Goal: Information Seeking & Learning: Learn about a topic

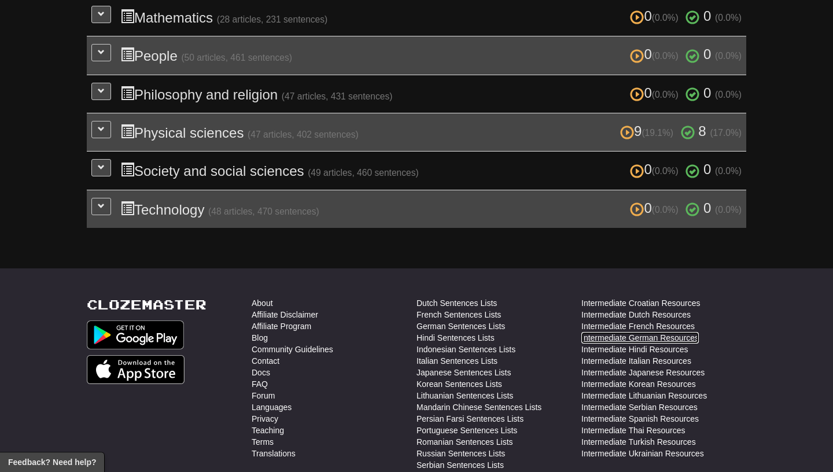
scroll to position [484, 0]
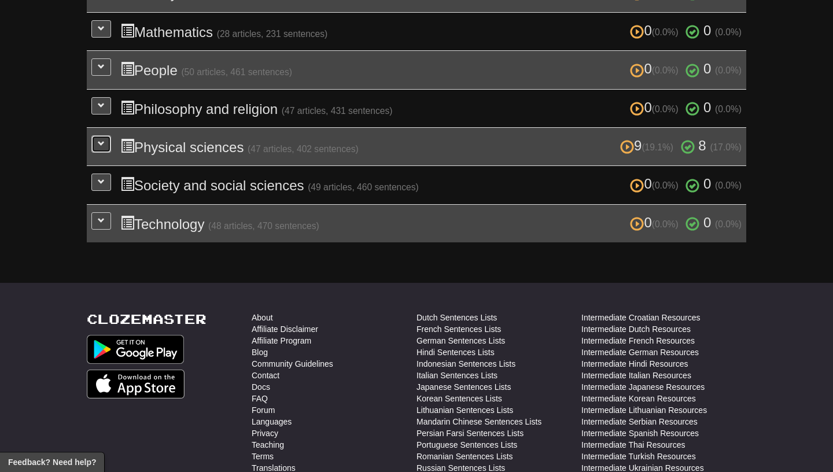
click at [107, 142] on button at bounding box center [101, 143] width 20 height 17
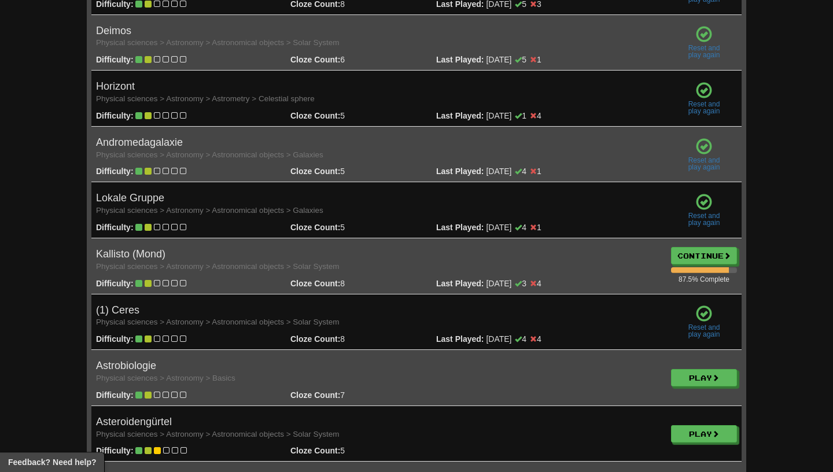
scroll to position [895, 0]
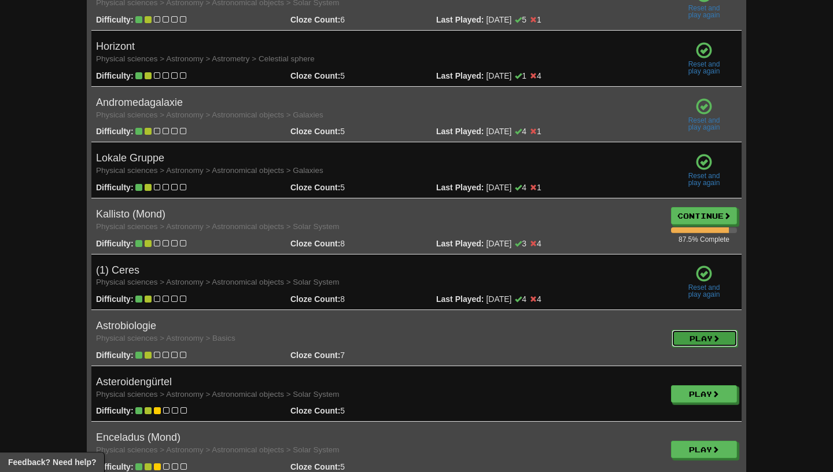
click at [693, 331] on link "Play" at bounding box center [705, 338] width 66 height 17
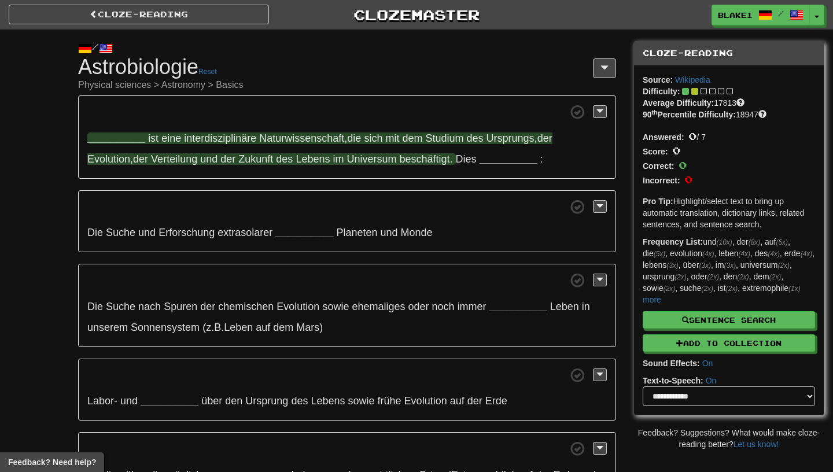
click at [124, 137] on strong "__________" at bounding box center [116, 139] width 58 height 12
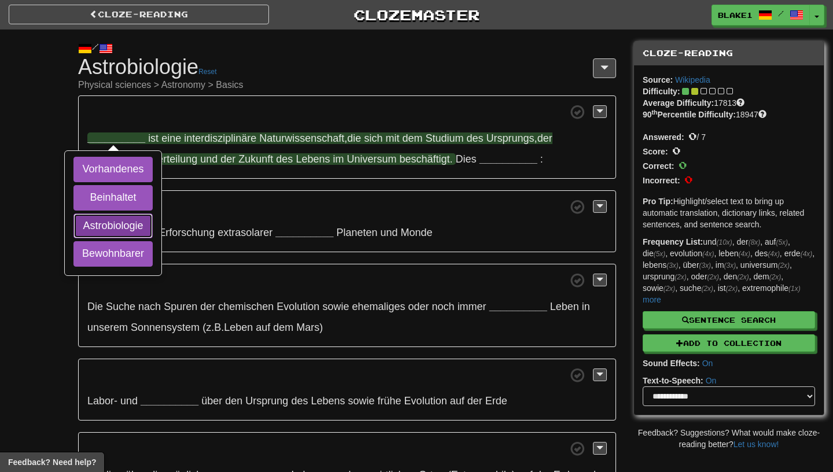
click at [128, 229] on button "Astrobiologie" at bounding box center [113, 226] width 79 height 25
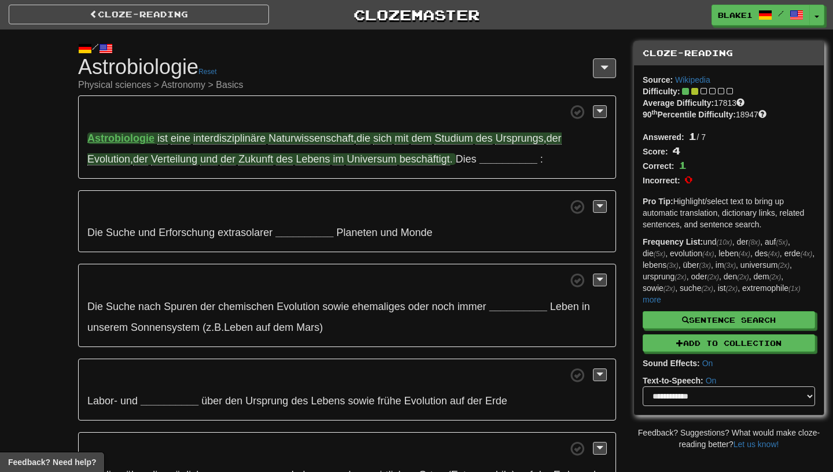
click at [465, 142] on span "Studium" at bounding box center [454, 139] width 38 height 12
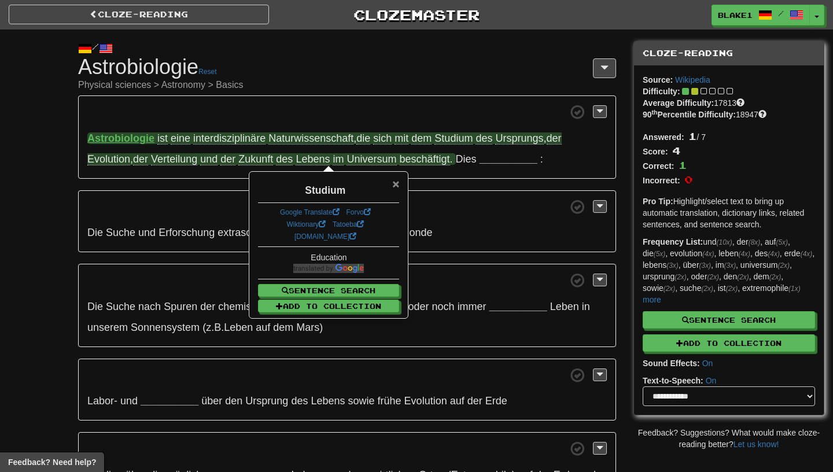
click at [392, 186] on span "×" at bounding box center [395, 183] width 7 height 13
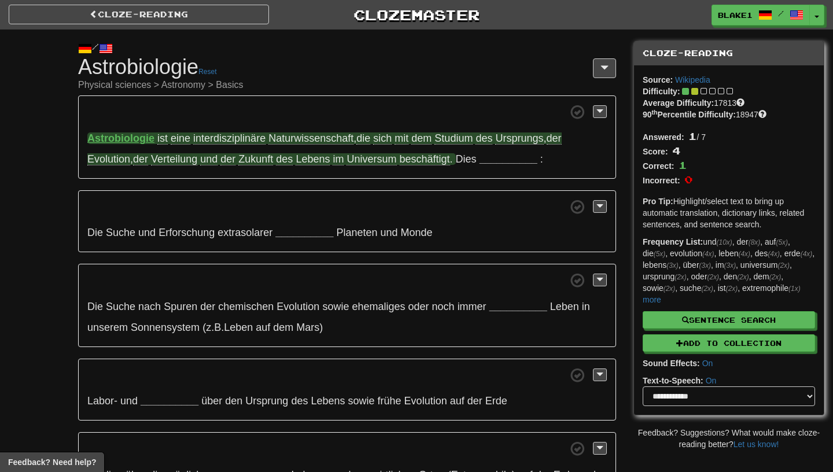
click at [290, 145] on span "Naturwissenschaft" at bounding box center [311, 139] width 85 height 12
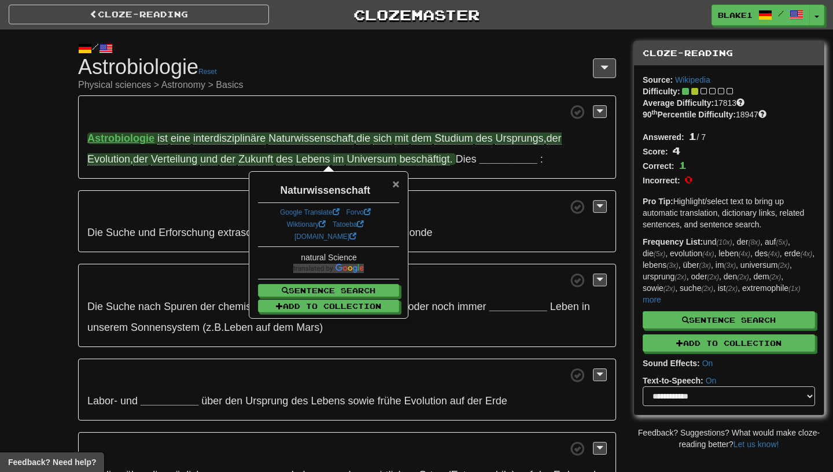
click at [398, 183] on span "×" at bounding box center [395, 183] width 7 height 13
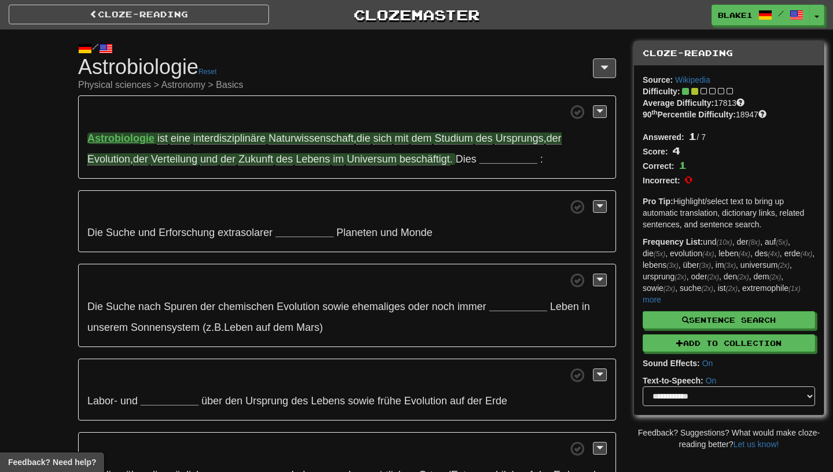
click at [448, 144] on span "Studium" at bounding box center [454, 139] width 38 height 12
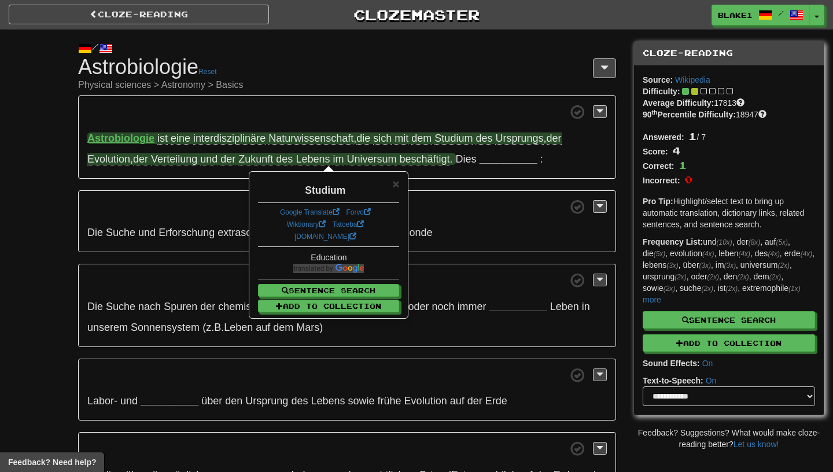
click at [535, 137] on span "Ursprungs" at bounding box center [519, 139] width 48 height 12
click at [175, 163] on span "Verteilung" at bounding box center [174, 159] width 46 height 12
click at [391, 183] on div "Verteilung" at bounding box center [328, 188] width 141 height 20
click at [251, 156] on span "Zukunft" at bounding box center [255, 159] width 35 height 12
click at [421, 160] on span "beschäftigt" at bounding box center [425, 159] width 50 height 12
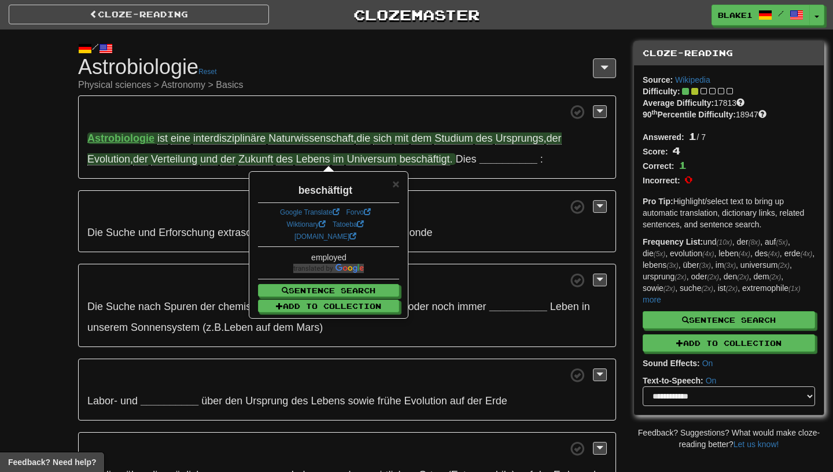
click at [392, 188] on div "beschäftigt" at bounding box center [328, 188] width 141 height 20
click at [493, 164] on strong "__________" at bounding box center [509, 159] width 58 height 12
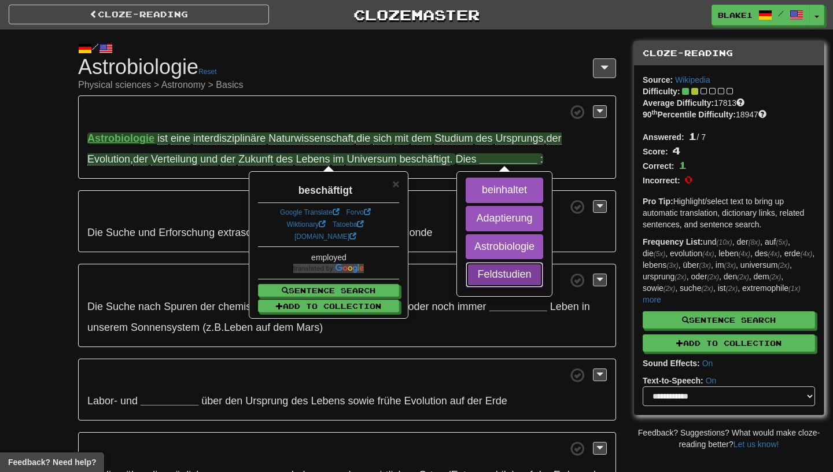
click at [495, 274] on button "Feldstudien" at bounding box center [505, 274] width 78 height 25
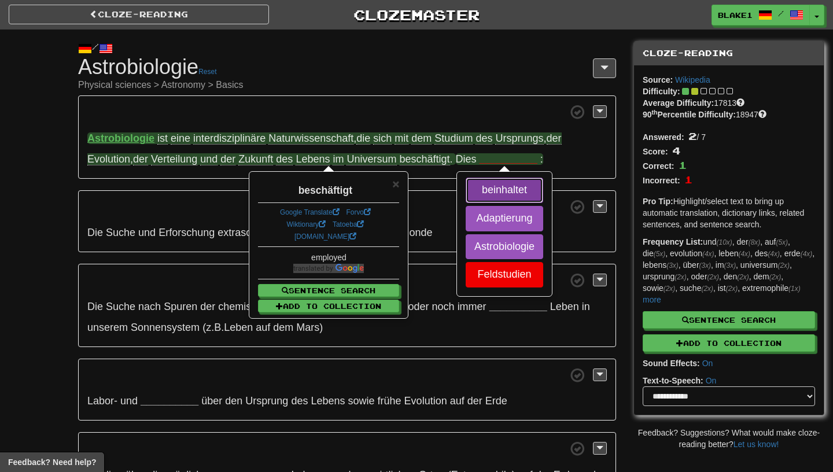
click at [492, 191] on button "beinhaltet" at bounding box center [505, 190] width 78 height 25
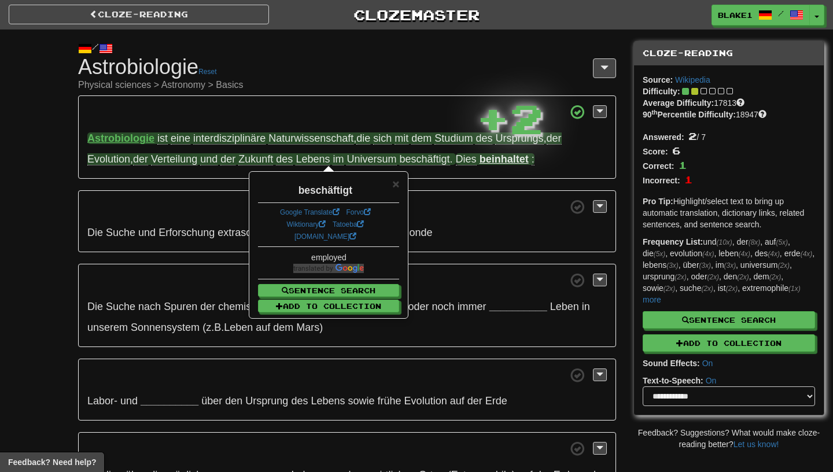
click at [495, 164] on strong "beinhaltet" at bounding box center [504, 159] width 49 height 12
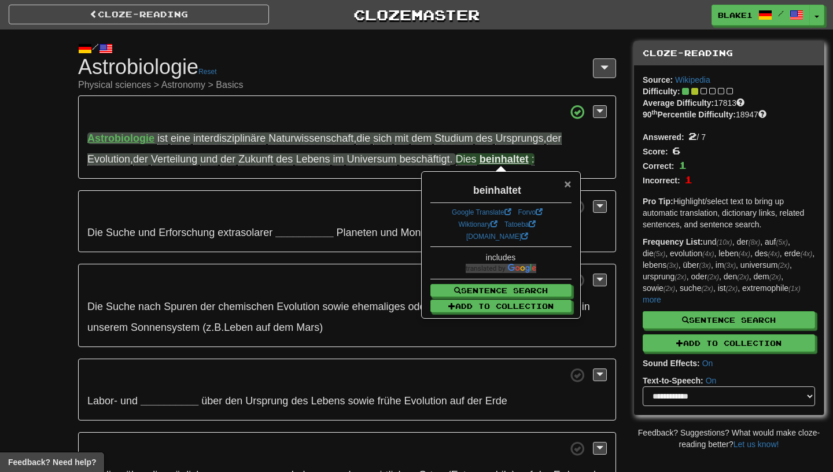
click at [567, 184] on span "×" at bounding box center [567, 183] width 7 height 13
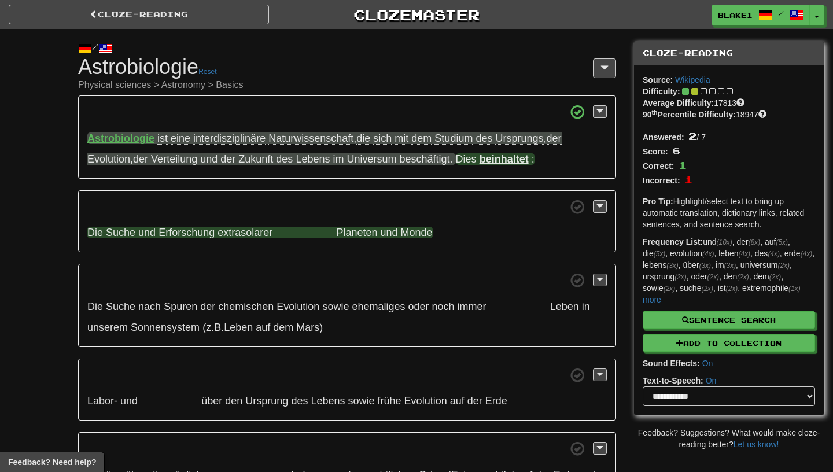
click at [303, 234] on strong "__________" at bounding box center [305, 233] width 58 height 12
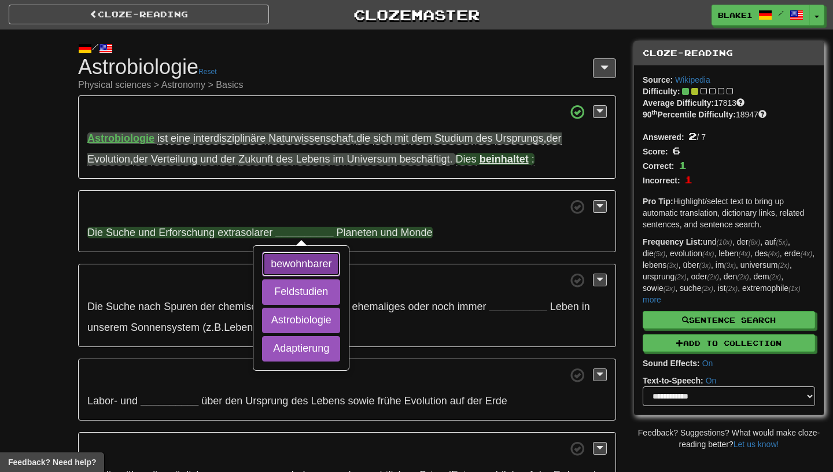
click at [301, 268] on button "bewohnbarer" at bounding box center [301, 264] width 78 height 25
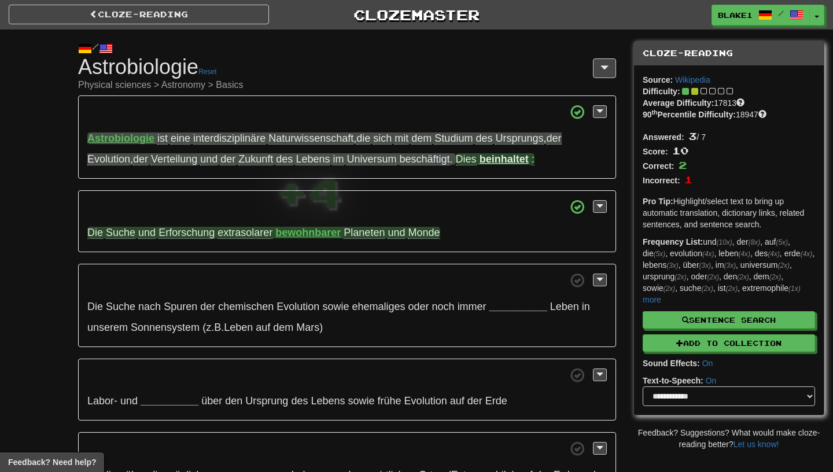
click at [187, 234] on span "Erforschung" at bounding box center [187, 233] width 56 height 12
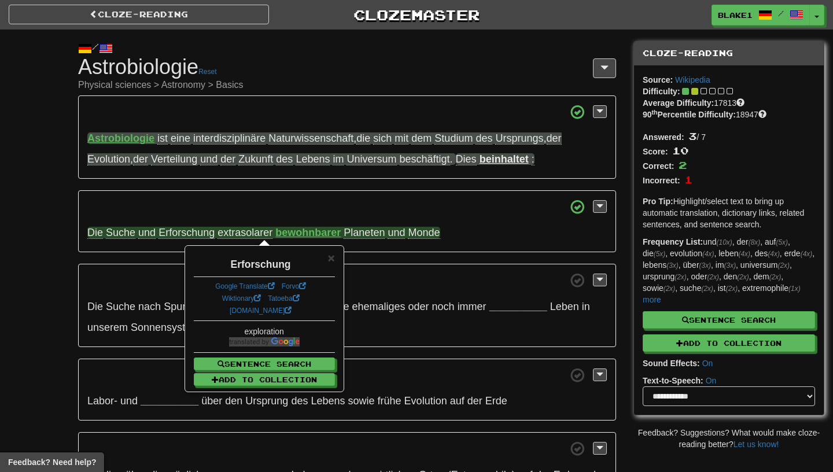
click at [327, 262] on div "Erforschung" at bounding box center [264, 262] width 141 height 20
click at [330, 261] on span "×" at bounding box center [331, 257] width 7 height 13
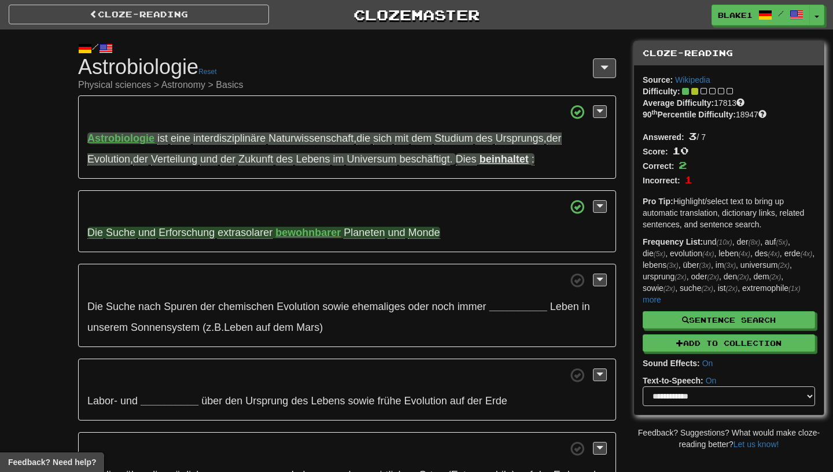
click at [324, 238] on strong "bewohnbarer" at bounding box center [308, 233] width 65 height 12
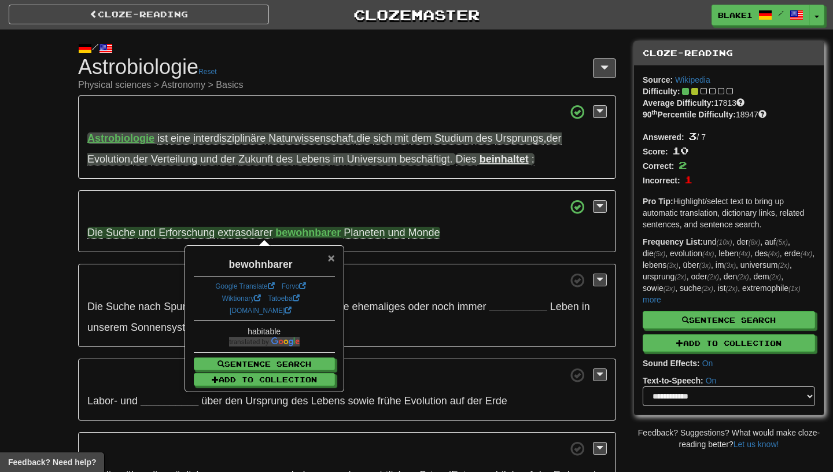
click at [329, 259] on span "×" at bounding box center [331, 257] width 7 height 13
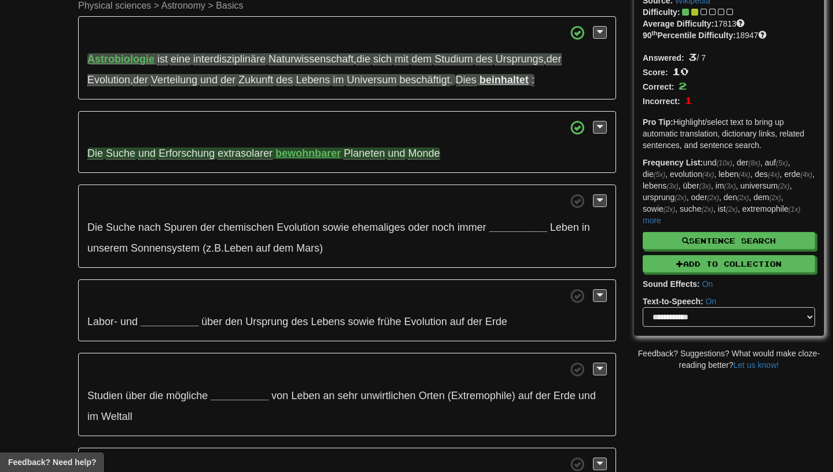
scroll to position [89, 0]
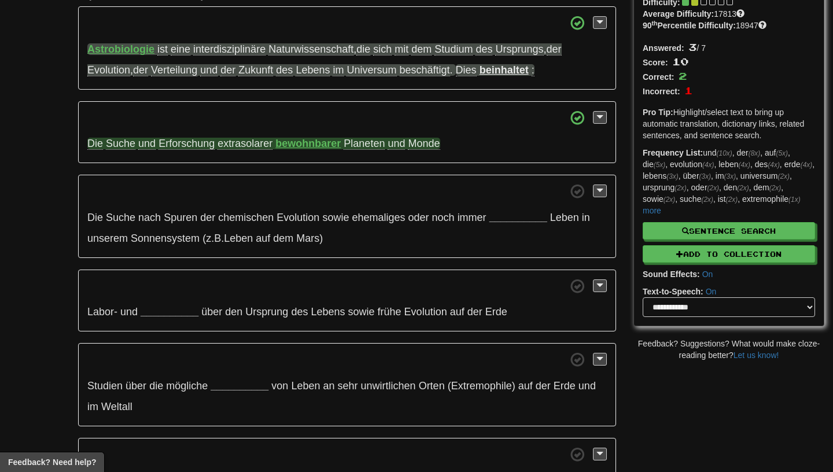
click at [678, 307] on div "Source: Wikipedia Difficulty: Average Difficulty: 17813 90 th Percentile Diffic…" at bounding box center [729, 151] width 190 height 350
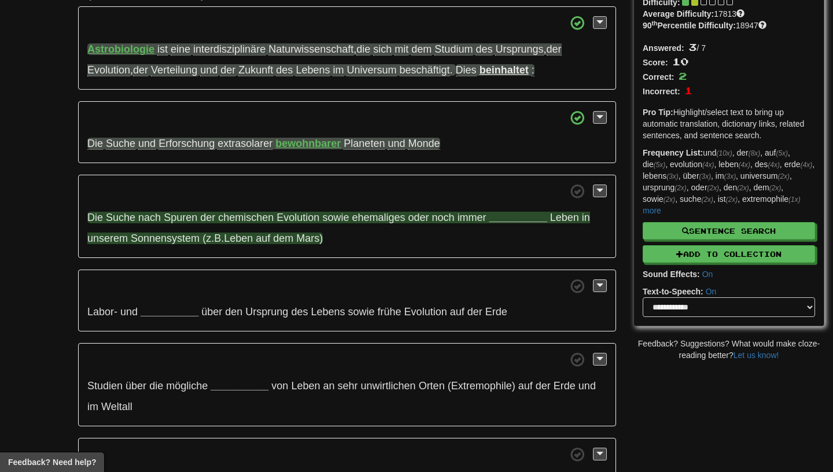
click at [529, 221] on strong "__________" at bounding box center [519, 218] width 58 height 12
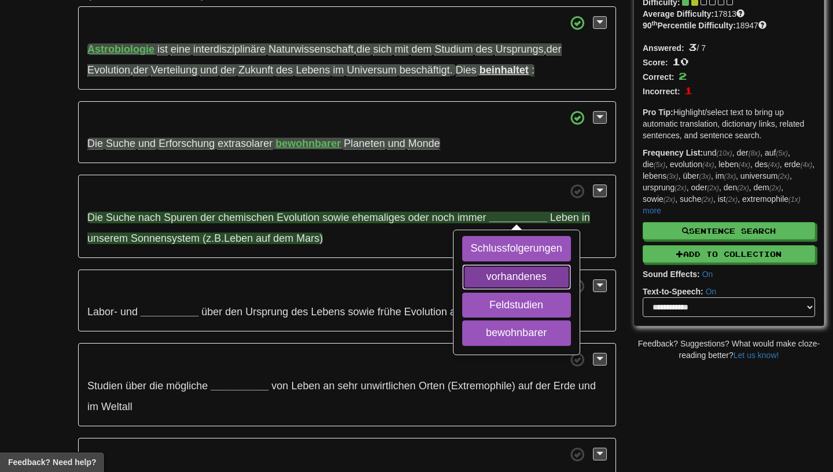
click at [516, 280] on button "vorhandenes" at bounding box center [516, 277] width 109 height 25
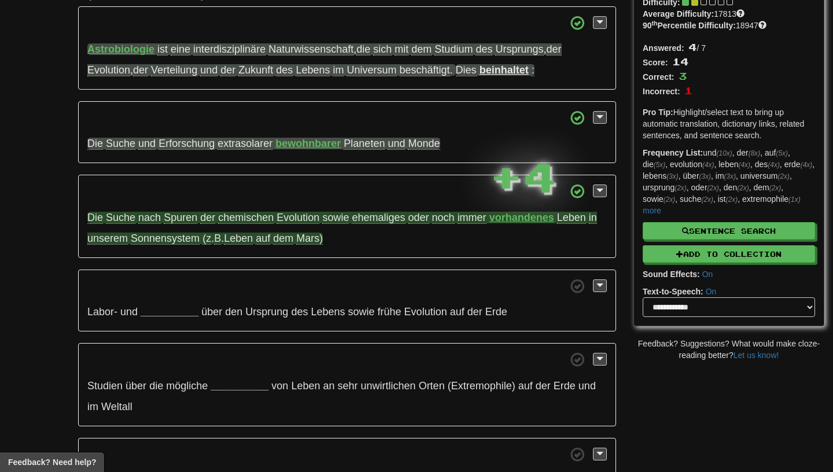
click at [178, 212] on p "Die Suche nach Spuren der chemischen Evolution sowie ehemaliges oder noch immer…" at bounding box center [347, 216] width 538 height 83
click at [178, 222] on span "Spuren" at bounding box center [181, 218] width 34 height 12
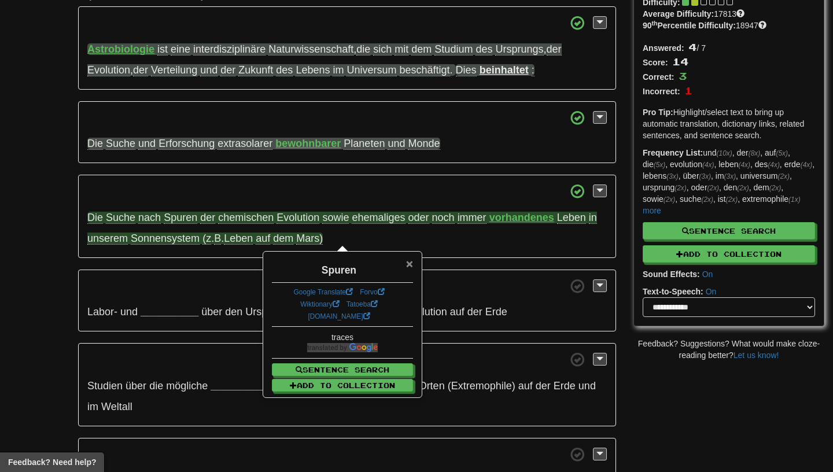
click at [410, 267] on span "×" at bounding box center [409, 263] width 7 height 13
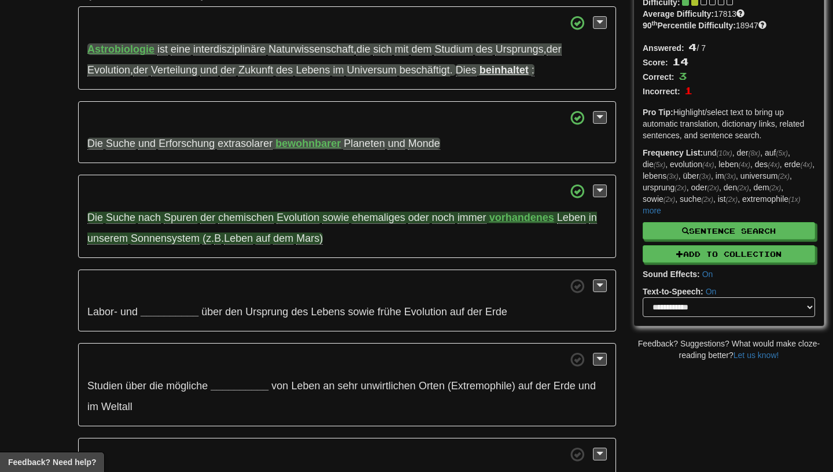
click at [369, 222] on span "ehemaliges" at bounding box center [378, 218] width 53 height 12
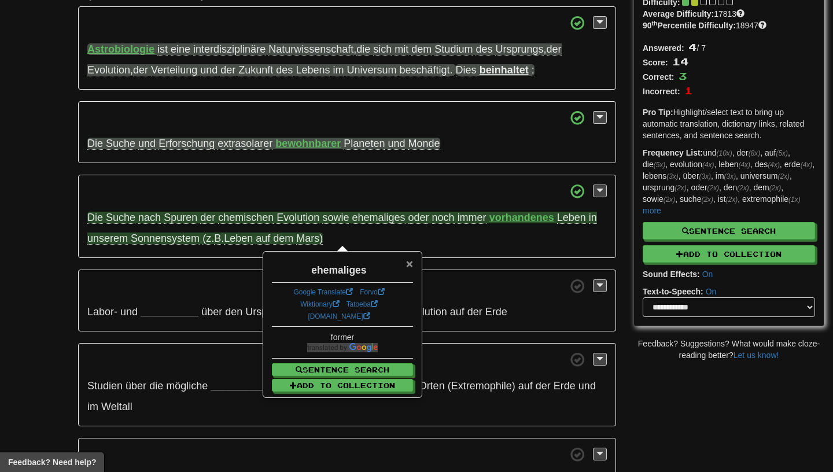
click at [408, 264] on span "×" at bounding box center [409, 263] width 7 height 13
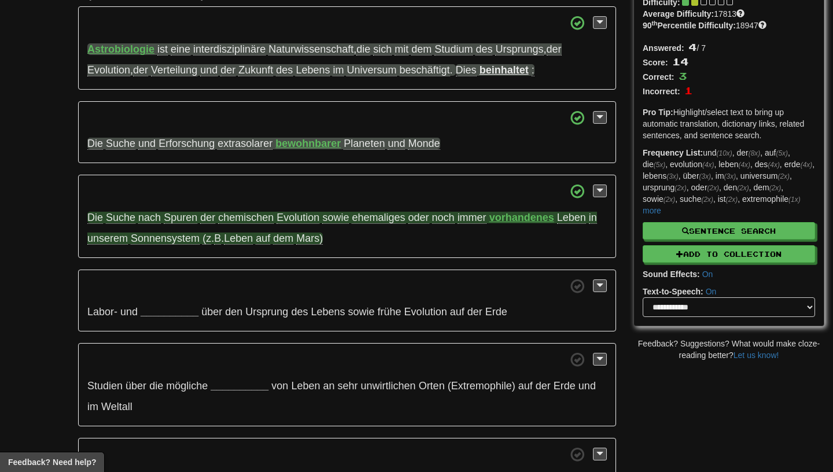
click at [333, 214] on span "sowie" at bounding box center [335, 218] width 27 height 12
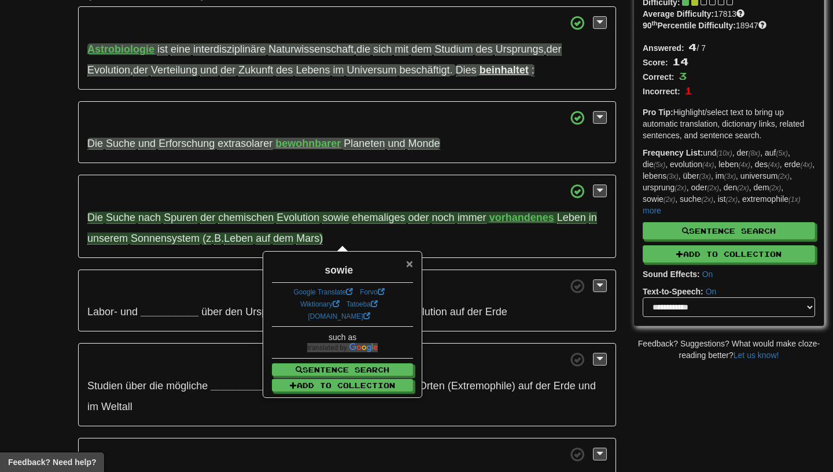
click at [408, 270] on span "×" at bounding box center [409, 263] width 7 height 13
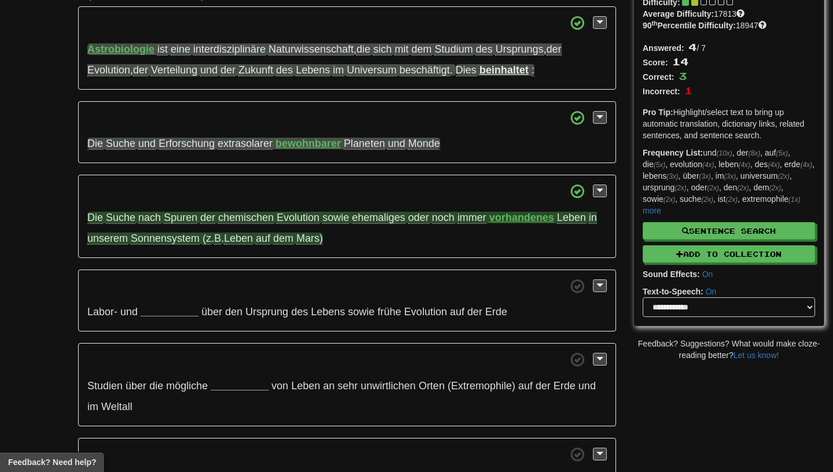
click at [506, 221] on strong "vorhandenes" at bounding box center [522, 218] width 65 height 12
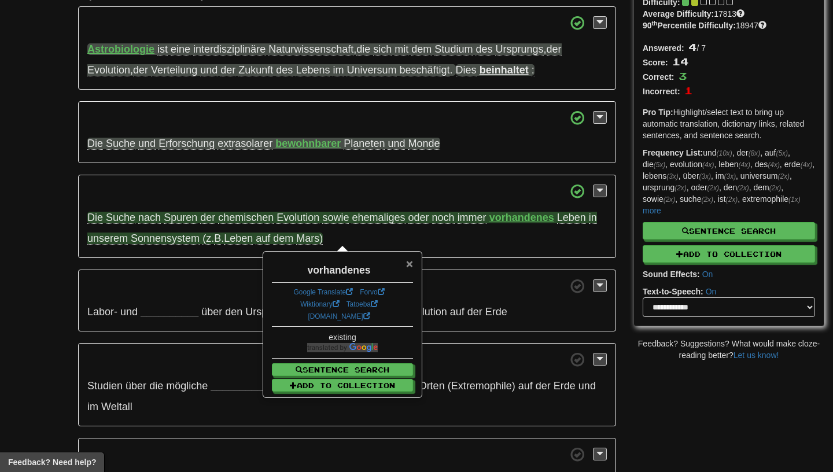
click at [413, 270] on span "×" at bounding box center [409, 263] width 7 height 13
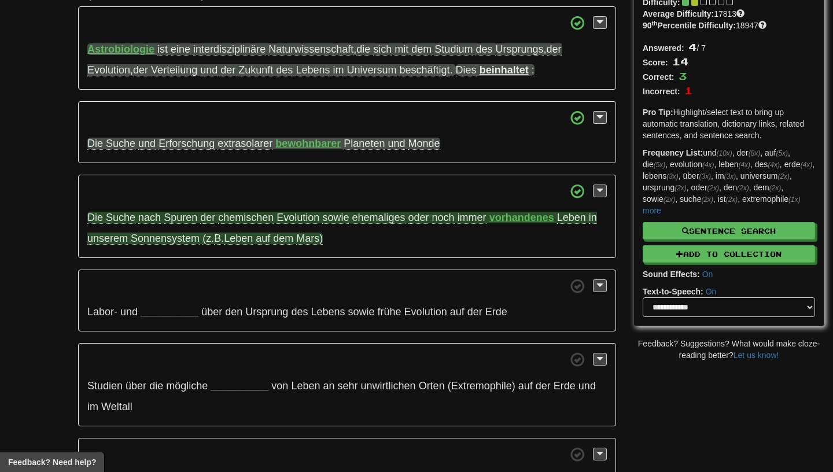
click at [380, 222] on span "ehemaliges" at bounding box center [378, 218] width 53 height 12
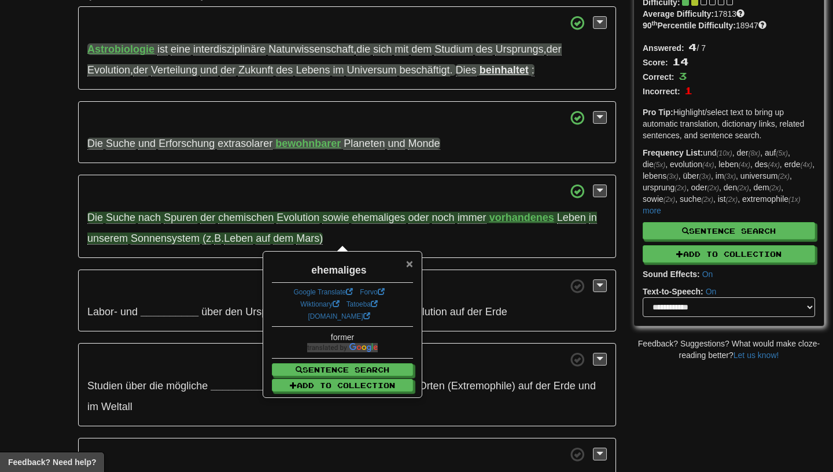
click at [412, 267] on span "×" at bounding box center [409, 263] width 7 height 13
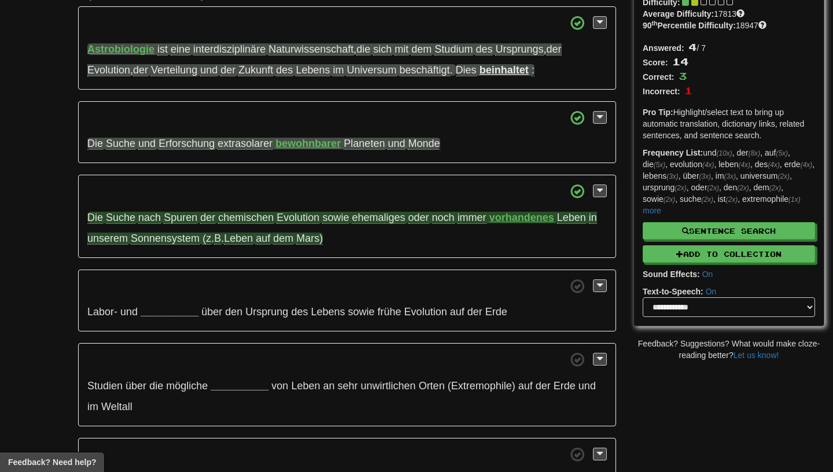
click at [338, 218] on span "sowie" at bounding box center [335, 218] width 27 height 12
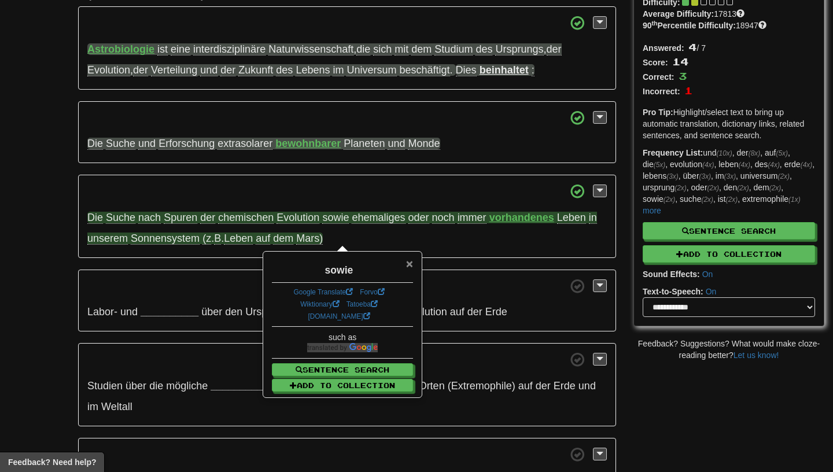
click at [407, 264] on span "×" at bounding box center [409, 263] width 7 height 13
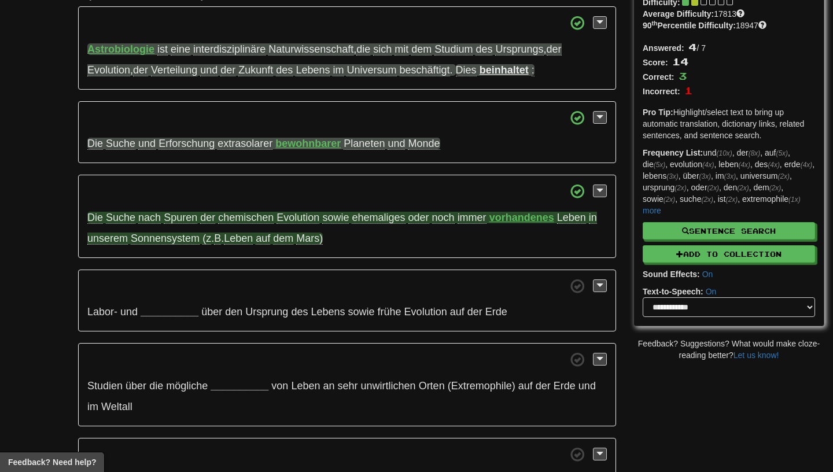
click at [513, 222] on strong "vorhandenes" at bounding box center [522, 218] width 65 height 12
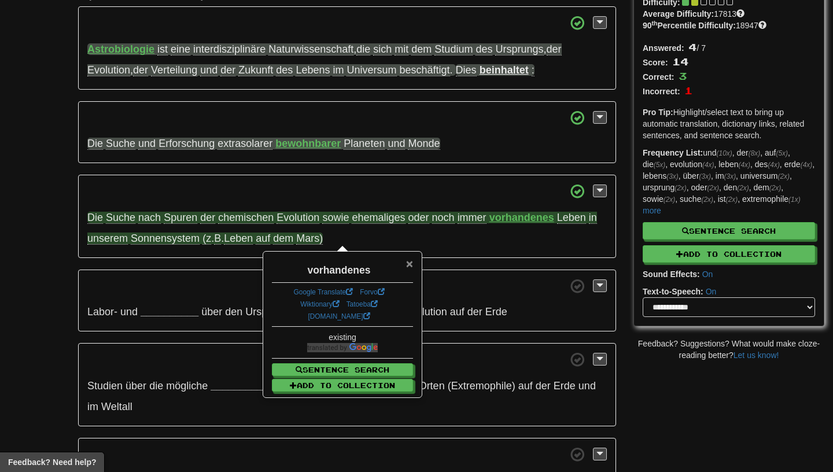
click at [409, 263] on span "×" at bounding box center [409, 263] width 7 height 13
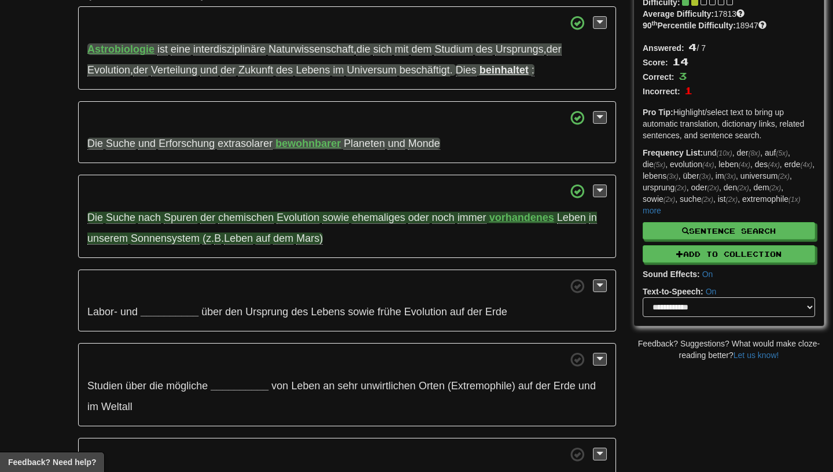
click at [178, 304] on p "Labor- und __________ über den Ursprung des Lebens sowie frühe Evolution auf de…" at bounding box center [347, 301] width 538 height 63
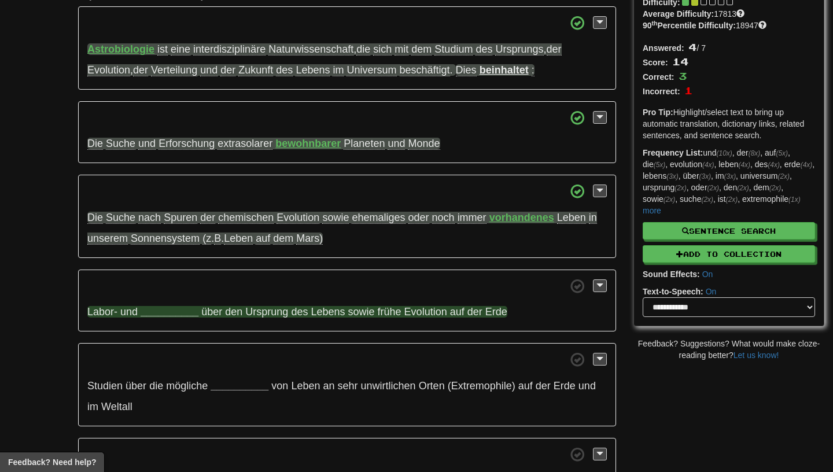
click at [177, 310] on strong "__________" at bounding box center [170, 312] width 58 height 12
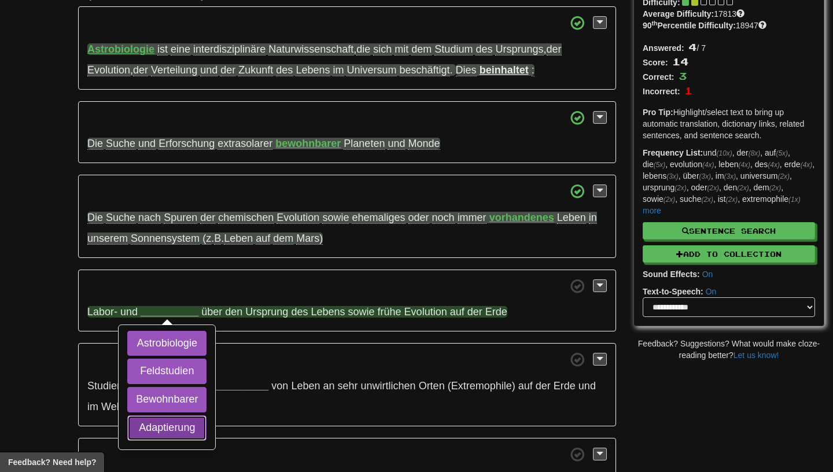
click at [176, 430] on button "Adaptierung" at bounding box center [166, 428] width 79 height 25
click at [173, 362] on button "Feldstudien" at bounding box center [166, 371] width 79 height 25
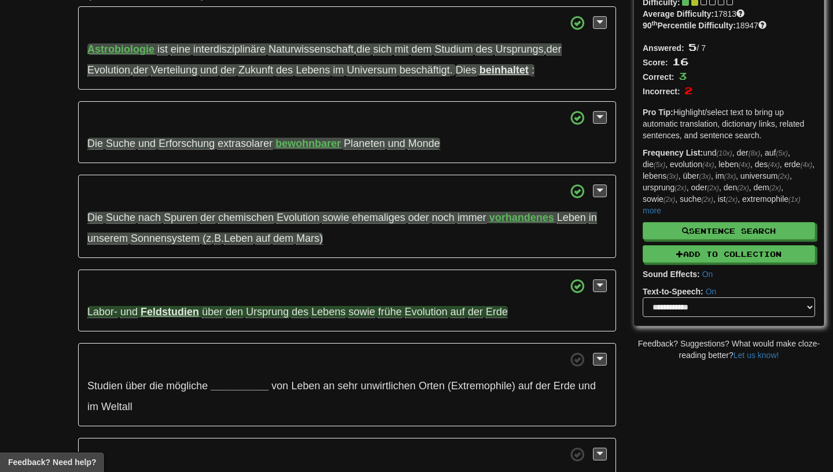
click at [179, 317] on strong "Feldstudien" at bounding box center [170, 312] width 58 height 12
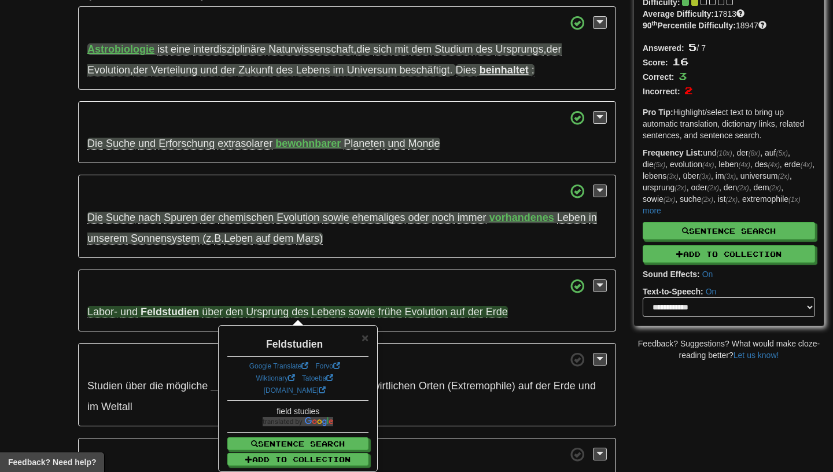
click at [359, 340] on div "Feldstudien" at bounding box center [297, 342] width 141 height 20
click at [365, 340] on span "×" at bounding box center [365, 337] width 7 height 13
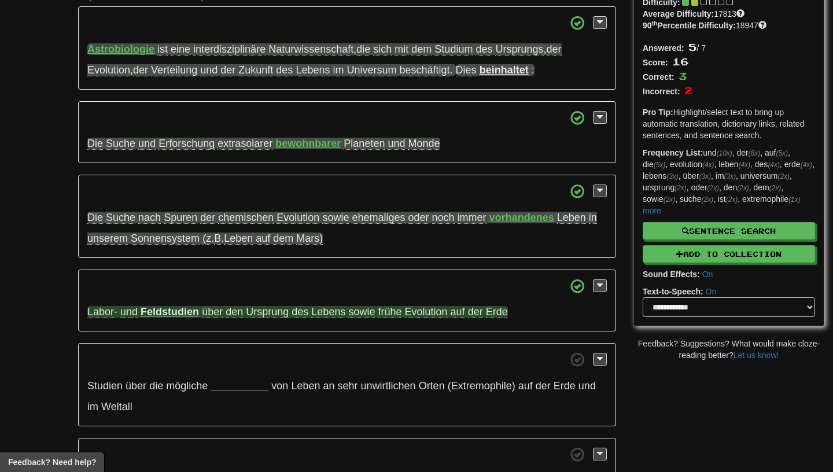
click at [263, 316] on span "Ursprung" at bounding box center [267, 312] width 43 height 12
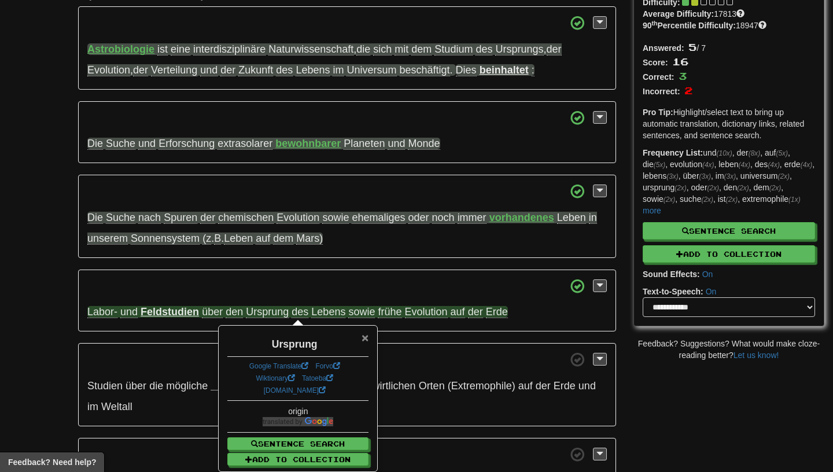
click at [363, 338] on span "×" at bounding box center [365, 337] width 7 height 13
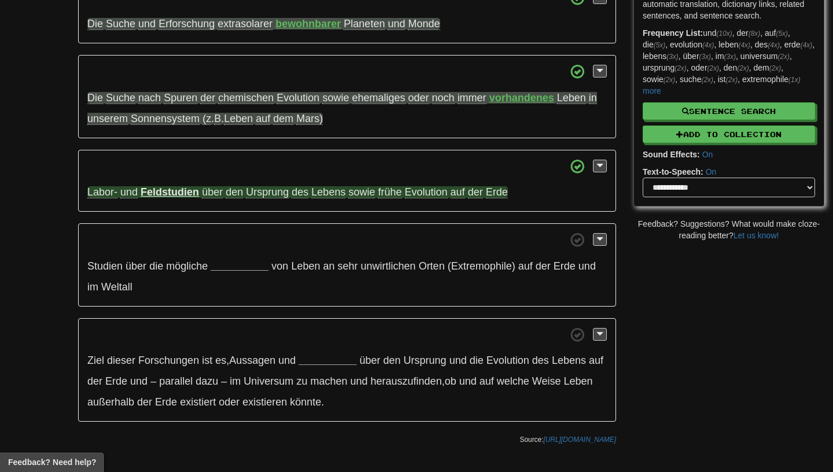
scroll to position [210, 0]
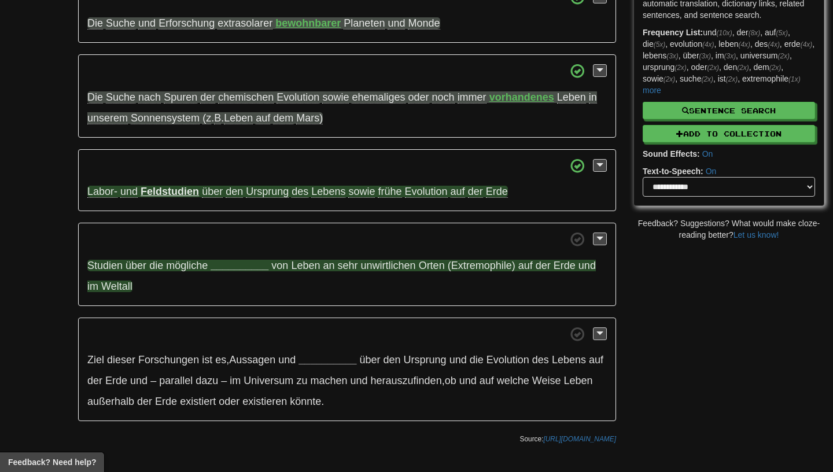
click at [231, 271] on strong "__________" at bounding box center [240, 266] width 58 height 12
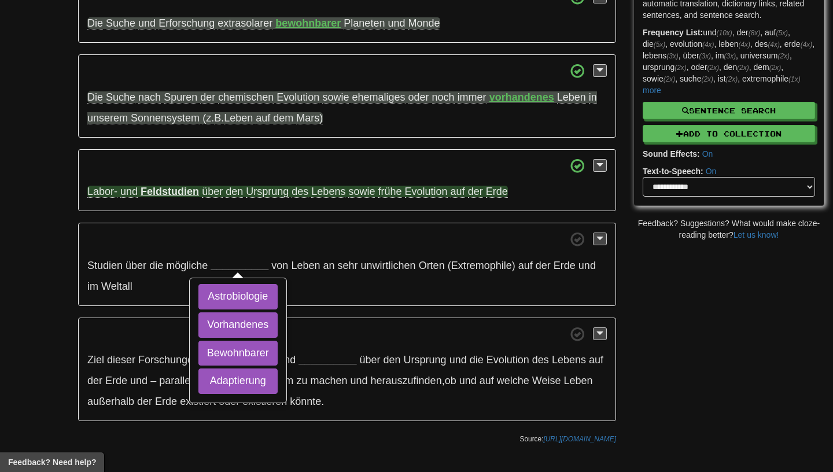
scroll to position [0, 0]
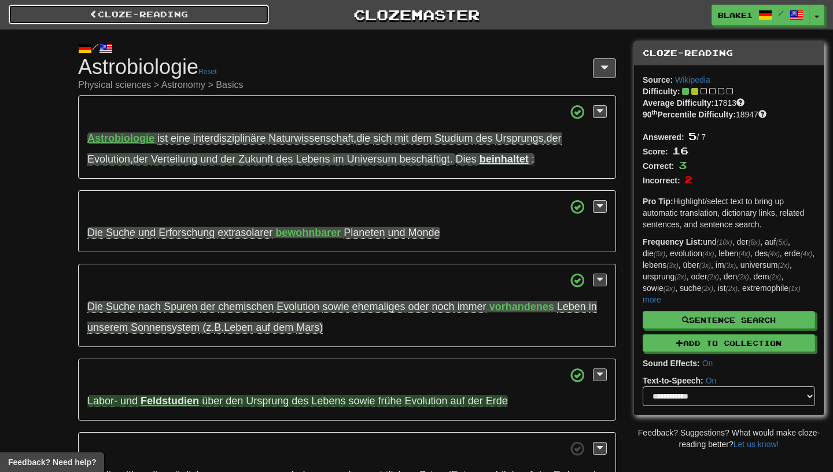
click at [52, 12] on link "Cloze-Reading" at bounding box center [139, 15] width 260 height 20
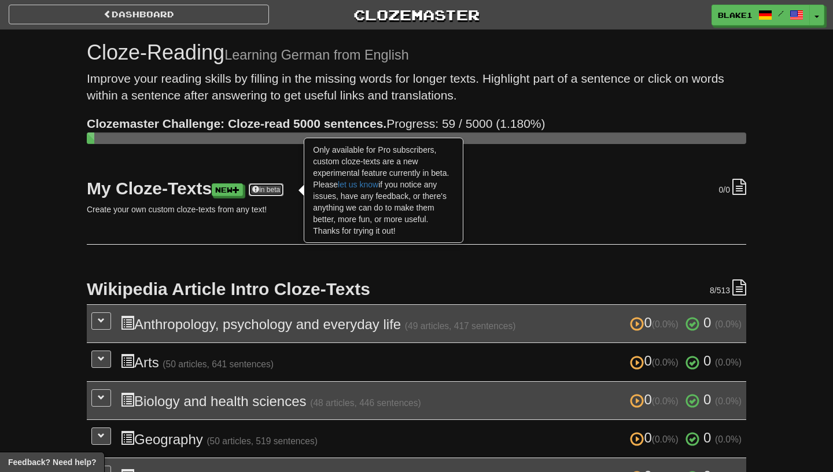
click at [272, 194] on link "in beta" at bounding box center [266, 189] width 35 height 13
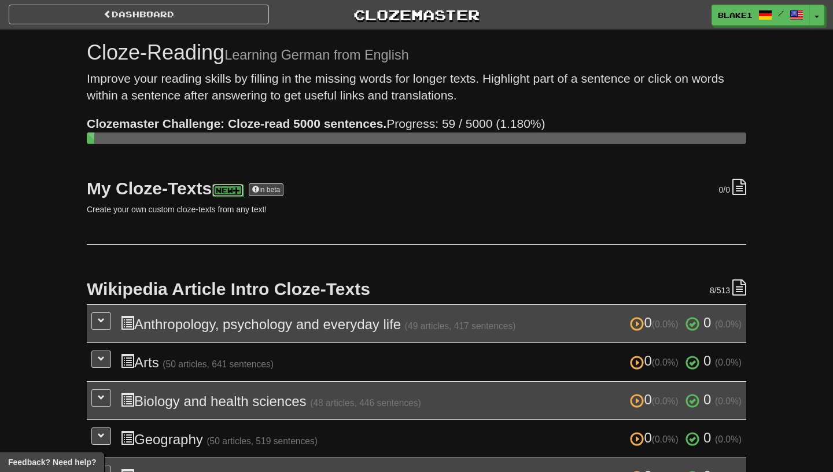
click at [230, 192] on link "New" at bounding box center [227, 190] width 31 height 13
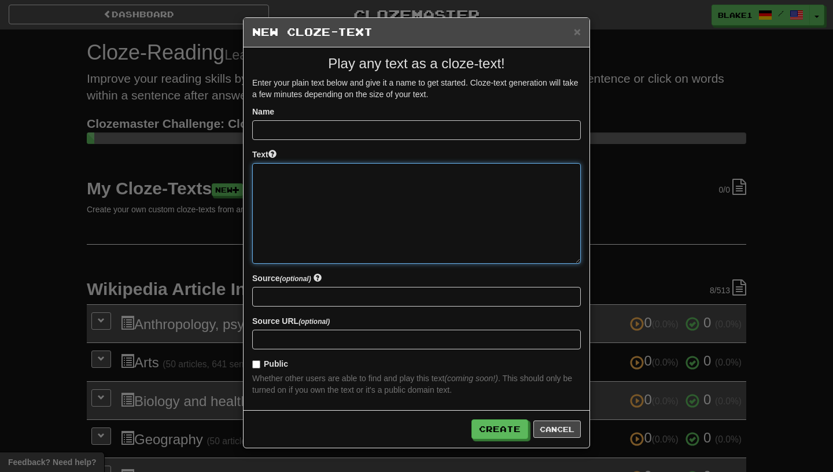
click at [330, 208] on textarea at bounding box center [416, 213] width 329 height 101
paste textarea "**********"
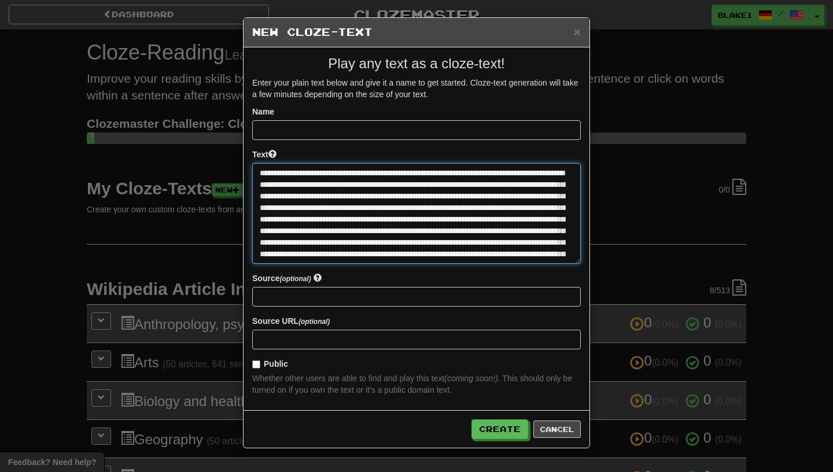
type textarea "**********"
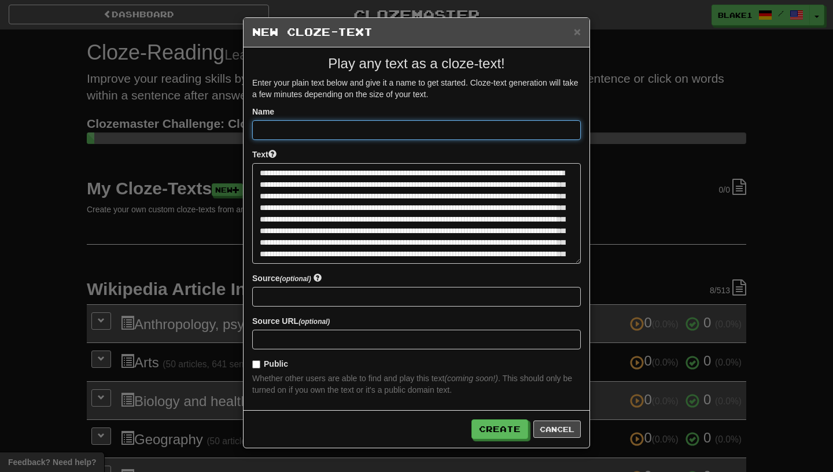
click at [288, 127] on input at bounding box center [416, 130] width 329 height 20
click at [270, 128] on input "**********" at bounding box center [416, 130] width 329 height 20
type input "**********"
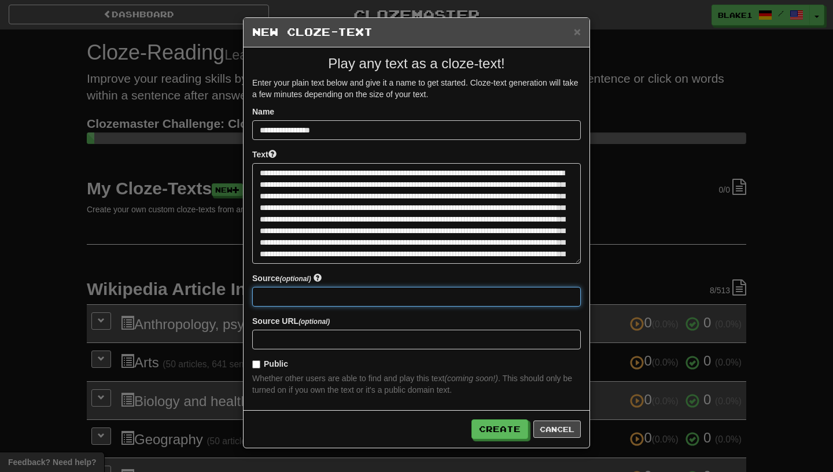
click at [282, 298] on input at bounding box center [416, 297] width 329 height 20
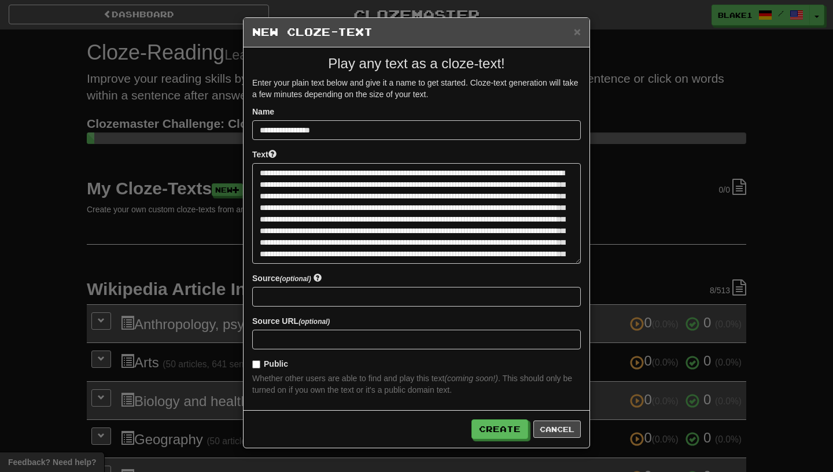
click at [282, 360] on strong "Public" at bounding box center [276, 363] width 24 height 9
click at [266, 372] on div "Public Whether other users are able to find and play this text (coming soon!) .…" at bounding box center [416, 377] width 329 height 38
click at [264, 363] on label "Public" at bounding box center [270, 364] width 36 height 12
click at [505, 431] on button "Create" at bounding box center [500, 430] width 57 height 20
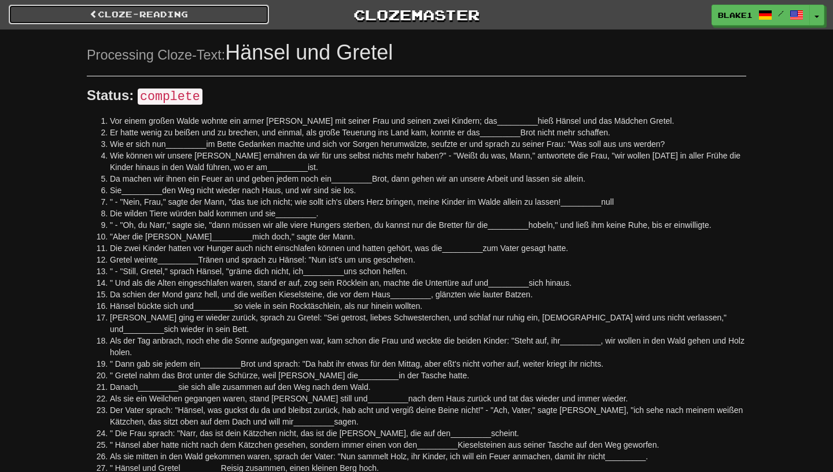
click at [173, 14] on link "Cloze-Reading" at bounding box center [139, 15] width 260 height 20
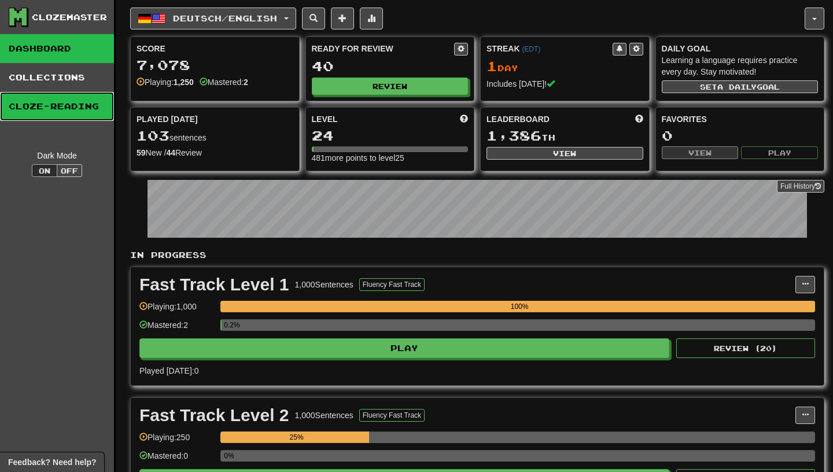
click at [28, 106] on link "Cloze-Reading" at bounding box center [57, 106] width 114 height 29
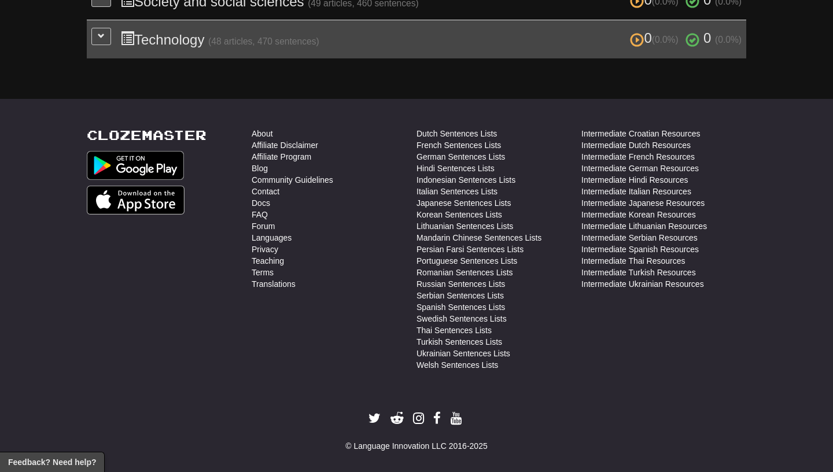
scroll to position [354, 0]
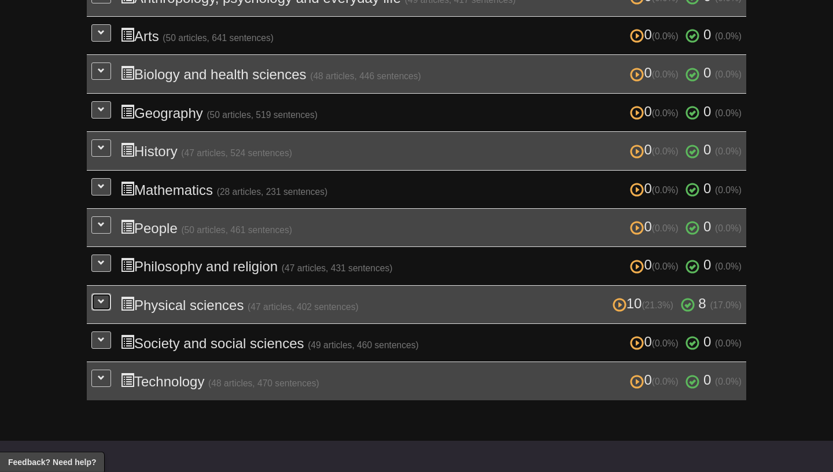
click at [106, 293] on button at bounding box center [101, 301] width 20 height 17
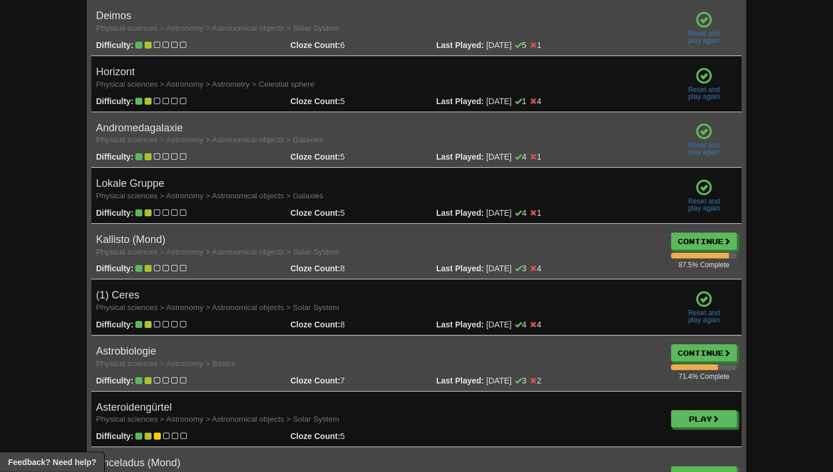
scroll to position [982, 0]
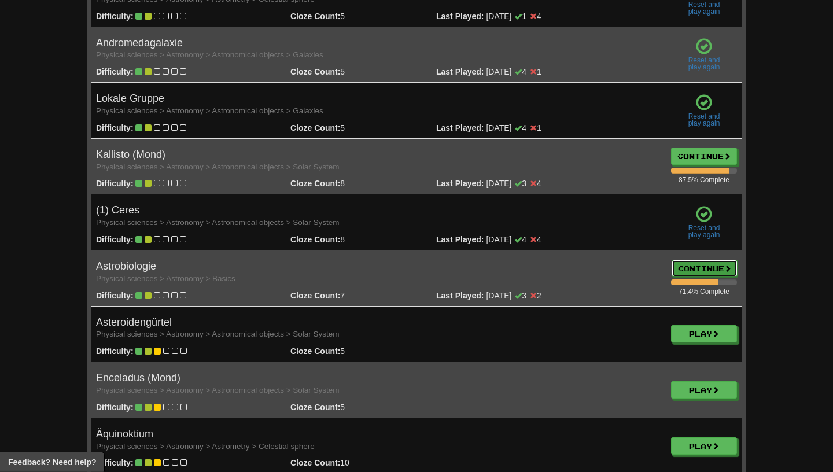
click at [703, 262] on link "Continue" at bounding box center [705, 268] width 66 height 17
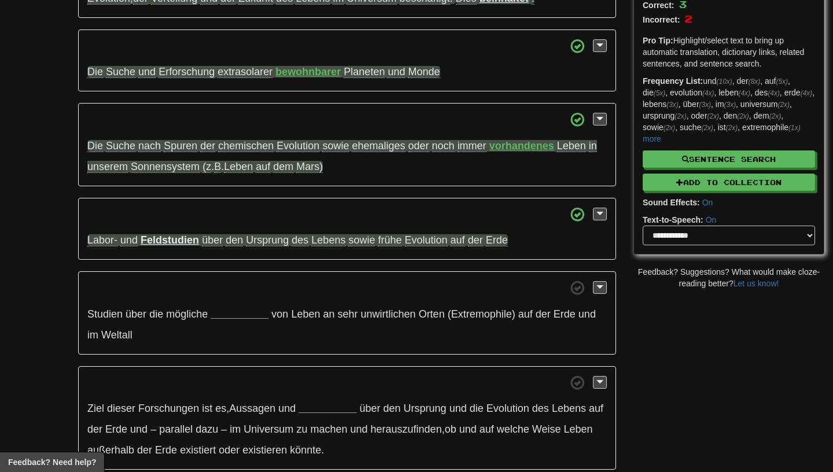
scroll to position [164, 0]
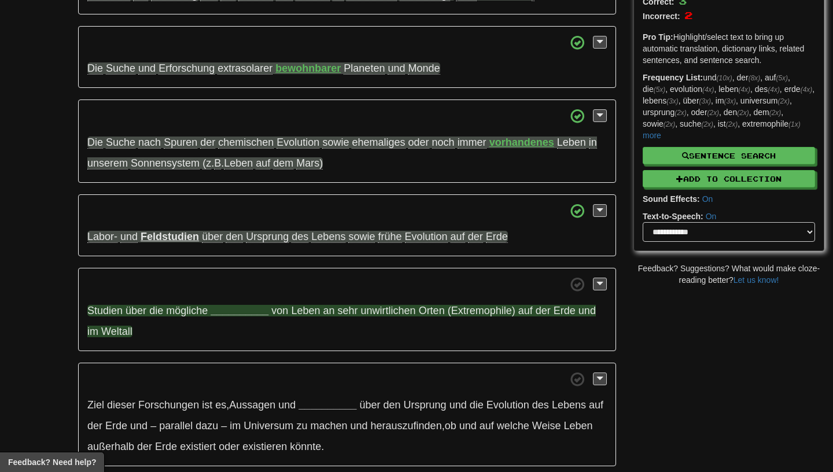
click at [248, 314] on strong "__________" at bounding box center [240, 311] width 58 height 12
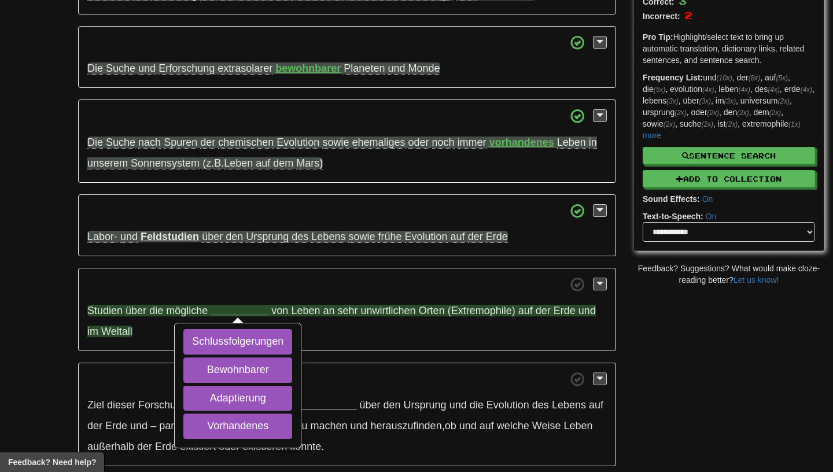
click at [231, 414] on div "Schlussfolgerungen Bewohnbarer Adaptierung Vorhandenes" at bounding box center [237, 385] width 125 height 123
click at [231, 402] on button "Adaptierung" at bounding box center [237, 398] width 109 height 25
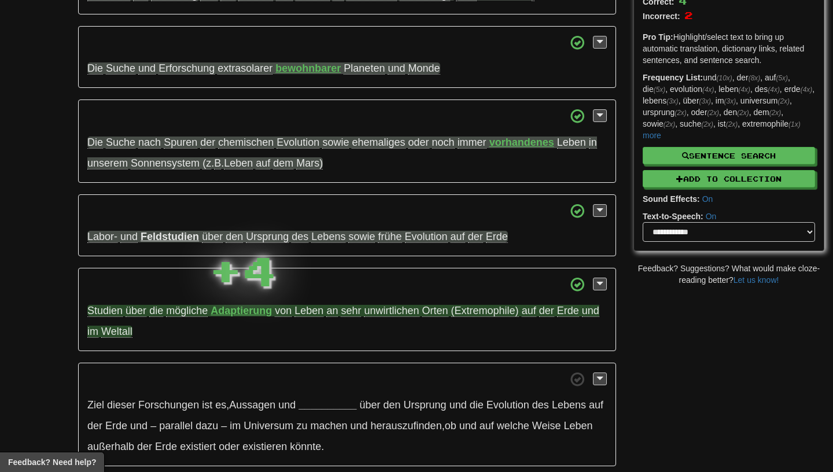
click at [192, 313] on span "mögliche" at bounding box center [187, 311] width 42 height 12
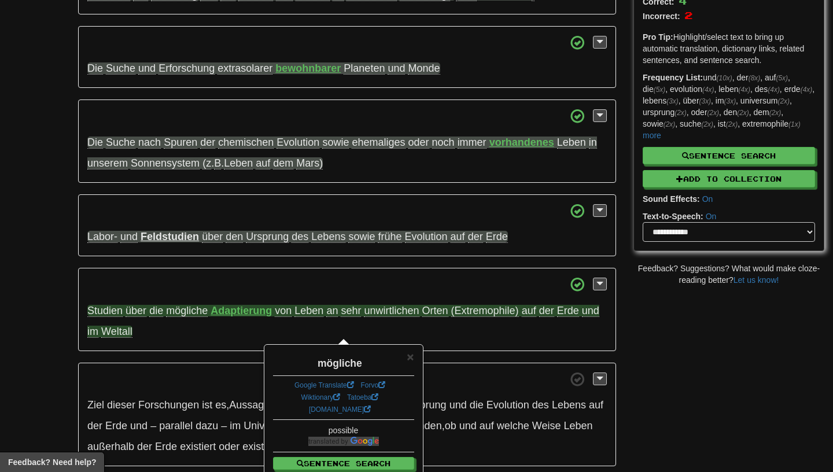
click at [241, 322] on p "Studien über die mögliche Adaptierung von Leben an sehr unwirtlichen Orten (Ext…" at bounding box center [347, 309] width 538 height 83
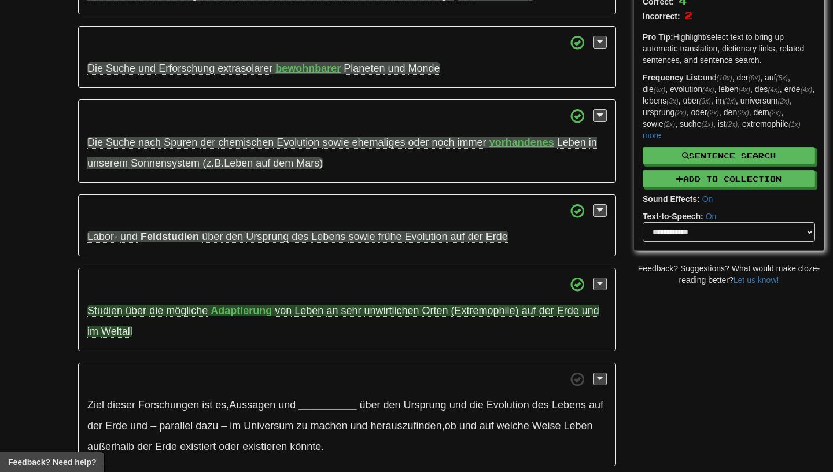
click at [395, 316] on span "unwirtlichen" at bounding box center [391, 311] width 55 height 12
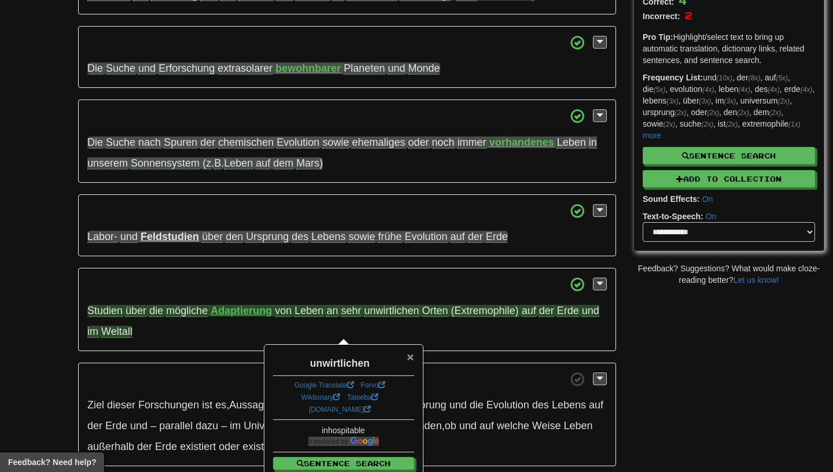
click at [408, 355] on span "×" at bounding box center [410, 356] width 7 height 13
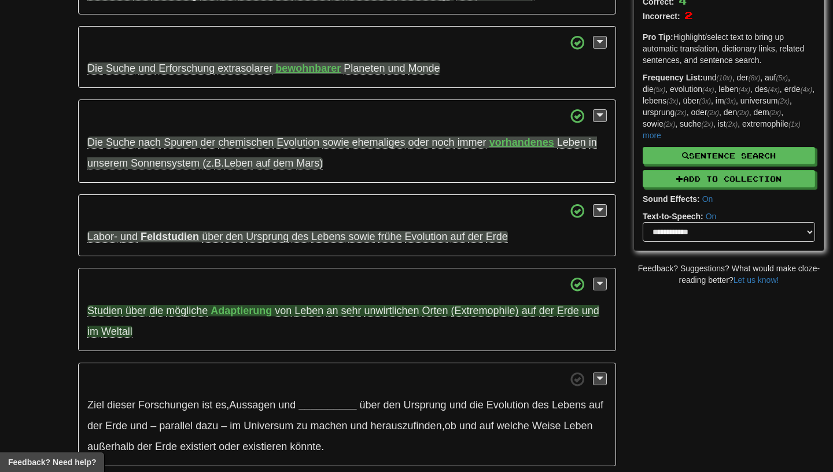
click at [446, 317] on span "Orten" at bounding box center [436, 311] width 26 height 12
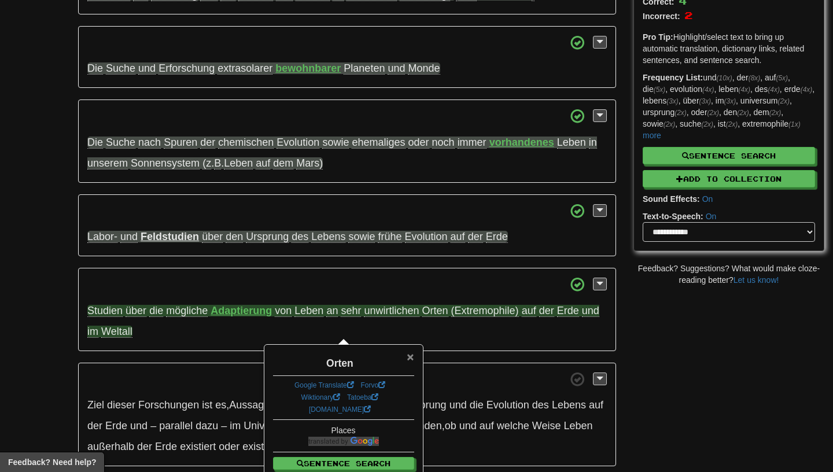
click at [409, 358] on span "×" at bounding box center [410, 356] width 7 height 13
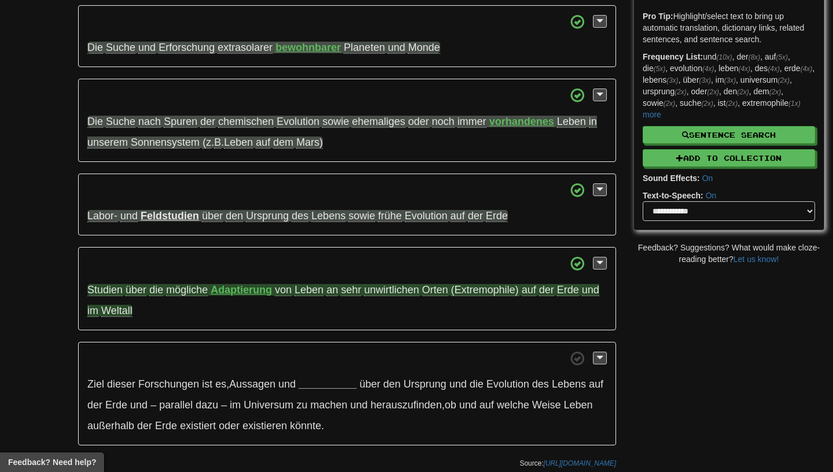
scroll to position [207, 0]
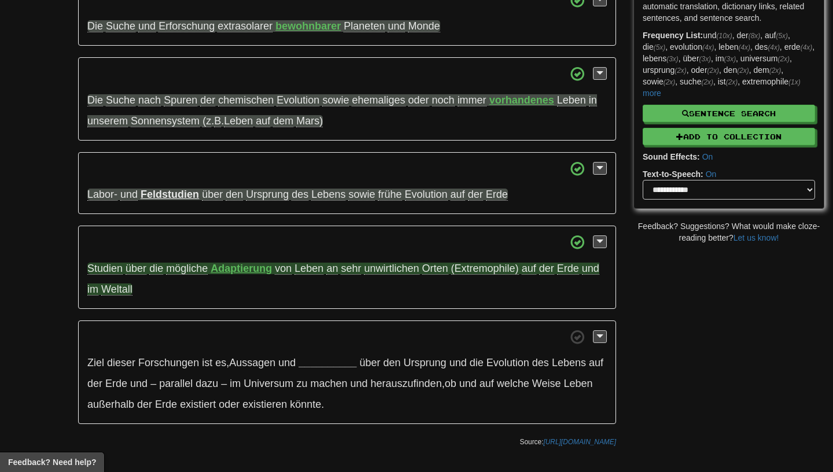
click at [124, 288] on span "Weltall" at bounding box center [116, 290] width 31 height 12
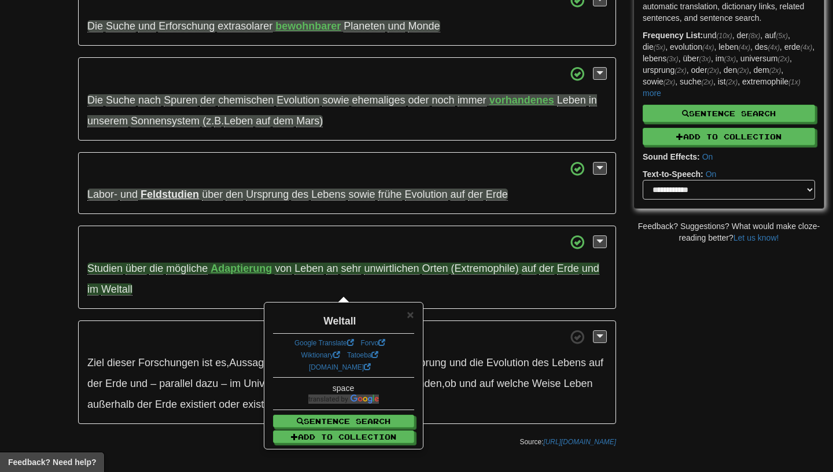
click at [414, 317] on div "× Weltall Google Translate Forvo Wiktionary Tatoeba dict.cc space Sentence Sear…" at bounding box center [343, 375] width 157 height 145
click at [413, 315] on span "×" at bounding box center [410, 314] width 7 height 13
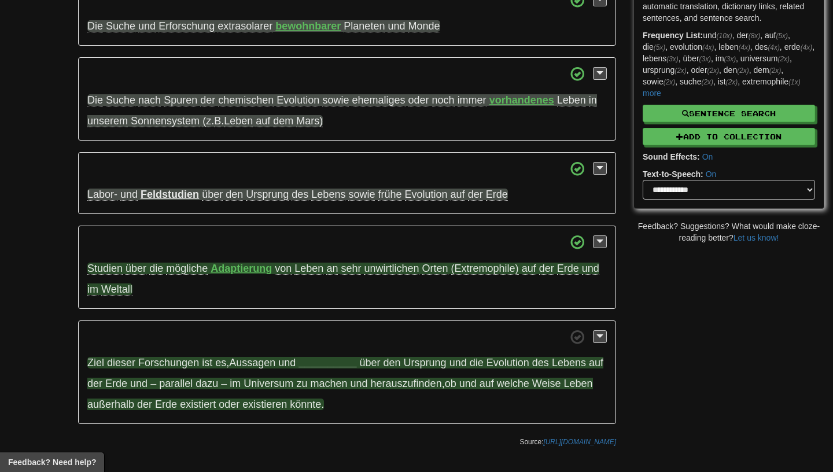
click at [322, 359] on strong "__________" at bounding box center [328, 363] width 58 height 12
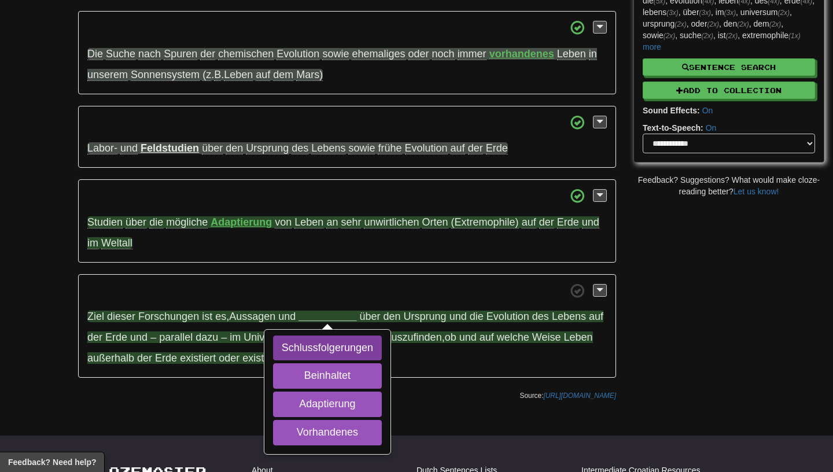
scroll to position [258, 0]
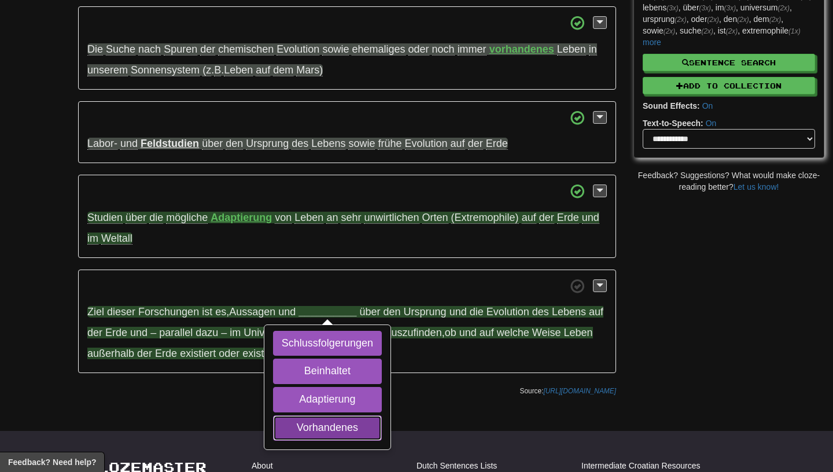
click at [300, 426] on button "Vorhandenes" at bounding box center [327, 428] width 109 height 25
click at [304, 359] on div "Schlussfolgerungen Beinhaltet Adaptierung Vorhandenes" at bounding box center [327, 387] width 125 height 123
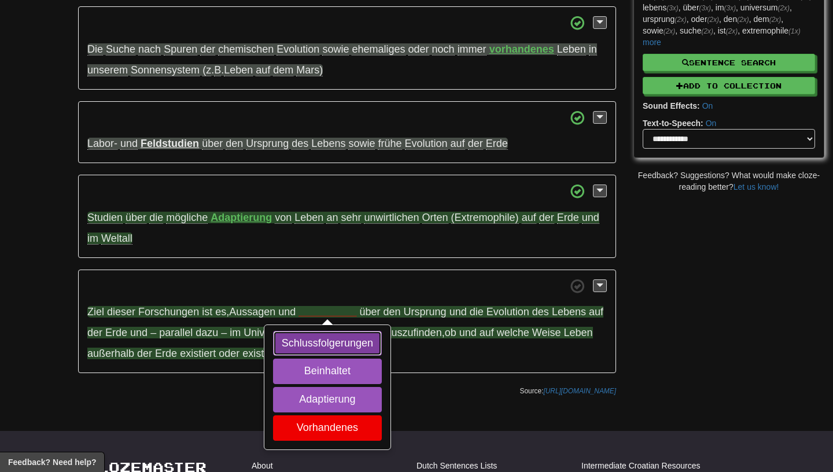
click at [304, 351] on button "Schlussfolgerungen" at bounding box center [327, 343] width 109 height 25
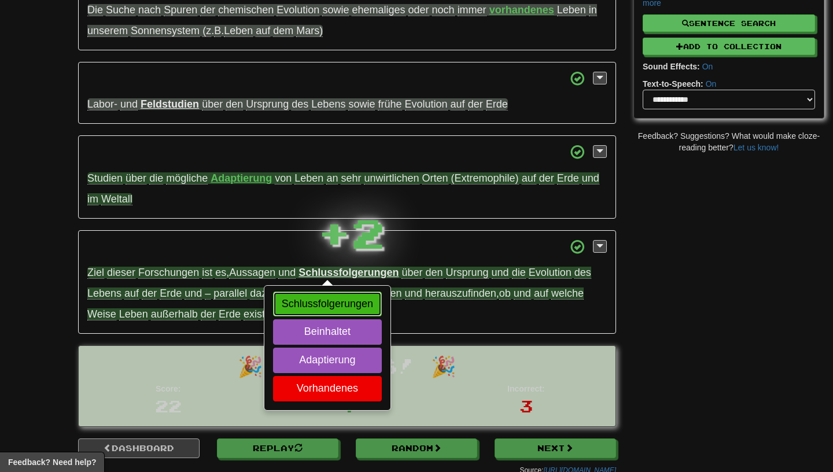
scroll to position [298, 0]
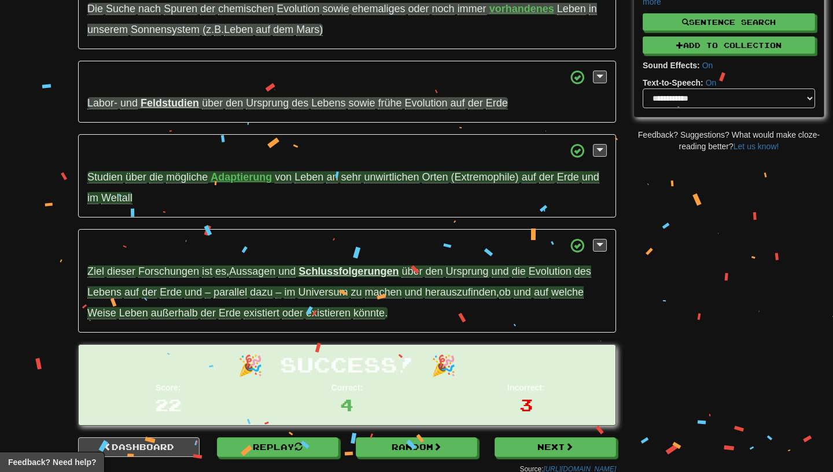
click at [98, 280] on p "Ziel dieser Forschungen ist es , Aussagen und Schlussfolgerungen über den Urspr…" at bounding box center [347, 281] width 538 height 104
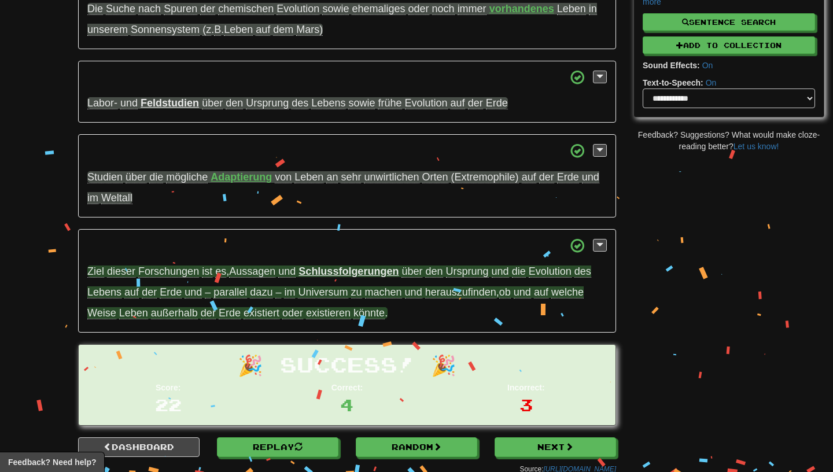
click at [98, 276] on span "Ziel" at bounding box center [95, 272] width 17 height 12
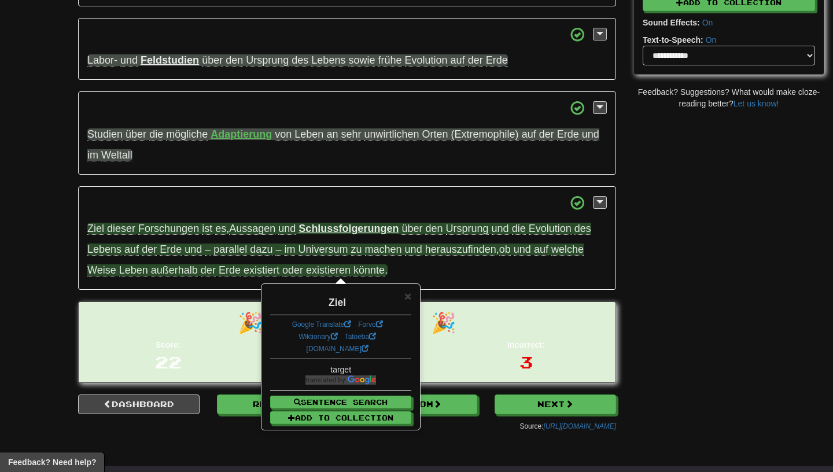
scroll to position [333, 0]
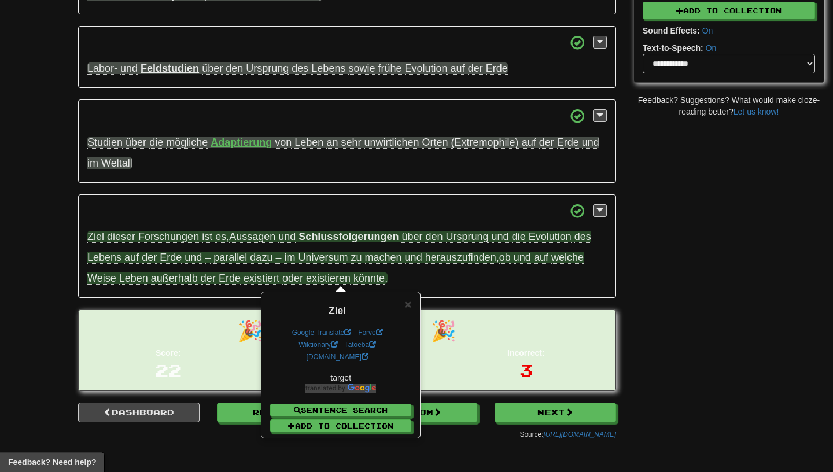
click at [96, 240] on span "Ziel" at bounding box center [95, 237] width 17 height 12
click at [167, 240] on span "Forschungen" at bounding box center [168, 237] width 61 height 12
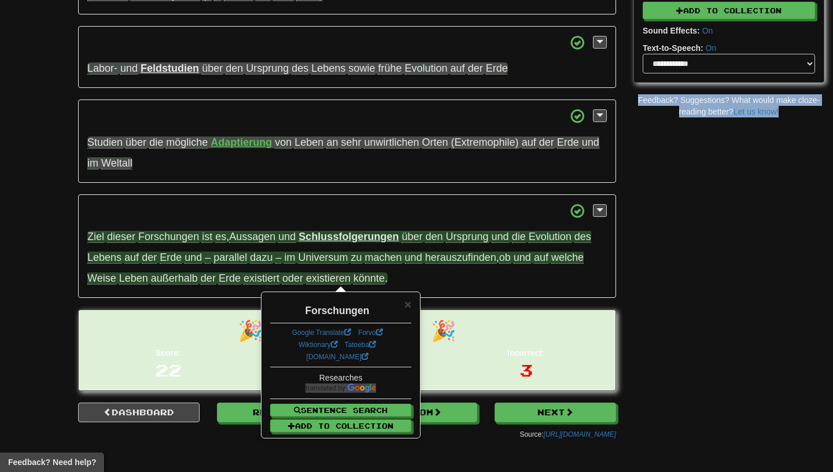
drag, startPoint x: 237, startPoint y: 238, endPoint x: 68, endPoint y: 240, distance: 168.4
click at [64, 239] on div "/ Cloze-Reading Astrobiologie Reset Physical sciences > Astronomy > Basics Astr…" at bounding box center [416, 71] width 833 height 749
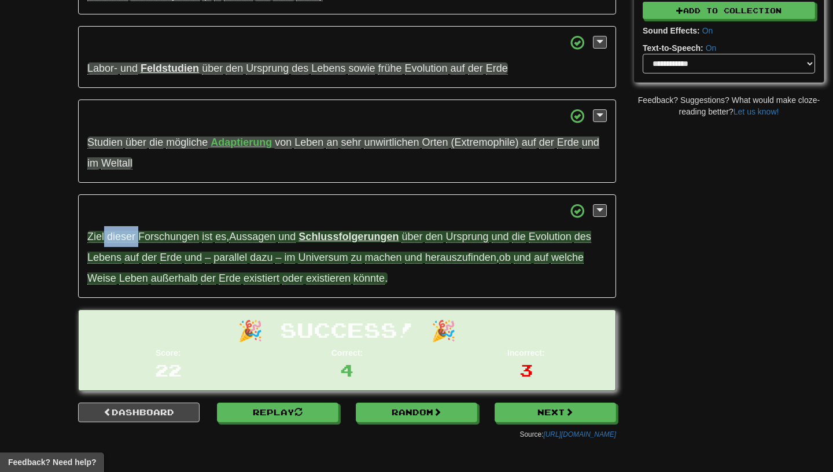
drag, startPoint x: 103, startPoint y: 237, endPoint x: 139, endPoint y: 237, distance: 35.9
click at [139, 237] on span "Ziel dieser Forschungen ist es , Aussagen und" at bounding box center [192, 237] width 211 height 12
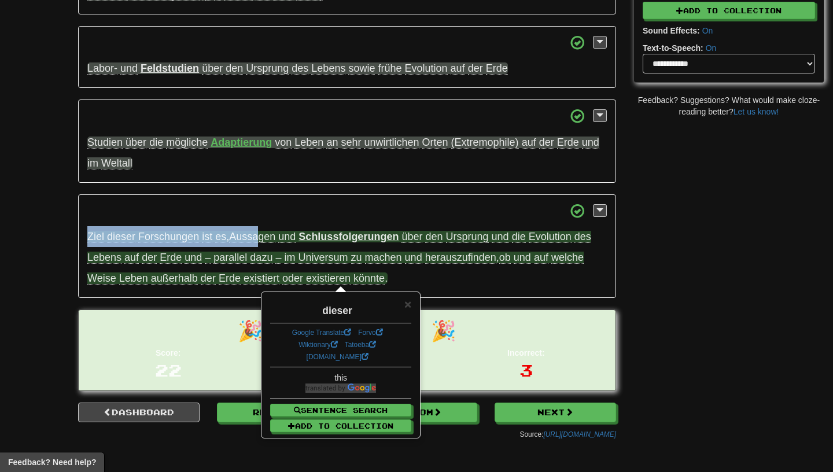
drag, startPoint x: 89, startPoint y: 237, endPoint x: 259, endPoint y: 237, distance: 169.6
click at [259, 237] on span "Ziel dieser Forschungen ist es , Aussagen und" at bounding box center [192, 237] width 211 height 12
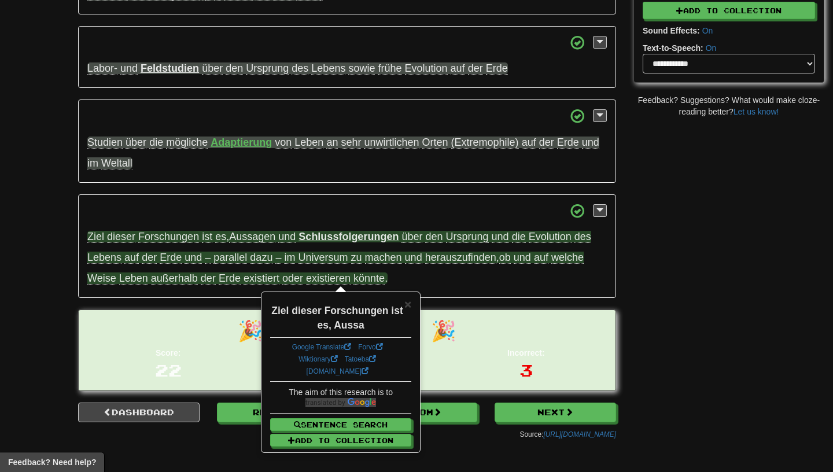
click at [113, 248] on p "Ziel dieser Forschungen ist es , Aussagen und Schlussfolgerungen über den Urspr…" at bounding box center [347, 246] width 538 height 104
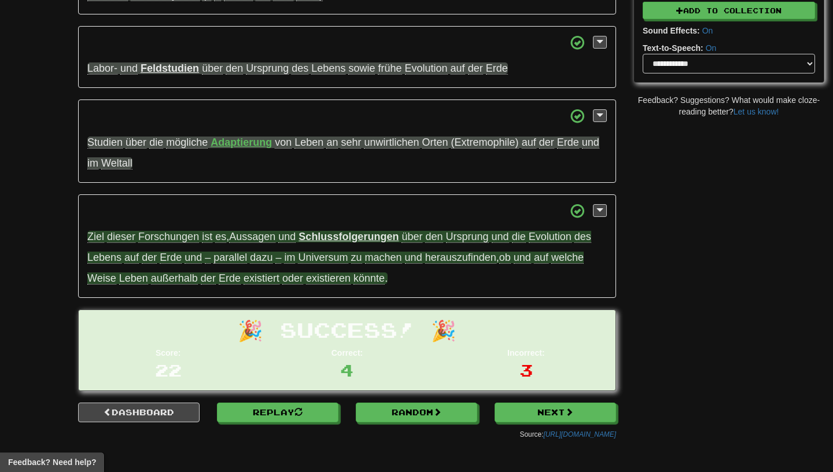
click at [244, 239] on span "Aussagen" at bounding box center [252, 237] width 46 height 12
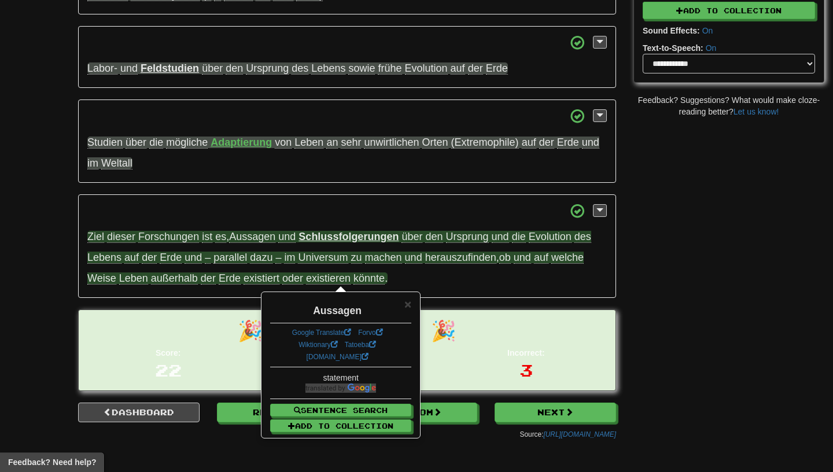
click at [338, 238] on strong "Schlussfolgerungen" at bounding box center [349, 237] width 100 height 12
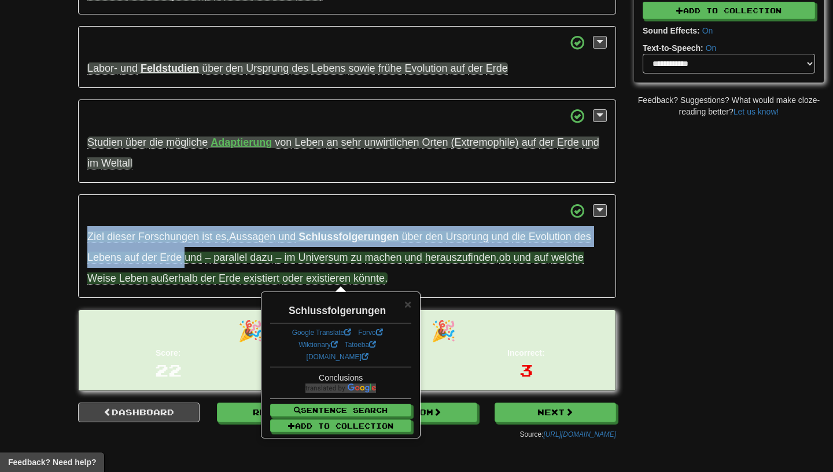
drag, startPoint x: 86, startPoint y: 240, endPoint x: 183, endPoint y: 260, distance: 99.9
click at [183, 260] on p "Ziel dieser Forschungen ist es , Aussagen und Schlussfolgerungen über den Urspr…" at bounding box center [347, 246] width 538 height 104
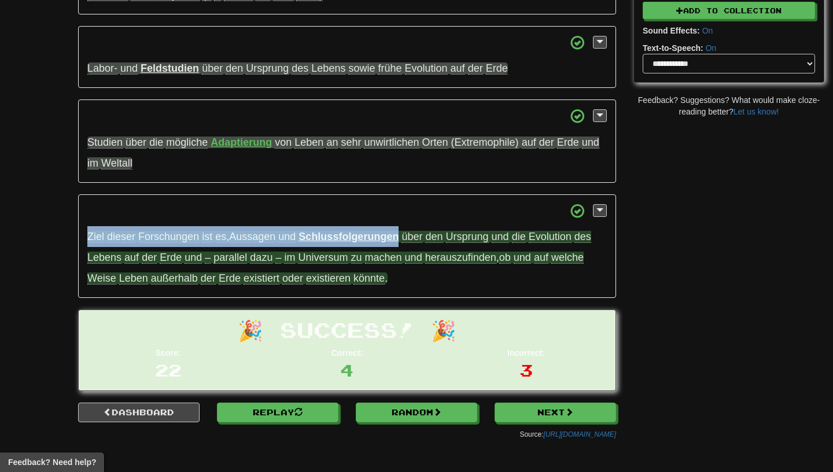
drag, startPoint x: 87, startPoint y: 237, endPoint x: 400, endPoint y: 233, distance: 313.2
click at [400, 233] on p "Ziel dieser Forschungen ist es , Aussagen und Schlussfolgerungen über den Urspr…" at bounding box center [347, 246] width 538 height 104
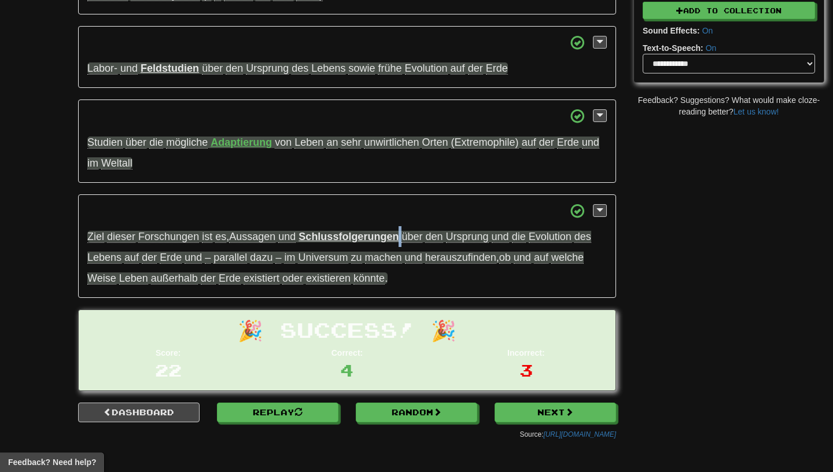
click at [402, 225] on p "Ziel dieser Forschungen ist es , Aussagen und Schlussfolgerungen über den Urspr…" at bounding box center [347, 246] width 538 height 104
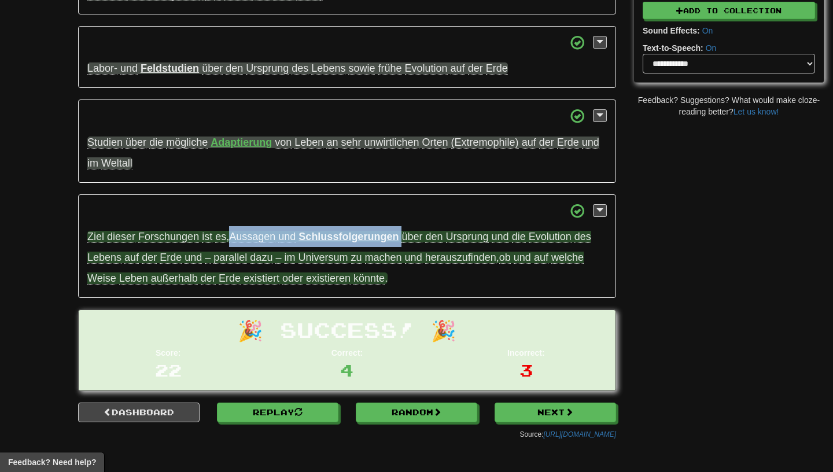
drag, startPoint x: 404, startPoint y: 236, endPoint x: 230, endPoint y: 240, distance: 173.7
click at [230, 240] on span "Ziel dieser Forschungen ist es , Aussagen und Schlussfolgerungen über den Urspr…" at bounding box center [339, 258] width 504 height 54
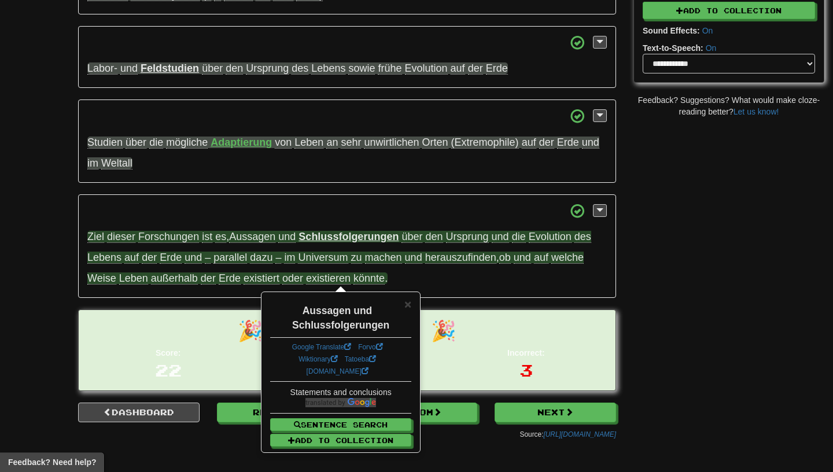
click at [372, 203] on p "Ziel dieser Forschungen ist es , Aussagen und Schlussfolgerungen über den Urspr…" at bounding box center [347, 246] width 538 height 104
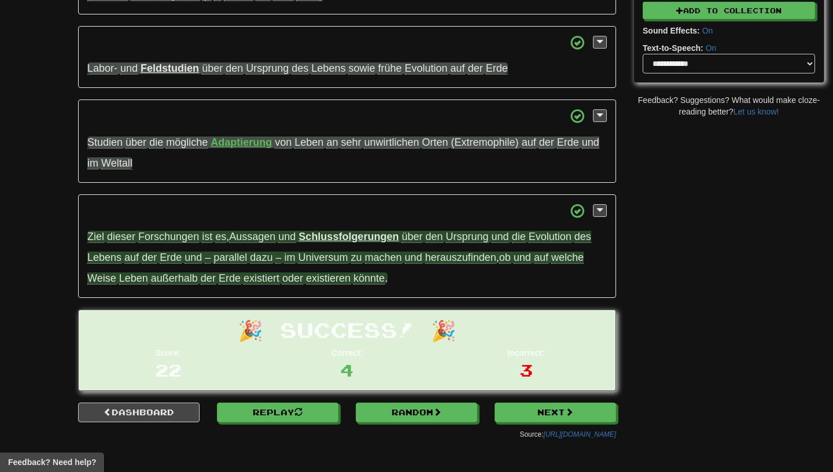
click at [459, 238] on span "Ursprung" at bounding box center [467, 237] width 43 height 12
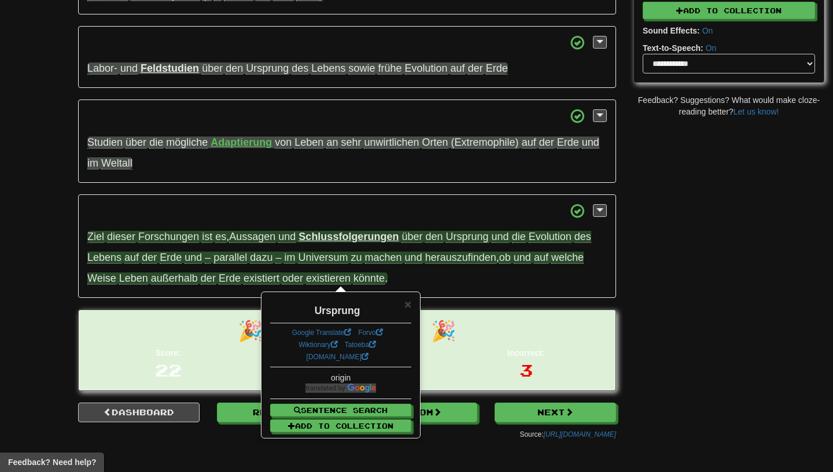
click at [459, 238] on span "Ursprung" at bounding box center [467, 237] width 43 height 12
click at [407, 302] on span "×" at bounding box center [408, 304] width 7 height 13
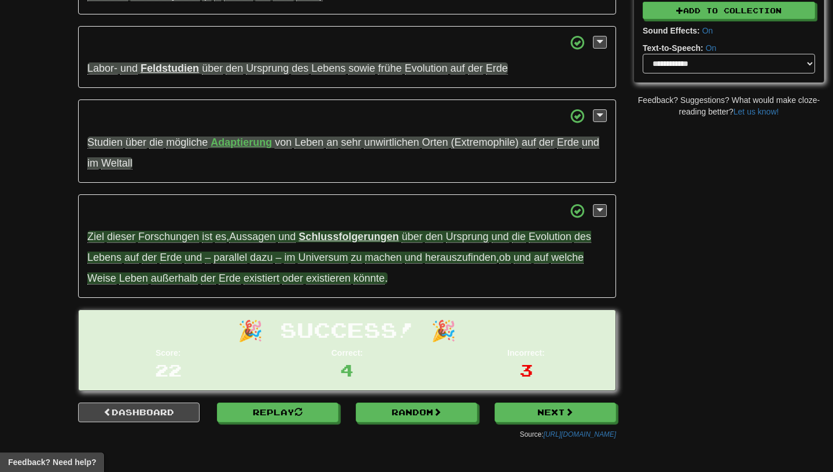
click at [258, 260] on span "dazu" at bounding box center [261, 258] width 23 height 12
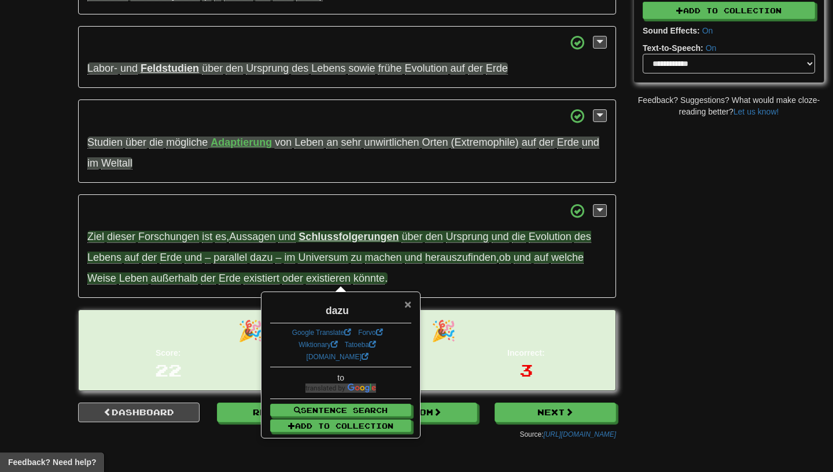
click at [408, 304] on span "×" at bounding box center [408, 304] width 7 height 13
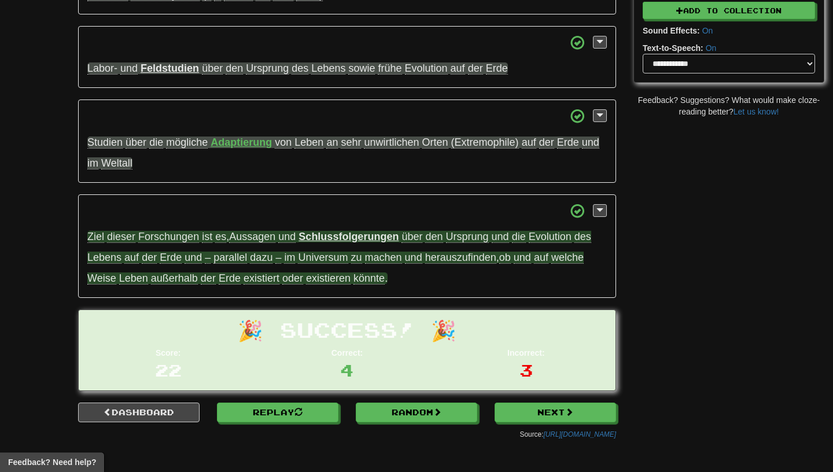
click at [432, 261] on span "herauszufinden" at bounding box center [460, 258] width 71 height 12
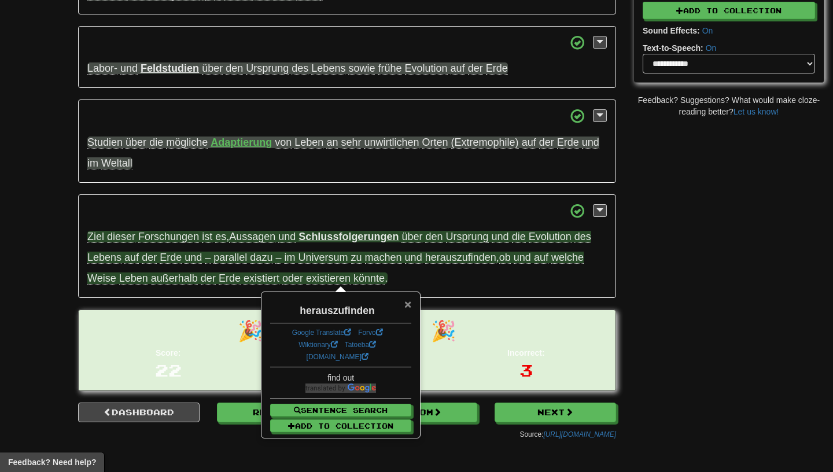
click at [408, 301] on span "×" at bounding box center [408, 304] width 7 height 13
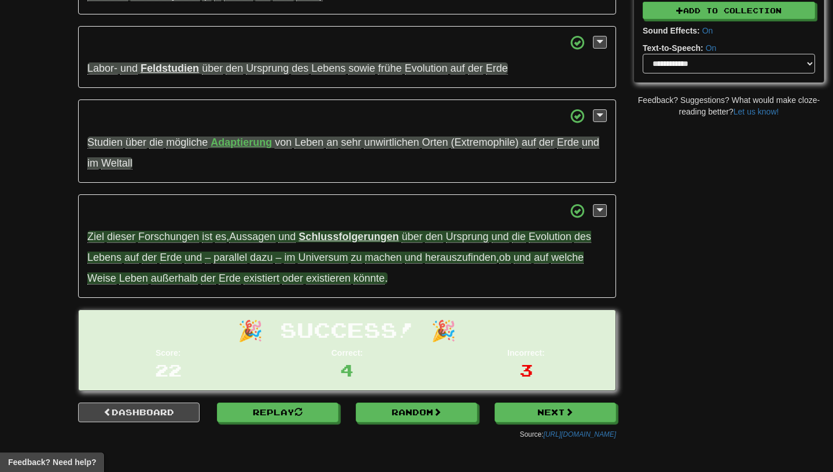
click at [113, 278] on span "Weise" at bounding box center [101, 279] width 29 height 12
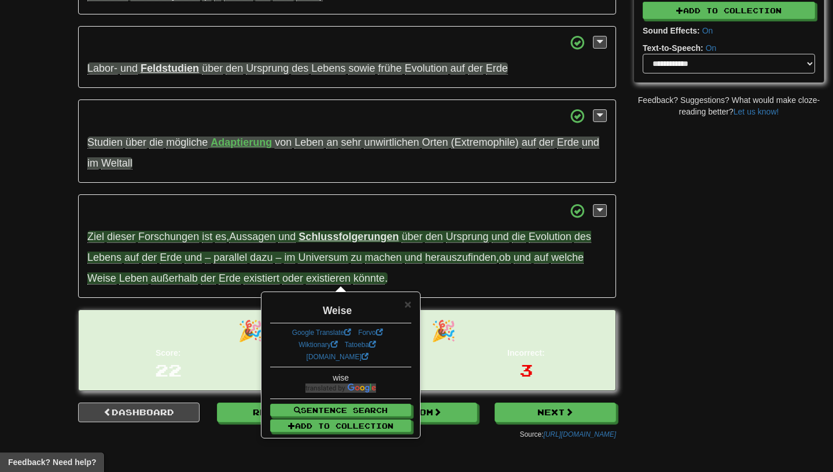
click at [403, 310] on div "Weise" at bounding box center [340, 308] width 141 height 20
click at [414, 304] on div "× Weise Google Translate Forvo Wiktionary Tatoeba dict.cc wise Sentence Search …" at bounding box center [340, 365] width 157 height 145
click at [410, 308] on span "×" at bounding box center [408, 304] width 7 height 13
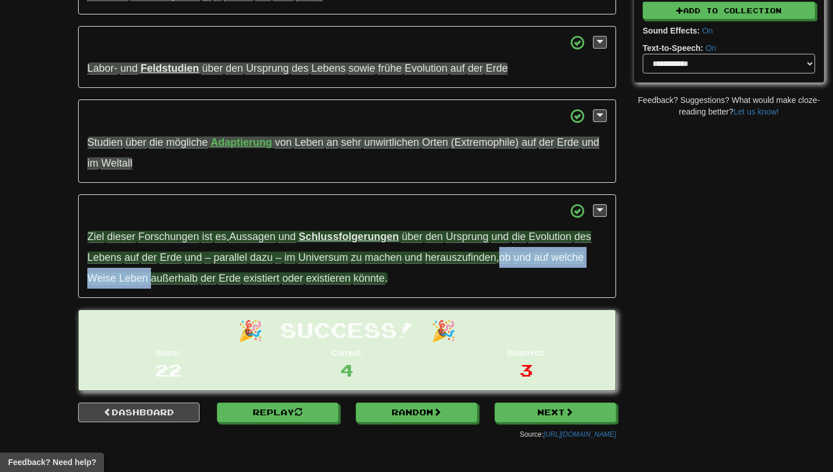
drag, startPoint x: 499, startPoint y: 261, endPoint x: 150, endPoint y: 287, distance: 349.4
click at [150, 287] on p "Ziel dieser Forschungen ist es , Aussagen und Schlussfolgerungen über den Urspr…" at bounding box center [347, 246] width 538 height 104
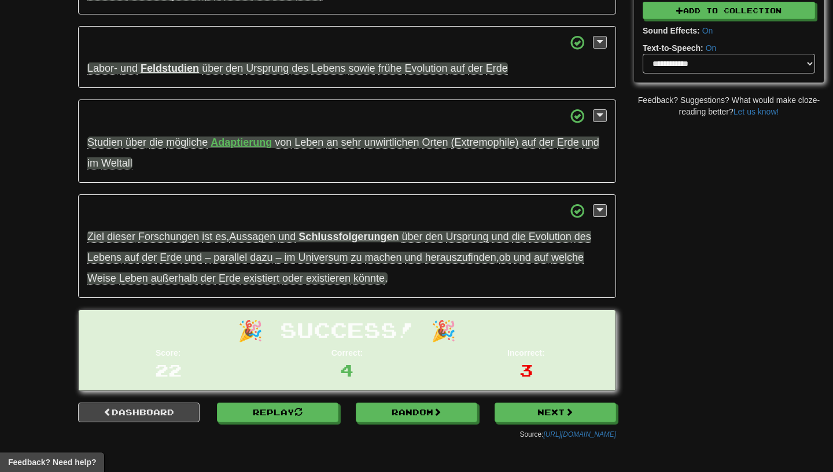
click at [142, 292] on p "Ziel dieser Forschungen ist es , Aussagen und Schlussfolgerungen über den Urspr…" at bounding box center [347, 246] width 538 height 104
drag, startPoint x: 146, startPoint y: 281, endPoint x: 86, endPoint y: 283, distance: 60.8
click at [86, 282] on p "Ziel dieser Forschungen ist es , Aussagen und Schlussfolgerungen über den Urspr…" at bounding box center [347, 246] width 538 height 104
click at [124, 296] on p "Ziel dieser Forschungen ist es , Aussagen und Schlussfolgerungen über den Urspr…" at bounding box center [347, 246] width 538 height 104
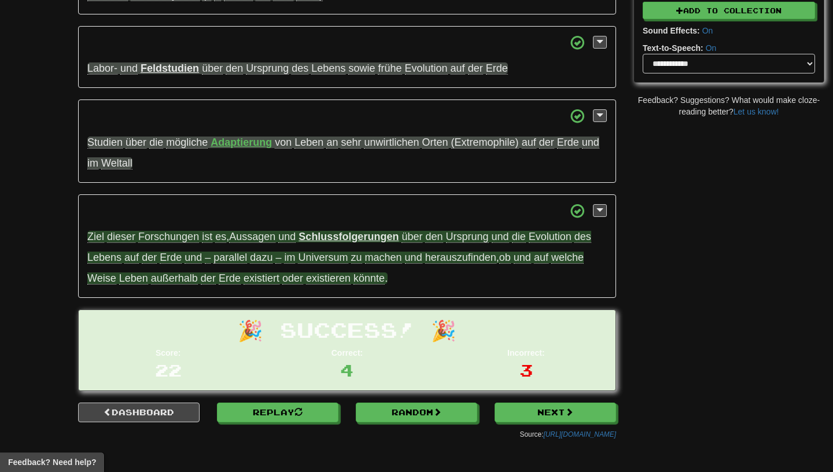
click at [166, 280] on span "außerhalb" at bounding box center [174, 279] width 47 height 12
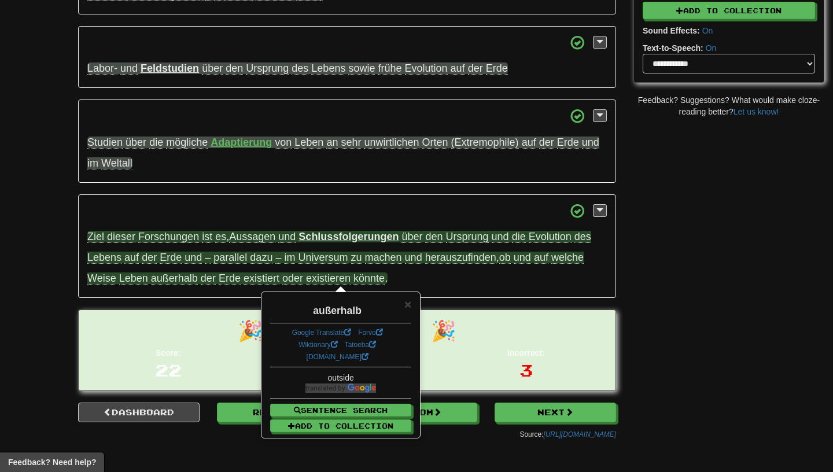
click at [418, 300] on div "× außerhalb Google Translate Forvo Wiktionary Tatoeba dict.cc outside Sentence …" at bounding box center [340, 365] width 157 height 145
click at [412, 302] on span "×" at bounding box center [408, 304] width 7 height 13
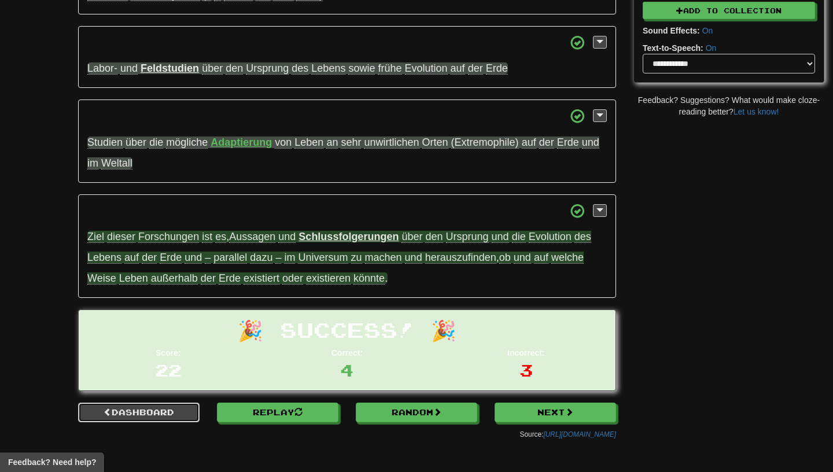
click at [135, 415] on link "Dashboard" at bounding box center [139, 413] width 122 height 20
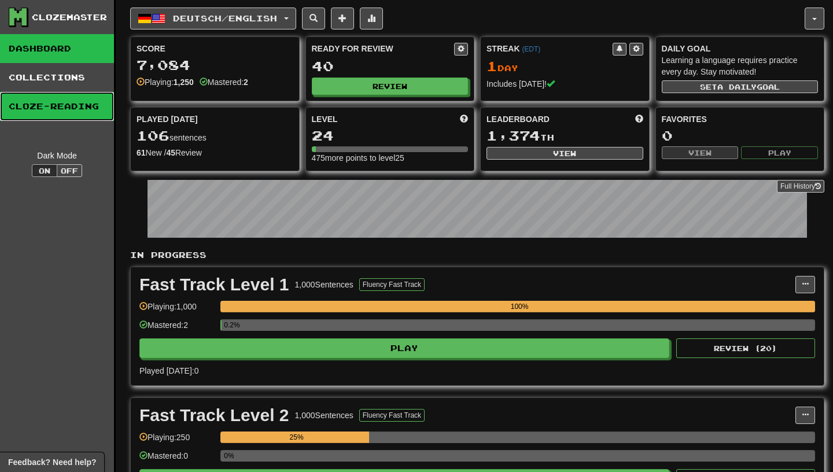
click at [25, 109] on link "Cloze-Reading" at bounding box center [57, 106] width 114 height 29
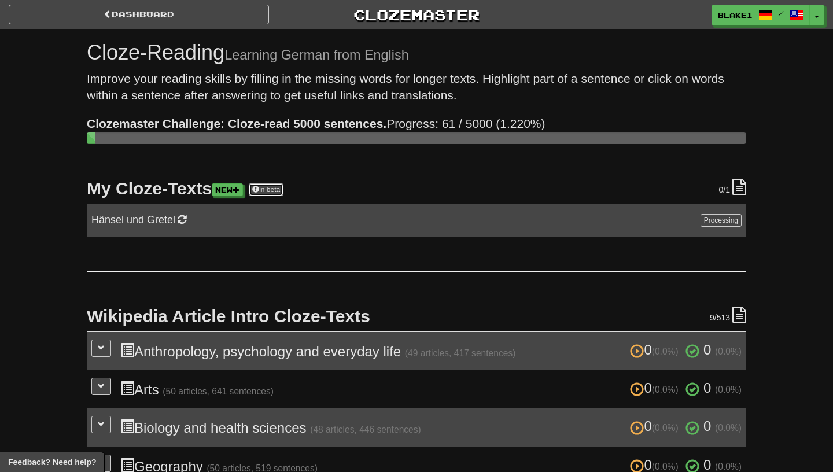
click at [282, 192] on link "in beta" at bounding box center [266, 189] width 35 height 13
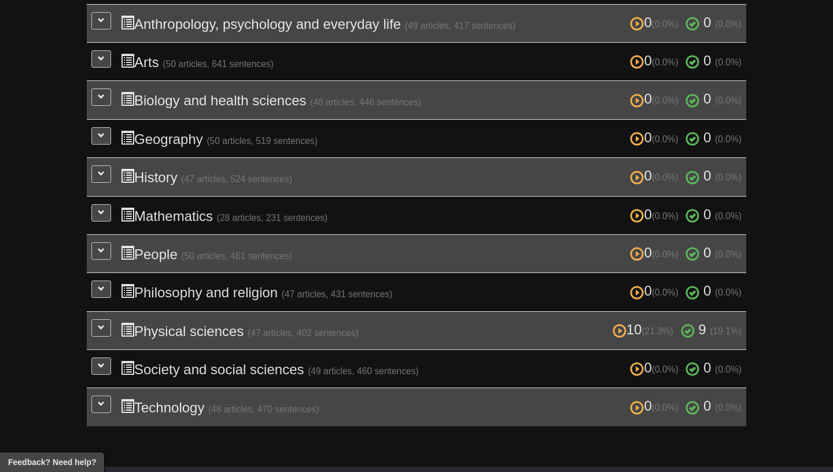
scroll to position [66, 0]
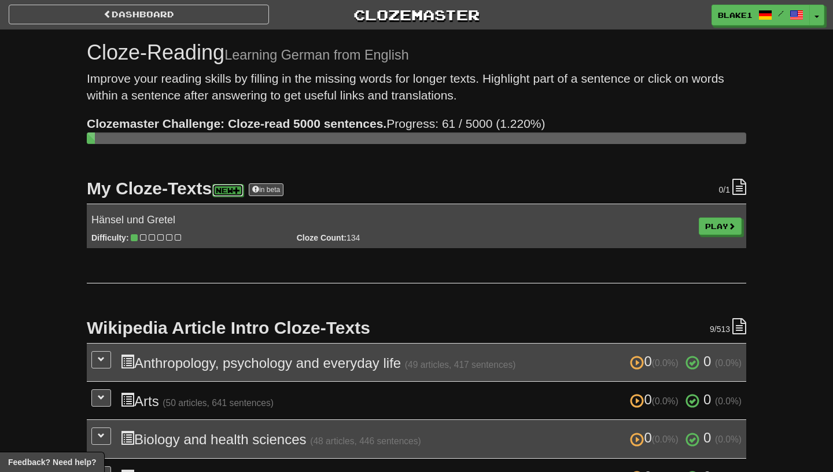
click at [238, 188] on link "New" at bounding box center [227, 190] width 31 height 13
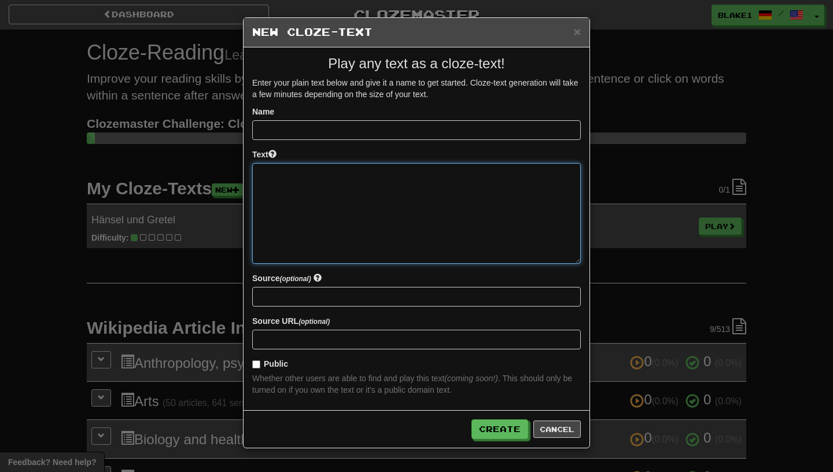
click at [327, 199] on textarea at bounding box center [416, 213] width 329 height 101
paste textarea "**********"
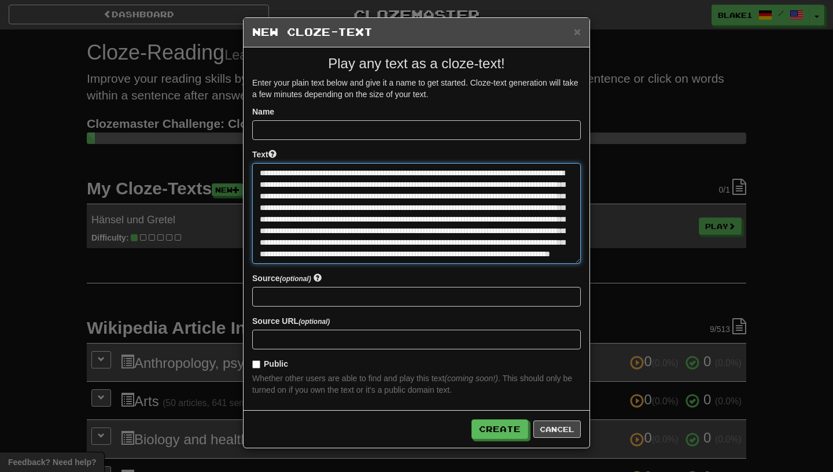
scroll to position [979, 0]
type textarea "**********"
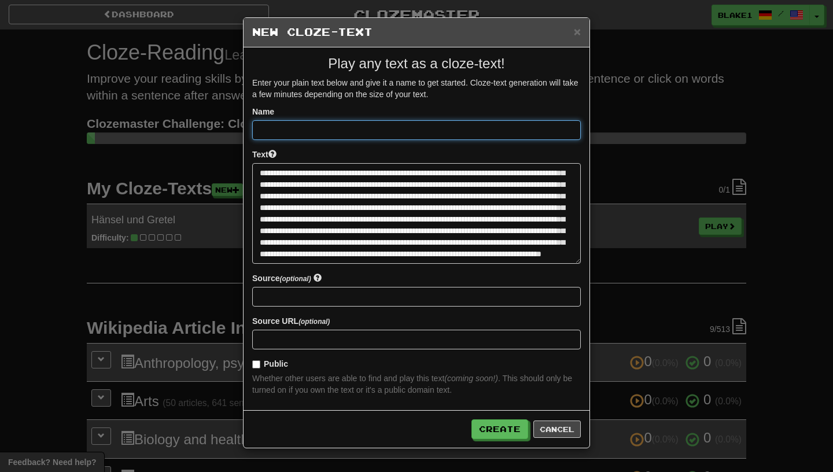
click at [321, 133] on input at bounding box center [416, 130] width 329 height 20
paste input "**********"
type input "**********"
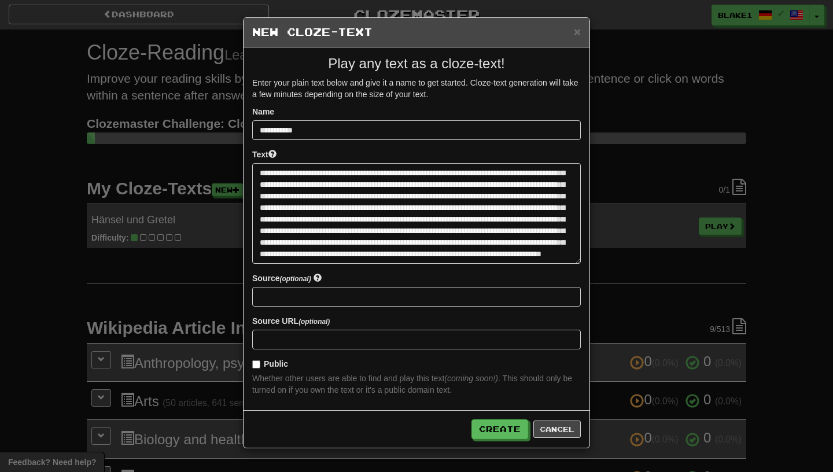
click at [495, 445] on div "Create Cancel" at bounding box center [417, 429] width 346 height 38
click at [495, 440] on div "Create Cancel" at bounding box center [417, 429] width 346 height 38
click at [494, 435] on button "Create" at bounding box center [500, 430] width 57 height 20
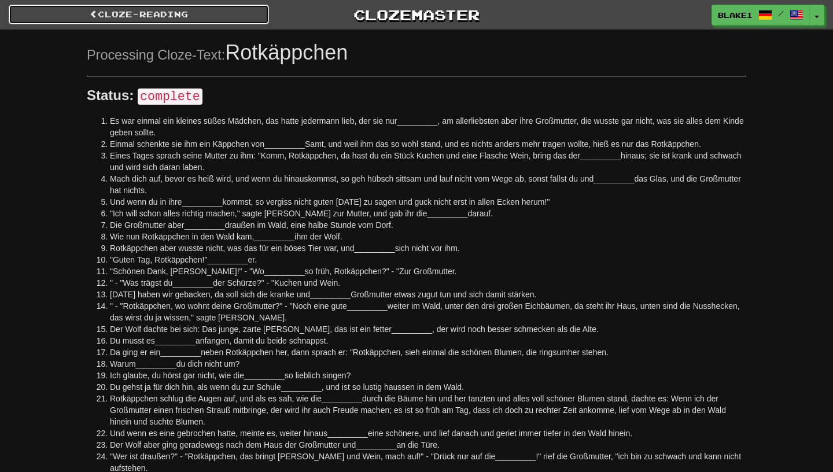
click at [177, 19] on link "Cloze-Reading" at bounding box center [139, 15] width 260 height 20
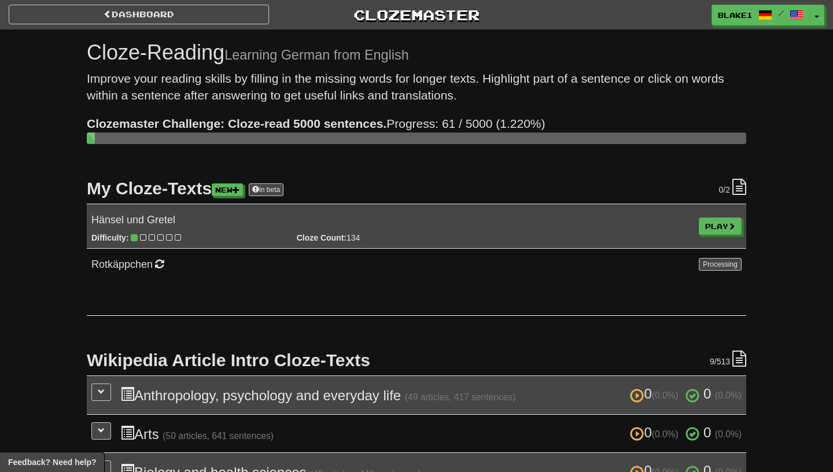
scroll to position [66, 0]
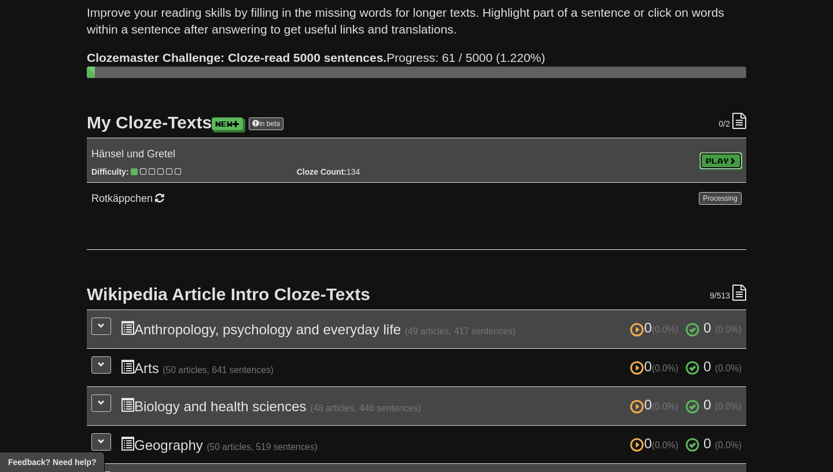
click at [705, 162] on link "Play" at bounding box center [721, 160] width 43 height 17
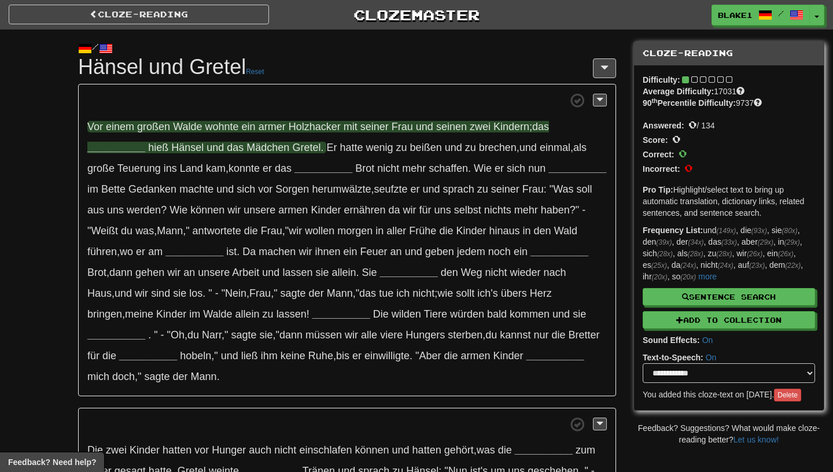
click at [145, 142] on strong "__________" at bounding box center [116, 148] width 58 height 12
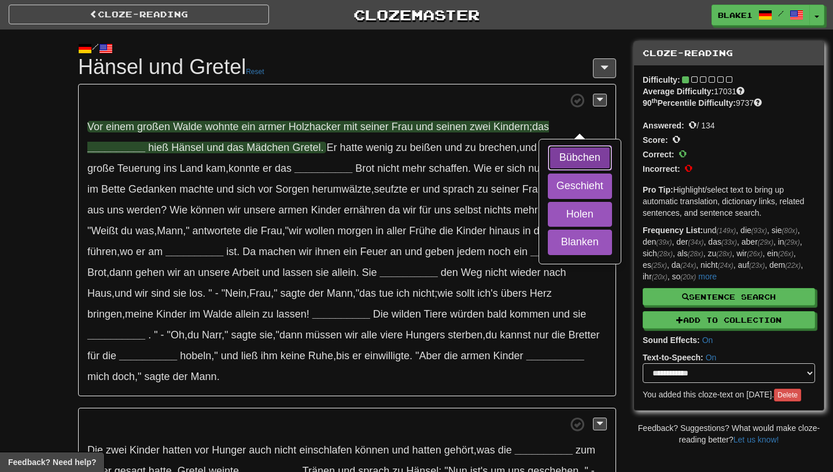
click at [564, 157] on button "Bübchen" at bounding box center [580, 157] width 64 height 25
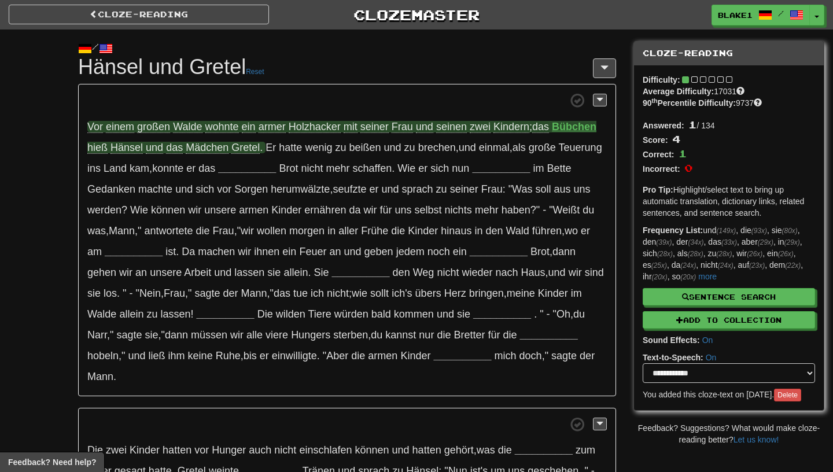
click at [315, 129] on span "Holzhacker" at bounding box center [315, 127] width 52 height 12
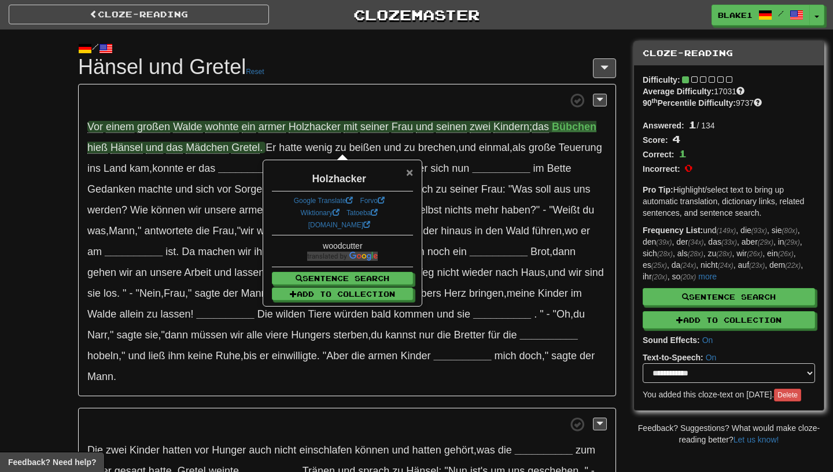
click at [412, 173] on span "×" at bounding box center [409, 172] width 7 height 13
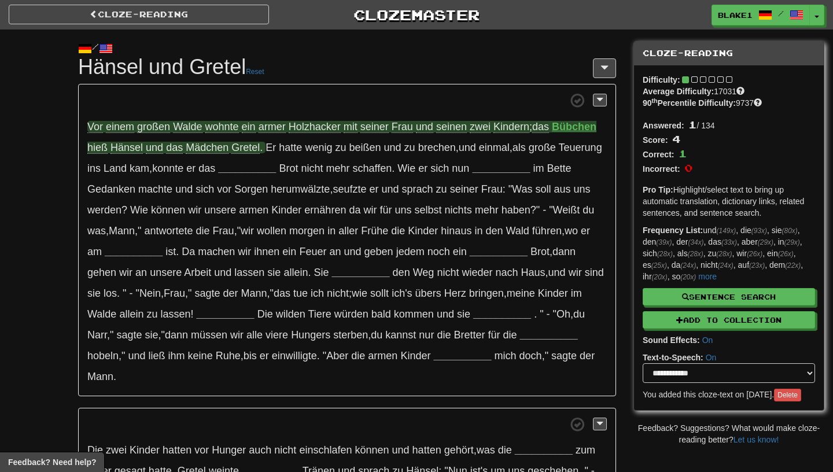
click at [582, 128] on strong "Bübchen" at bounding box center [574, 127] width 45 height 12
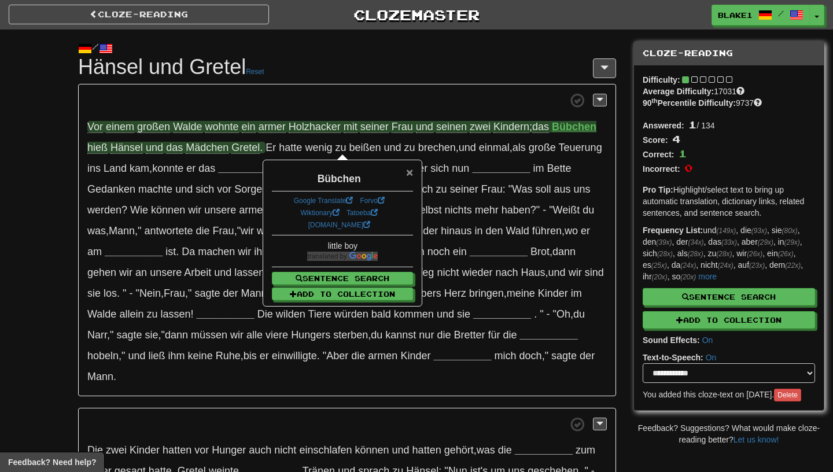
click at [407, 175] on span "×" at bounding box center [409, 172] width 7 height 13
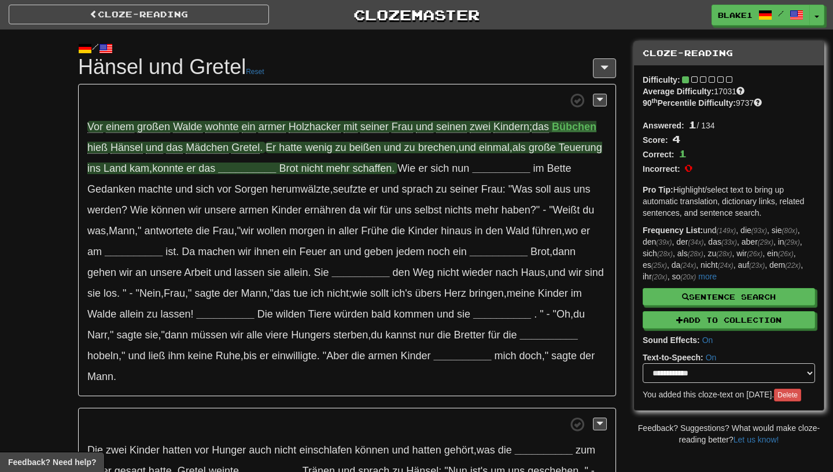
click at [239, 168] on strong "__________" at bounding box center [247, 169] width 58 height 12
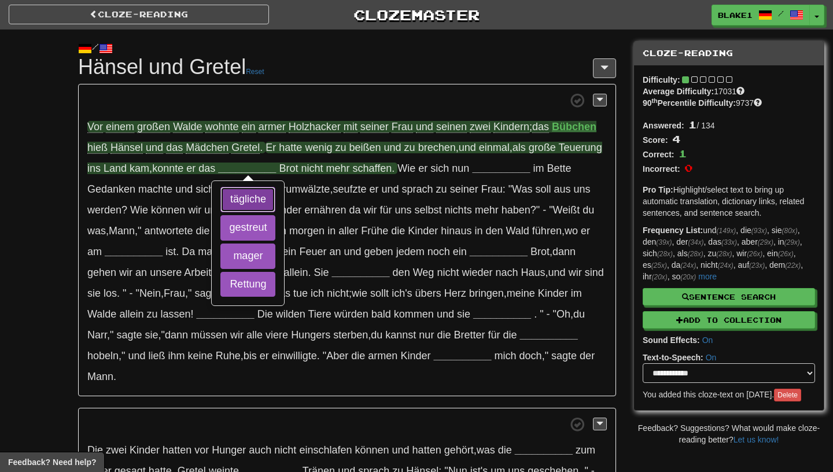
click at [243, 196] on button "tägliche" at bounding box center [248, 199] width 55 height 25
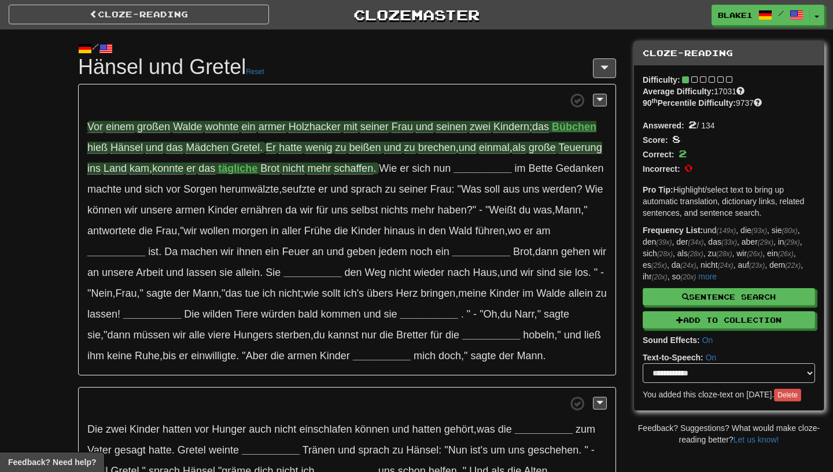
click at [369, 148] on span "beißen" at bounding box center [365, 148] width 32 height 12
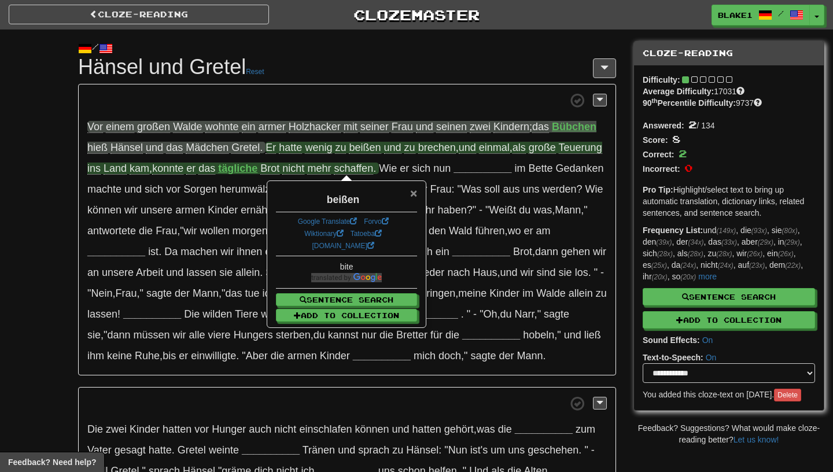
click at [414, 195] on span "×" at bounding box center [413, 192] width 7 height 13
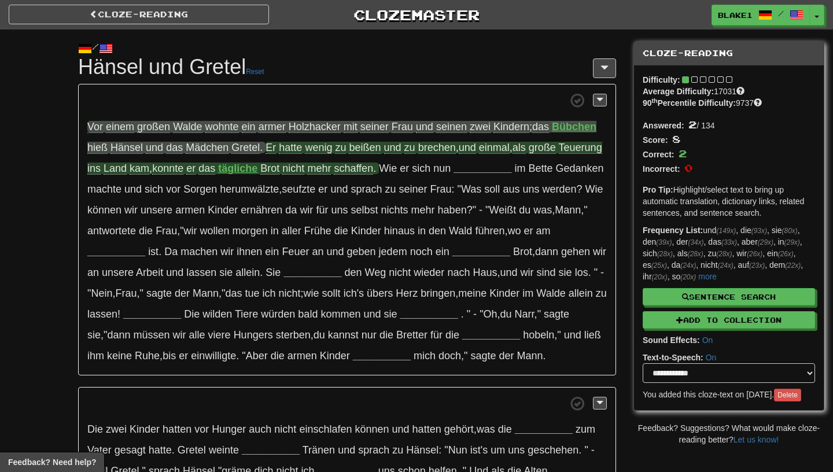
click at [430, 150] on span "brechen" at bounding box center [437, 148] width 38 height 12
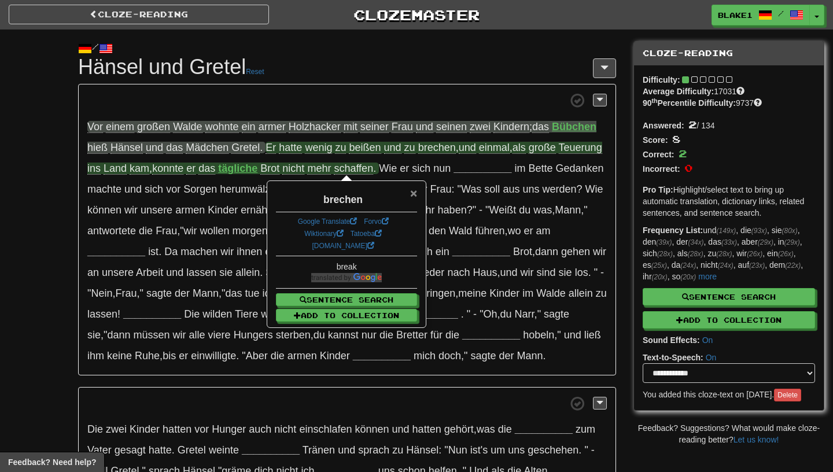
click at [412, 197] on span "×" at bounding box center [413, 192] width 7 height 13
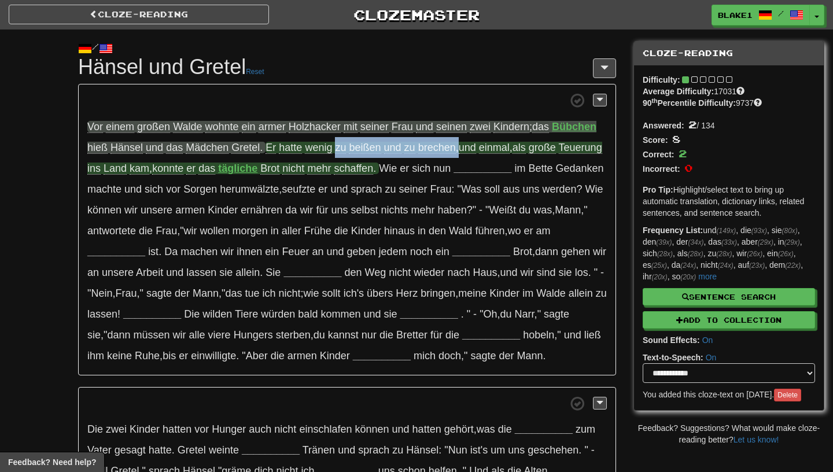
drag, startPoint x: 459, startPoint y: 147, endPoint x: 335, endPoint y: 150, distance: 123.9
click at [335, 150] on span "Er hatte wenig zu beißen und zu brechen , und einmal , als große Teuerung ins L…" at bounding box center [344, 158] width 515 height 33
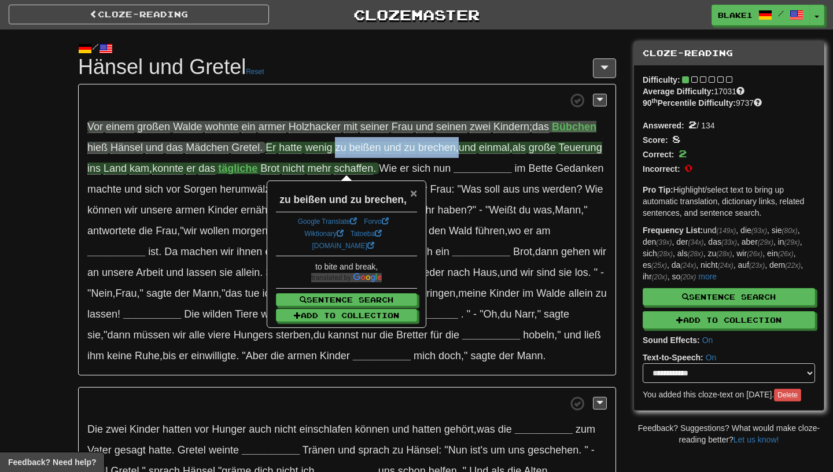
click at [412, 193] on span "×" at bounding box center [413, 192] width 7 height 13
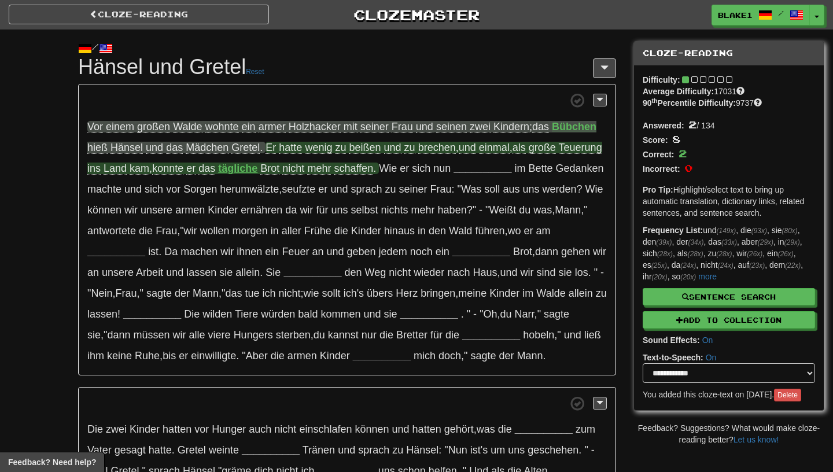
click at [571, 150] on span "Teuerung" at bounding box center [580, 148] width 43 height 12
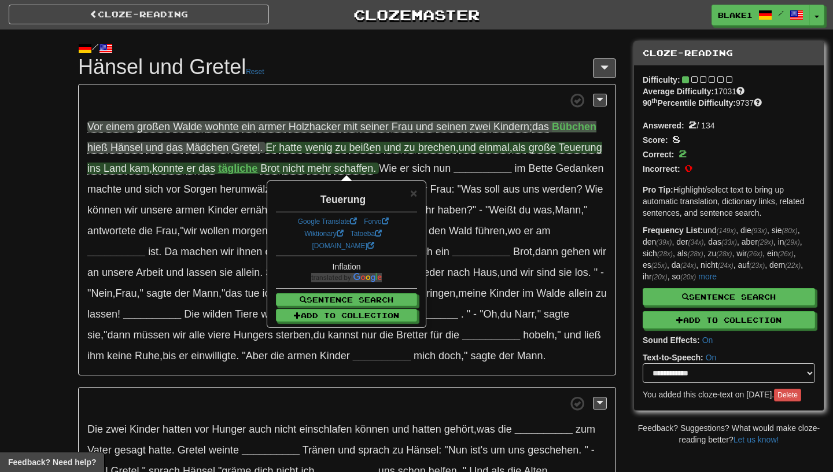
click at [410, 198] on div "Teuerung" at bounding box center [346, 197] width 141 height 20
click at [413, 198] on span "×" at bounding box center [413, 192] width 7 height 13
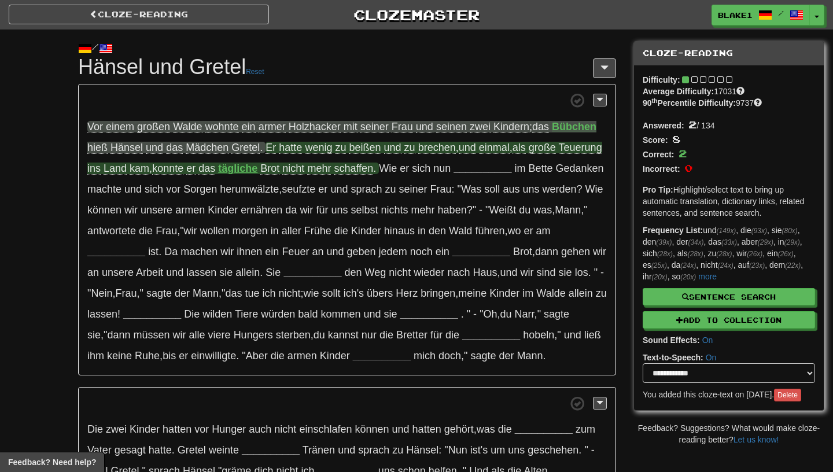
click at [146, 171] on span "kam" at bounding box center [140, 169] width 20 height 12
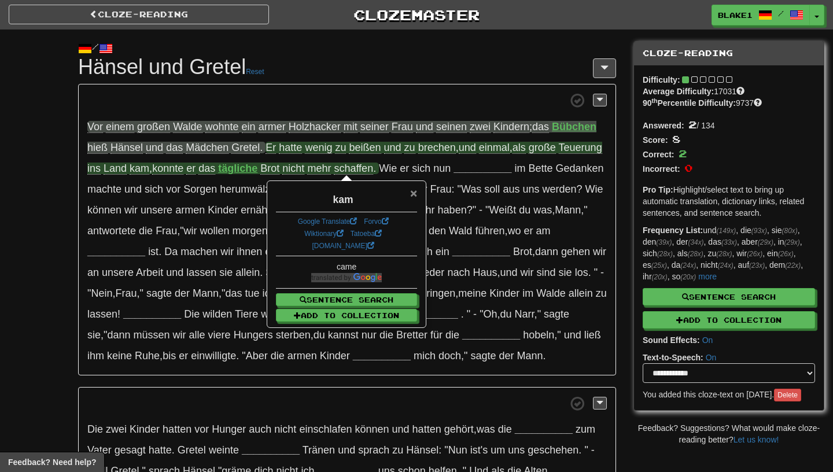
click at [411, 197] on span "×" at bounding box center [413, 192] width 7 height 13
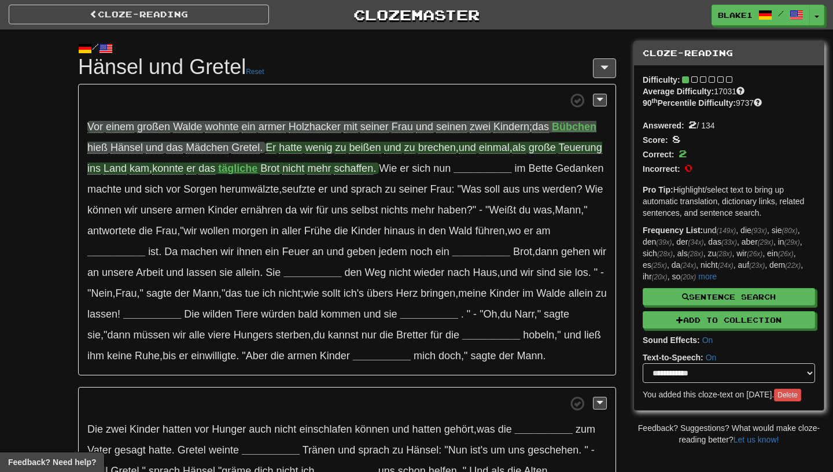
click at [237, 171] on strong "tägliche" at bounding box center [237, 169] width 39 height 12
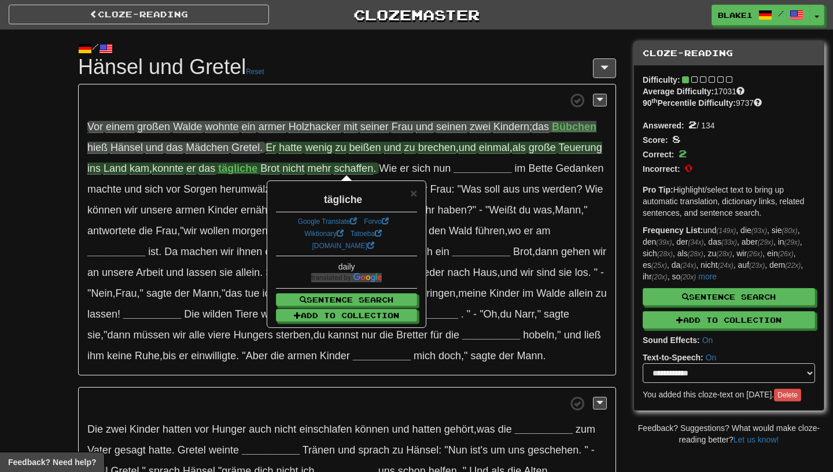
click at [420, 203] on div "× tägliche Google Translate Forvo Wiktionary Tatoeba dict.cc daily Sentence Sea…" at bounding box center [346, 254] width 157 height 145
click at [418, 199] on div "× tägliche Google Translate Forvo Wiktionary Tatoeba dict.cc daily Sentence Sea…" at bounding box center [346, 254] width 157 height 145
click at [414, 199] on span "×" at bounding box center [413, 192] width 7 height 13
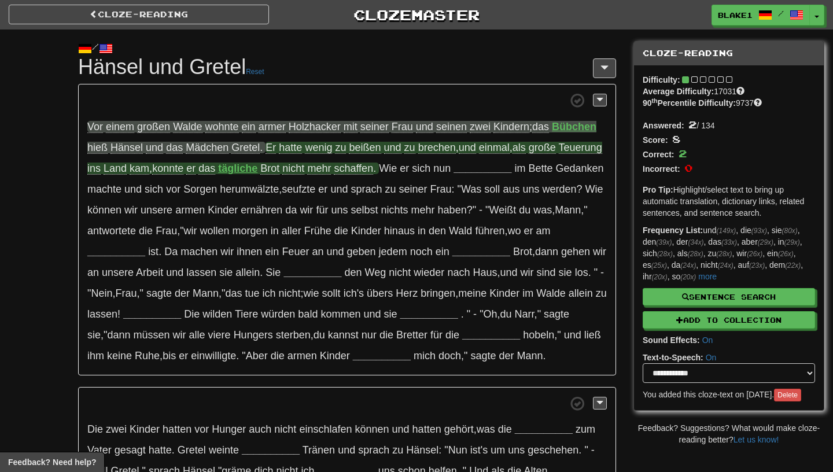
click at [369, 171] on span "schaffen" at bounding box center [353, 169] width 39 height 12
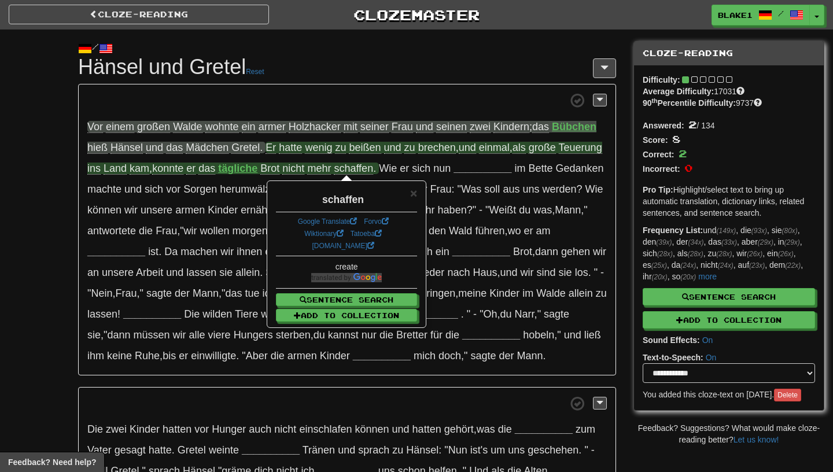
click at [418, 192] on div "× schaffen Google Translate Forvo Wiktionary Tatoeba dict.cc create Sentence Se…" at bounding box center [346, 254] width 157 height 145
click at [412, 197] on span "×" at bounding box center [413, 192] width 7 height 13
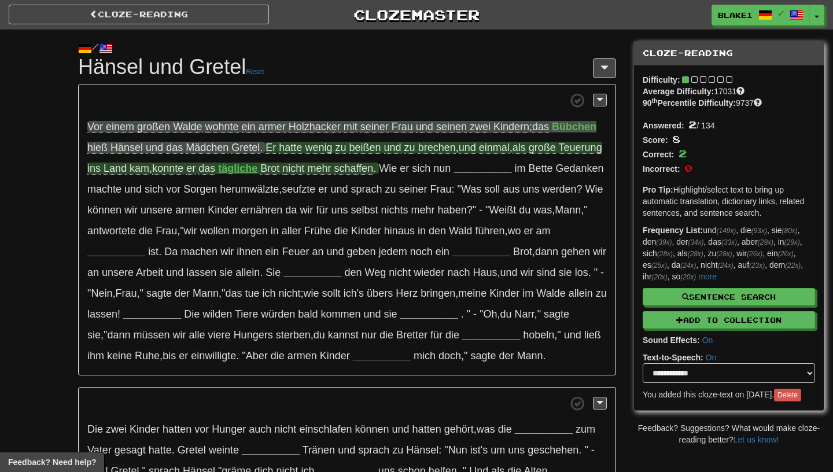
click at [478, 175] on p "Vor einem großen Walde wohnte ein armer Holzhacker mit seiner Frau und seinen z…" at bounding box center [347, 230] width 538 height 292
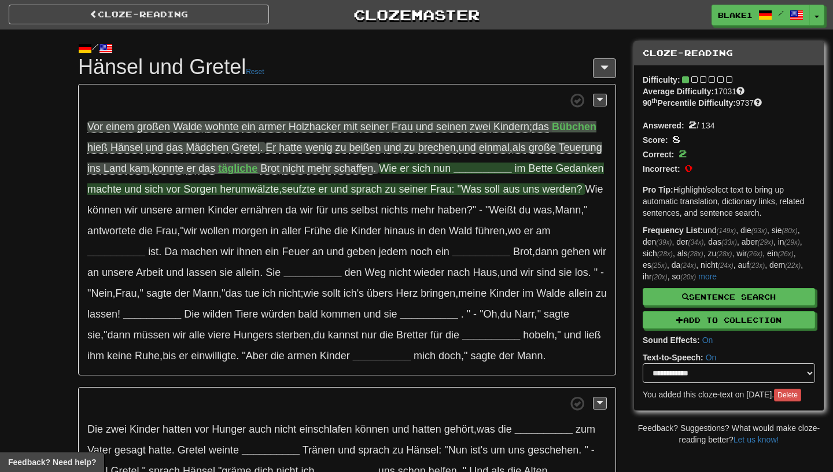
click at [475, 168] on strong "__________" at bounding box center [483, 169] width 58 height 12
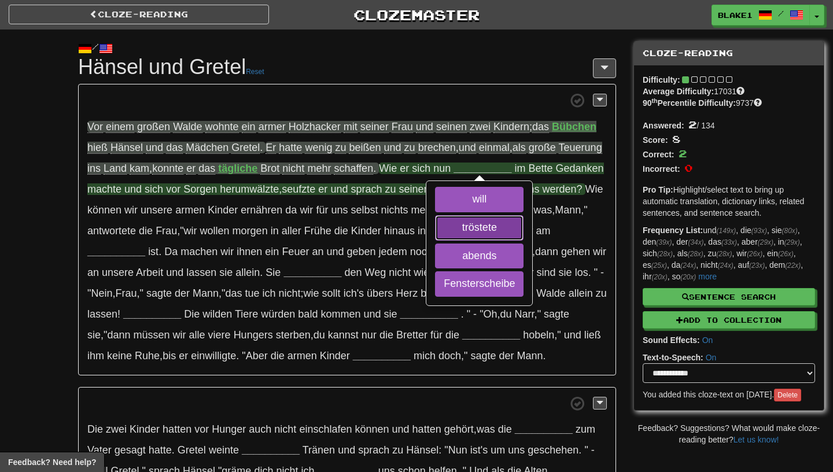
click at [464, 228] on button "tröstete" at bounding box center [479, 227] width 89 height 25
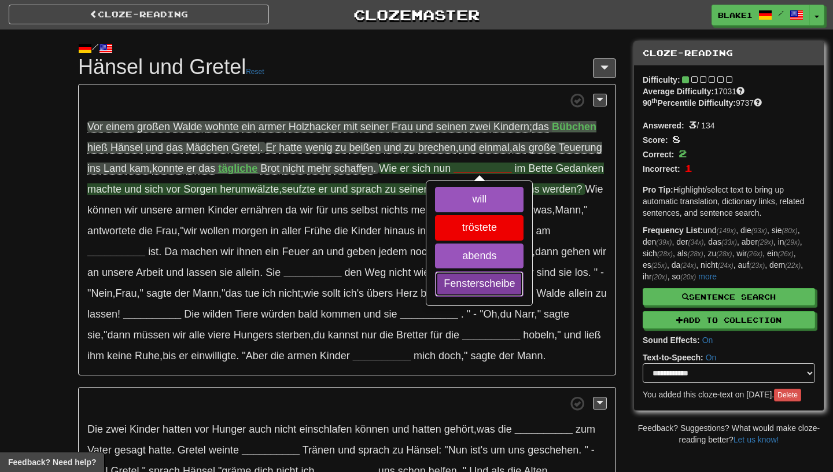
click at [471, 283] on button "Fensterscheibe" at bounding box center [479, 283] width 89 height 25
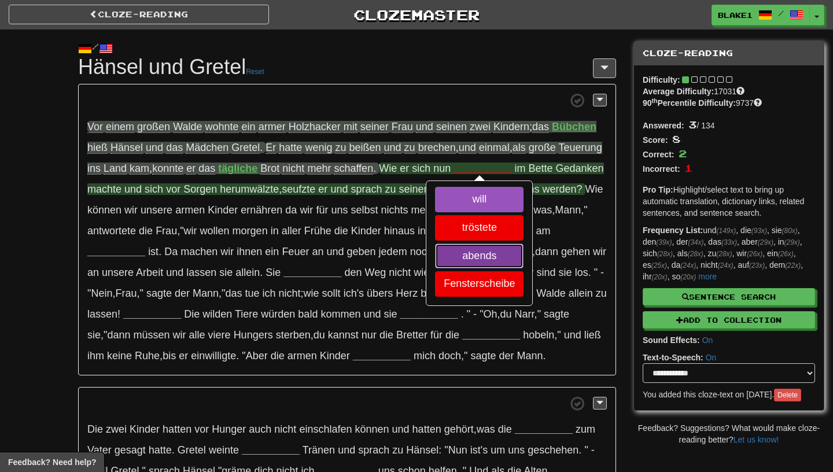
click at [473, 252] on button "abends" at bounding box center [479, 256] width 89 height 25
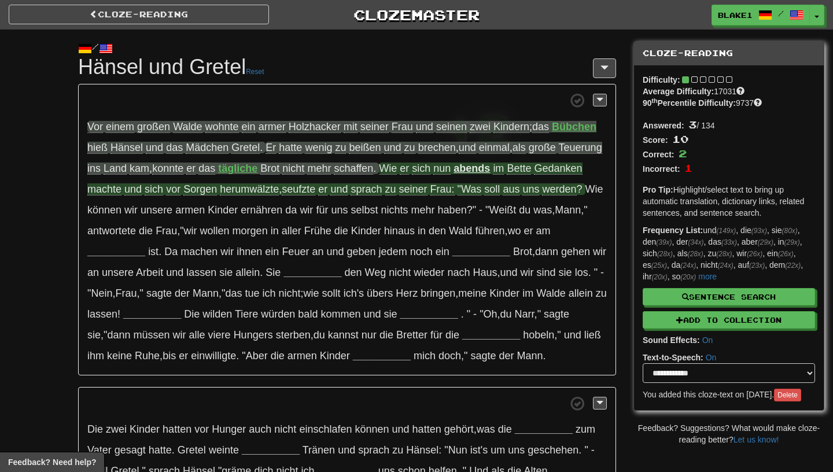
click at [449, 170] on span "nun" at bounding box center [442, 169] width 17 height 12
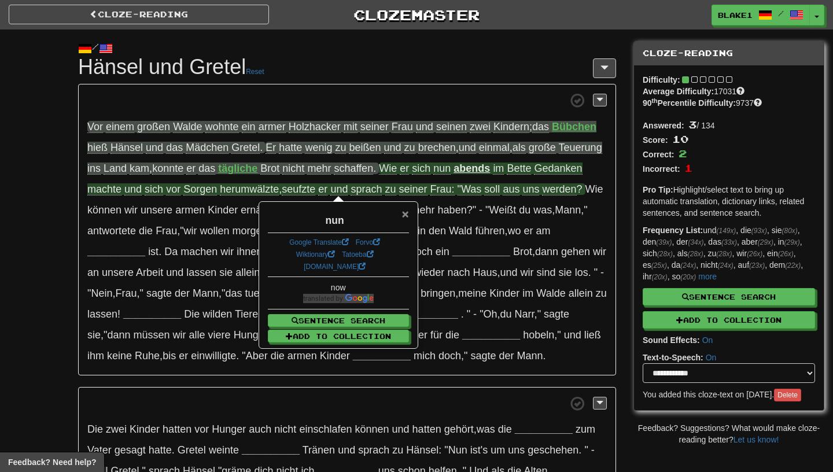
click at [408, 213] on span "×" at bounding box center [405, 213] width 7 height 13
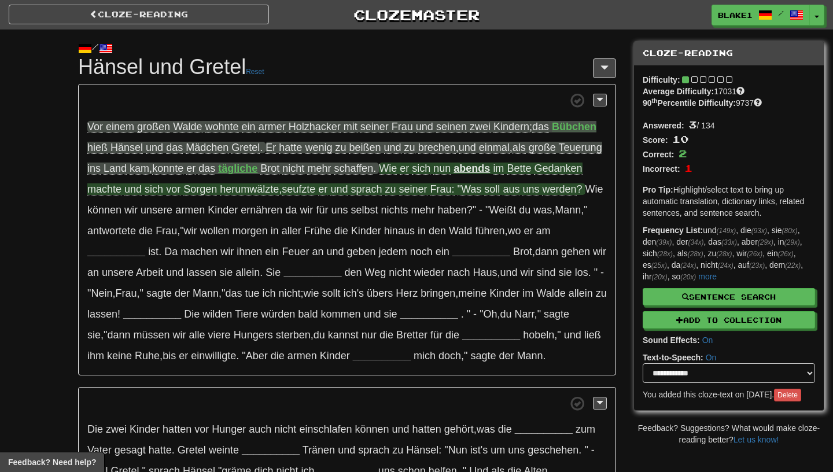
click at [429, 164] on span "sich" at bounding box center [421, 169] width 19 height 12
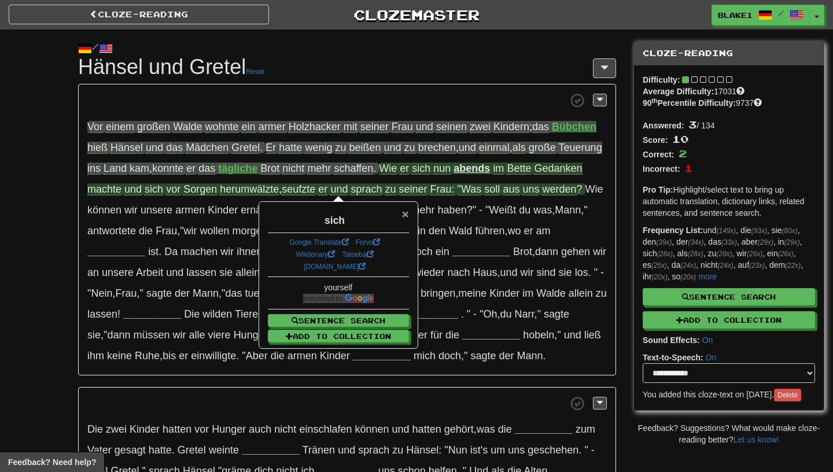
click at [406, 214] on span "×" at bounding box center [405, 213] width 7 height 13
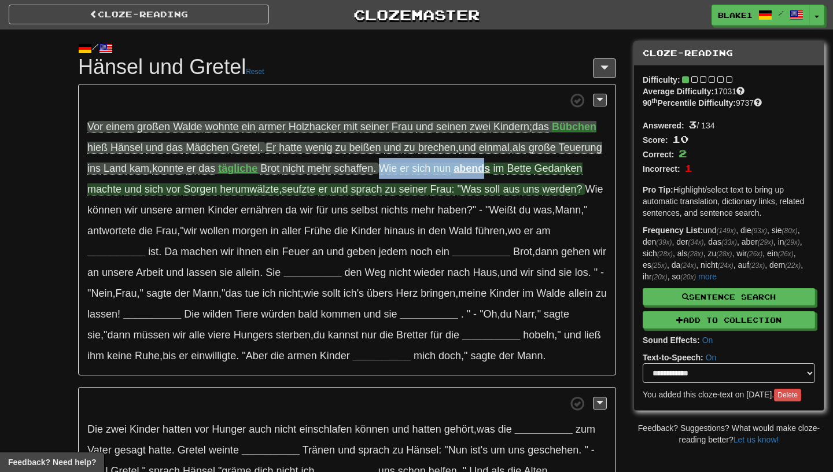
drag, startPoint x: 385, startPoint y: 173, endPoint x: 494, endPoint y: 174, distance: 108.8
click at [493, 174] on span "Wie er sich nun abends im Bette Gedanken machte und sich vor Sorgen herumwälzte…" at bounding box center [336, 179] width 498 height 33
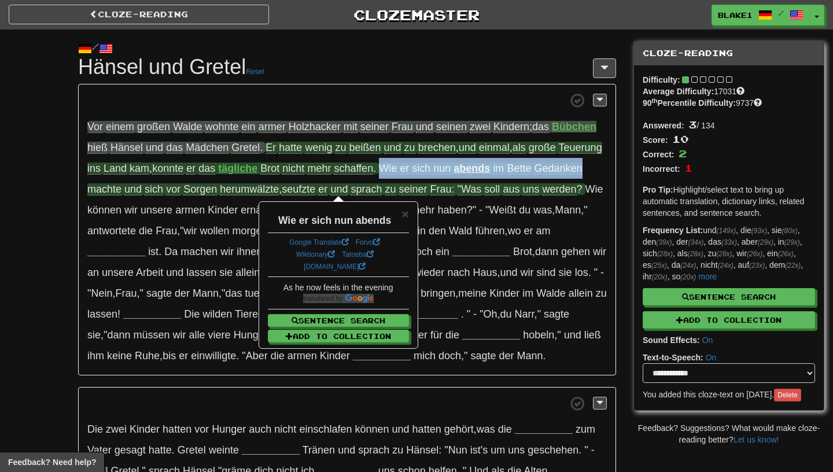
drag, startPoint x: 598, startPoint y: 172, endPoint x: 384, endPoint y: 171, distance: 214.7
click at [384, 171] on p "Vor einem großen Walde wohnte ein armer Holzhacker mit seiner Frau und seinen z…" at bounding box center [347, 230] width 538 height 292
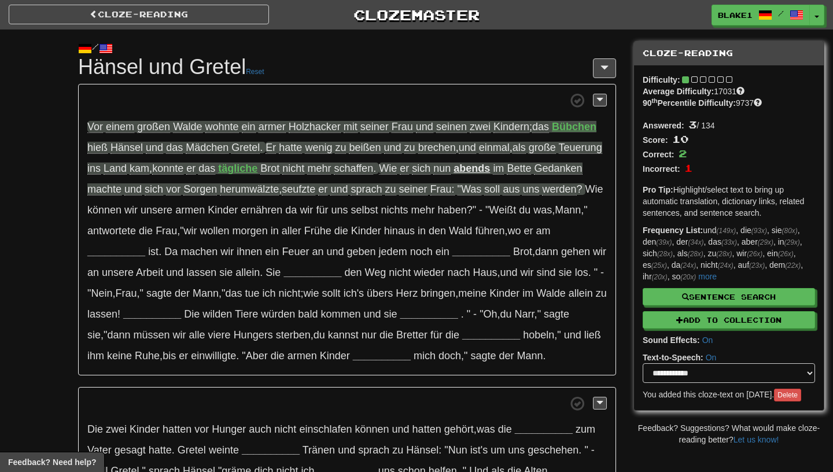
click at [432, 157] on p "Vor einem großen Walde wohnte ein armer Holzhacker mit seiner Frau und seinen z…" at bounding box center [347, 230] width 538 height 292
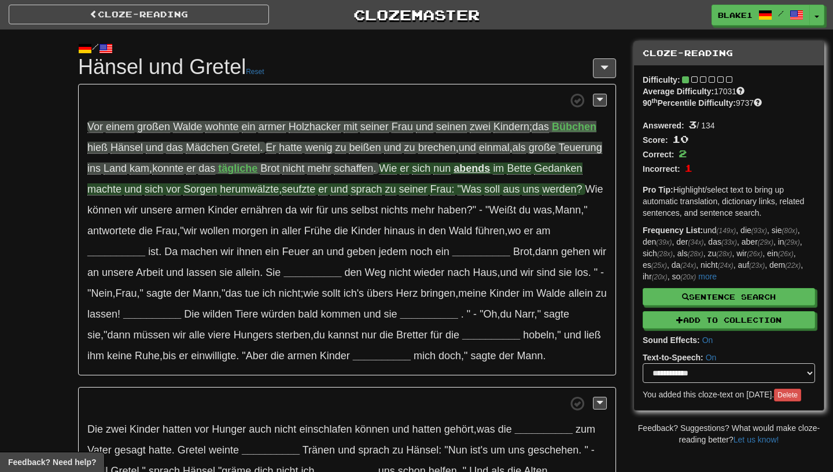
click at [391, 170] on span "Wie" at bounding box center [388, 169] width 18 height 12
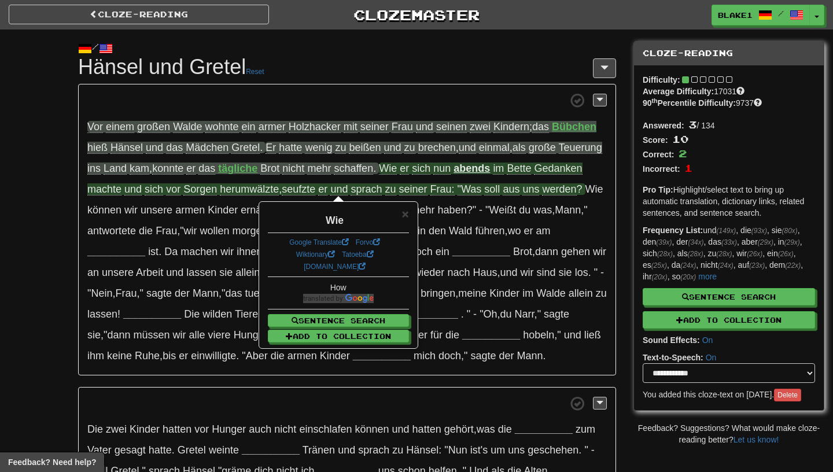
click at [409, 173] on span "er" at bounding box center [404, 169] width 9 height 12
click at [426, 168] on span "sich" at bounding box center [421, 169] width 19 height 12
click at [451, 173] on span "nun" at bounding box center [442, 169] width 17 height 12
click at [482, 170] on strong "abends" at bounding box center [472, 169] width 36 height 12
click at [504, 170] on span "im" at bounding box center [498, 169] width 11 height 12
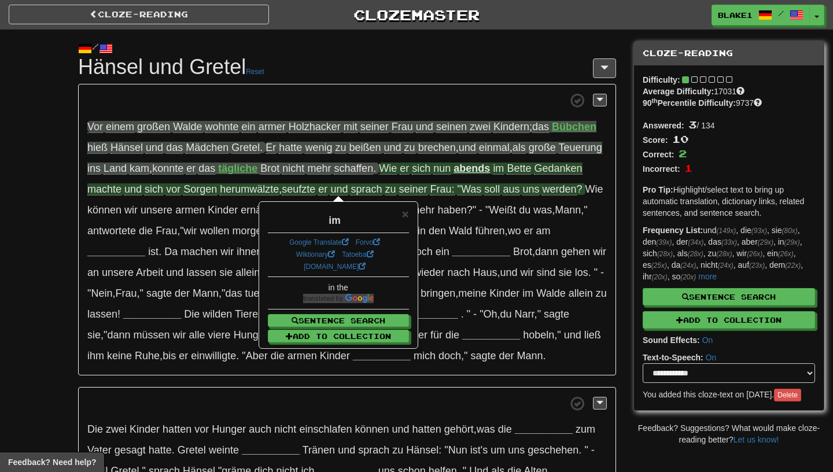
click at [524, 170] on span "Bette" at bounding box center [519, 169] width 24 height 12
click at [565, 164] on span "Gedanken" at bounding box center [558, 169] width 48 height 12
click at [522, 169] on span "Bette" at bounding box center [519, 169] width 24 height 12
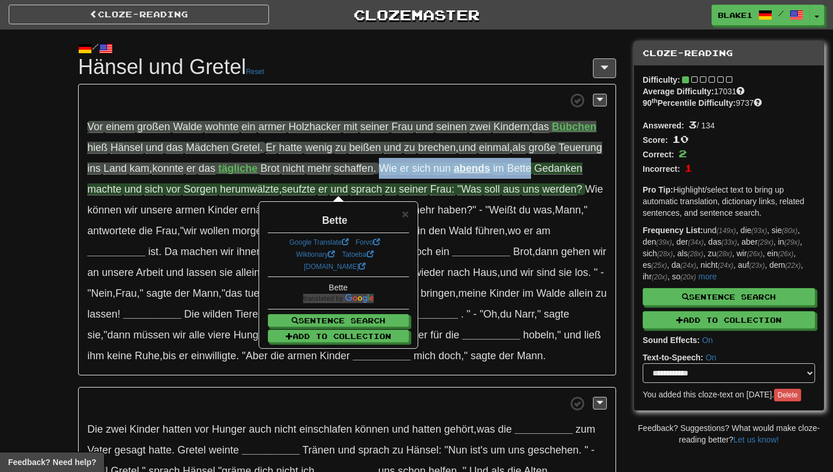
drag, startPoint x: 537, startPoint y: 169, endPoint x: 385, endPoint y: 169, distance: 151.1
click at [385, 169] on span "Wie er sich nun abends im Bette Gedanken machte und sich vor Sorgen herumwälzte…" at bounding box center [336, 179] width 498 height 33
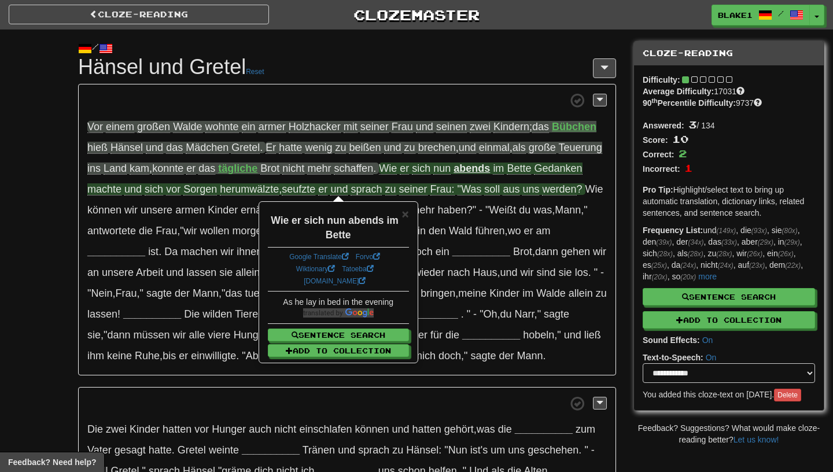
click at [425, 98] on span at bounding box center [347, 100] width 520 height 14
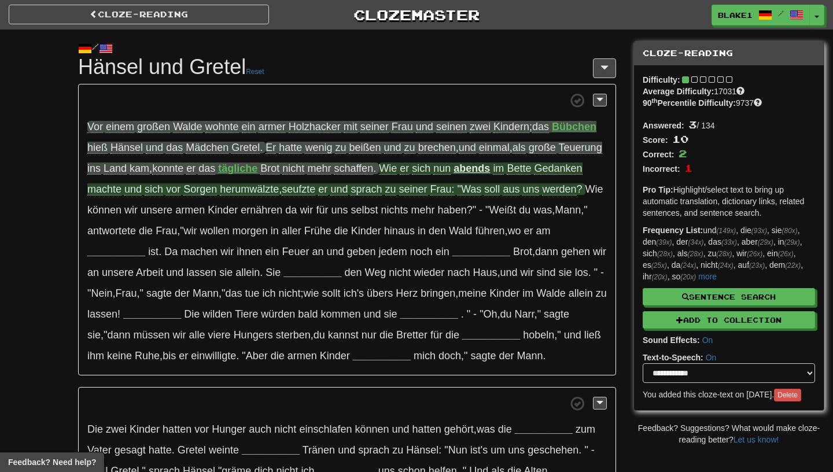
click at [200, 189] on span "Sorgen" at bounding box center [200, 189] width 34 height 12
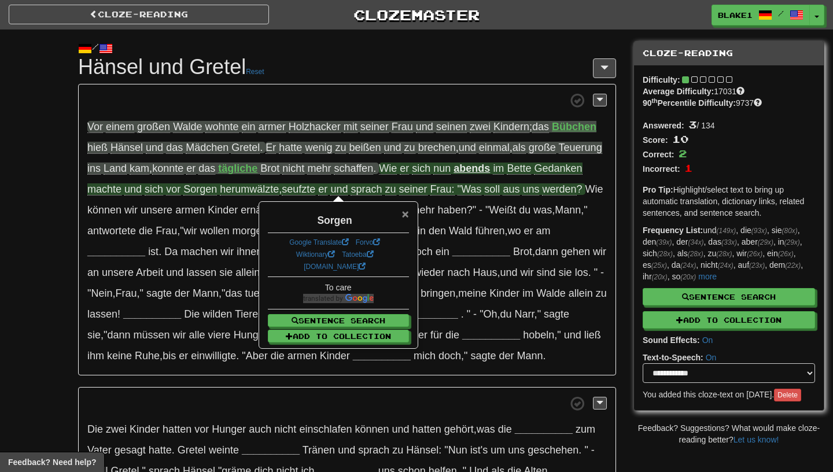
click at [403, 212] on span "×" at bounding box center [405, 213] width 7 height 13
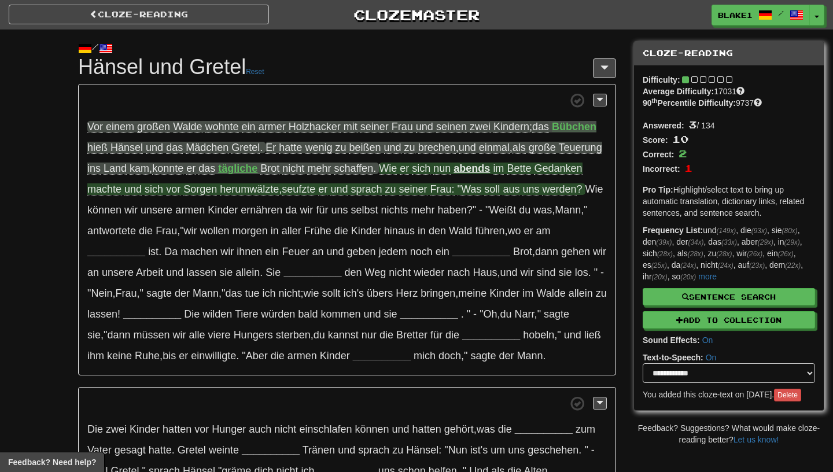
click at [195, 192] on span "Sorgen" at bounding box center [200, 189] width 34 height 12
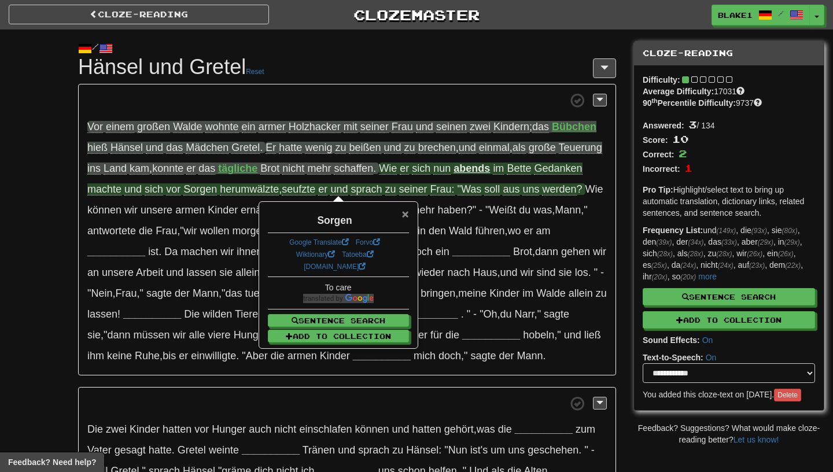
click at [407, 216] on span "×" at bounding box center [405, 213] width 7 height 13
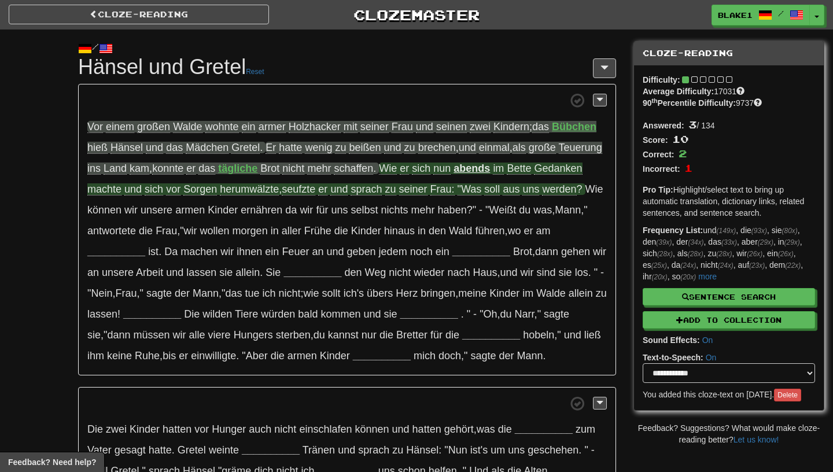
click at [232, 190] on span "herumwälzte" at bounding box center [249, 189] width 59 height 12
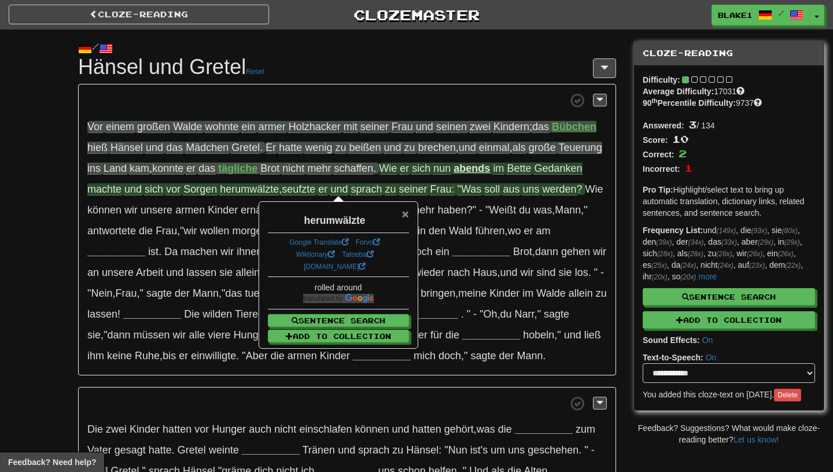
click at [407, 217] on span "×" at bounding box center [405, 213] width 7 height 13
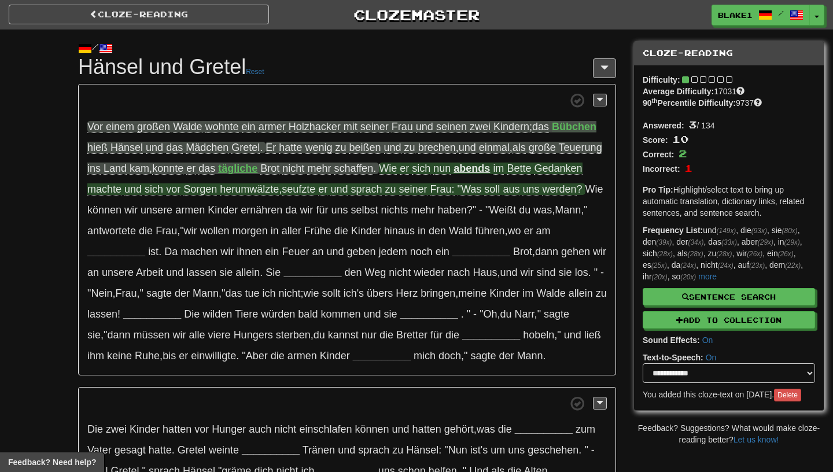
click at [306, 190] on span "seufzte" at bounding box center [299, 189] width 34 height 12
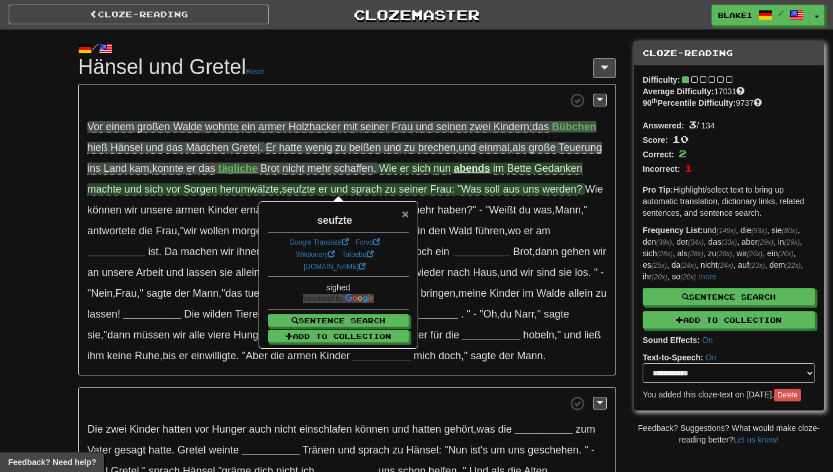
click at [409, 214] on span "×" at bounding box center [405, 213] width 7 height 13
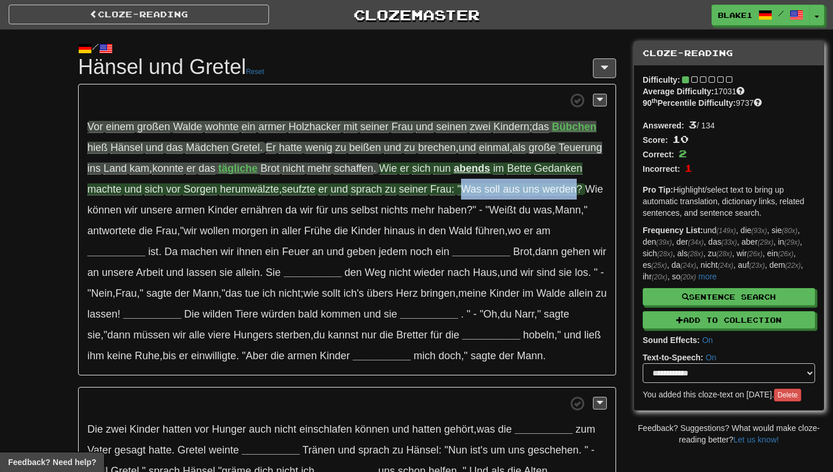
drag, startPoint x: 469, startPoint y: 192, endPoint x: 582, endPoint y: 185, distance: 113.1
click at [582, 185] on span "im Bette Gedanken machte und sich vor Sorgen herumwälzte , seufzte er und sprac…" at bounding box center [334, 179] width 495 height 33
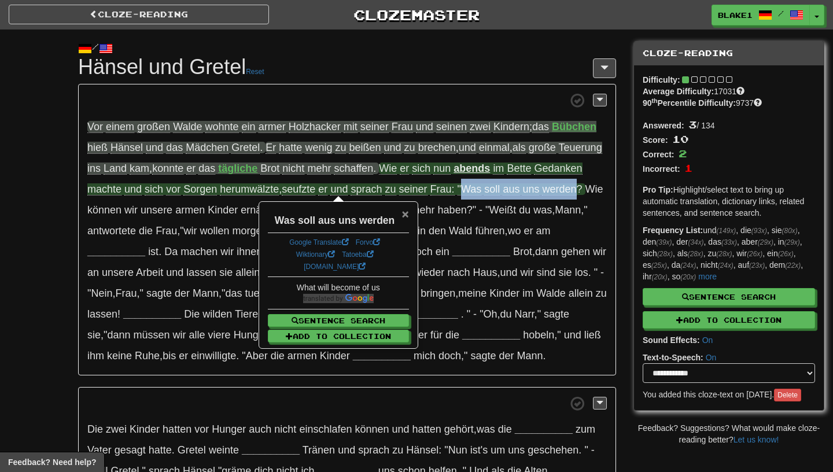
click at [405, 219] on span "×" at bounding box center [405, 213] width 7 height 13
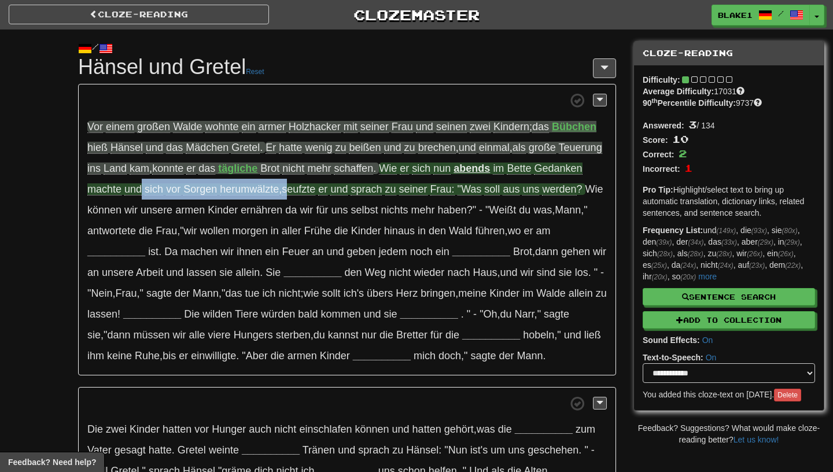
drag, startPoint x: 290, startPoint y: 195, endPoint x: 146, endPoint y: 194, distance: 143.5
click at [146, 194] on span "im Bette Gedanken machte und sich vor Sorgen herumwälzte , seufzte er und sprac…" at bounding box center [334, 179] width 495 height 33
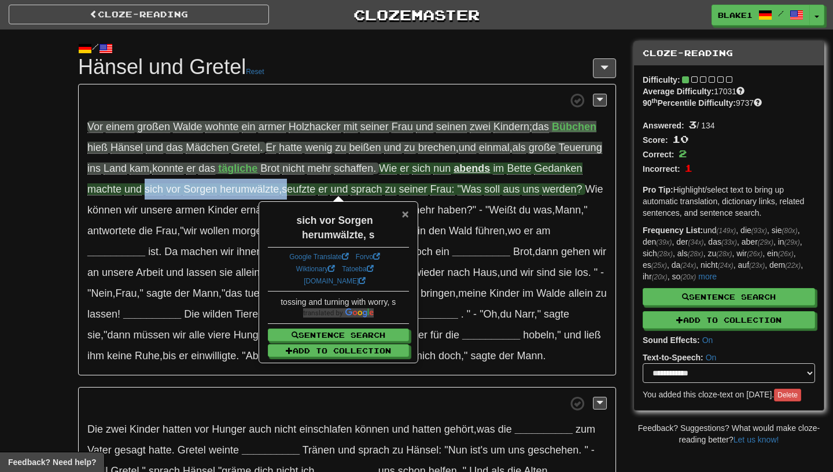
click at [404, 212] on span "×" at bounding box center [405, 213] width 7 height 13
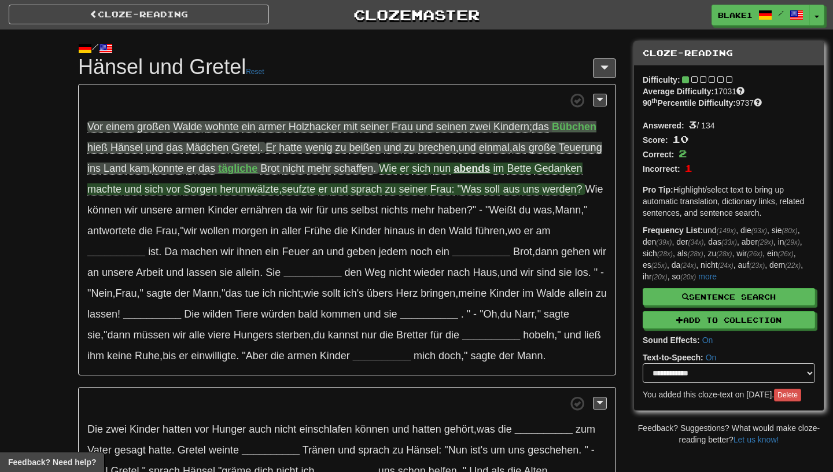
click at [85, 206] on p "Vor einem großen Walde wohnte ein armer Holzhacker mit seiner Frau und seinen z…" at bounding box center [347, 230] width 538 height 292
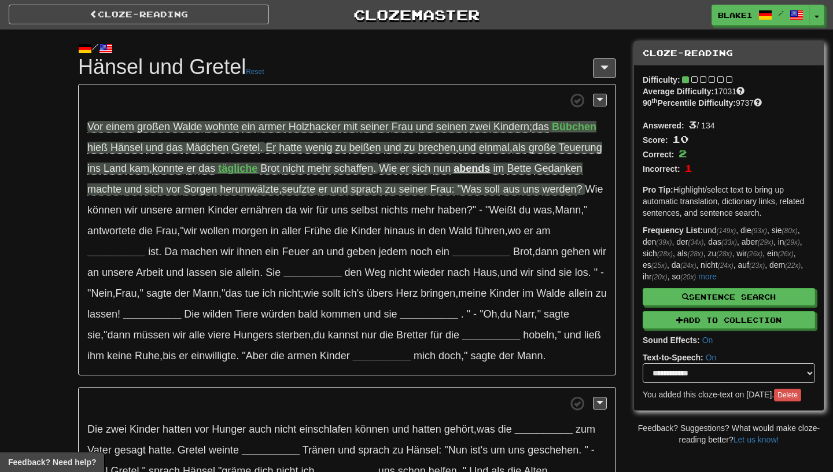
click at [110, 244] on p "Vor einem großen Walde wohnte ein armer Holzhacker mit seiner Frau und seinen z…" at bounding box center [347, 230] width 538 height 292
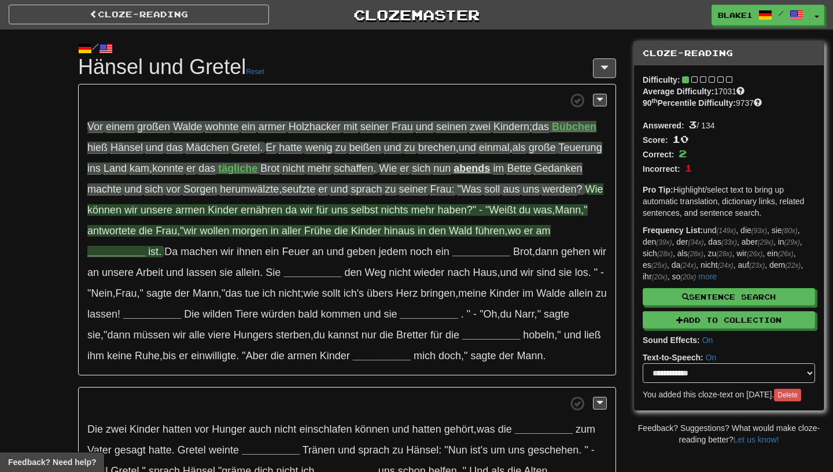
click at [110, 253] on strong "__________" at bounding box center [116, 252] width 58 height 12
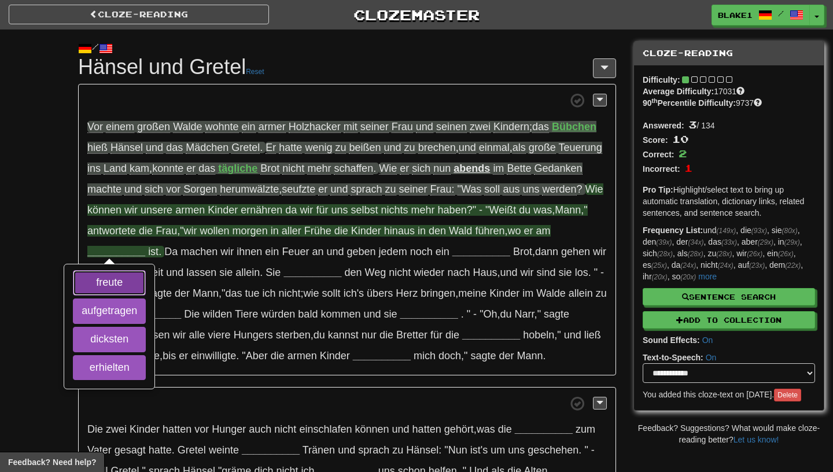
click at [108, 289] on button "freute" at bounding box center [109, 282] width 73 height 25
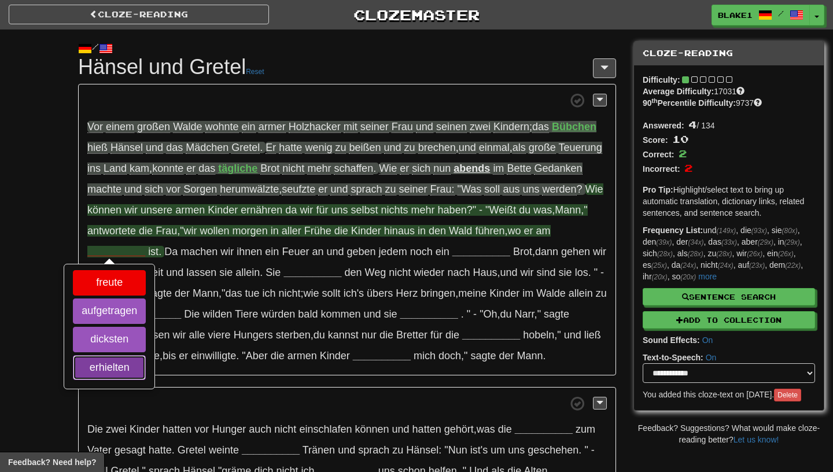
click at [101, 373] on button "erhielten" at bounding box center [109, 367] width 73 height 25
click at [96, 316] on button "aufgetragen" at bounding box center [109, 311] width 73 height 25
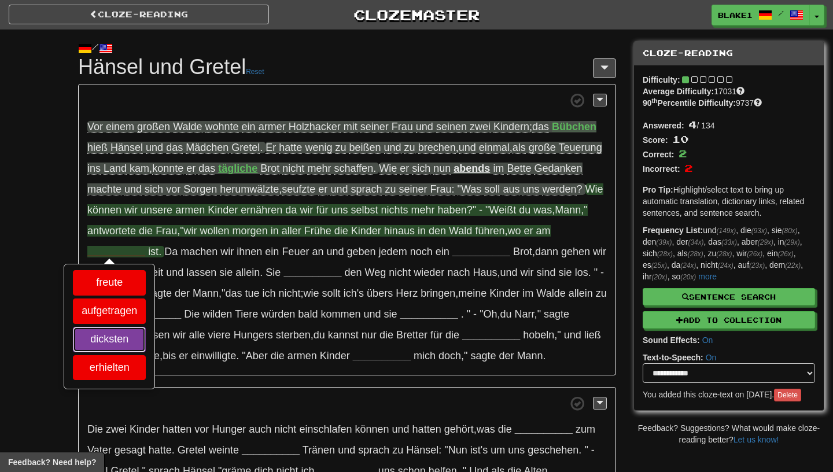
click at [96, 346] on button "dicksten" at bounding box center [109, 339] width 73 height 25
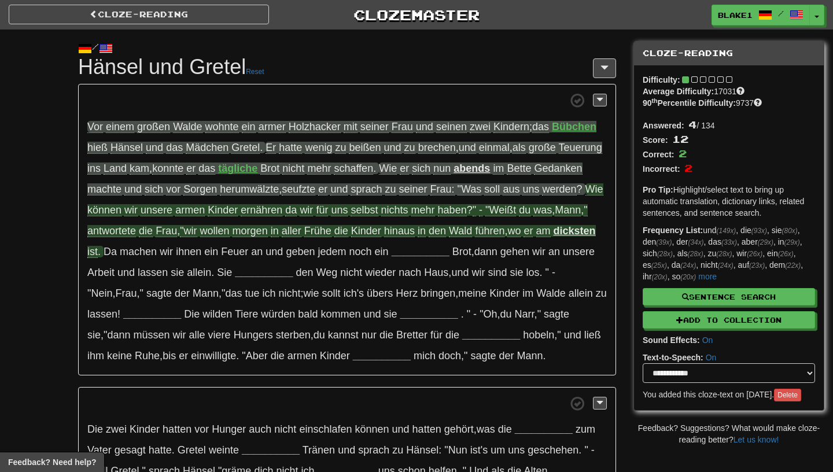
click at [186, 212] on span "armen" at bounding box center [190, 210] width 30 height 12
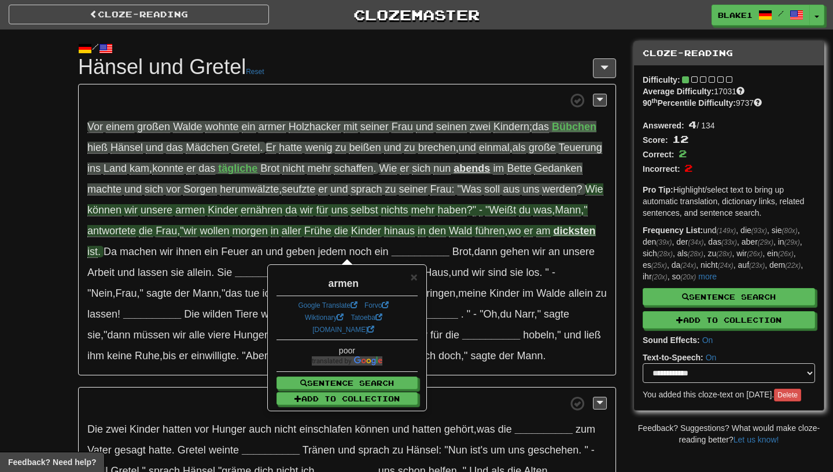
click at [260, 214] on span "ernähren" at bounding box center [262, 210] width 42 height 12
click at [462, 210] on span "haben" at bounding box center [452, 210] width 29 height 12
click at [233, 215] on span "Kinder" at bounding box center [223, 210] width 30 height 12
click at [257, 215] on span "ernähren" at bounding box center [262, 210] width 42 height 12
click at [311, 212] on span "wir" at bounding box center [306, 210] width 13 height 12
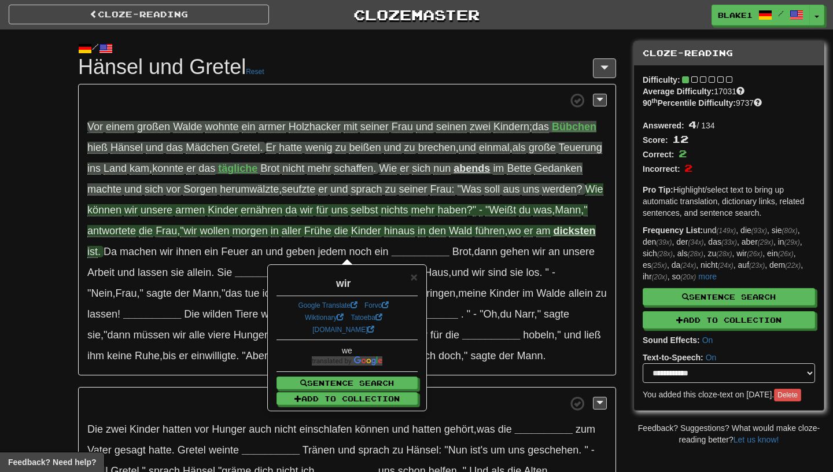
click at [461, 215] on span "haben" at bounding box center [452, 210] width 29 height 12
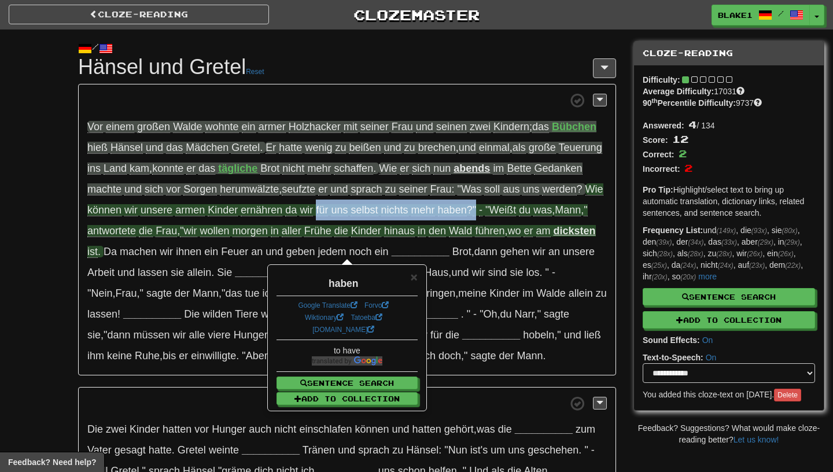
drag, startPoint x: 479, startPoint y: 216, endPoint x: 317, endPoint y: 213, distance: 162.1
click at [317, 213] on span "Wie können wir unsere armen Kinder ernähren da wir für uns selbst nichts mehr h…" at bounding box center [345, 210] width 516 height 54
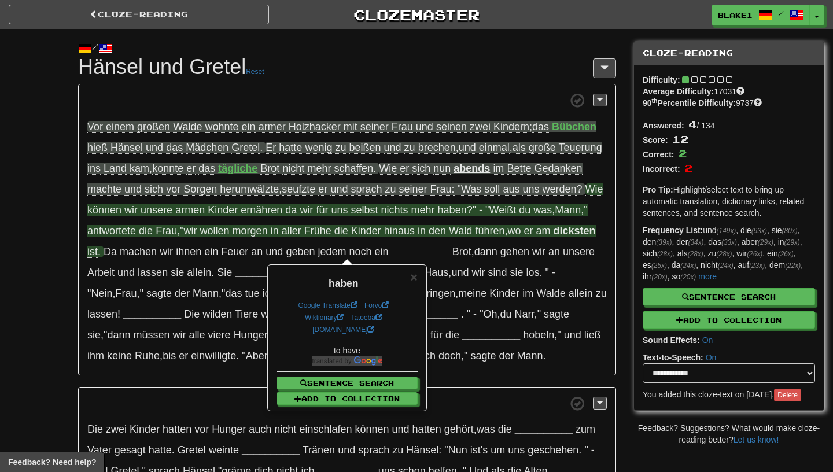
click at [608, 220] on p "Vor einem großen Walde wohnte ein armer Holzhacker mit seiner Frau und seinen z…" at bounding box center [347, 230] width 538 height 292
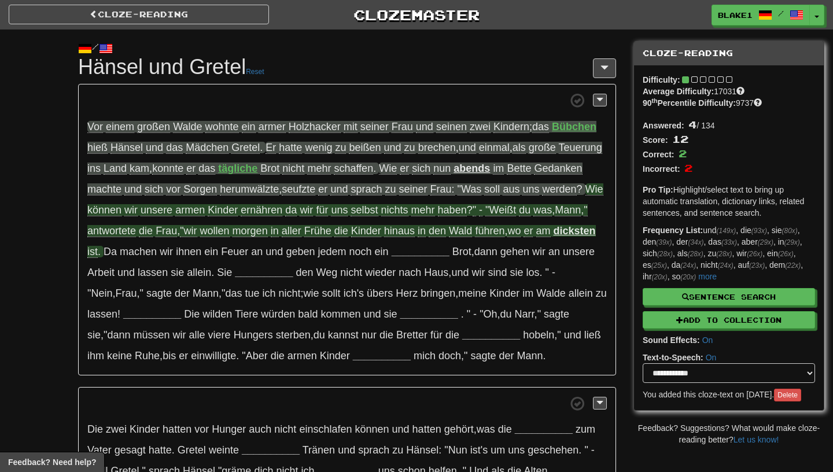
click at [511, 208] on span ""Weißt" at bounding box center [501, 210] width 31 height 12
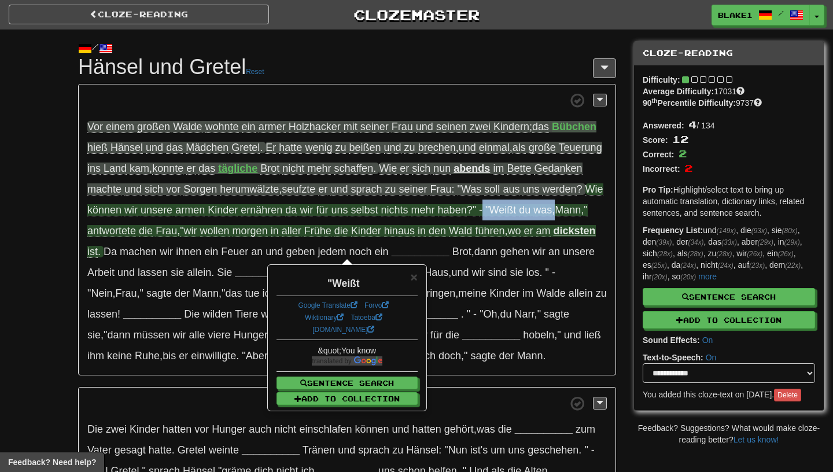
drag, startPoint x: 563, startPoint y: 213, endPoint x: 487, endPoint y: 208, distance: 76.0
click at [487, 208] on span "Wie können wir unsere armen Kinder ernähren da wir für uns selbst nichts mehr h…" at bounding box center [345, 210] width 516 height 54
click at [320, 232] on span "Frühe" at bounding box center [317, 231] width 27 height 12
click at [300, 233] on span "aller" at bounding box center [292, 231] width 20 height 12
click at [378, 235] on span "Kinder" at bounding box center [366, 231] width 30 height 12
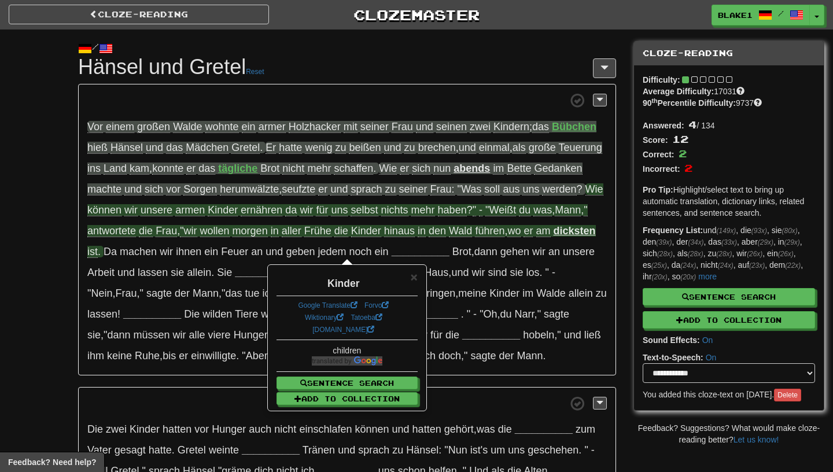
click at [412, 234] on span "hinaus" at bounding box center [399, 231] width 31 height 12
click at [490, 235] on span "führen" at bounding box center [490, 231] width 30 height 12
click at [592, 234] on strong "dicksten" at bounding box center [575, 231] width 42 height 12
drag, startPoint x: 103, startPoint y: 254, endPoint x: 560, endPoint y: 237, distance: 457.0
click at [560, 236] on span "Wie können wir unsere armen Kinder ernähren da wir für uns selbst nichts mehr h…" at bounding box center [345, 220] width 516 height 75
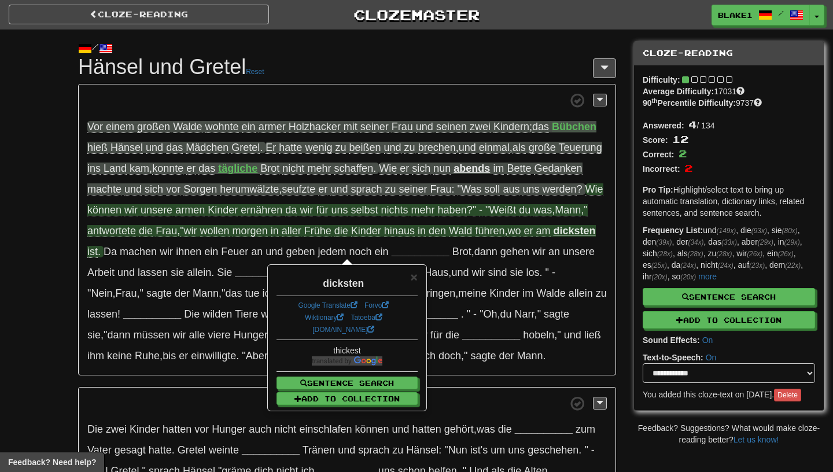
click at [324, 230] on span "Frühe" at bounding box center [317, 231] width 27 height 12
click at [392, 237] on span "hinaus" at bounding box center [399, 231] width 31 height 12
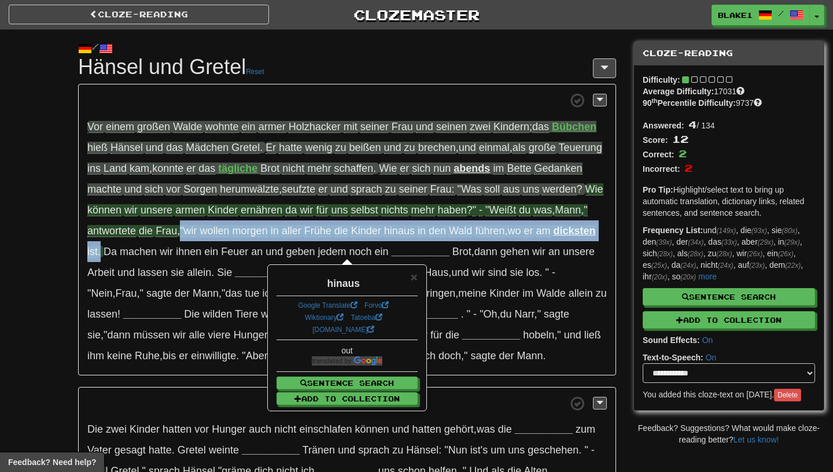
drag, startPoint x: 184, startPoint y: 232, endPoint x: 100, endPoint y: 253, distance: 86.6
click at [100, 254] on span "Wie können wir unsere armen Kinder ernähren da wir für uns selbst nichts mehr h…" at bounding box center [345, 220] width 516 height 75
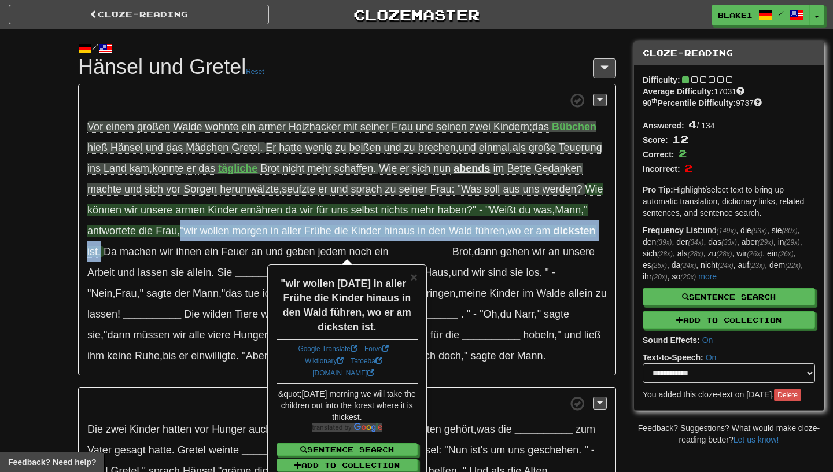
copy span ""wir wollen morgen in aller Frühe die Kinder hinaus in den Wald führen , wo er …"
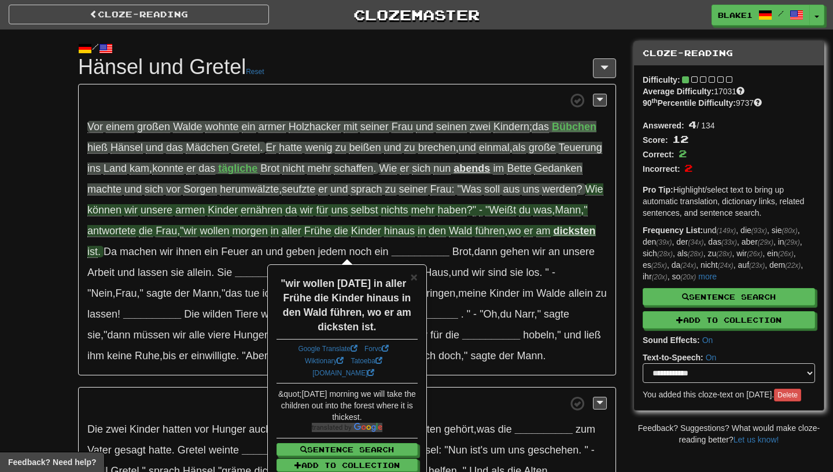
click at [564, 46] on div "/" at bounding box center [347, 48] width 538 height 14
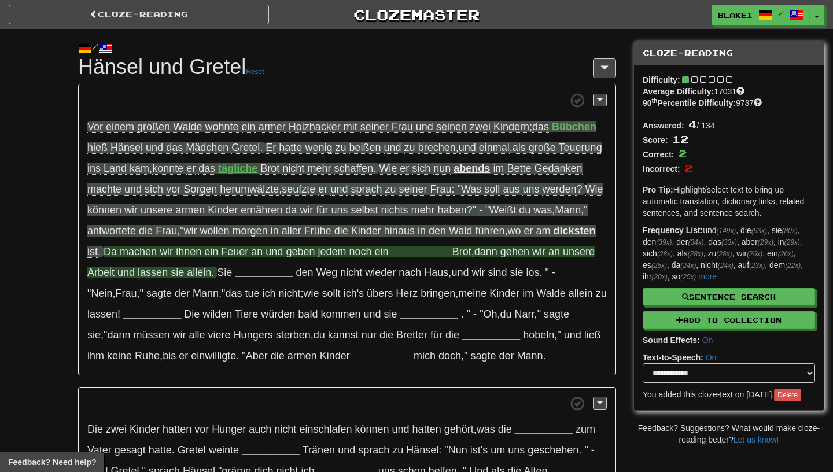
click at [406, 252] on strong "__________" at bounding box center [421, 252] width 58 height 12
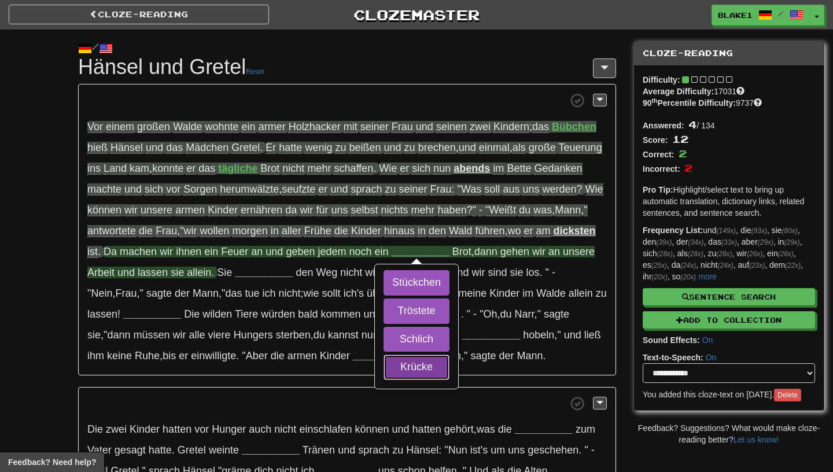
click at [402, 366] on button "Krücke" at bounding box center [417, 367] width 66 height 25
click at [396, 336] on button "Schlich" at bounding box center [417, 339] width 66 height 25
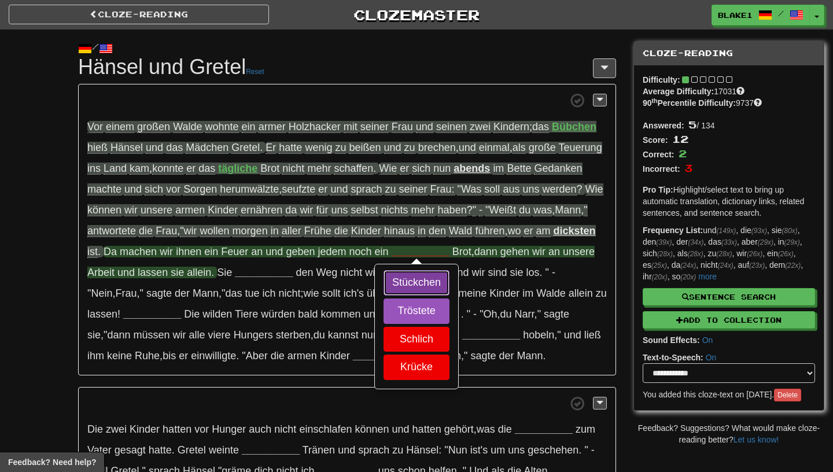
click at [394, 277] on button "Stückchen" at bounding box center [417, 282] width 66 height 25
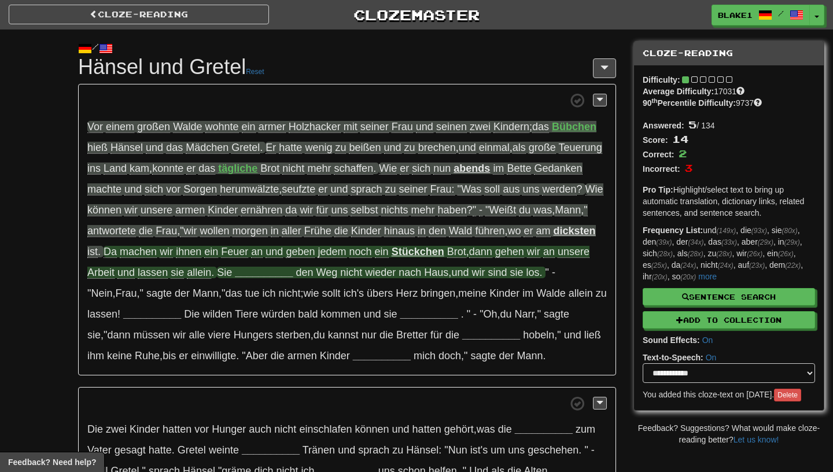
click at [246, 276] on strong "__________" at bounding box center [264, 273] width 58 height 12
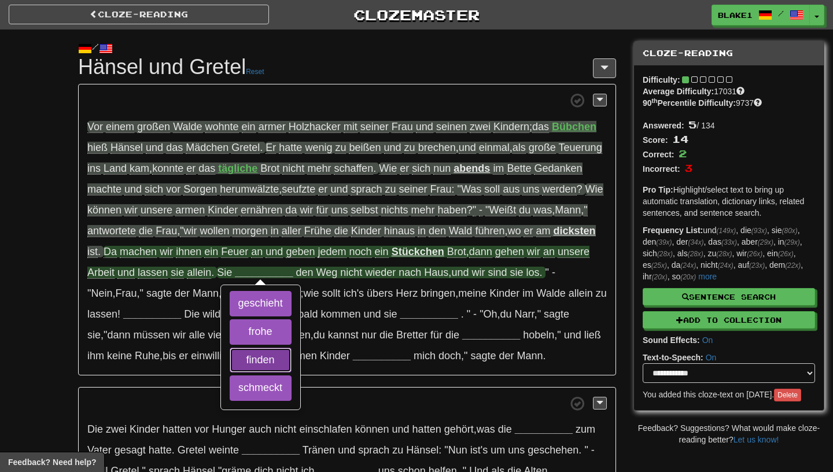
click at [245, 357] on button "finden" at bounding box center [261, 360] width 62 height 25
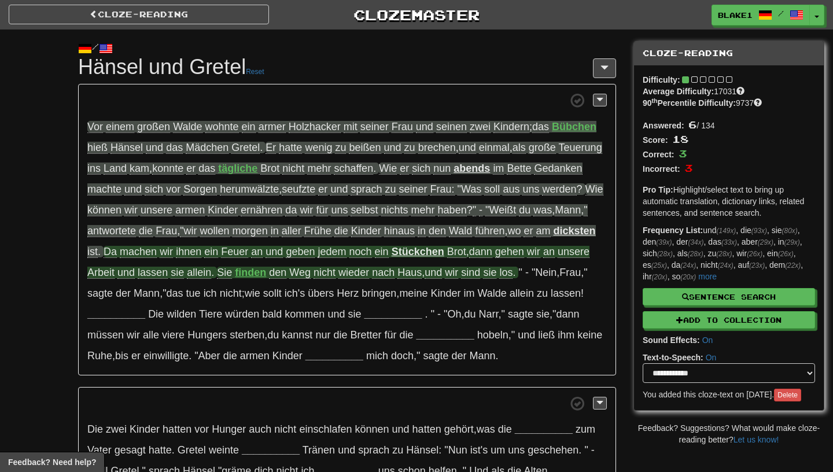
drag, startPoint x: 517, startPoint y: 273, endPoint x: 428, endPoint y: 276, distance: 89.8
click at [427, 276] on span "den Weg nicht wieder nach Haus , und wir sind sie los ." at bounding box center [392, 273] width 247 height 12
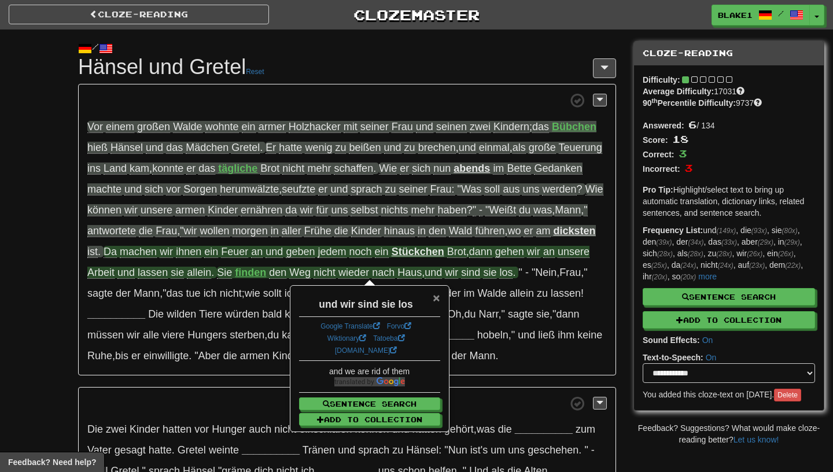
click at [436, 299] on span "×" at bounding box center [436, 297] width 7 height 13
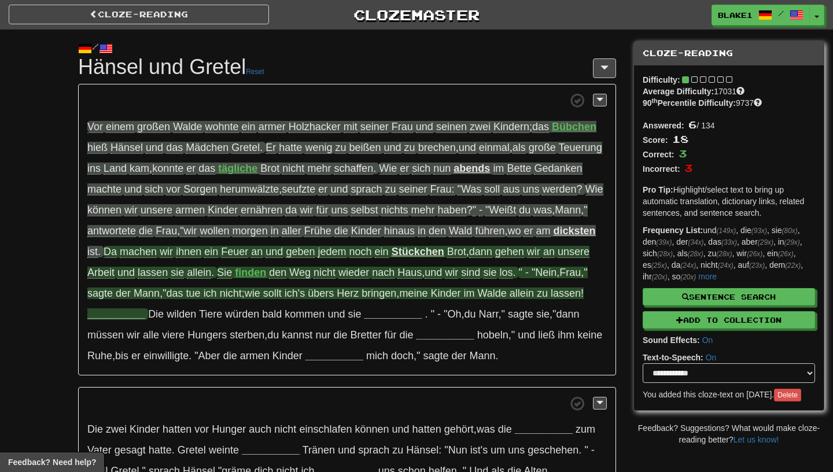
click at [252, 296] on span "" - "Nein , Frau , " sagte der Mann , "das tue ich nicht ; wie sollt ich's über…" at bounding box center [337, 283] width 501 height 32
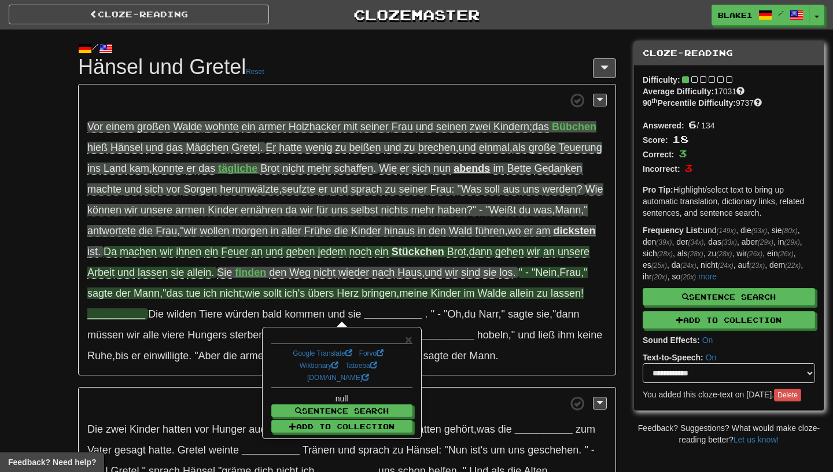
click at [119, 314] on strong "__________" at bounding box center [116, 315] width 58 height 12
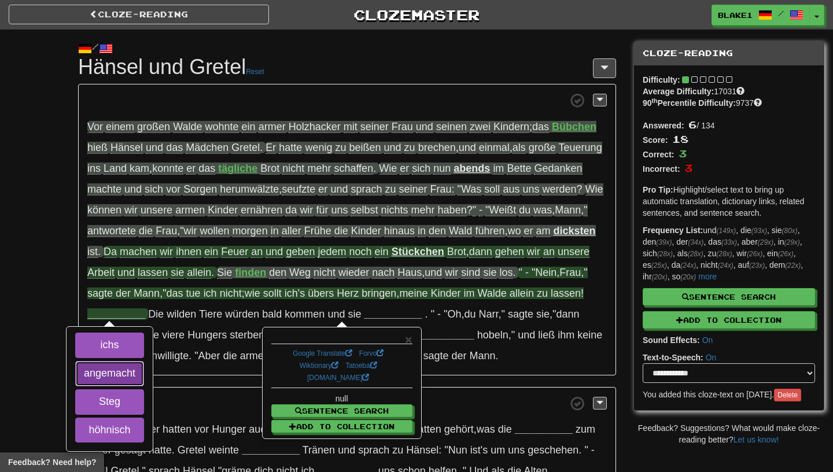
click at [126, 368] on button "angemacht" at bounding box center [109, 373] width 69 height 25
click at [126, 405] on button "Steg" at bounding box center [109, 402] width 69 height 25
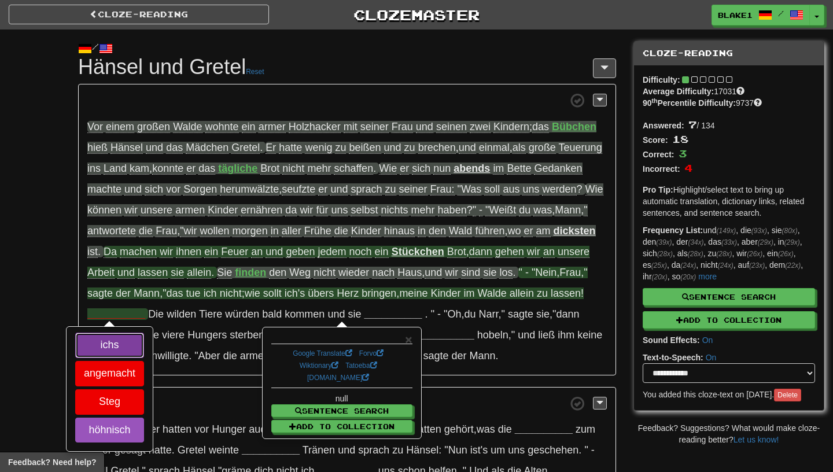
click at [125, 357] on button "ichs" at bounding box center [109, 345] width 69 height 25
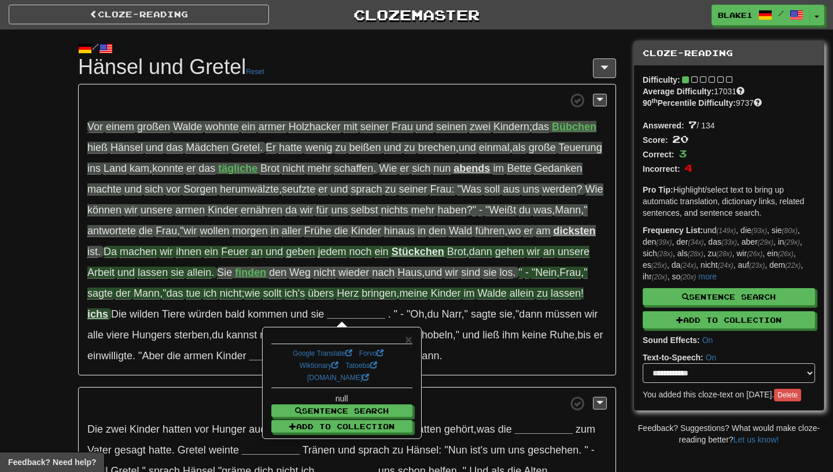
drag, startPoint x: 409, startPoint y: 292, endPoint x: 252, endPoint y: 294, distance: 156.3
click at [252, 294] on span "" - "Nein , Frau , " sagte der Mann , "das tue ich nicht ; wie sollt ich's über…" at bounding box center [337, 283] width 501 height 33
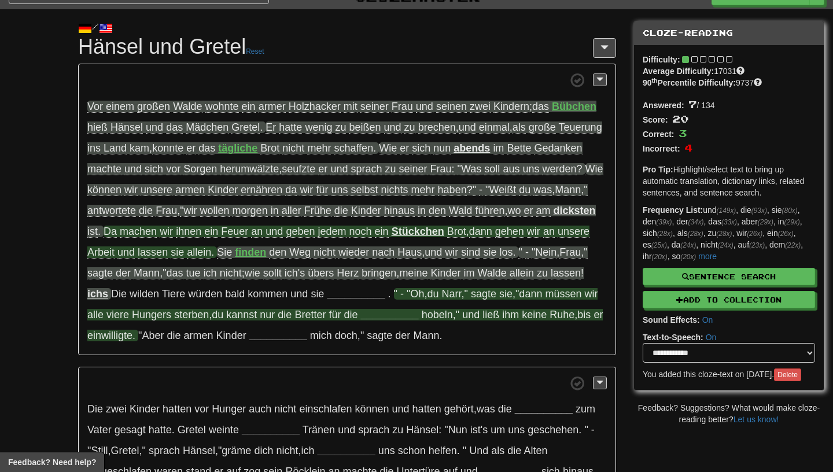
scroll to position [25, 0]
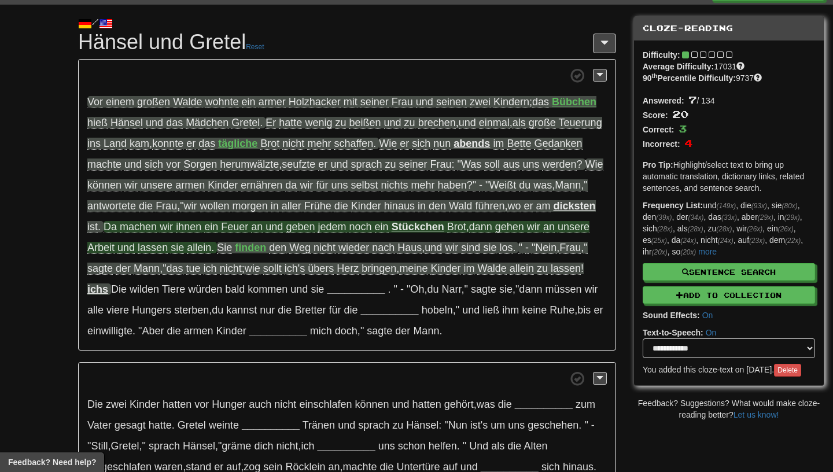
click at [107, 300] on p "Vor einem großen Walde wohnte ein armer Holzhacker mit seiner Frau und seinen z…" at bounding box center [347, 205] width 538 height 292
click at [107, 298] on p "Vor einem großen Walde wohnte ein armer Holzhacker mit seiner Frau und seinen z…" at bounding box center [347, 205] width 538 height 292
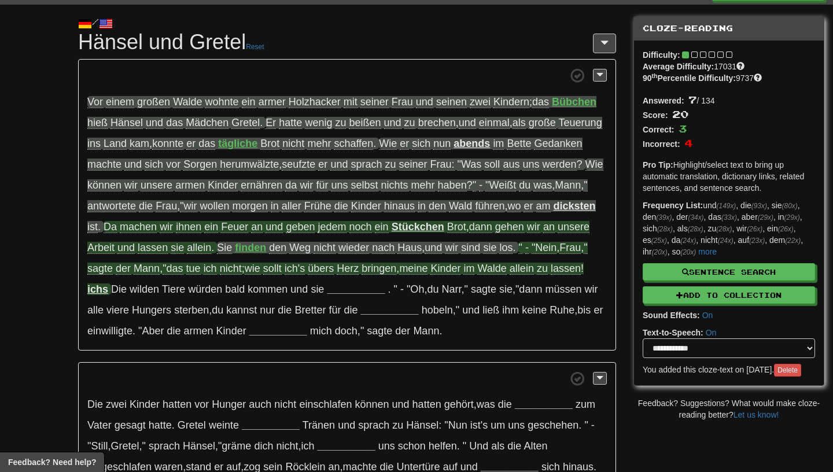
click at [107, 293] on strong "ichs" at bounding box center [97, 290] width 21 height 12
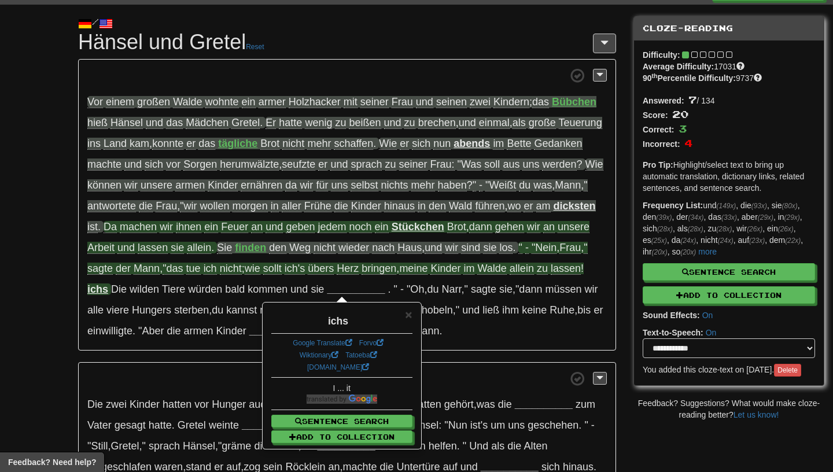
click at [402, 315] on div "ichs" at bounding box center [341, 319] width 141 height 20
click at [409, 315] on span "×" at bounding box center [408, 314] width 7 height 13
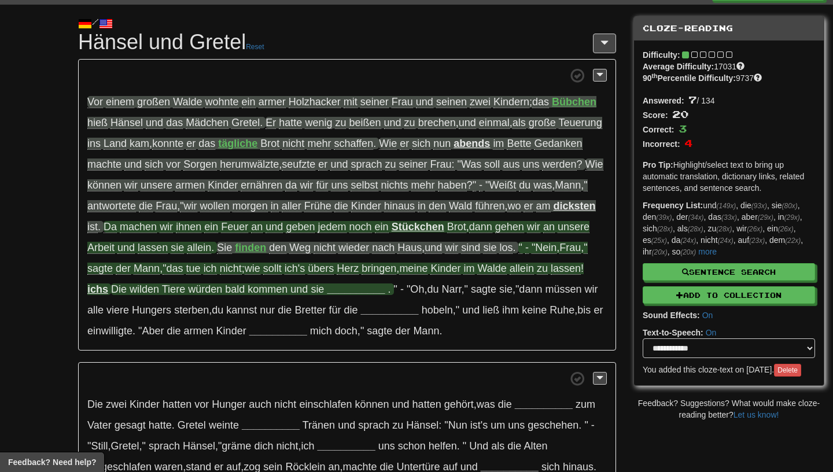
click at [339, 291] on strong "__________" at bounding box center [356, 290] width 58 height 12
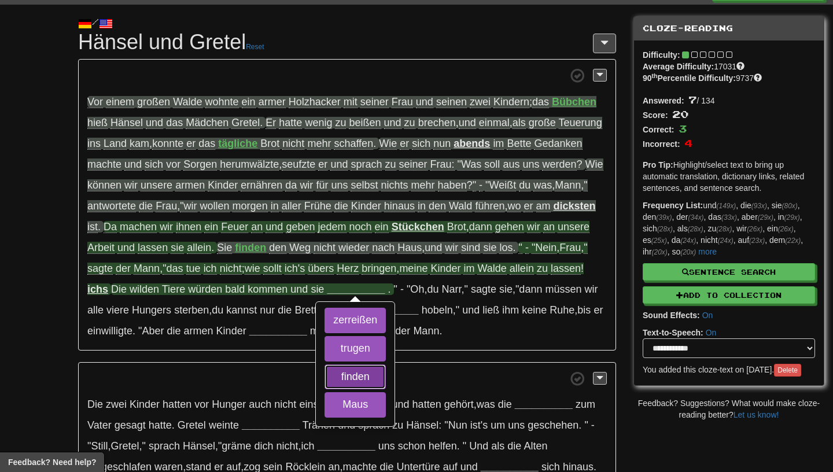
click at [340, 388] on button "finden" at bounding box center [355, 377] width 61 height 25
click at [342, 354] on button "trugen" at bounding box center [355, 348] width 61 height 25
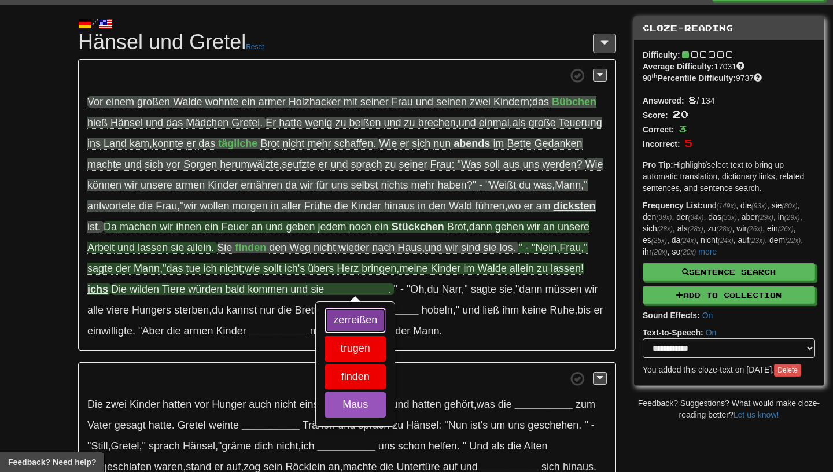
click at [339, 330] on button "zerreißen" at bounding box center [355, 320] width 61 height 25
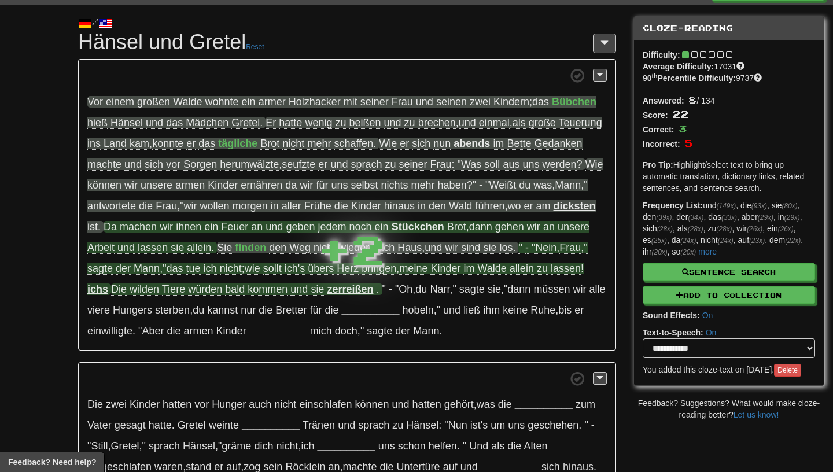
click at [347, 288] on strong "zerreißen" at bounding box center [350, 290] width 46 height 12
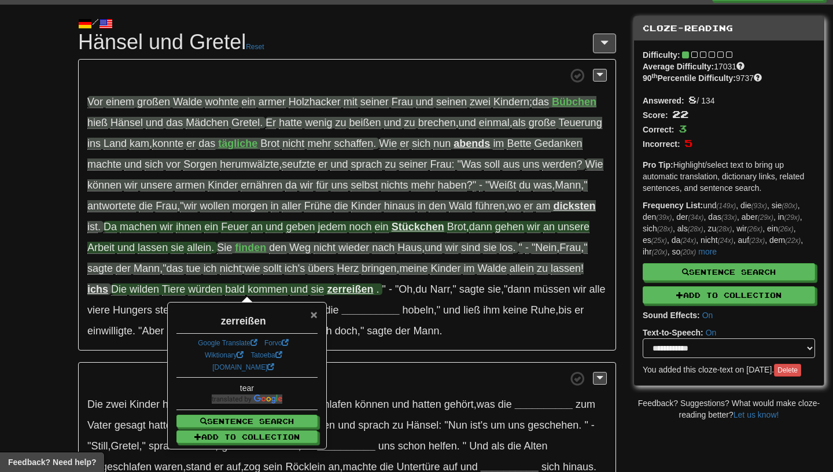
click at [314, 314] on span "×" at bounding box center [314, 314] width 7 height 13
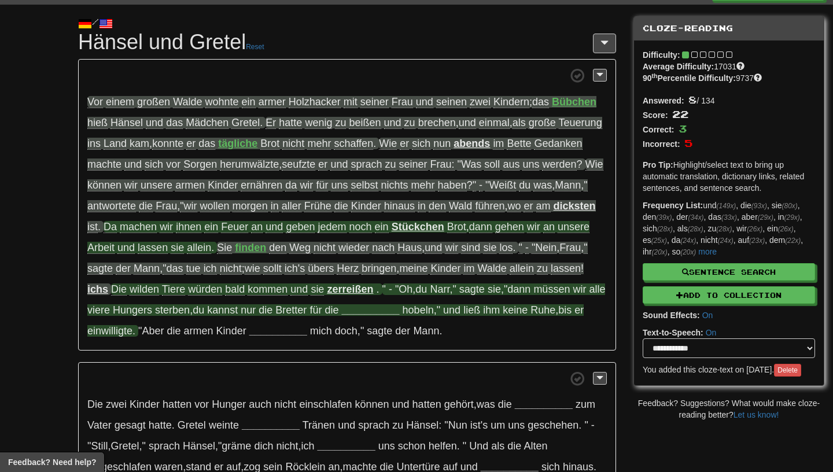
click at [399, 312] on strong "__________" at bounding box center [370, 310] width 58 height 12
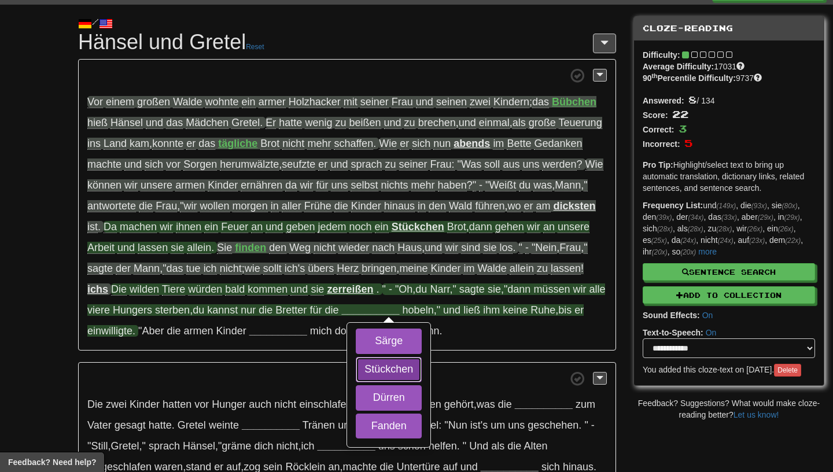
click at [392, 370] on button "Stückchen" at bounding box center [389, 369] width 66 height 25
click at [388, 339] on button "Särge" at bounding box center [389, 341] width 66 height 25
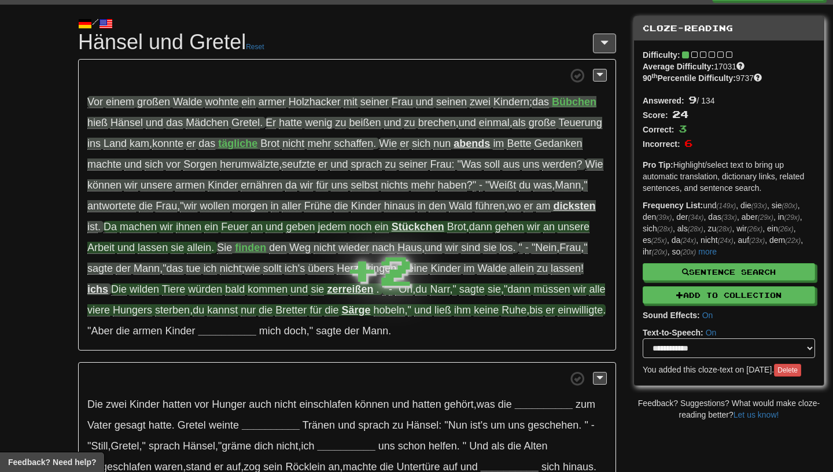
click at [370, 311] on strong "Särge" at bounding box center [355, 310] width 29 height 12
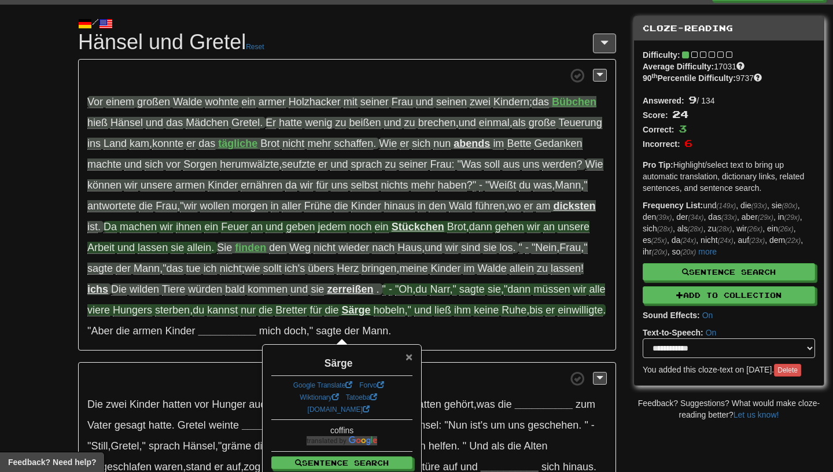
click at [408, 353] on span "×" at bounding box center [409, 356] width 7 height 13
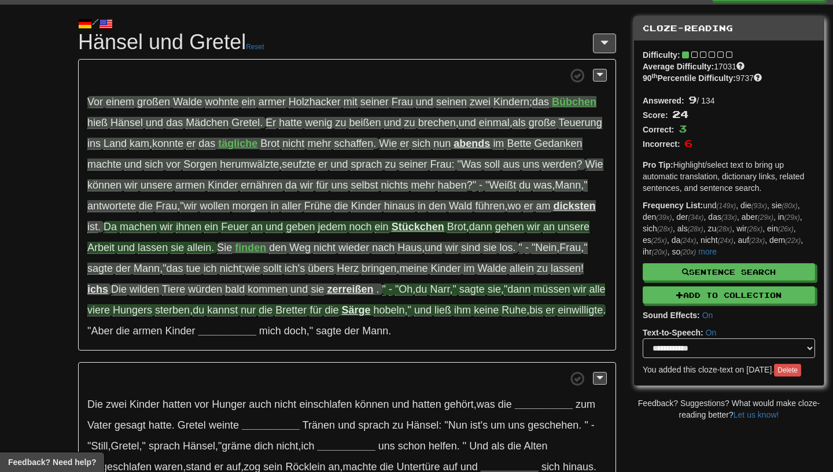
click at [318, 302] on p "Vor einem großen Walde wohnte ein armer Holzhacker mit seiner Frau und seinen z…" at bounding box center [347, 205] width 538 height 292
click at [307, 311] on span "Bretter" at bounding box center [291, 310] width 31 height 12
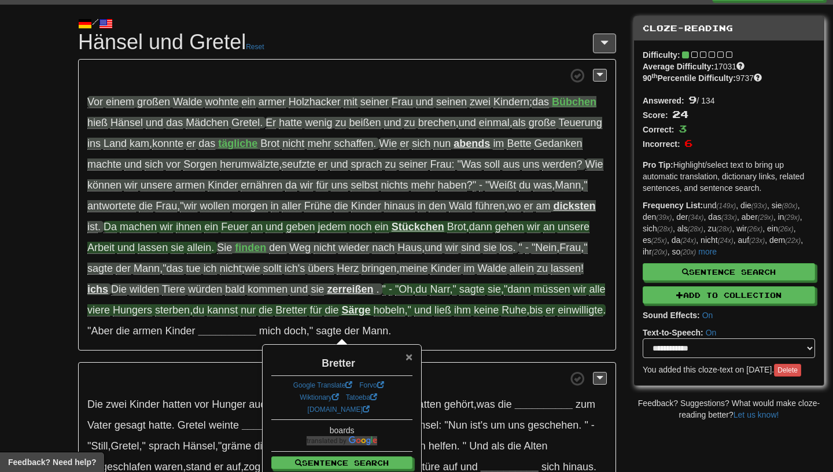
click at [407, 357] on span "×" at bounding box center [409, 356] width 7 height 13
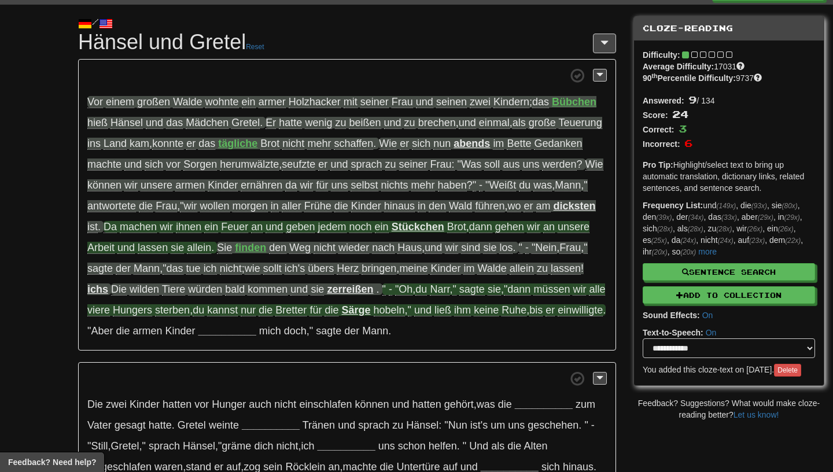
click at [405, 314] on span "hobeln" at bounding box center [389, 310] width 31 height 12
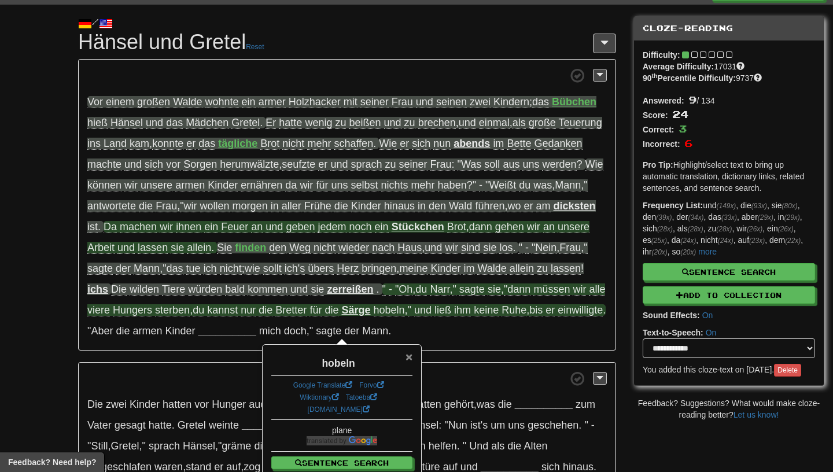
click at [412, 355] on span "×" at bounding box center [409, 356] width 7 height 13
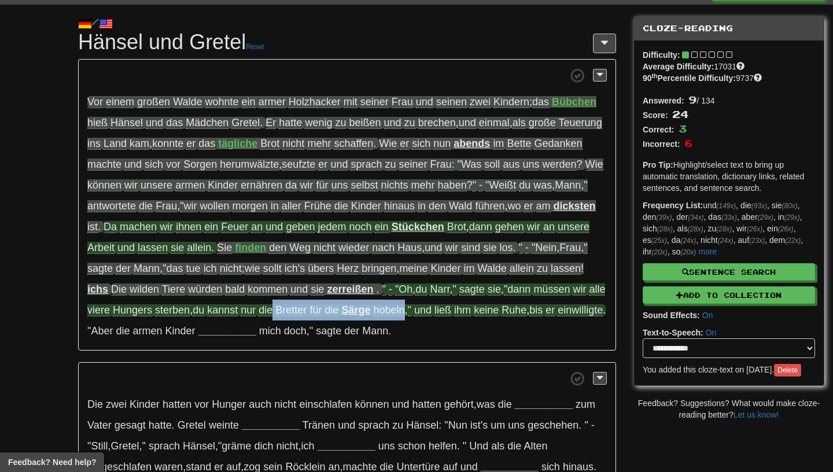
drag, startPoint x: 428, startPoint y: 310, endPoint x: 296, endPoint y: 318, distance: 132.8
click at [296, 317] on span "" - "Oh , du Narr , " sagte sie , "dann müssen wir alle viere Hungers sterben ,…" at bounding box center [346, 300] width 519 height 33
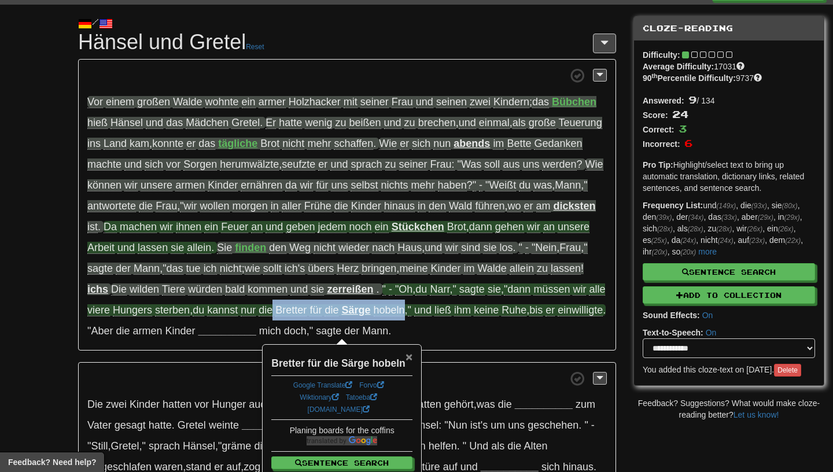
click at [409, 360] on span "×" at bounding box center [409, 356] width 7 height 13
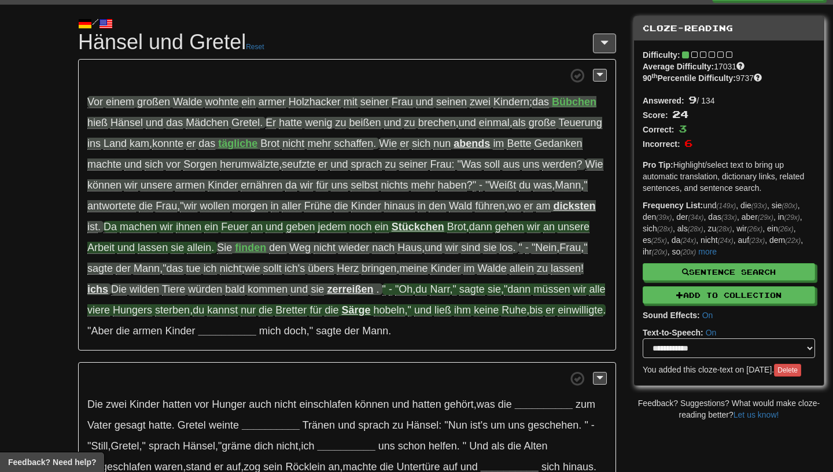
click at [451, 338] on p "Vor einem großen Walde wohnte ein armer Holzhacker mit seiner Frau und seinen z…" at bounding box center [347, 205] width 538 height 292
click at [451, 314] on span "ließ" at bounding box center [443, 310] width 17 height 12
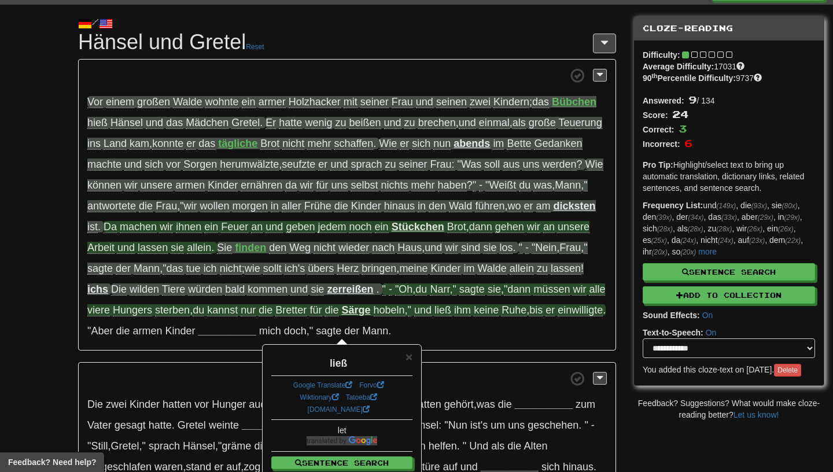
click at [527, 313] on span "Ruhe" at bounding box center [514, 310] width 25 height 12
click at [499, 313] on span "keine" at bounding box center [486, 310] width 25 height 12
click at [410, 353] on span "×" at bounding box center [409, 356] width 7 height 13
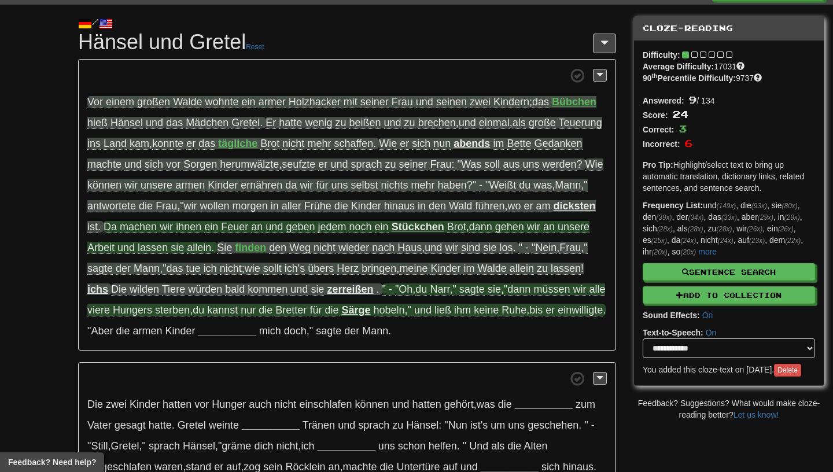
click at [558, 317] on span "einwilligte" at bounding box center [580, 310] width 45 height 12
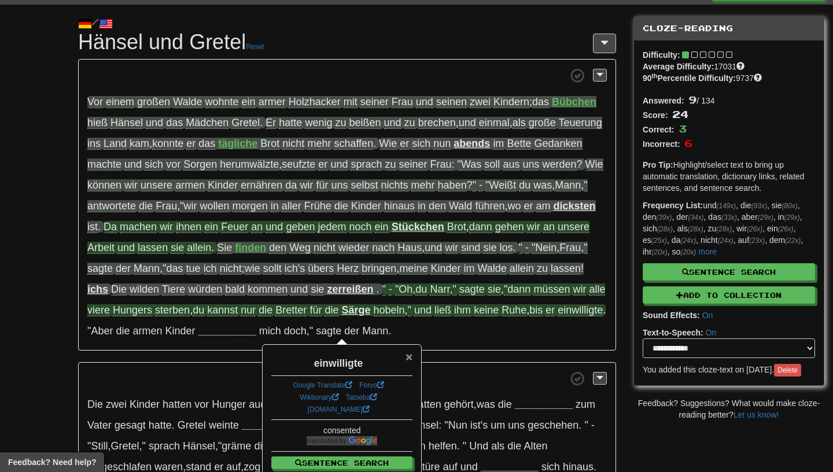
click at [412, 359] on span "×" at bounding box center [409, 356] width 7 height 13
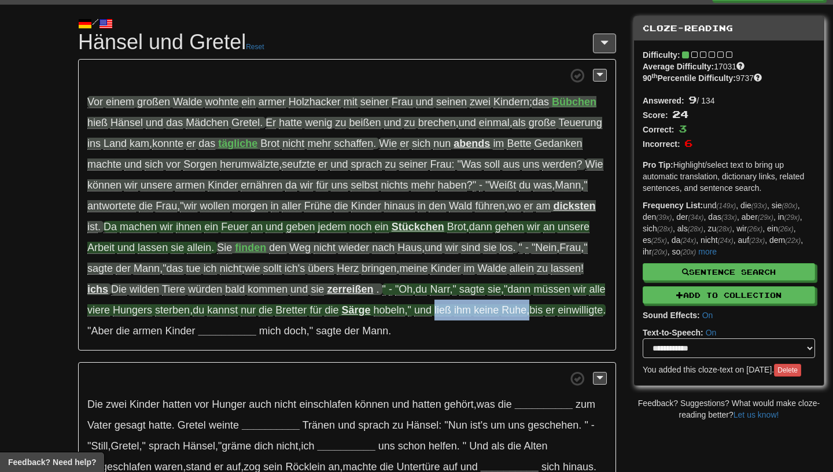
drag, startPoint x: 552, startPoint y: 311, endPoint x: 459, endPoint y: 314, distance: 93.2
click at [459, 314] on span "hobeln , " und ließ ihm keine Ruhe , bis er einwilligte ." at bounding box center [490, 310] width 233 height 12
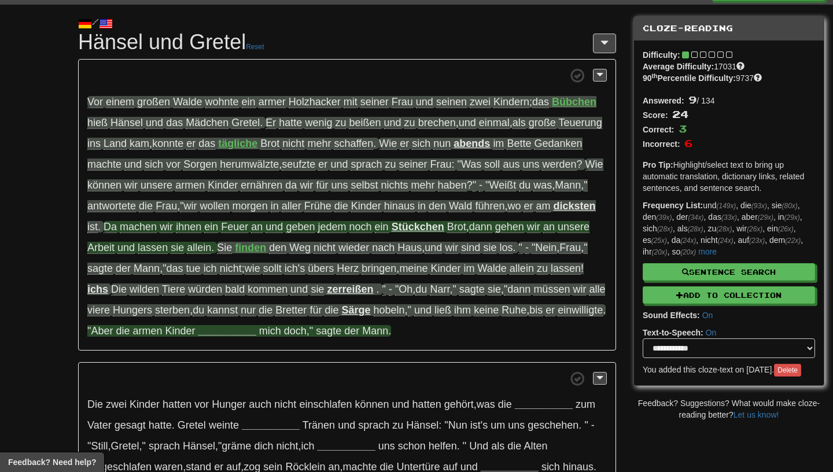
click at [256, 335] on strong "__________" at bounding box center [228, 331] width 58 height 12
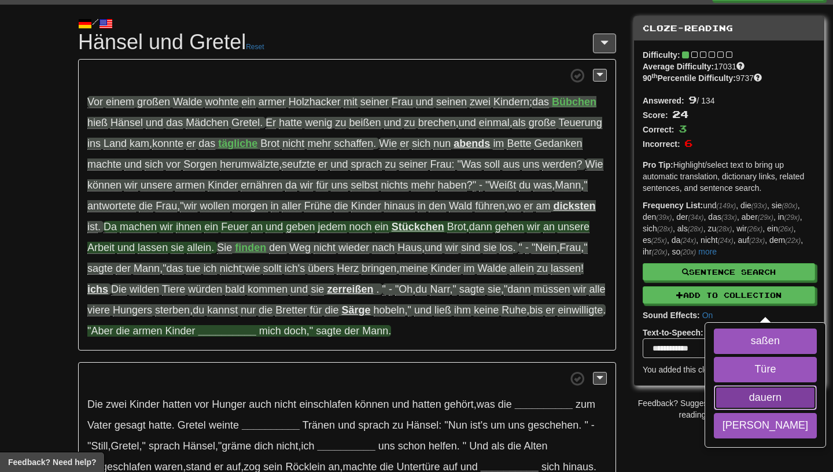
click at [714, 411] on button "dauern" at bounding box center [765, 397] width 103 height 25
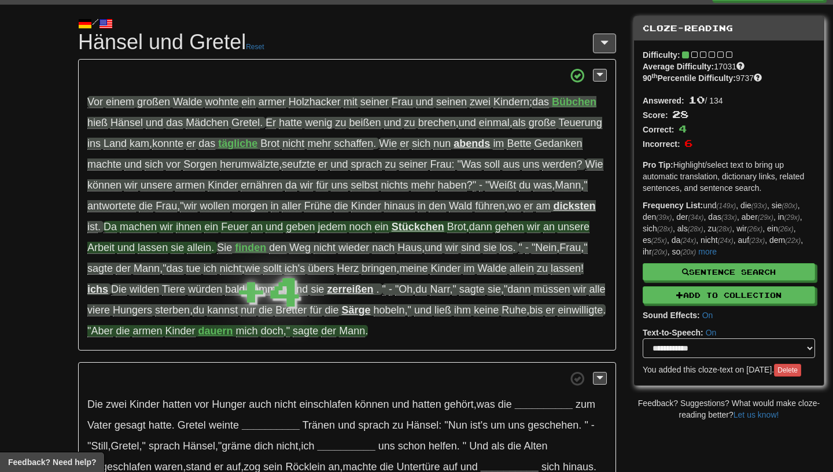
click at [233, 329] on strong "dauern" at bounding box center [216, 331] width 35 height 12
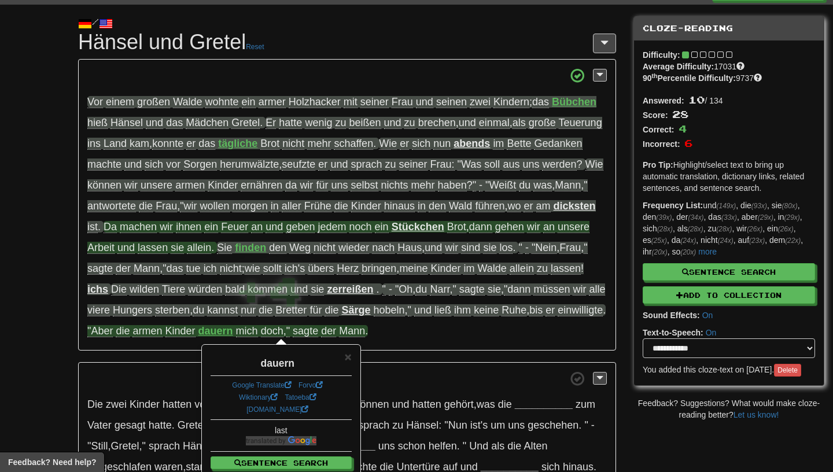
click at [354, 357] on div "× dauern Google Translate Forvo Wiktionary Tatoeba dict.cc last Sentence Search…" at bounding box center [281, 418] width 157 height 145
click at [348, 357] on span "×" at bounding box center [348, 356] width 7 height 13
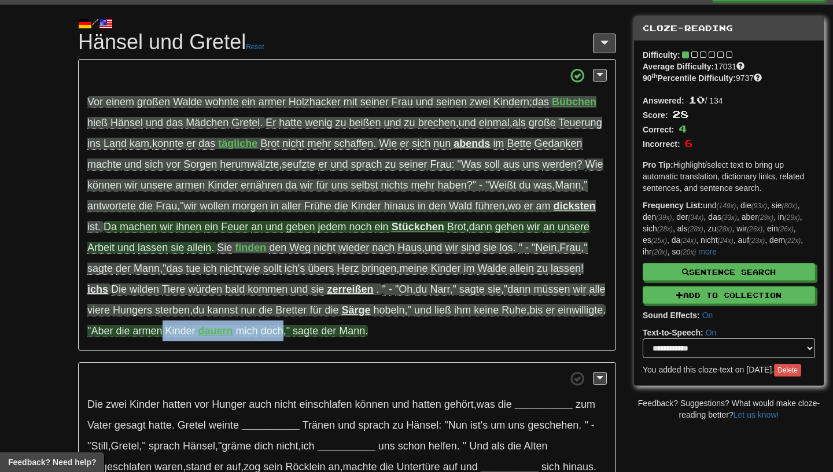
drag, startPoint x: 339, startPoint y: 335, endPoint x: 215, endPoint y: 335, distance: 123.9
click at [213, 335] on span ""Aber die armen Kinder dauern mich doch , " sagte der Mann ." at bounding box center [227, 331] width 281 height 12
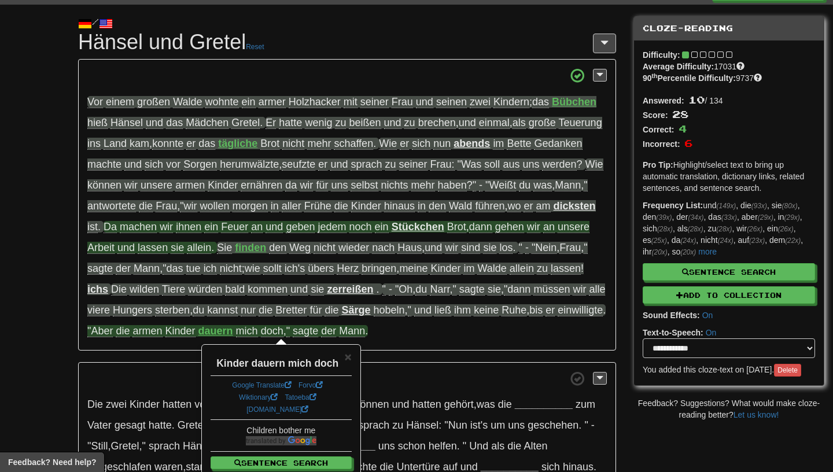
click at [352, 357] on div "× Kinder dauern mich doch Google Translate Forvo Wiktionary Tatoeba dict.cc Chi…" at bounding box center [281, 418] width 157 height 145
click at [347, 355] on span "×" at bounding box center [348, 356] width 7 height 13
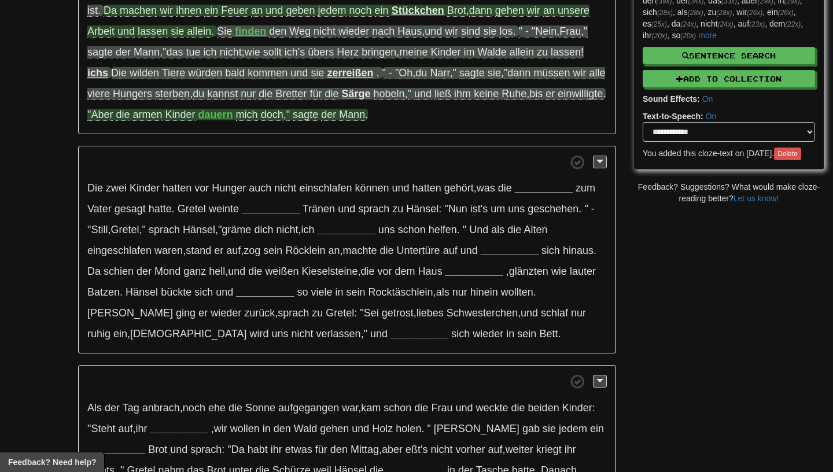
scroll to position [243, 0]
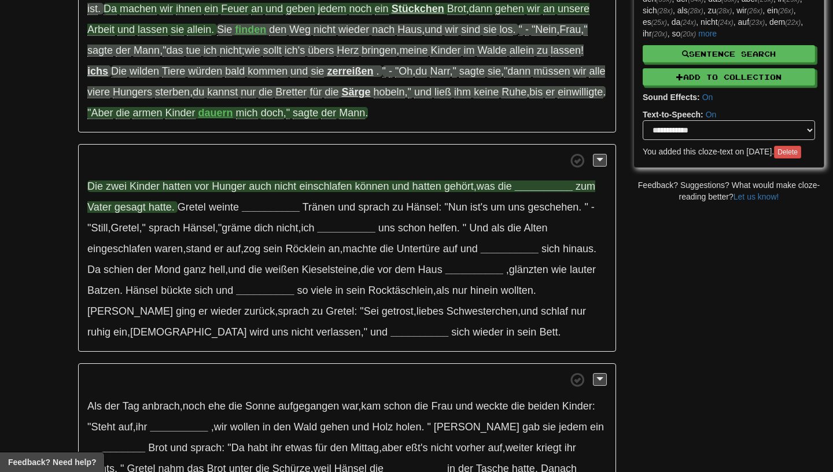
click at [530, 186] on strong "__________" at bounding box center [544, 187] width 58 height 12
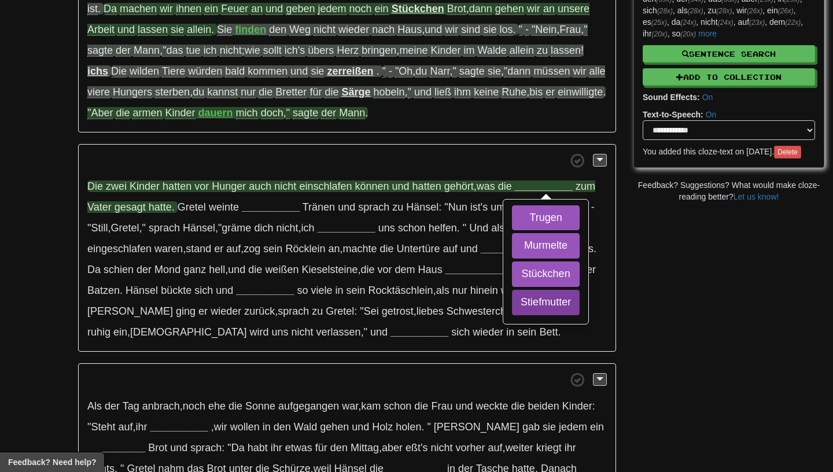
scroll to position [244, 0]
click at [541, 223] on button "Trugen" at bounding box center [546, 217] width 68 height 25
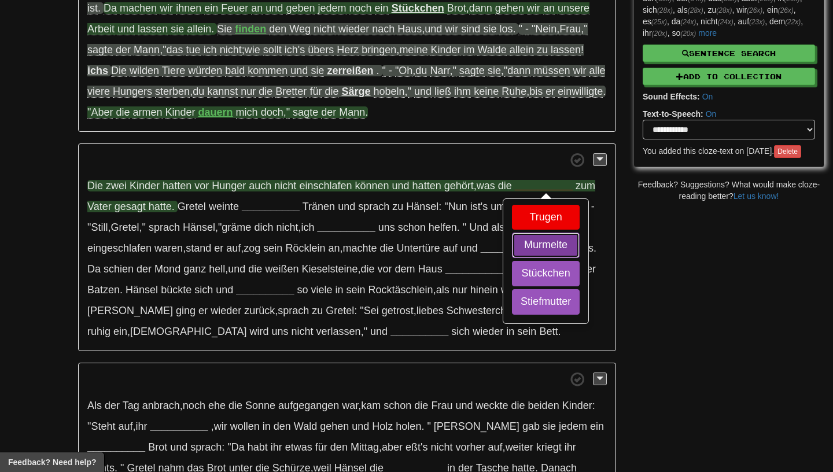
click at [539, 245] on button "Murmelte" at bounding box center [546, 245] width 68 height 25
click at [537, 274] on button "Stückchen" at bounding box center [546, 273] width 68 height 25
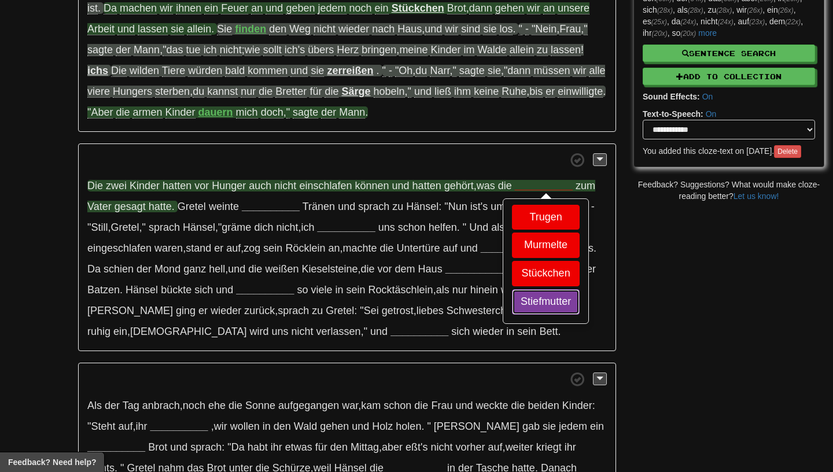
click at [535, 302] on button "Stiefmutter" at bounding box center [546, 301] width 68 height 25
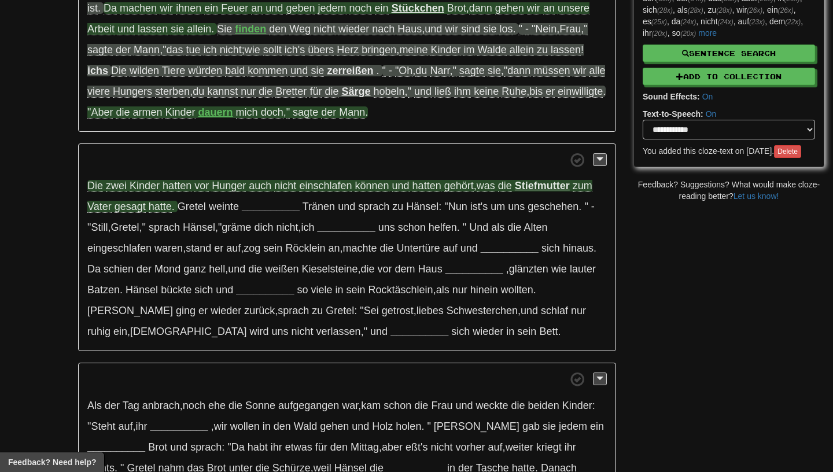
click at [196, 189] on span "vor" at bounding box center [201, 186] width 14 height 12
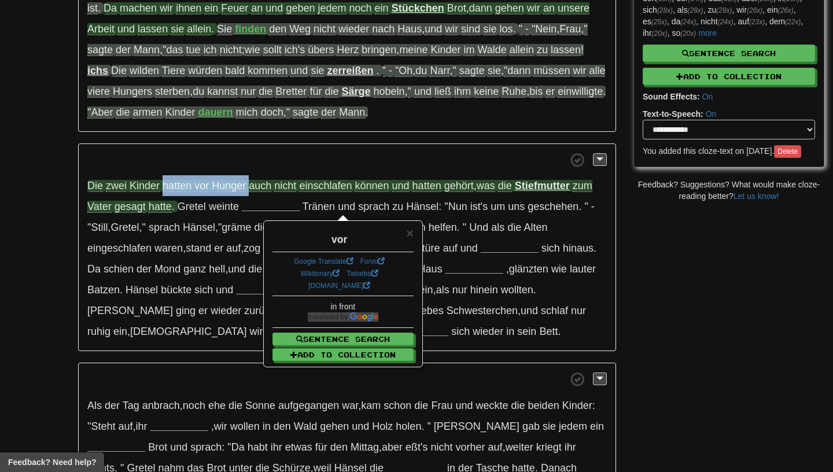
drag, startPoint x: 248, startPoint y: 188, endPoint x: 163, endPoint y: 188, distance: 85.1
click at [163, 188] on span "Die zwei Kinder hatten vor Hunger auch nicht einschlafen können und hatten gehö…" at bounding box center [301, 186] width 428 height 12
click at [238, 159] on span at bounding box center [347, 160] width 520 height 14
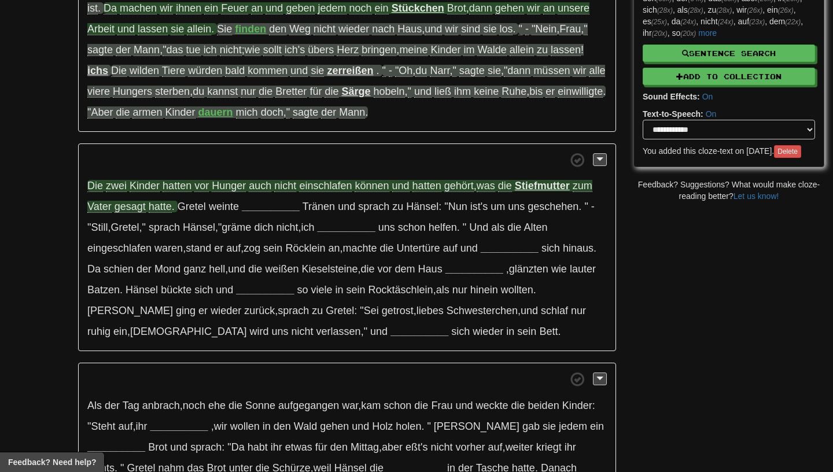
click at [314, 189] on span "einschlafen" at bounding box center [325, 186] width 53 height 12
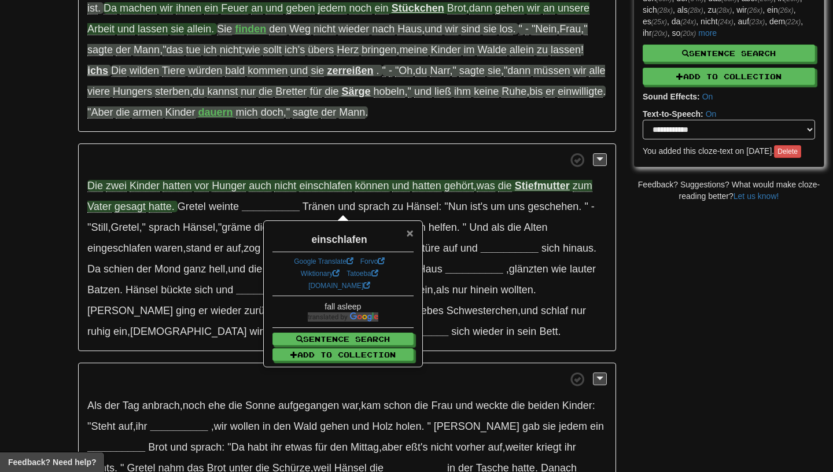
click at [412, 229] on span "×" at bounding box center [410, 232] width 7 height 13
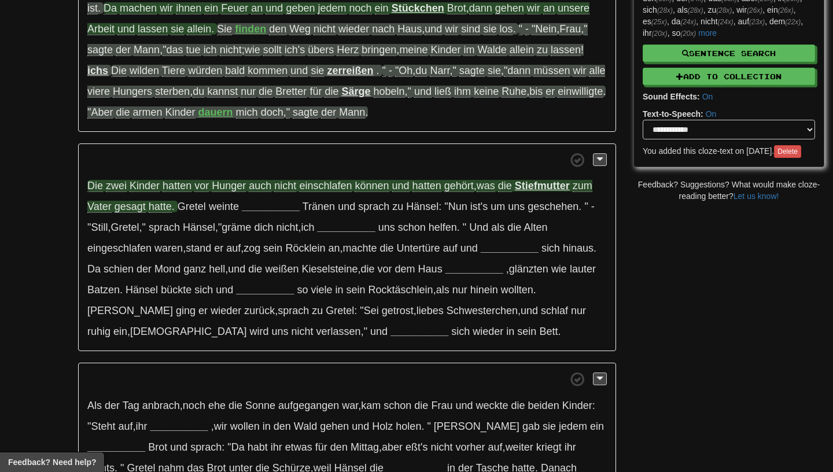
click at [547, 187] on strong "Stiefmutter" at bounding box center [542, 186] width 55 height 12
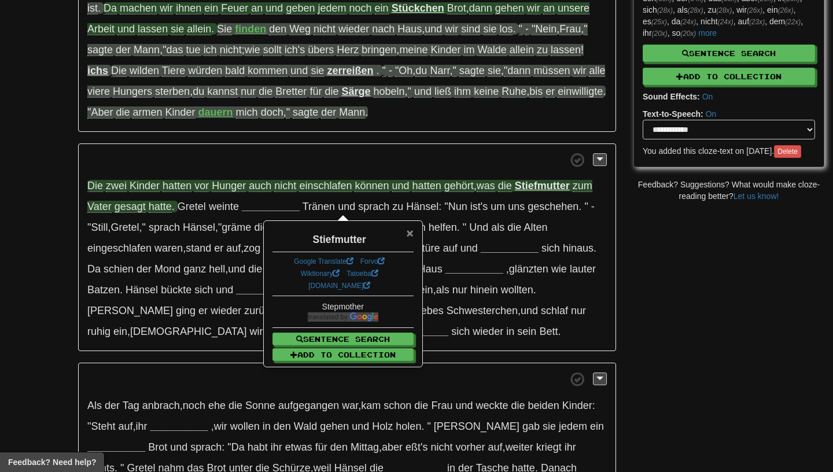
click at [410, 232] on span "×" at bounding box center [410, 232] width 7 height 13
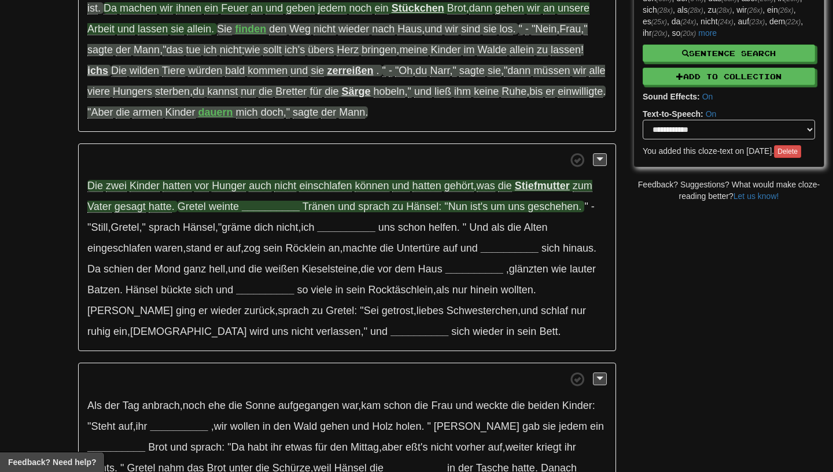
click at [262, 209] on strong "__________" at bounding box center [271, 207] width 58 height 12
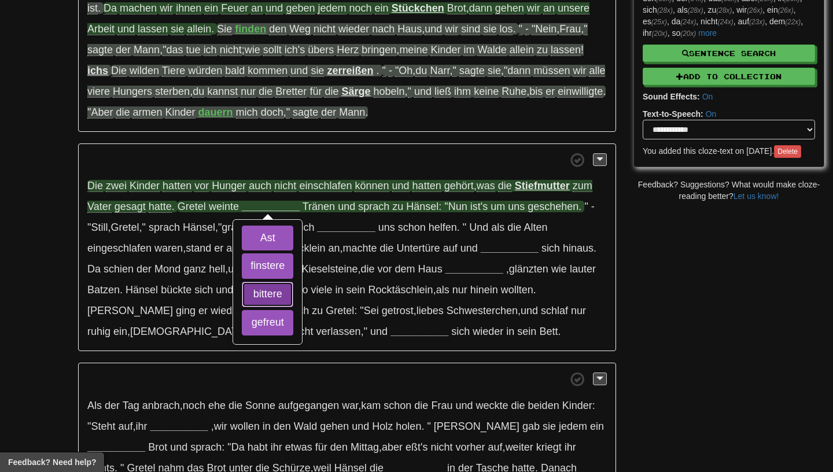
click at [265, 291] on button "bittere" at bounding box center [268, 294] width 52 height 25
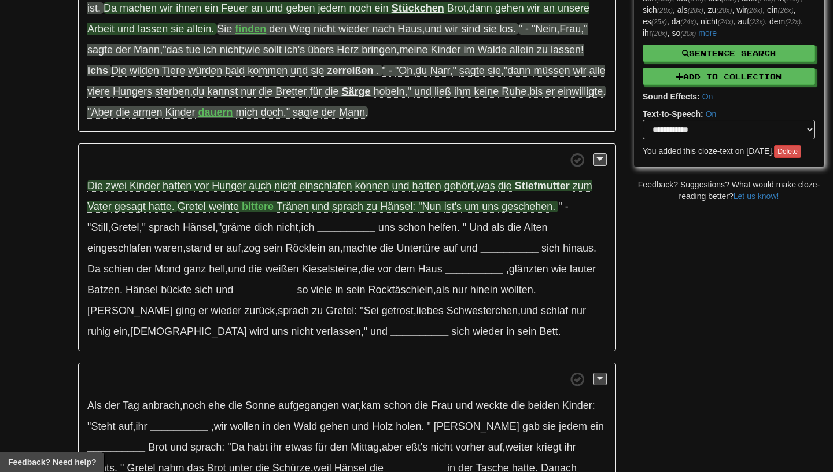
click at [520, 210] on span "geschehen" at bounding box center [527, 207] width 51 height 12
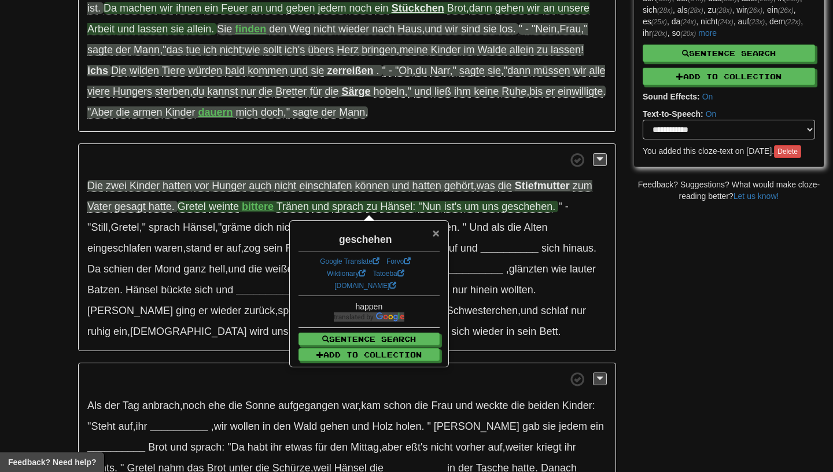
click at [438, 230] on span "×" at bounding box center [436, 232] width 7 height 13
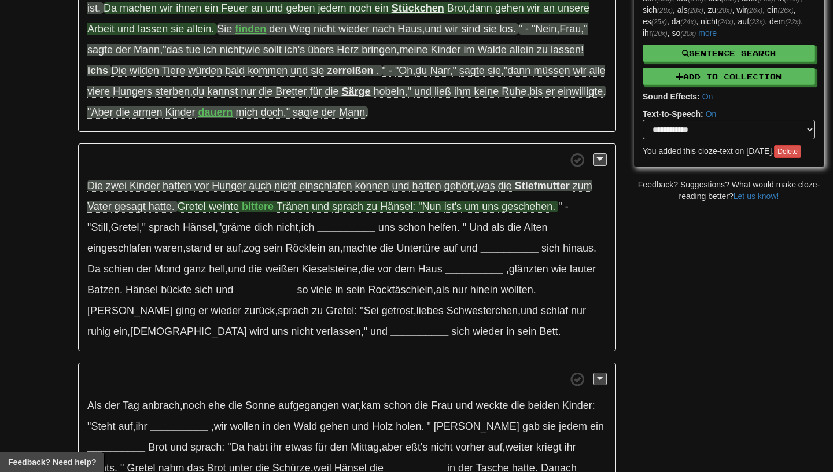
click at [429, 209] on span ""Nun" at bounding box center [429, 207] width 23 height 12
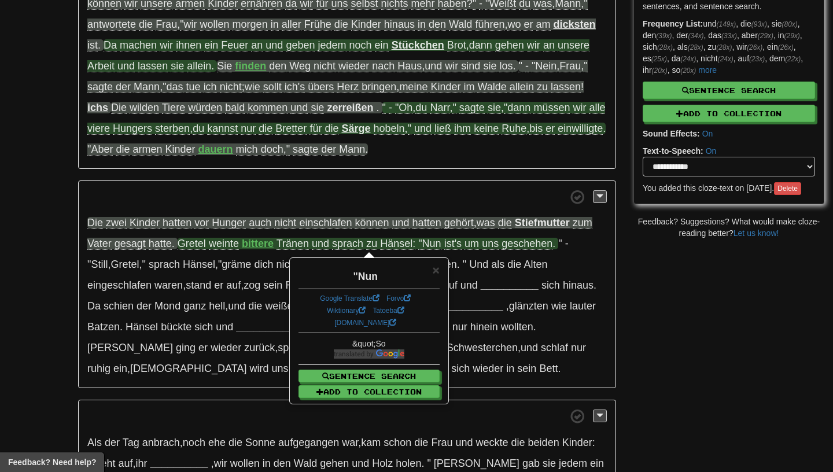
scroll to position [206, 0]
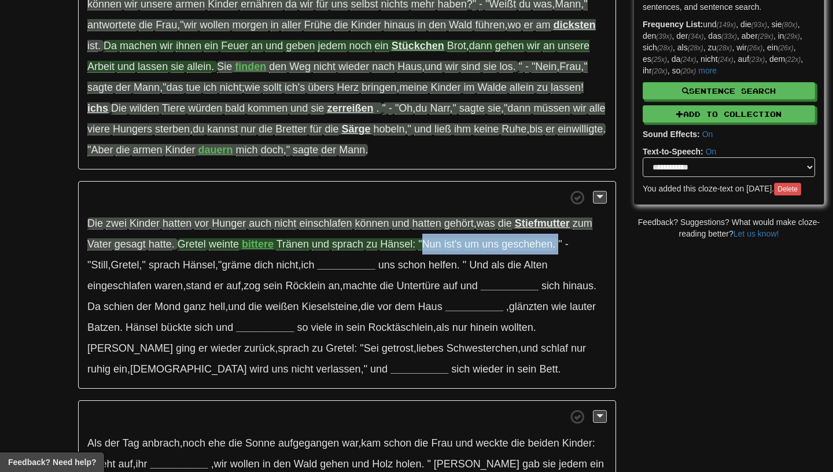
drag, startPoint x: 560, startPoint y: 246, endPoint x: 424, endPoint y: 249, distance: 136.1
click at [423, 249] on span "Gretel weinte bittere Tränen und sprach zu Hänsel: "Nun ist's um uns geschehen ." at bounding box center [368, 244] width 381 height 12
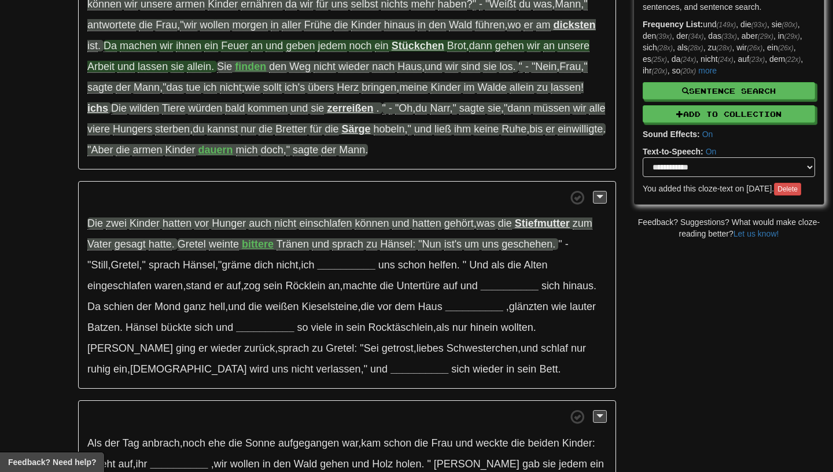
click at [500, 255] on p "Die zwei Kinder hatten vor Hunger auch nicht einschlafen können und hatten gehö…" at bounding box center [347, 285] width 538 height 208
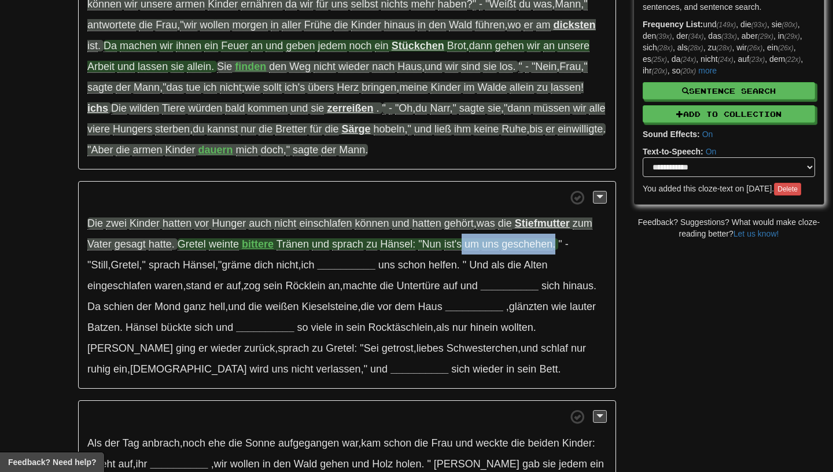
drag, startPoint x: 465, startPoint y: 244, endPoint x: 556, endPoint y: 242, distance: 90.9
click at [556, 242] on span "Tränen und sprach zu Hänsel: "Nun ist's um uns geschehen ." at bounding box center [417, 244] width 280 height 12
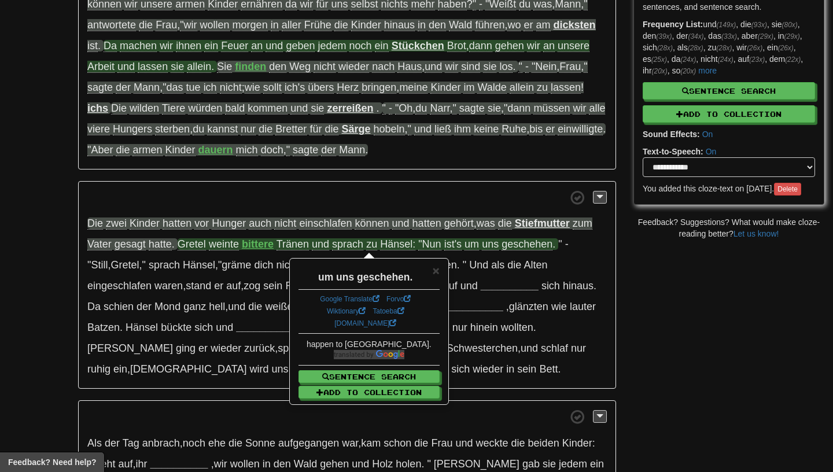
click at [431, 247] on span ""Nun" at bounding box center [429, 244] width 23 height 12
drag, startPoint x: 422, startPoint y: 247, endPoint x: 504, endPoint y: 246, distance: 81.6
click at [504, 246] on span "Tränen und sprach zu Hänsel: "Nun ist's um uns geschehen ." at bounding box center [417, 244] width 280 height 12
click at [439, 271] on span "×" at bounding box center [436, 270] width 7 height 13
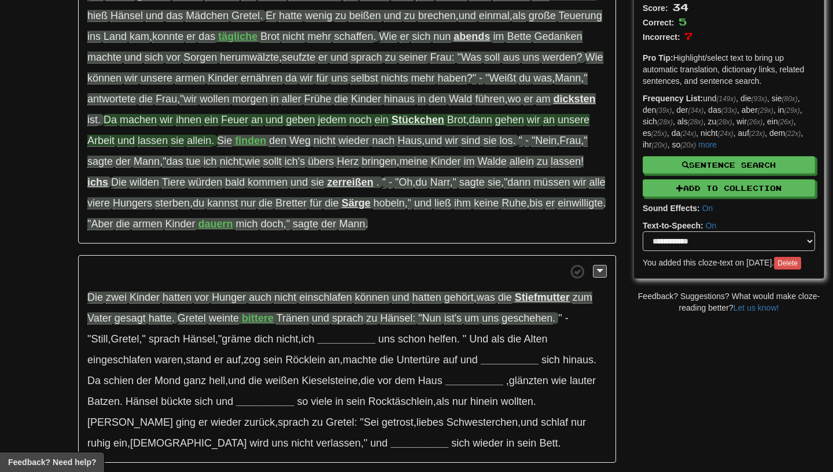
scroll to position [134, 0]
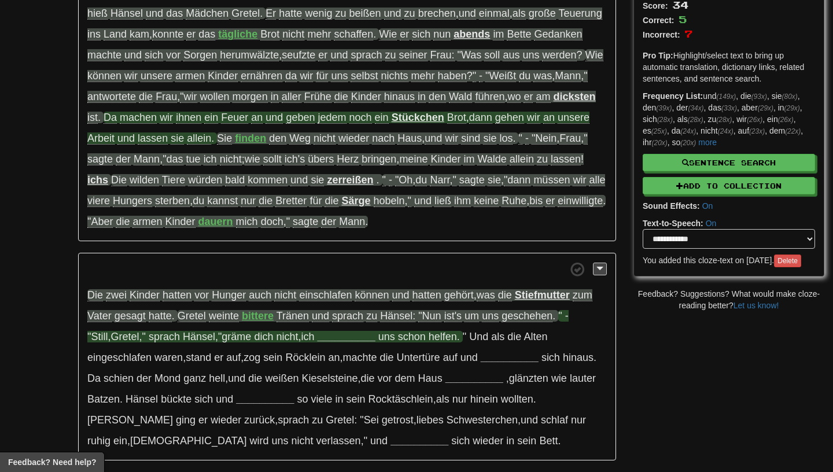
click at [280, 341] on span "nicht" at bounding box center [287, 337] width 22 height 12
click at [336, 339] on strong "__________" at bounding box center [347, 337] width 58 height 12
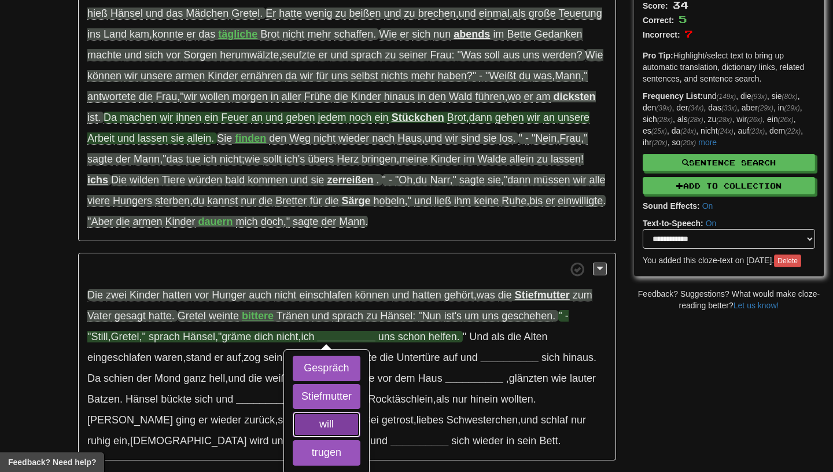
click at [330, 431] on button "will" at bounding box center [327, 424] width 68 height 25
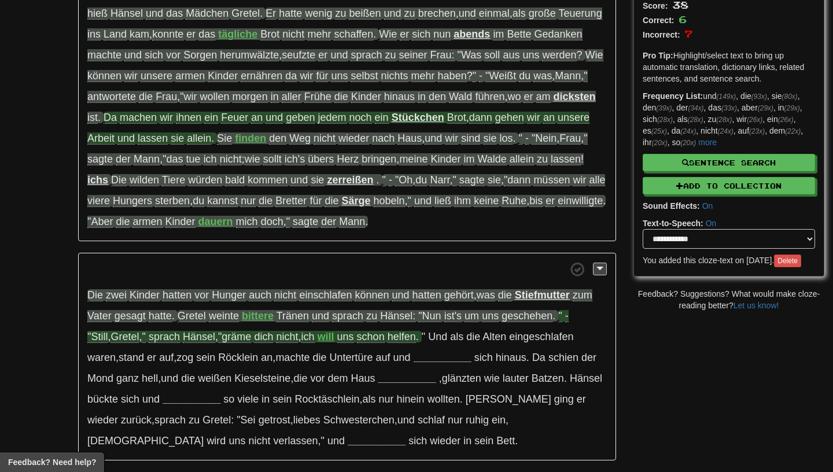
click at [222, 336] on span ""gräme" at bounding box center [234, 337] width 33 height 12
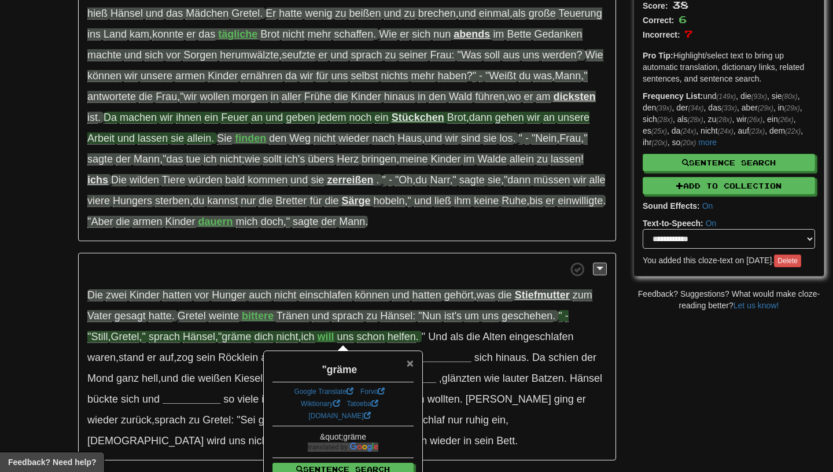
click at [409, 365] on span "×" at bounding box center [410, 363] width 7 height 13
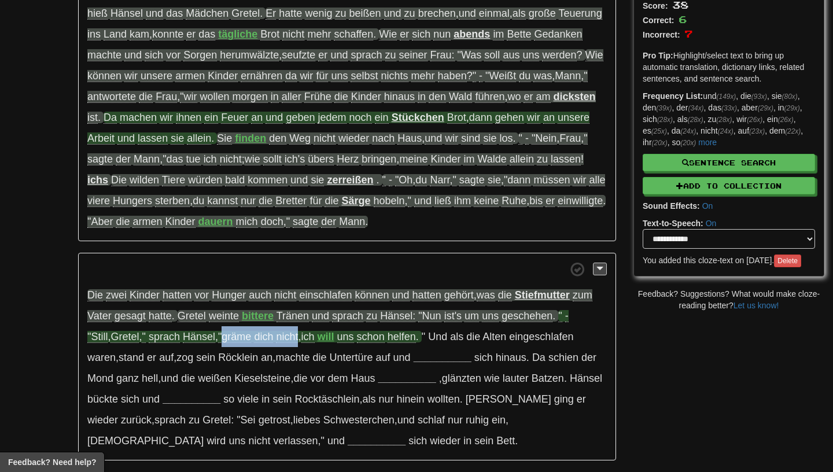
drag, startPoint x: 201, startPoint y: 338, endPoint x: 282, endPoint y: 335, distance: 80.5
click at [282, 335] on span "" - "Still , Gretel , " sprach Hänsel , "gräme dich nicht , ich" at bounding box center [328, 326] width 482 height 33
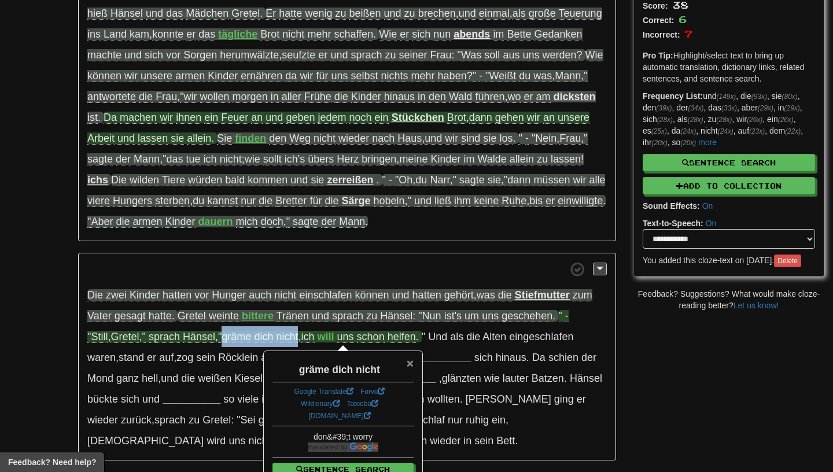
click at [409, 361] on span "×" at bounding box center [410, 363] width 7 height 13
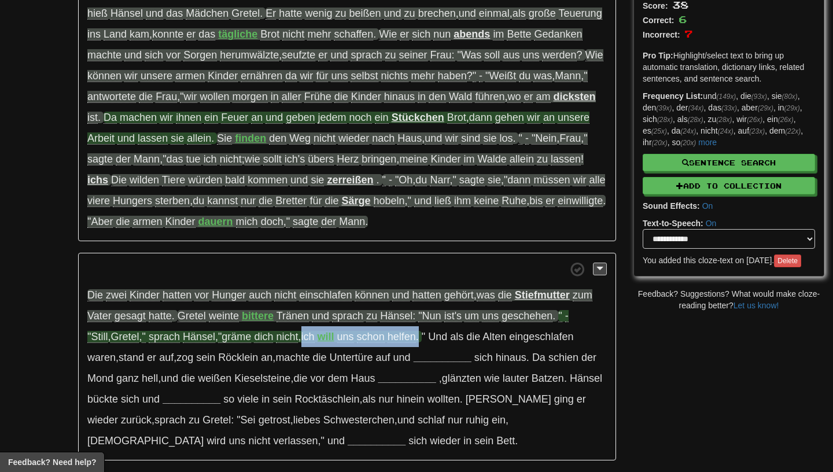
drag, startPoint x: 403, startPoint y: 341, endPoint x: 287, endPoint y: 342, distance: 116.3
click at [287, 342] on span "" - "Still , Gretel , " sprach Hänsel , "gräme dich nicht , ich will uns schon …" at bounding box center [328, 326] width 482 height 33
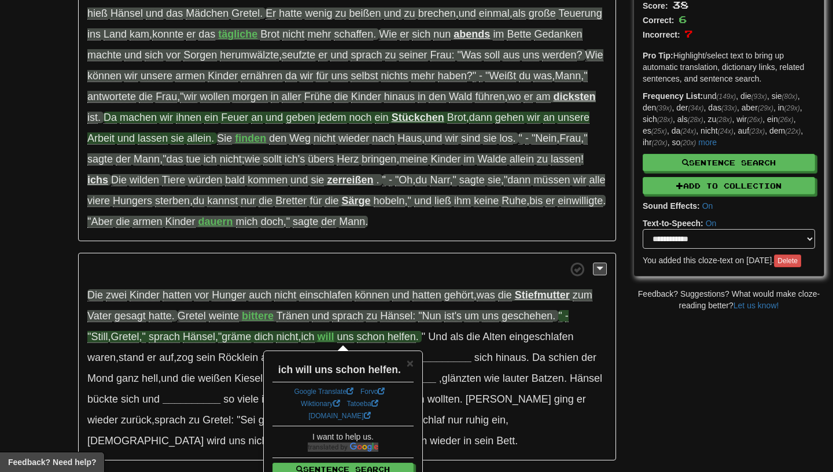
click at [407, 371] on div "ich will uns schon helfen." at bounding box center [343, 367] width 141 height 20
click at [406, 369] on div "ich will uns schon helfen." at bounding box center [343, 367] width 141 height 20
click at [410, 366] on span "×" at bounding box center [410, 363] width 7 height 13
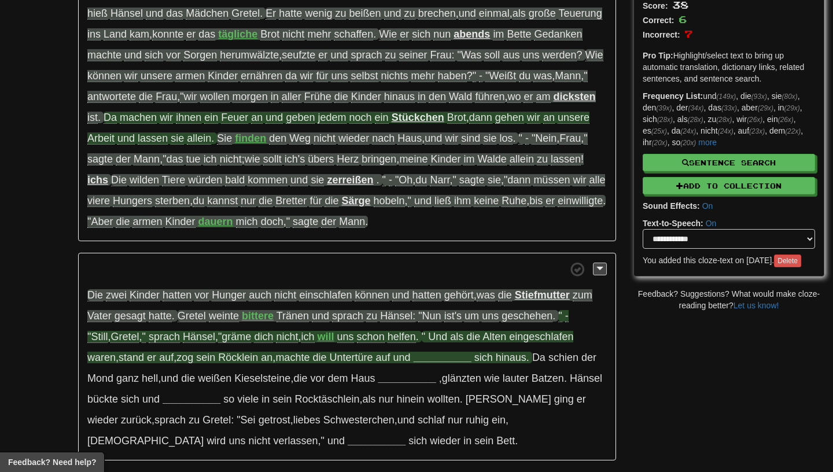
click at [414, 362] on strong "__________" at bounding box center [443, 358] width 58 height 12
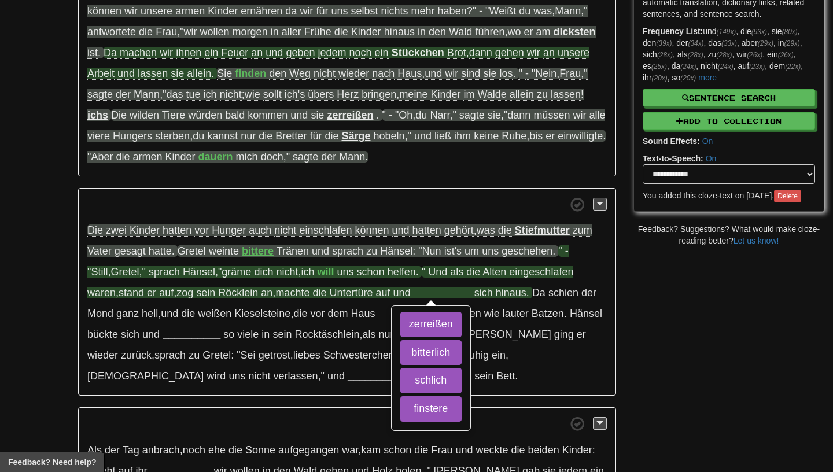
scroll to position [200, 0]
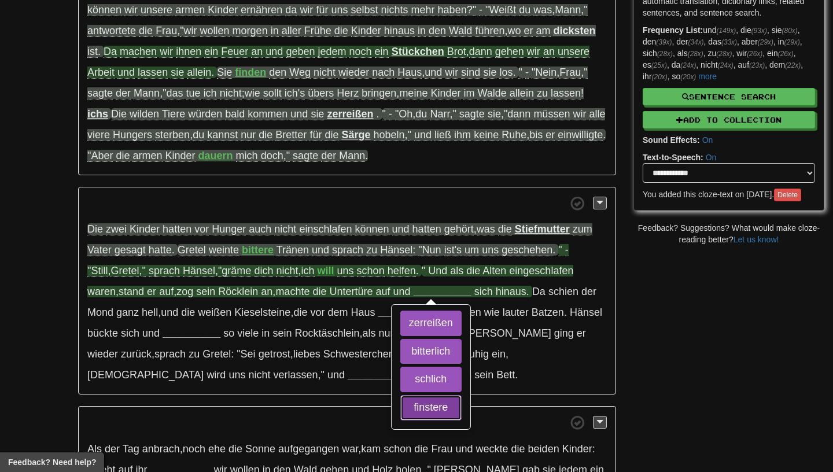
click at [417, 417] on button "finstere" at bounding box center [431, 407] width 61 height 25
click at [412, 389] on button "schlich" at bounding box center [431, 379] width 61 height 25
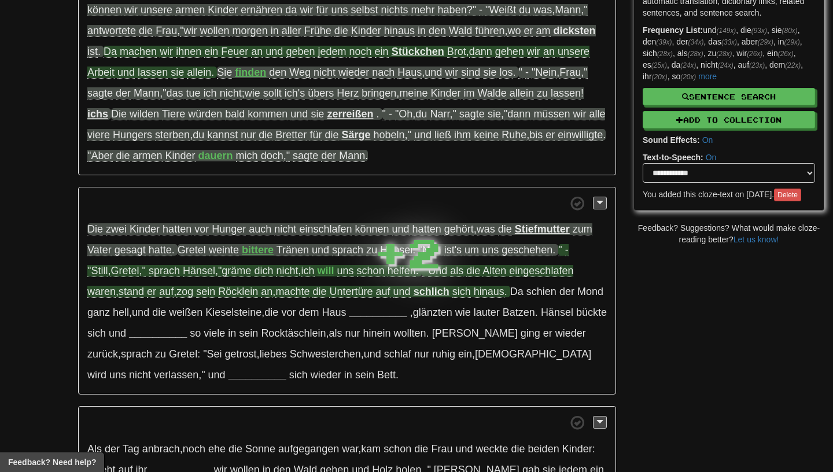
click at [414, 296] on strong "schlich" at bounding box center [432, 292] width 36 height 12
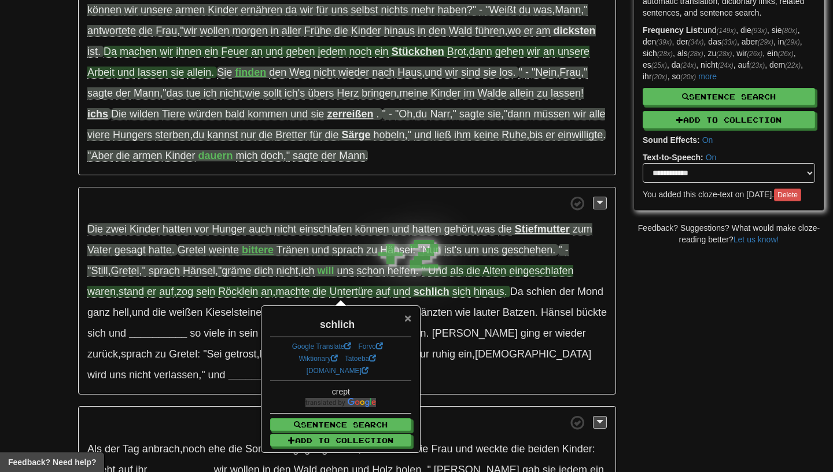
click at [407, 320] on span "×" at bounding box center [408, 317] width 7 height 13
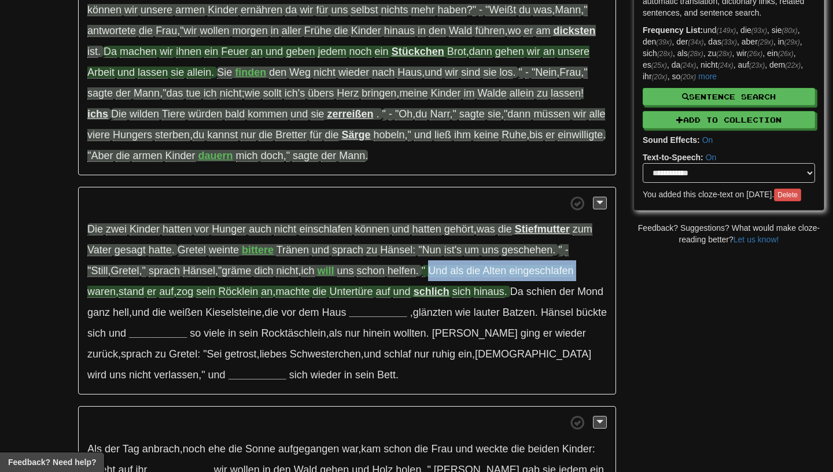
drag, startPoint x: 414, startPoint y: 273, endPoint x: 561, endPoint y: 270, distance: 146.5
click at [561, 270] on span "" Und als die Alten eingeschlafen waren , stand er auf , zog sein Röcklein an ,…" at bounding box center [330, 281] width 486 height 33
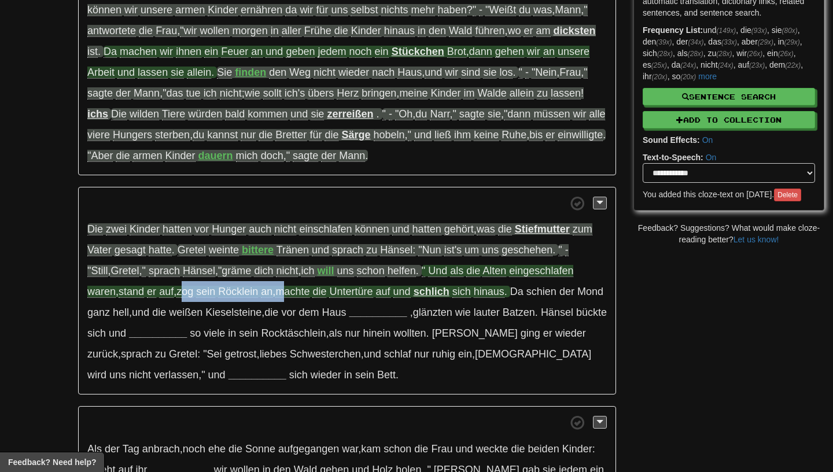
drag, startPoint x: 153, startPoint y: 293, endPoint x: 257, endPoint y: 291, distance: 103.6
click at [257, 291] on span "" Und als die Alten eingeschlafen waren , stand er auf , zog sein Röcklein an ,…" at bounding box center [330, 281] width 486 height 33
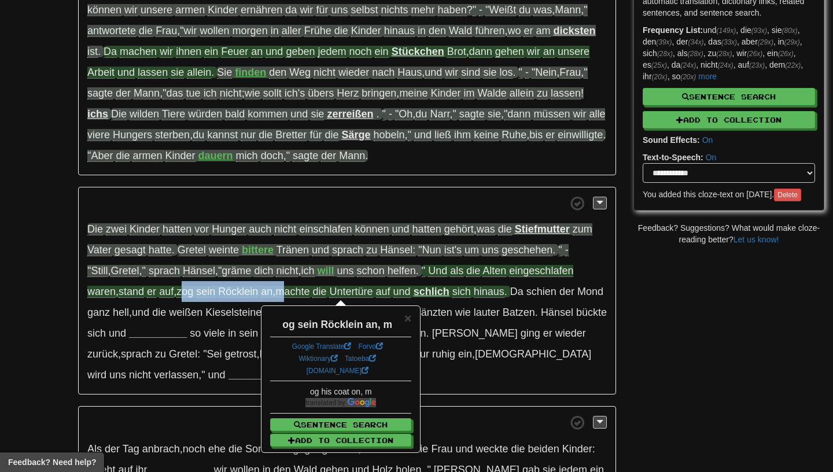
click at [261, 298] on span "an" at bounding box center [267, 292] width 12 height 12
drag, startPoint x: 245, startPoint y: 296, endPoint x: 150, endPoint y: 294, distance: 95.5
click at [150, 294] on span "" Und als die Alten eingeschlafen waren , stand er auf , zog sein Röcklein an ,…" at bounding box center [330, 281] width 486 height 33
click at [410, 322] on span "×" at bounding box center [408, 317] width 7 height 13
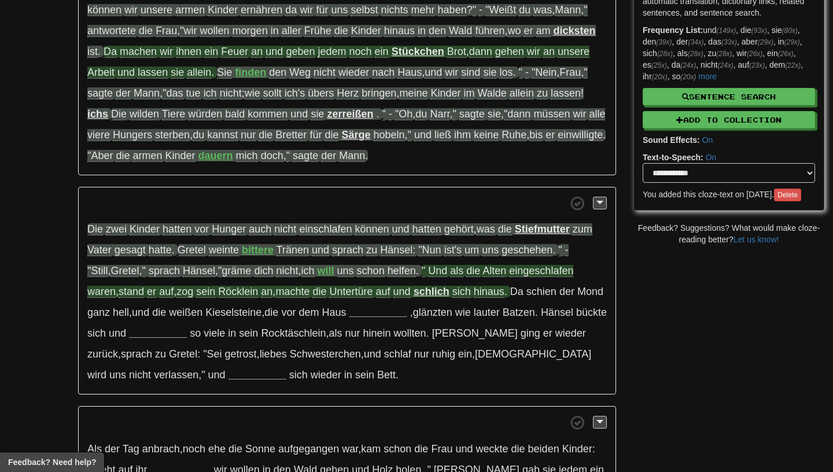
click at [329, 298] on span "Untertüre" at bounding box center [350, 292] width 43 height 12
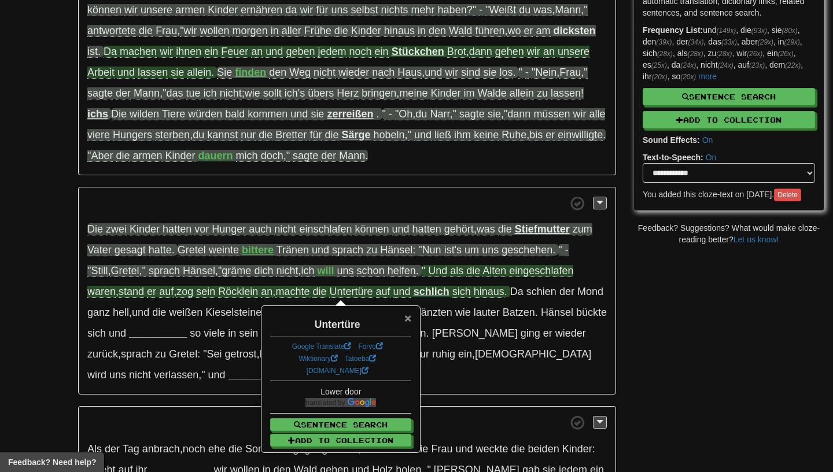
click at [408, 320] on span "×" at bounding box center [408, 317] width 7 height 13
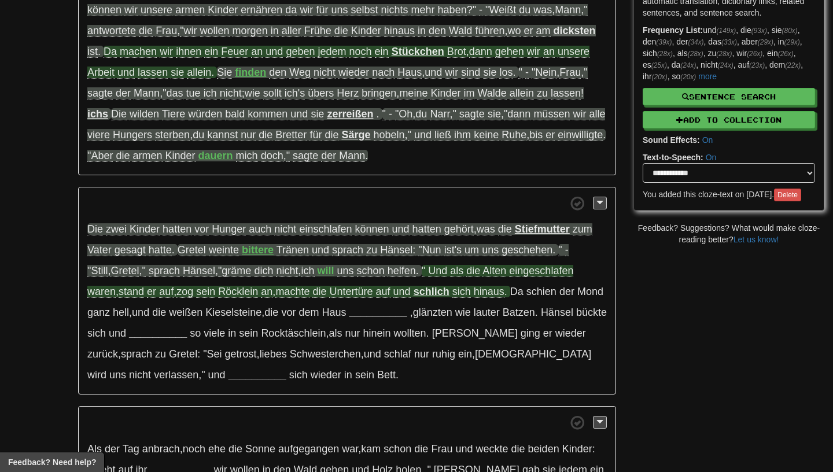
click at [414, 298] on strong "schlich" at bounding box center [432, 292] width 36 height 12
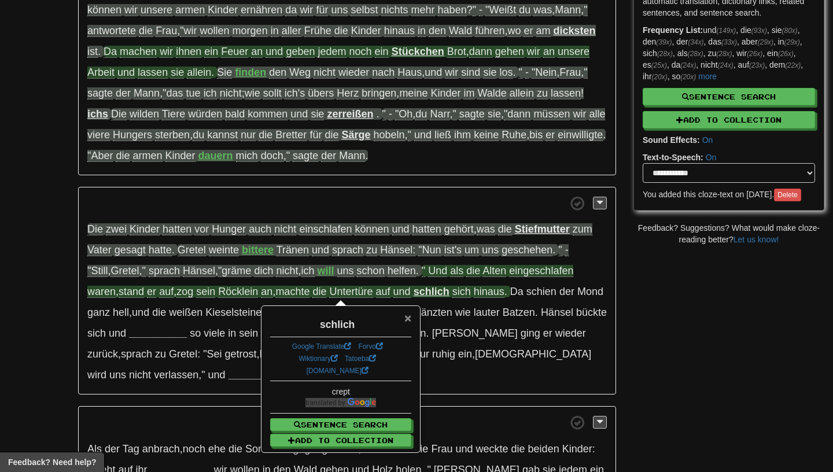
click at [405, 320] on span "×" at bounding box center [408, 317] width 7 height 13
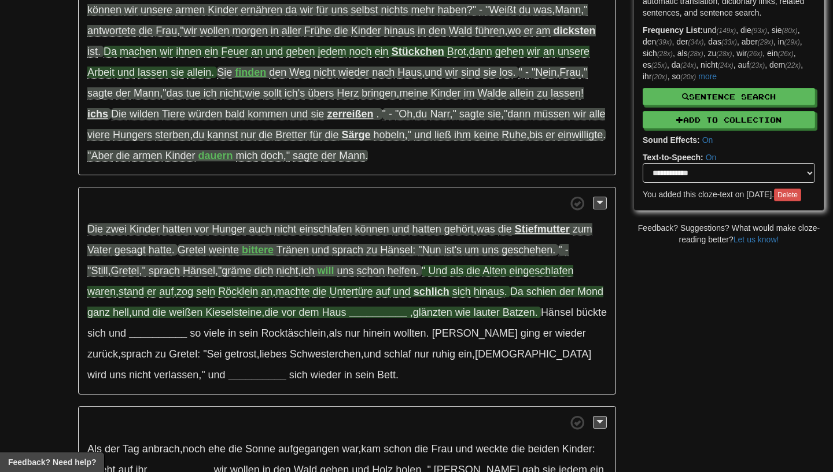
click at [350, 315] on strong "__________" at bounding box center [379, 313] width 58 height 12
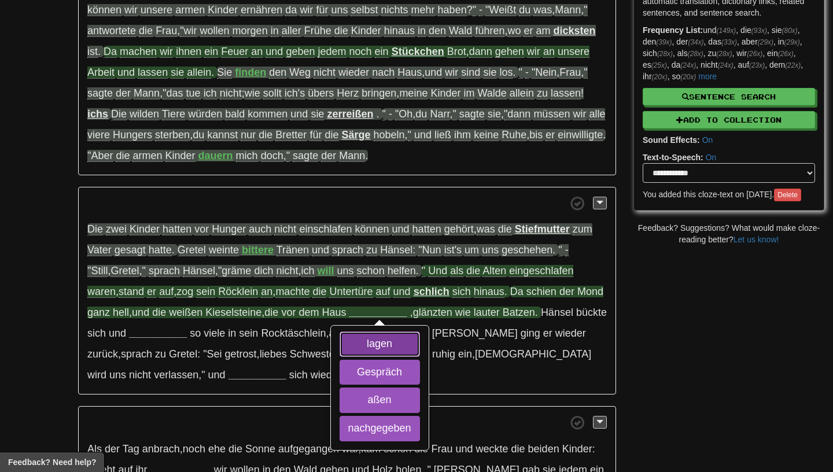
click at [340, 350] on button "lagen" at bounding box center [380, 344] width 80 height 25
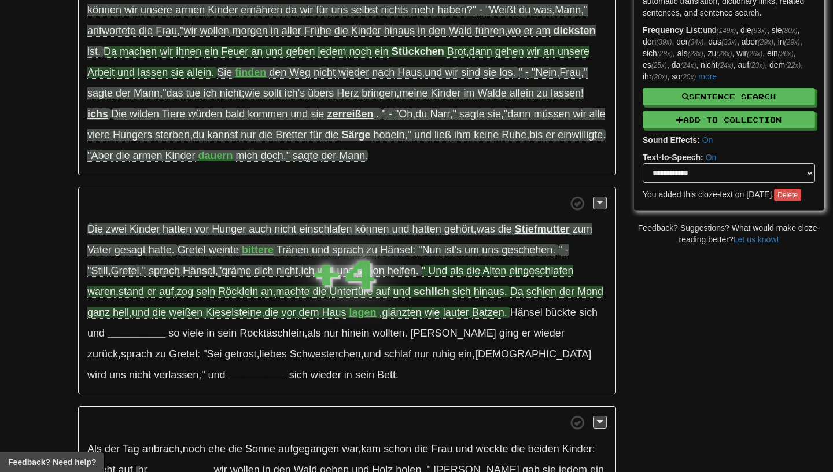
click at [527, 295] on span "schien" at bounding box center [542, 292] width 30 height 12
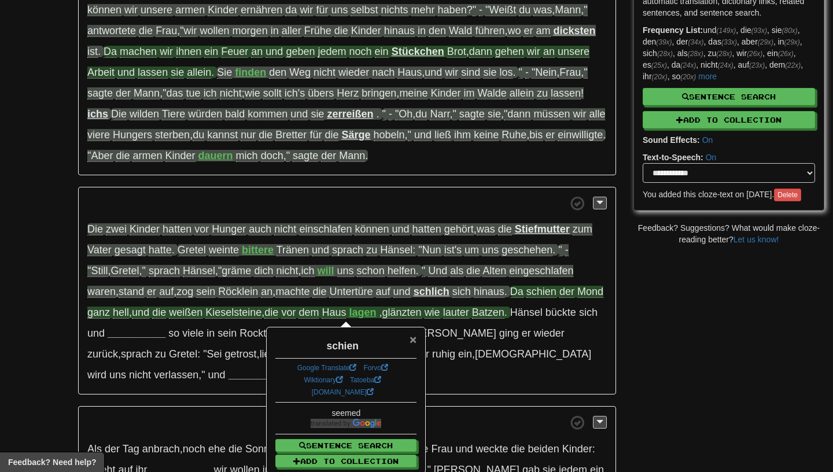
click at [412, 343] on span "×" at bounding box center [413, 339] width 7 height 13
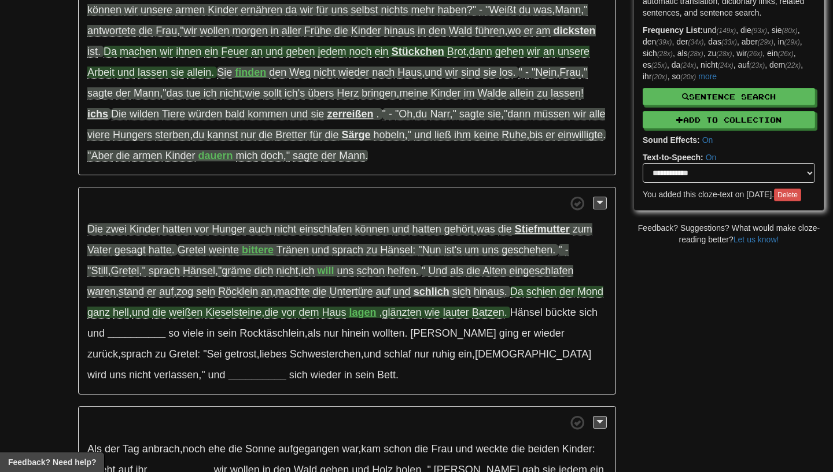
click at [110, 307] on span "ganz" at bounding box center [98, 313] width 23 height 12
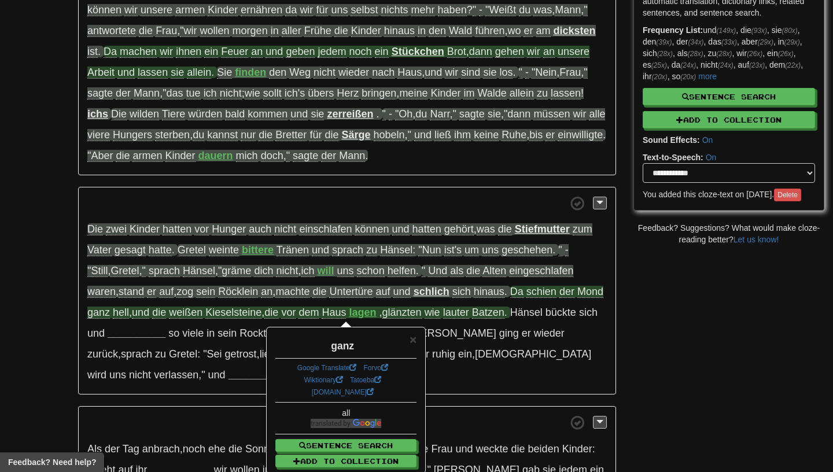
click at [113, 313] on span "hell" at bounding box center [121, 313] width 16 height 12
click at [132, 318] on span "und" at bounding box center [140, 313] width 17 height 12
click at [205, 319] on span "Kieselsteine" at bounding box center [233, 313] width 56 height 12
click at [527, 298] on span "schien" at bounding box center [542, 292] width 30 height 12
drag, startPoint x: 487, startPoint y: 295, endPoint x: 582, endPoint y: 295, distance: 95.5
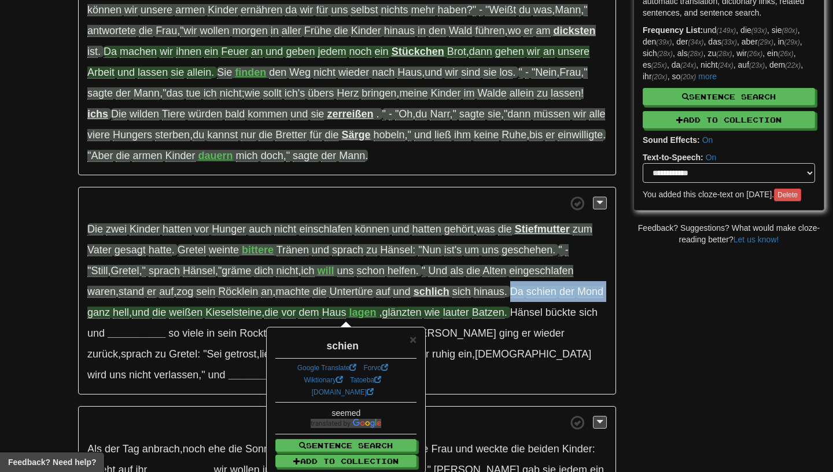
click at [582, 295] on span "Da schien der Mond ganz hell , und die weißen Kieselsteine , die vor dem Haus" at bounding box center [345, 302] width 516 height 33
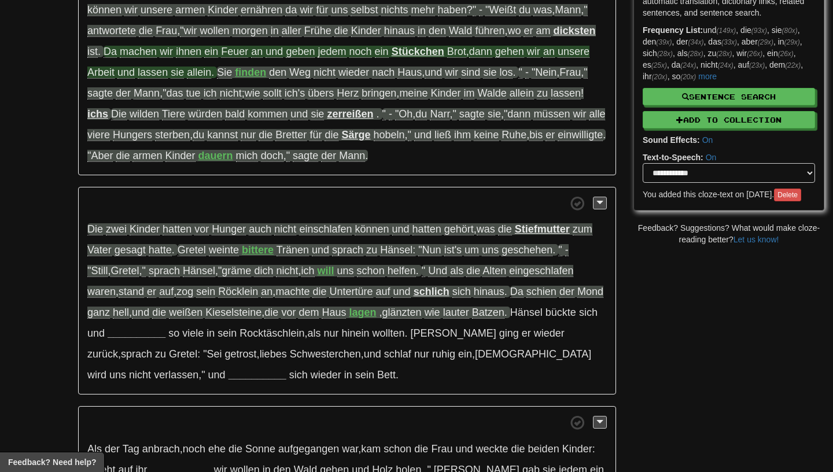
click at [212, 325] on p "Die zwei Kinder hatten vor Hunger auch nicht einschlafen können und hatten gehö…" at bounding box center [347, 291] width 538 height 208
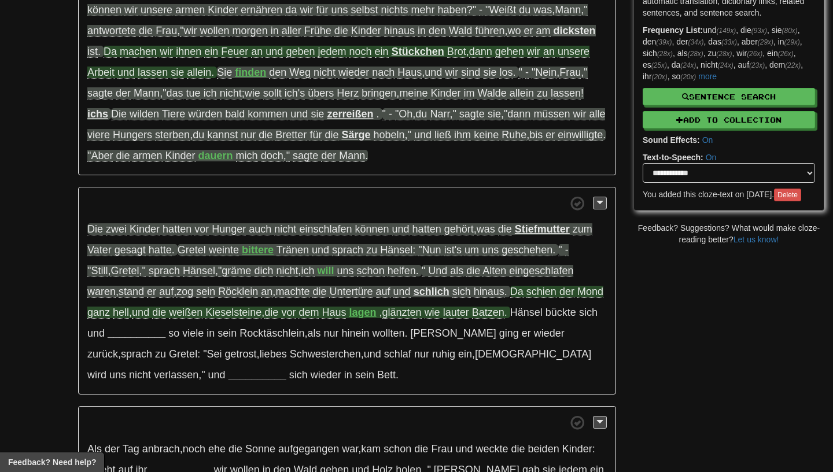
click at [211, 318] on span "Kieselsteine" at bounding box center [233, 313] width 56 height 12
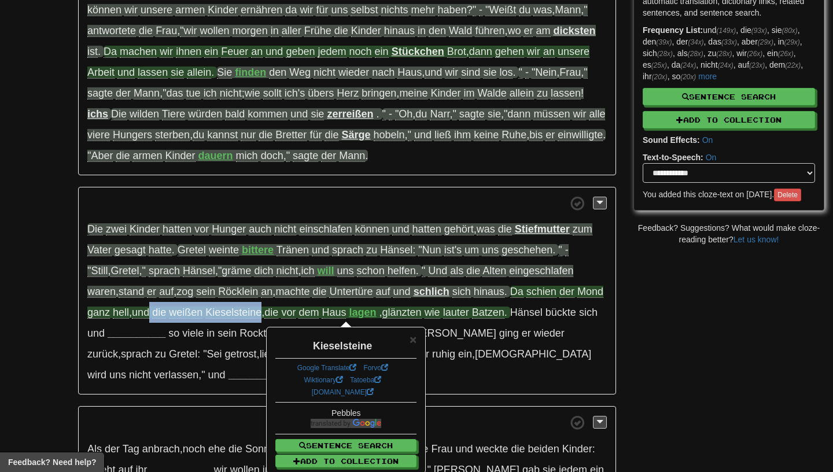
drag, startPoint x: 236, startPoint y: 316, endPoint x: 127, endPoint y: 314, distance: 109.4
click at [127, 314] on span "Da schien der Mond ganz hell , und die weißen Kieselsteine , die vor dem Haus" at bounding box center [345, 302] width 516 height 33
click at [229, 323] on p "Die zwei Kinder hatten vor Hunger auch nicht einschlafen können und hatten gehö…" at bounding box center [347, 291] width 538 height 208
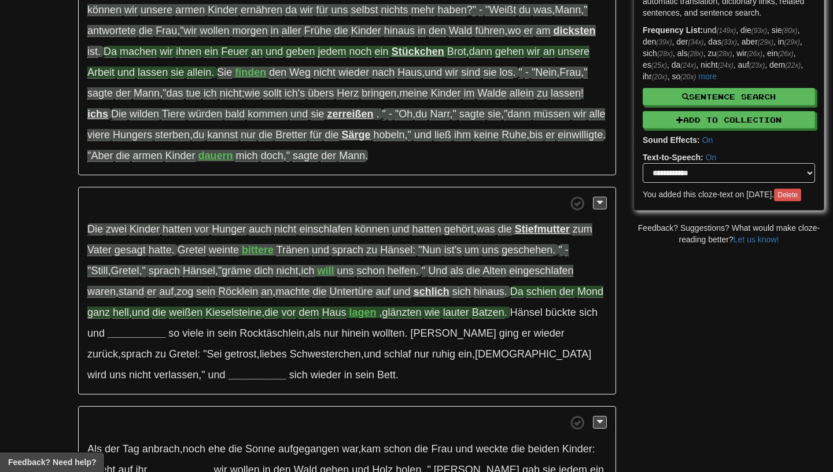
click at [350, 317] on strong "lagen" at bounding box center [363, 313] width 27 height 12
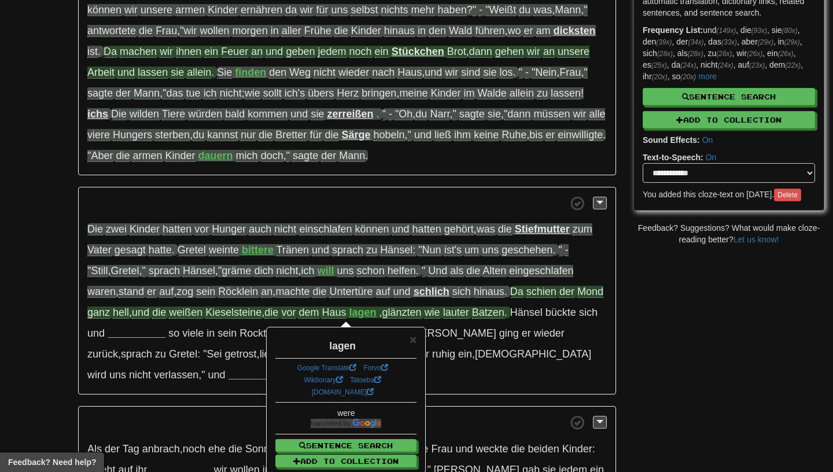
click at [385, 318] on span "glänzten" at bounding box center [402, 313] width 39 height 12
click at [472, 317] on span "Batzen" at bounding box center [488, 313] width 32 height 12
click at [448, 319] on span "lauter" at bounding box center [456, 313] width 26 height 12
drag, startPoint x: 487, startPoint y: 315, endPoint x: 365, endPoint y: 321, distance: 121.7
click at [380, 319] on span ", glänzten wie lauter Batzen ." at bounding box center [444, 313] width 128 height 12
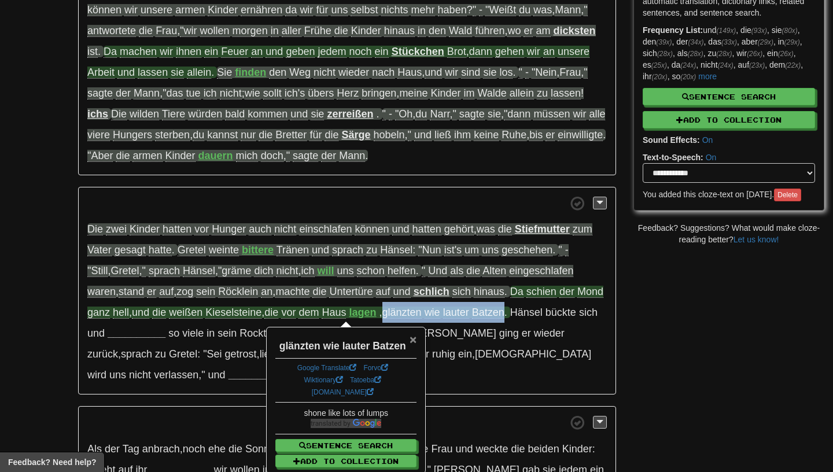
click at [412, 342] on span "×" at bounding box center [413, 339] width 7 height 13
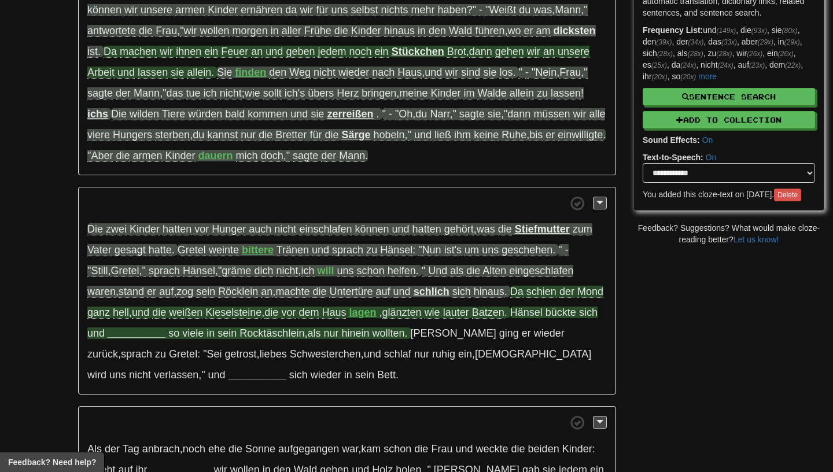
click at [511, 315] on span "Hänsel" at bounding box center [527, 313] width 32 height 12
click at [122, 333] on strong "__________" at bounding box center [137, 334] width 58 height 12
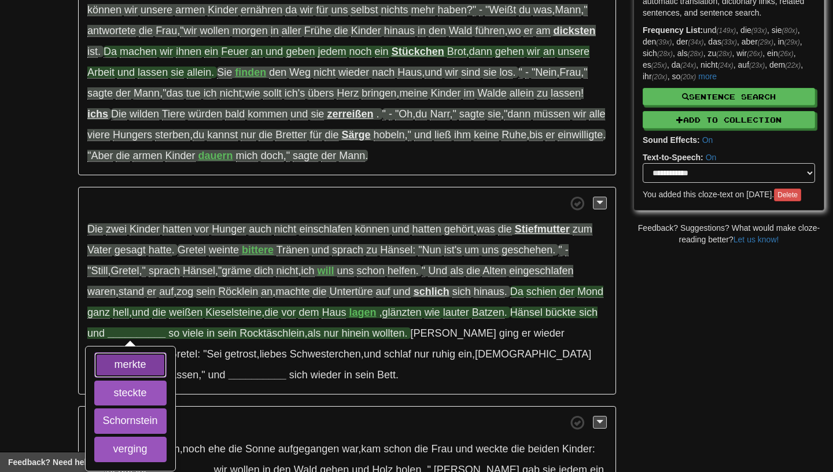
click at [126, 367] on button "merkte" at bounding box center [130, 364] width 72 height 25
click at [126, 386] on button "steckte" at bounding box center [130, 393] width 72 height 25
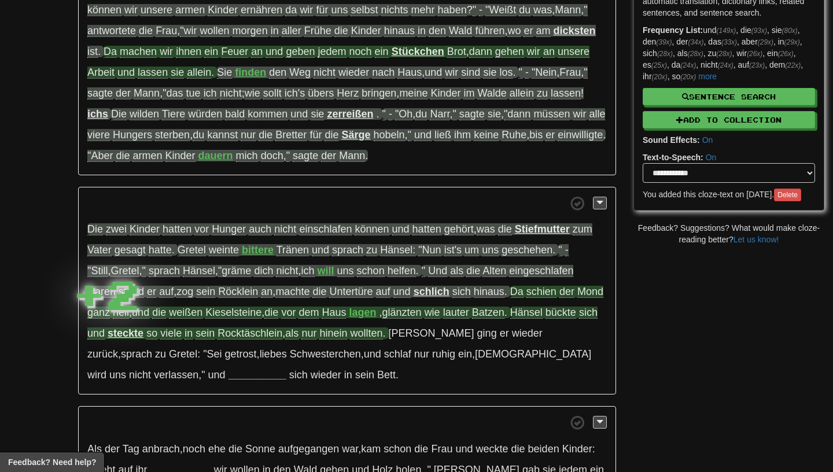
click at [550, 312] on span "bückte" at bounding box center [561, 313] width 31 height 12
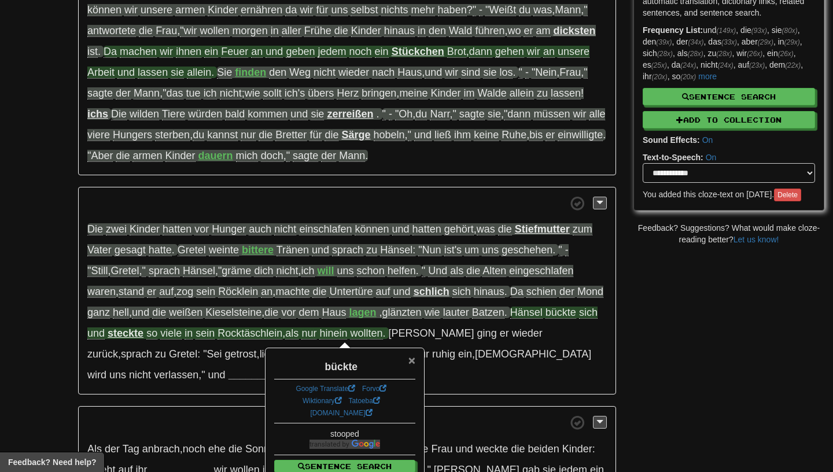
click at [415, 363] on span "×" at bounding box center [412, 360] width 7 height 13
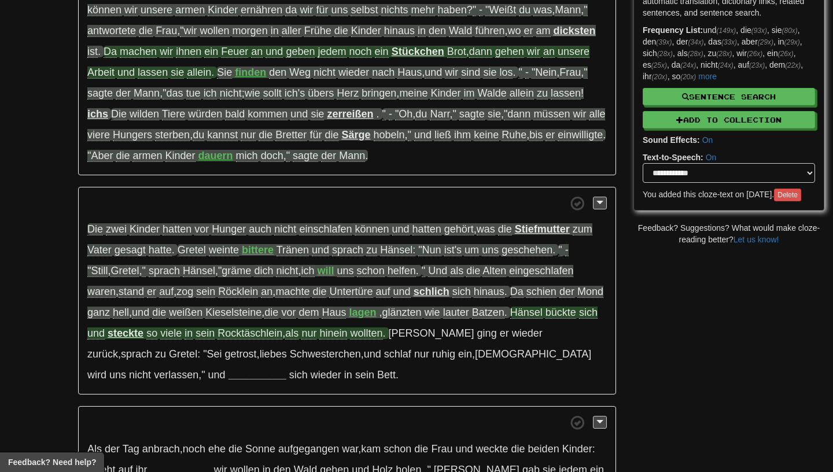
click at [108, 336] on strong "steckte" at bounding box center [126, 334] width 36 height 12
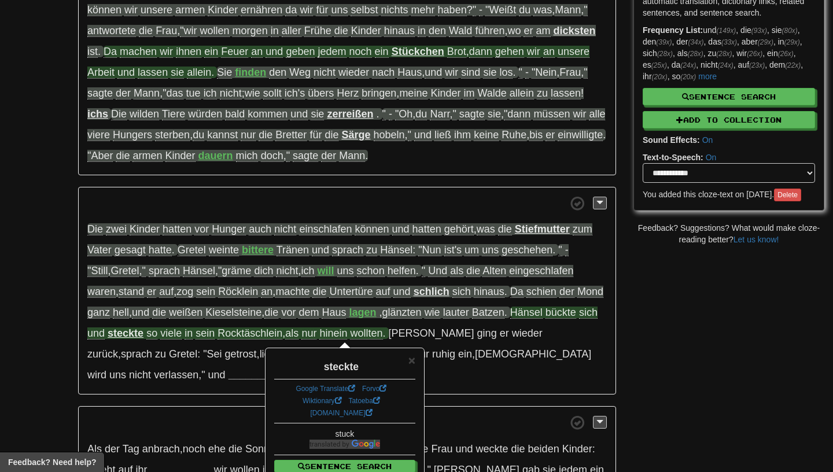
click at [417, 364] on div "× steckte Google Translate Forvo Wiktionary Tatoeba dict.cc stuck Sentence Sear…" at bounding box center [344, 421] width 157 height 145
click at [413, 364] on span "×" at bounding box center [412, 360] width 7 height 13
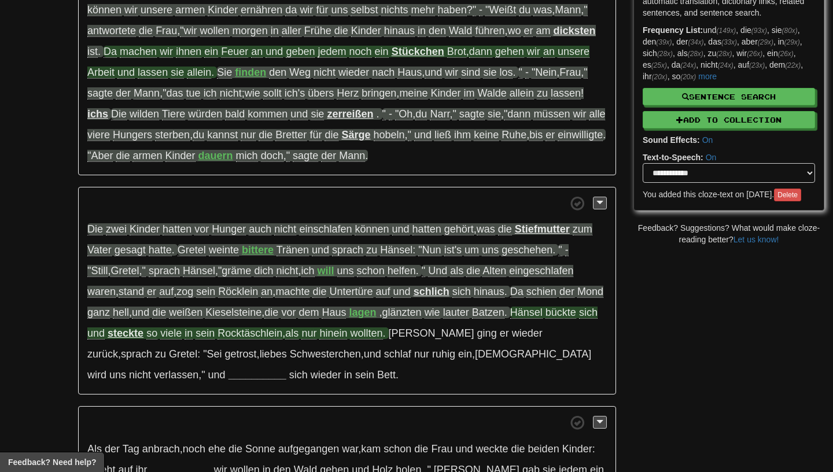
click at [236, 337] on span "Rocktäschlein" at bounding box center [250, 334] width 65 height 12
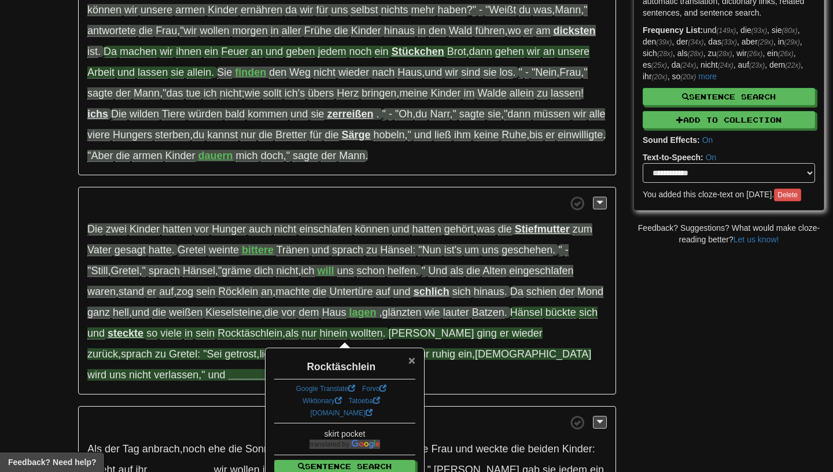
click at [414, 355] on span "×" at bounding box center [412, 360] width 7 height 13
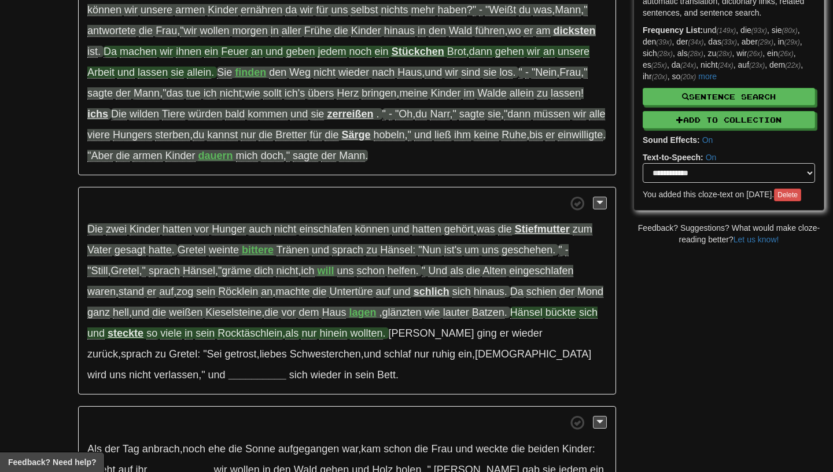
click at [218, 337] on span "Rocktäschlein" at bounding box center [250, 334] width 65 height 12
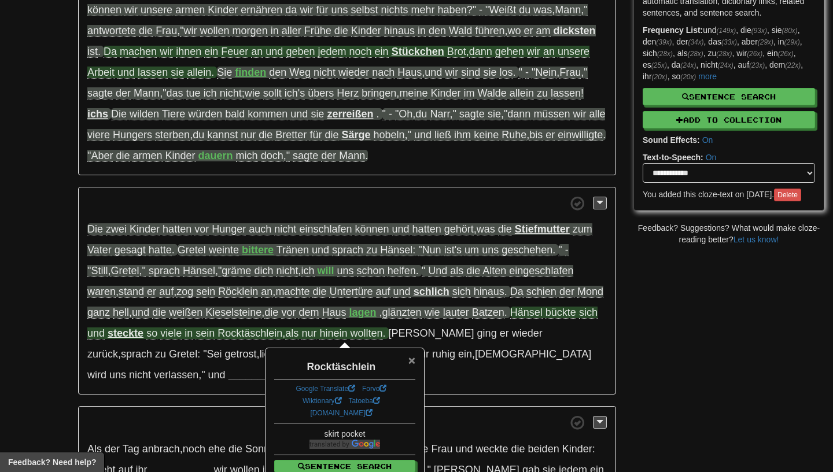
click at [410, 354] on span "×" at bounding box center [412, 360] width 7 height 13
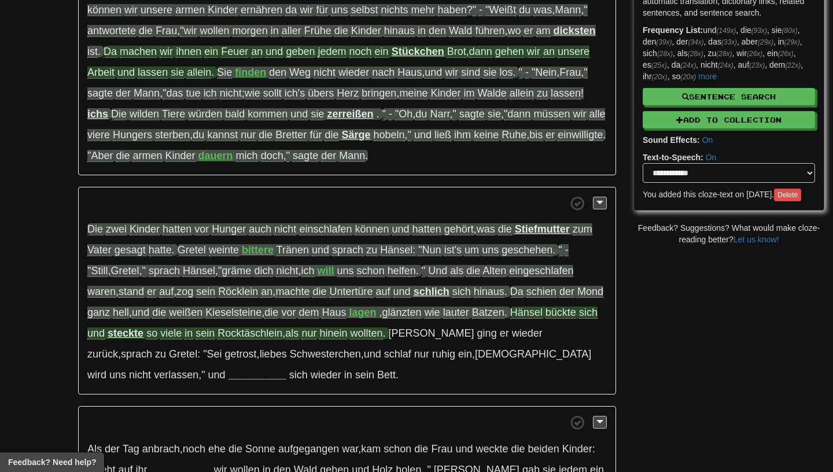
click at [320, 340] on span "hinein" at bounding box center [334, 334] width 28 height 12
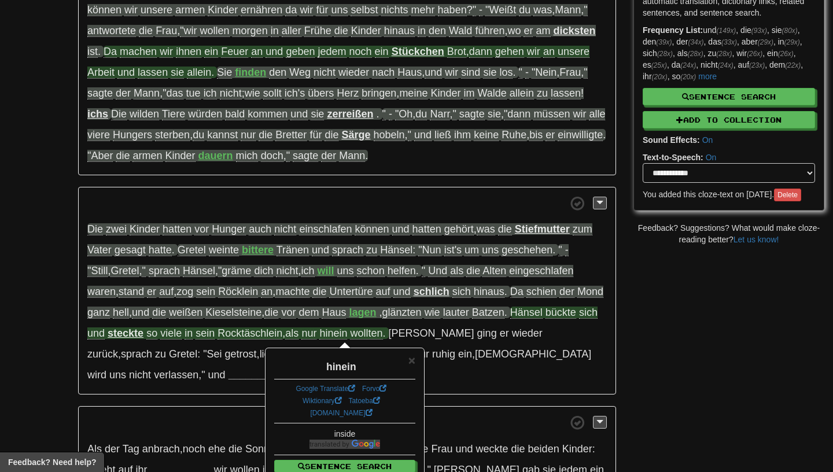
click at [302, 335] on span "nur" at bounding box center [309, 334] width 15 height 12
click at [320, 336] on span "hinein" at bounding box center [334, 334] width 28 height 12
click at [350, 336] on span "wollten" at bounding box center [366, 334] width 32 height 12
click at [411, 366] on span "×" at bounding box center [412, 360] width 7 height 13
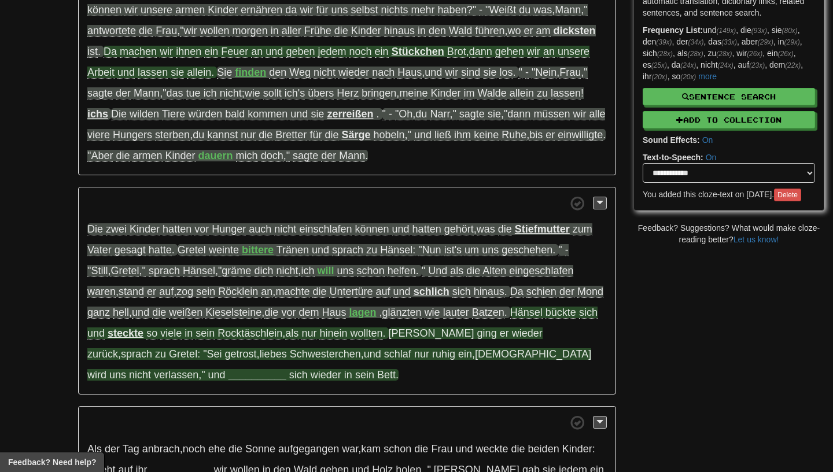
click at [478, 337] on span "ging" at bounding box center [488, 334] width 20 height 12
click at [287, 369] on strong "__________" at bounding box center [258, 375] width 58 height 12
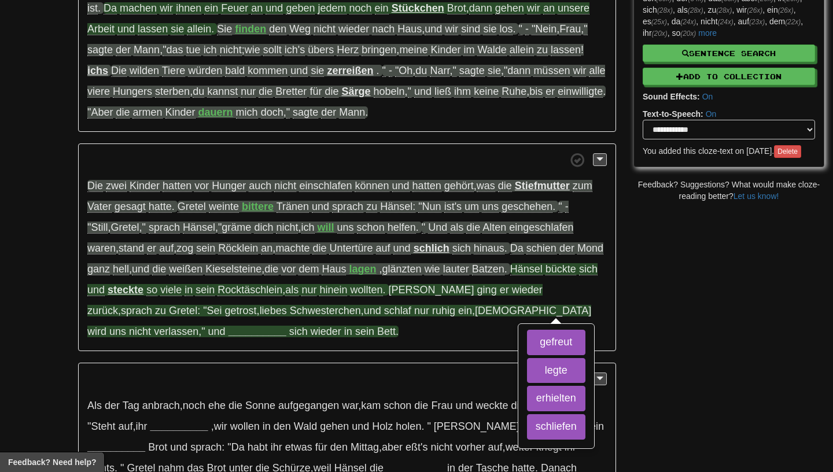
scroll to position [247, 0]
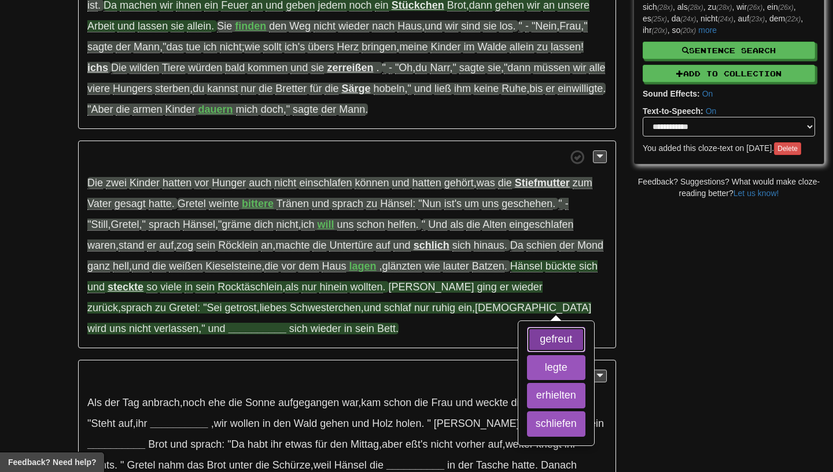
click at [535, 341] on button "gefreut" at bounding box center [556, 339] width 58 height 25
click at [534, 391] on button "erhielten" at bounding box center [556, 395] width 58 height 25
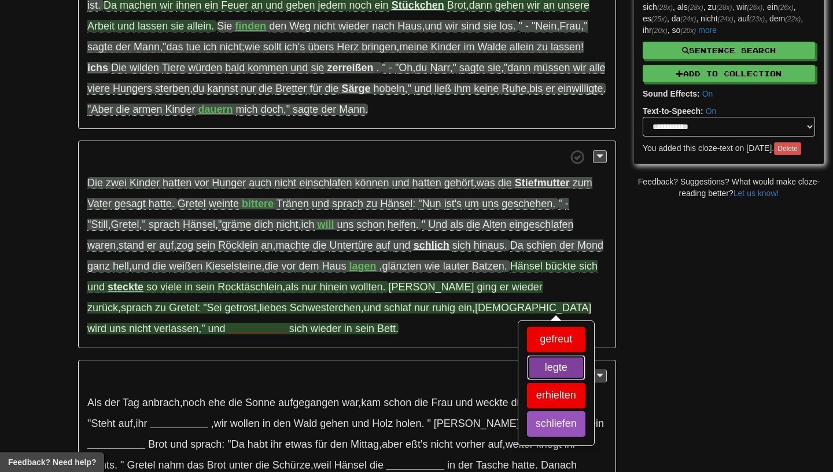
click at [532, 380] on button "legte" at bounding box center [556, 367] width 58 height 25
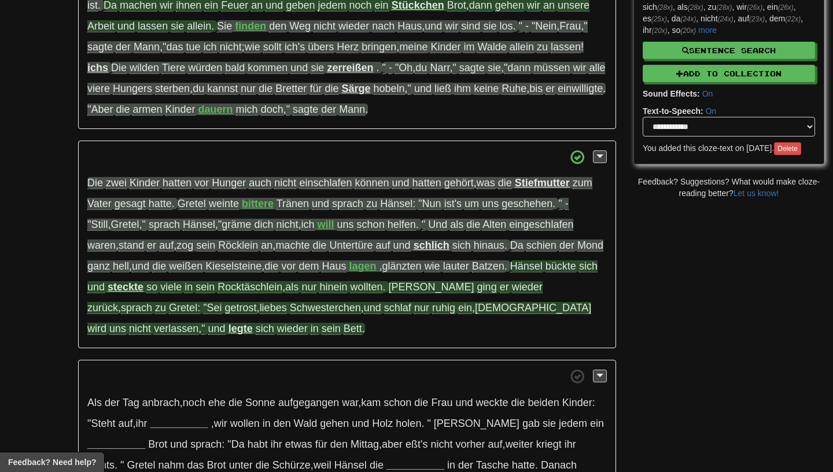
click at [344, 333] on span "Bett" at bounding box center [353, 329] width 19 height 12
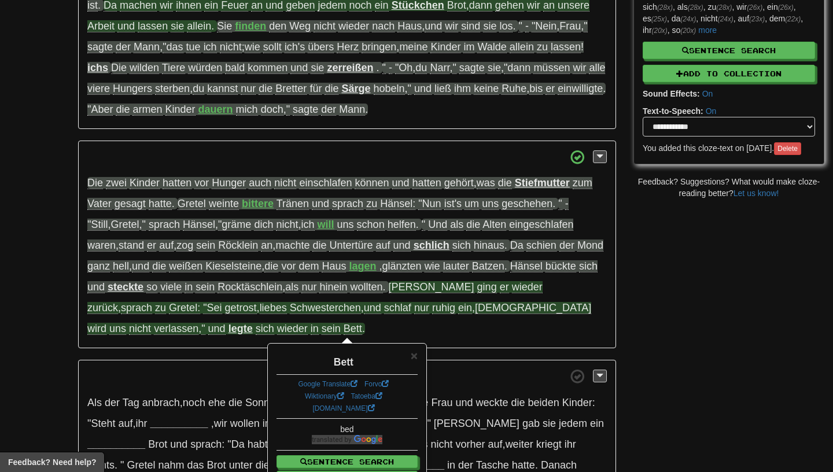
click at [330, 335] on p "Die zwei Kinder hatten vor Hunger auch nicht einschlafen können und hatten gehö…" at bounding box center [347, 245] width 538 height 208
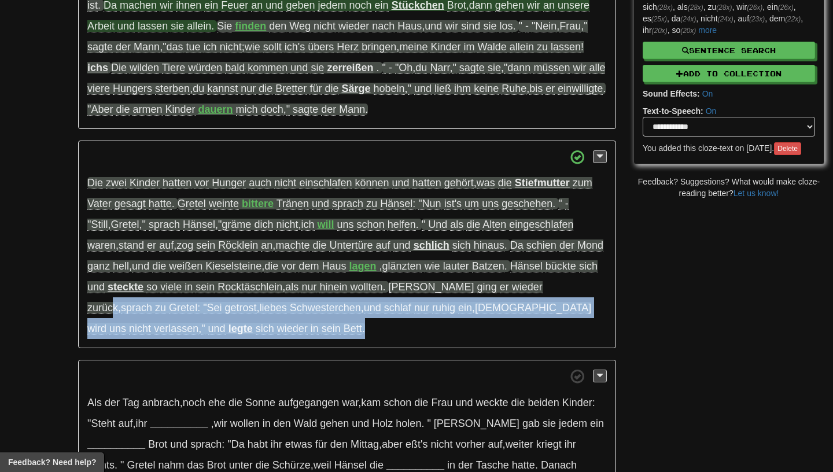
drag, startPoint x: 221, startPoint y: 321, endPoint x: 495, endPoint y: 279, distance: 278.2
click at [495, 279] on p "Die zwei Kinder hatten vor Hunger auch nicht einschlafen können und hatten gehö…" at bounding box center [347, 245] width 538 height 208
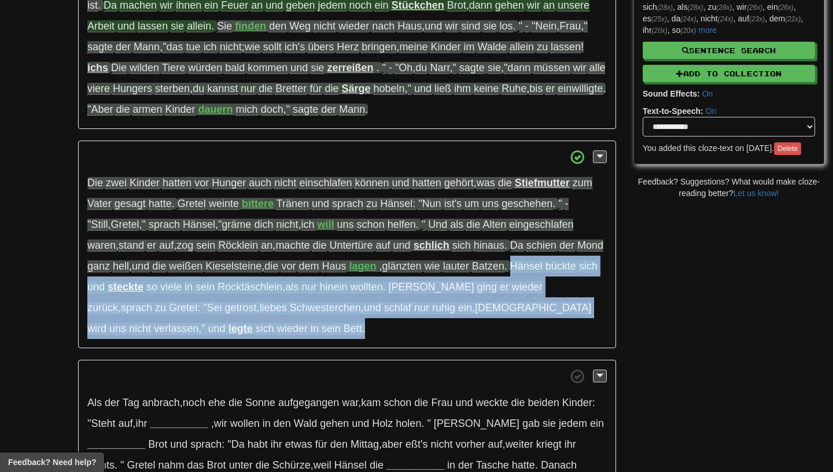
drag, startPoint x: 491, startPoint y: 330, endPoint x: 495, endPoint y: 267, distance: 63.8
click at [495, 267] on p "Die zwei Kinder hatten vor Hunger auch nicht einschlafen können und hatten gehö…" at bounding box center [347, 245] width 538 height 208
copy p "Hänsel bückte sich und steckte so viele in sein Rocktäschlein , als nur hinein …"
drag, startPoint x: 273, startPoint y: 326, endPoint x: 69, endPoint y: 175, distance: 253.2
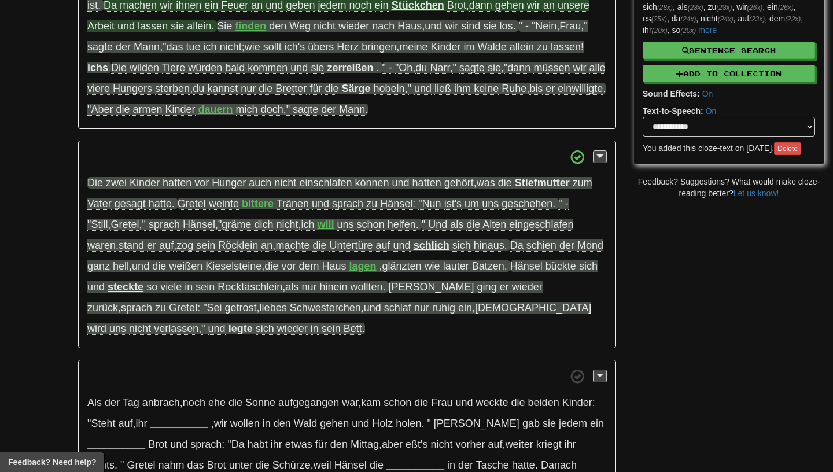
click at [240, 335] on p "Die zwei Kinder hatten vor Hunger auch nicht einschlafen können und hatten gehö…" at bounding box center [347, 245] width 538 height 208
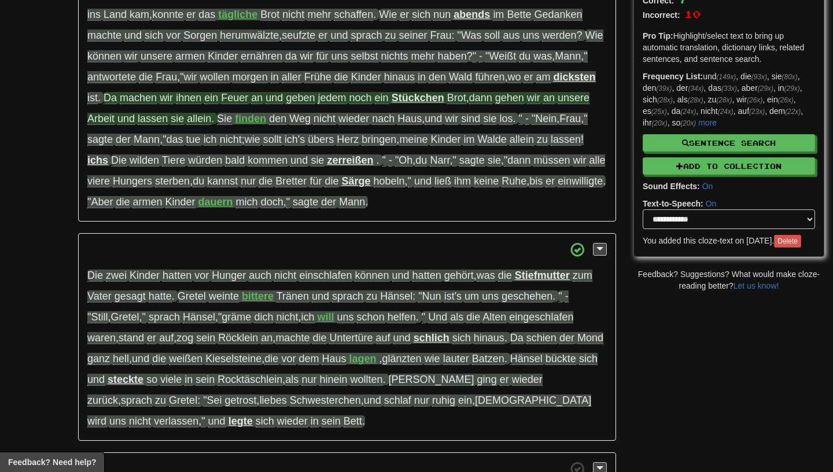
scroll to position [102, 0]
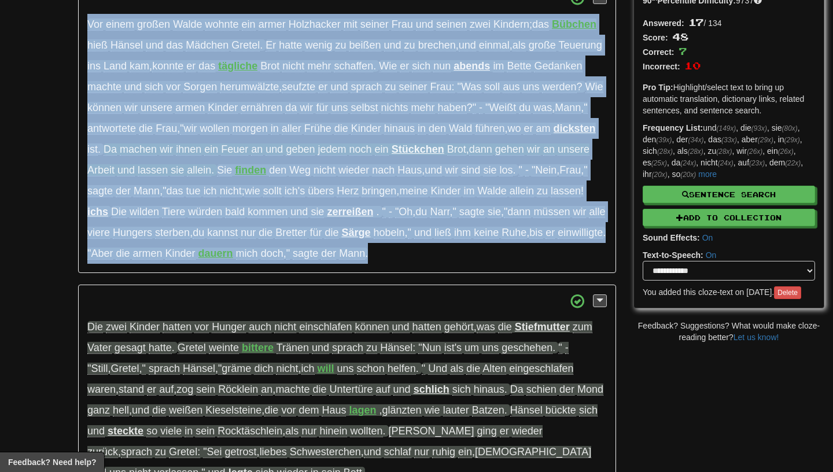
drag, startPoint x: 456, startPoint y: 255, endPoint x: 79, endPoint y: 13, distance: 447.8
click at [79, 14] on p "Vor einem großen Walde wohnte ein armer Holzhacker mit seiner Frau und seinen z…" at bounding box center [347, 127] width 538 height 292
copy p "Vor einem großen Walde wohnte ein armer Holzhacker mit seiner Frau und seinen z…"
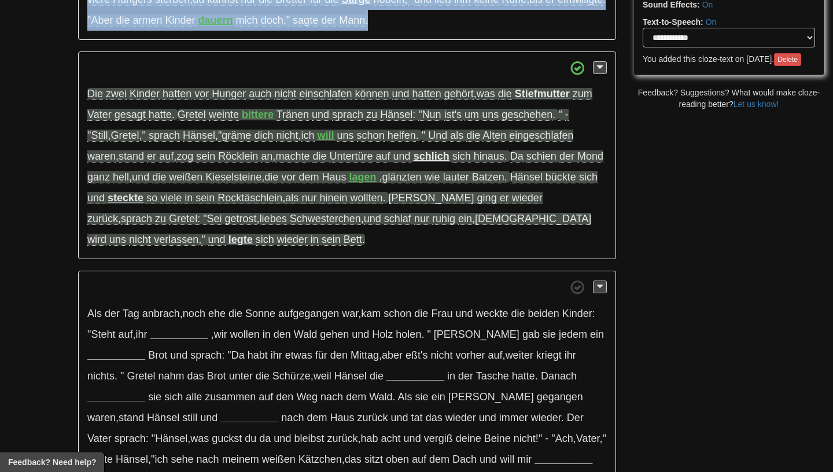
scroll to position [335, 0]
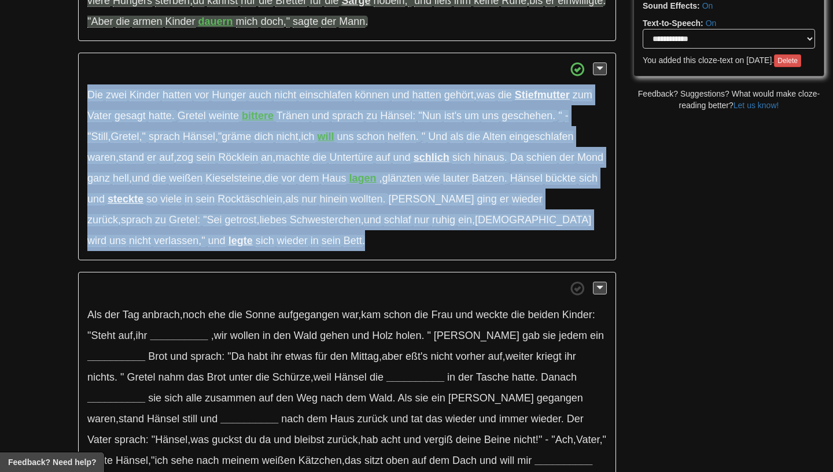
drag, startPoint x: 179, startPoint y: 249, endPoint x: 84, endPoint y: 97, distance: 179.2
click at [84, 97] on p "Die zwei Kinder hatten vor Hunger auch nicht einschlafen können und hatten gehö…" at bounding box center [347, 157] width 538 height 208
copy p "Die zwei Kinder hatten vor Hunger auch nicht einschlafen können und hatten gehö…"
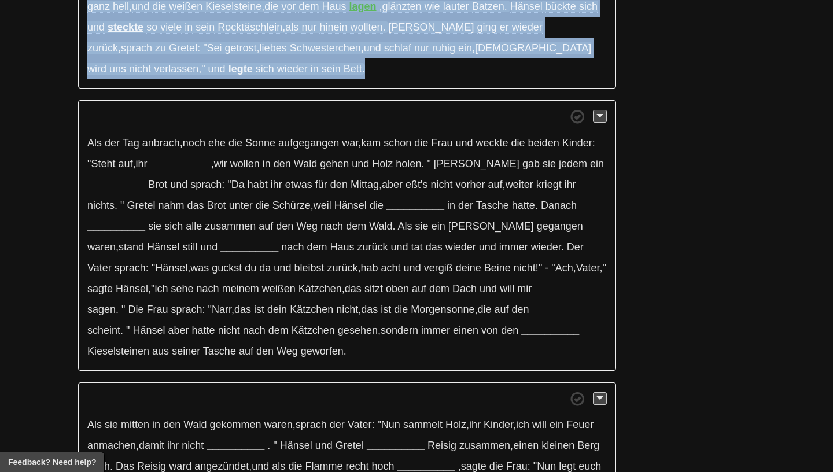
scroll to position [512, 0]
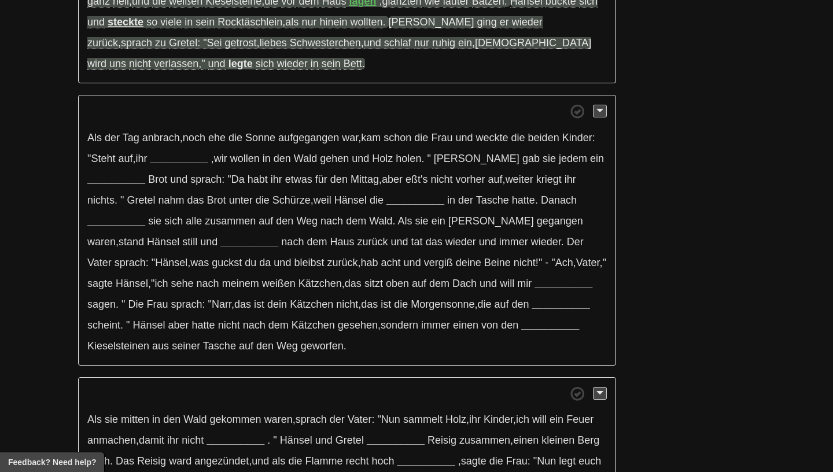
click at [222, 150] on p "Als der Tag anbrach , noch ehe die Sonne aufgegangen war , kam schon die Frau u…" at bounding box center [347, 230] width 538 height 271
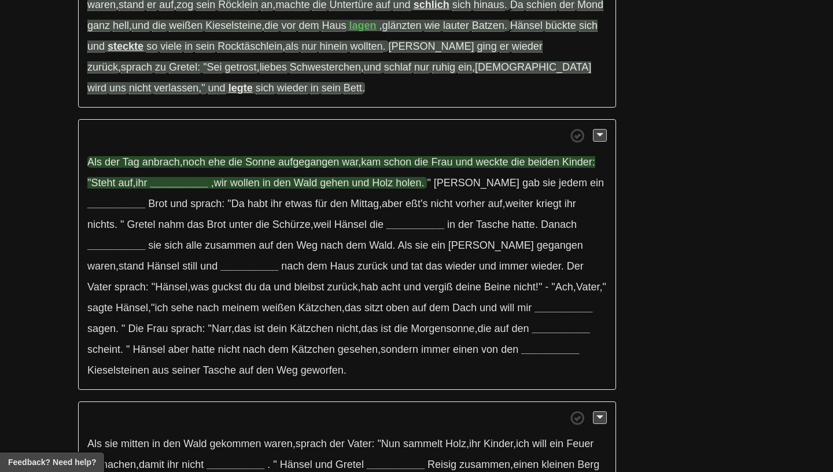
click at [157, 186] on strong "__________" at bounding box center [179, 183] width 58 height 12
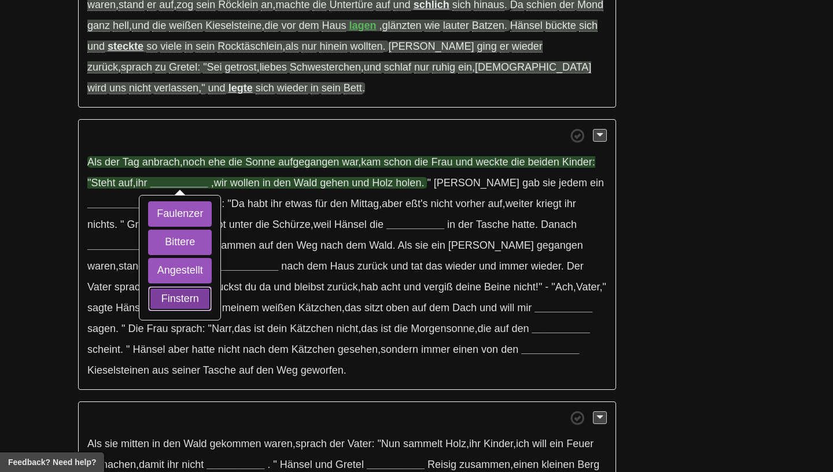
click at [164, 297] on button "Finstern" at bounding box center [180, 299] width 64 height 25
click at [164, 243] on button "Bittere" at bounding box center [180, 242] width 64 height 25
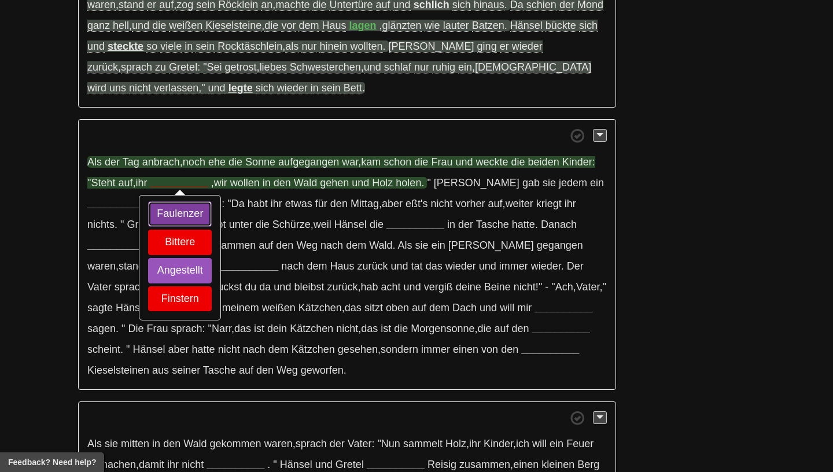
click at [163, 215] on button "Faulenzer" at bounding box center [180, 213] width 64 height 25
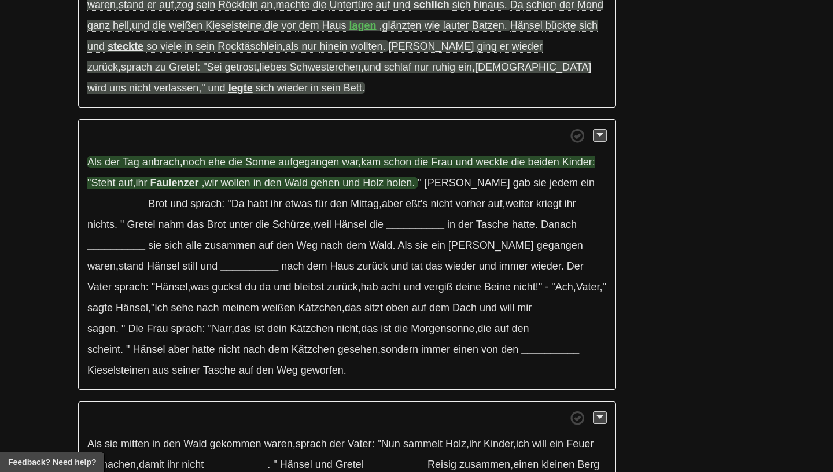
click at [160, 163] on span "anbrach" at bounding box center [161, 162] width 38 height 12
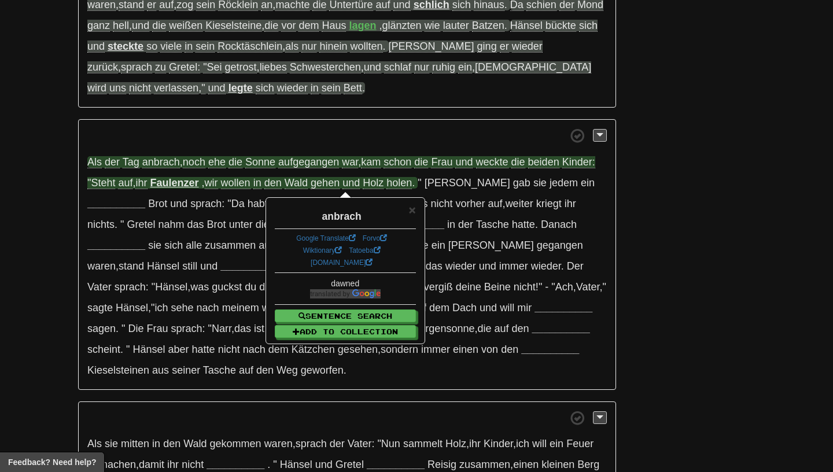
click at [215, 167] on span "ehe" at bounding box center [216, 162] width 17 height 12
click at [300, 166] on span "aufgegangen" at bounding box center [308, 162] width 61 height 12
click at [494, 168] on span "weckte" at bounding box center [492, 162] width 32 height 12
click at [124, 186] on span "auf" at bounding box center [125, 183] width 14 height 12
click at [183, 189] on strong "Faulenzer" at bounding box center [174, 183] width 49 height 12
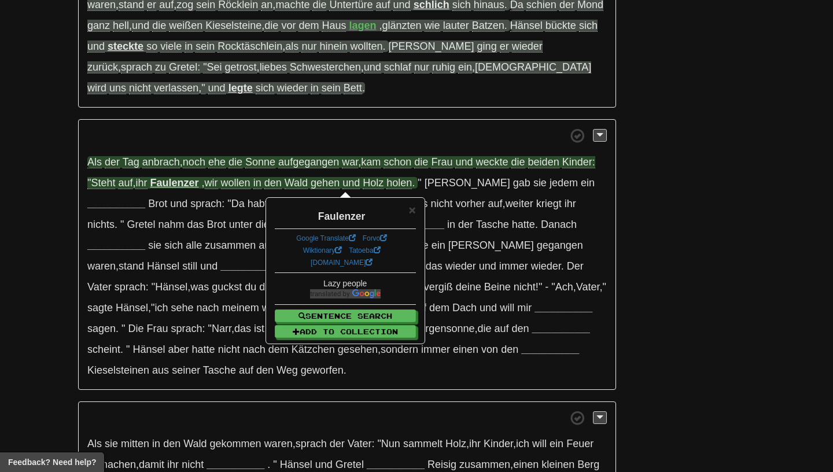
click at [384, 181] on span "Holz" at bounding box center [373, 183] width 21 height 12
click at [403, 185] on span "holen" at bounding box center [399, 183] width 25 height 12
click at [416, 210] on span "×" at bounding box center [412, 209] width 7 height 13
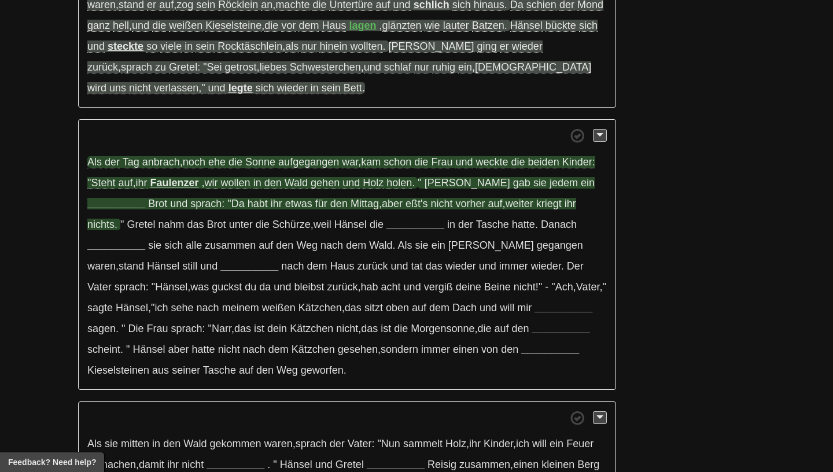
click at [481, 188] on span "" Dann gab sie jedem ein" at bounding box center [506, 183] width 177 height 12
click at [537, 208] on span "kriegt" at bounding box center [549, 204] width 25 height 12
click at [145, 198] on strong "__________" at bounding box center [116, 204] width 58 height 12
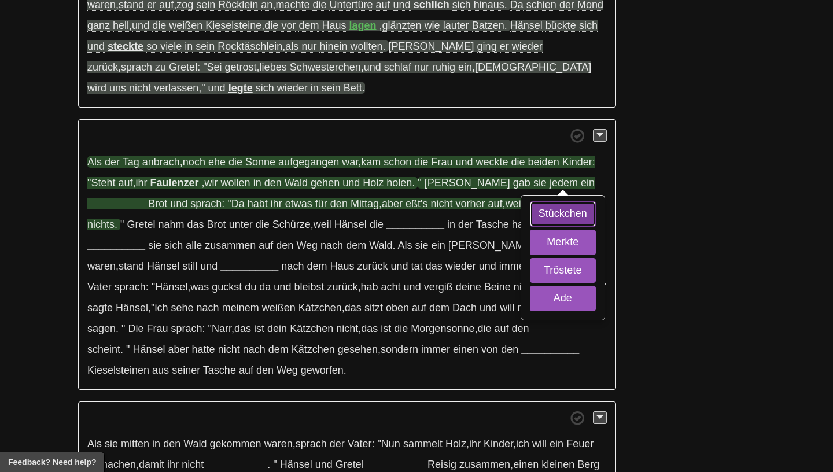
click at [538, 215] on button "Stückchen" at bounding box center [563, 213] width 66 height 25
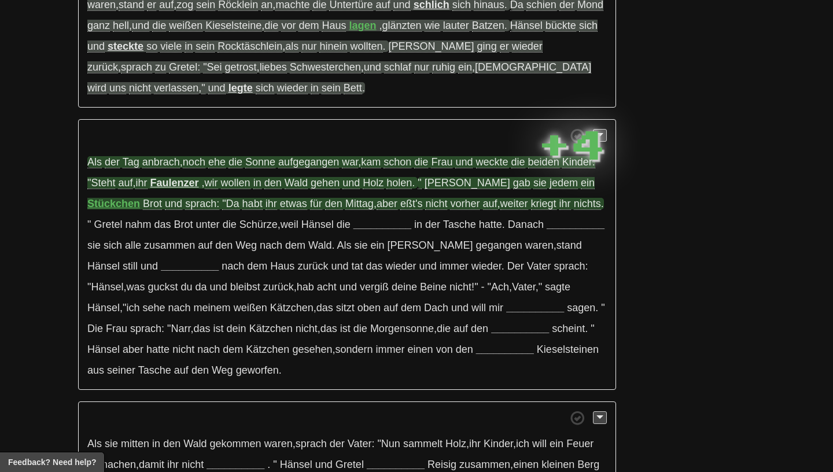
click at [140, 198] on strong "Stückchen" at bounding box center [113, 204] width 53 height 12
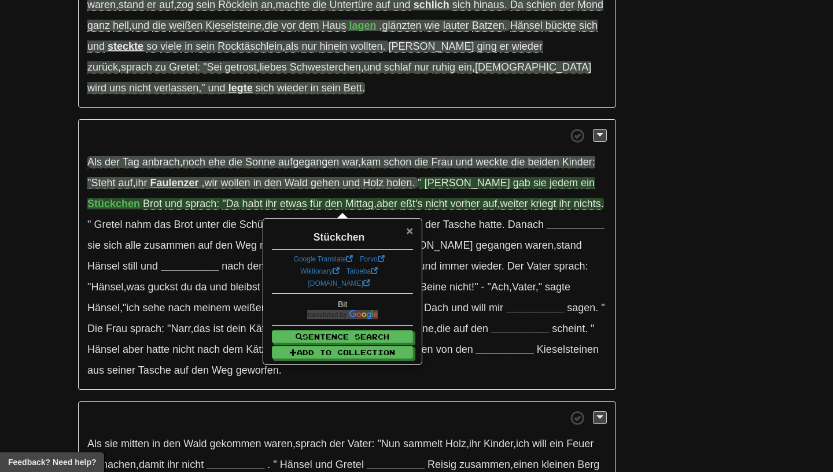
click at [406, 236] on span "×" at bounding box center [409, 230] width 7 height 13
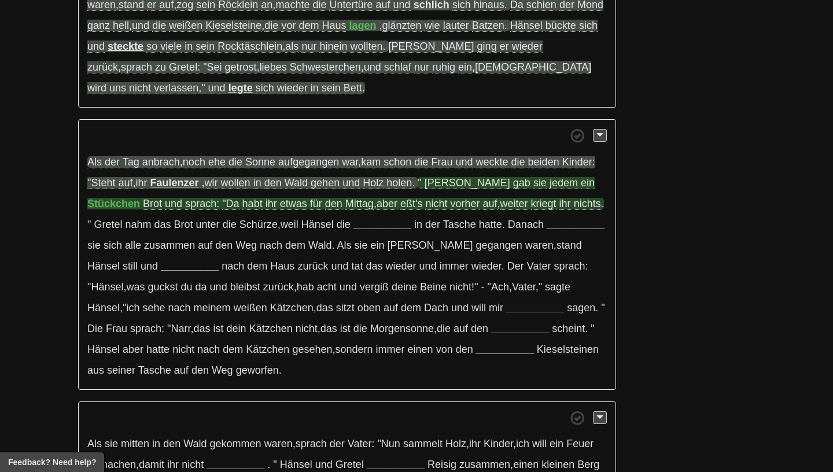
click at [143, 204] on span "Brot" at bounding box center [152, 204] width 19 height 12
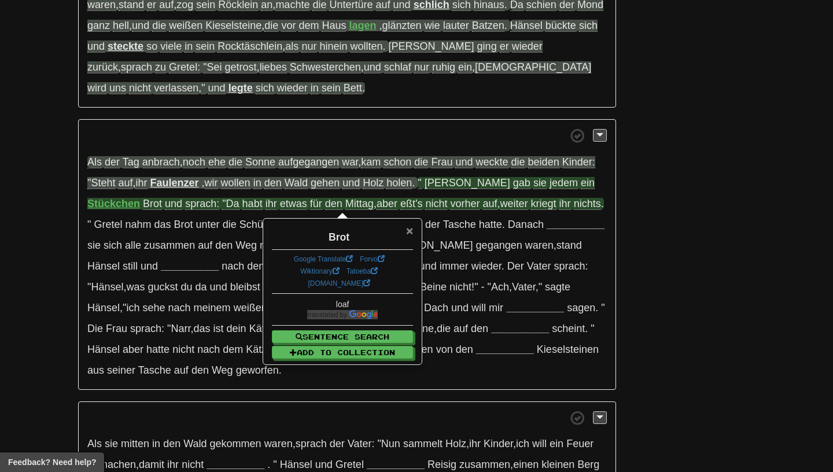
click at [409, 230] on span "×" at bounding box center [409, 230] width 7 height 13
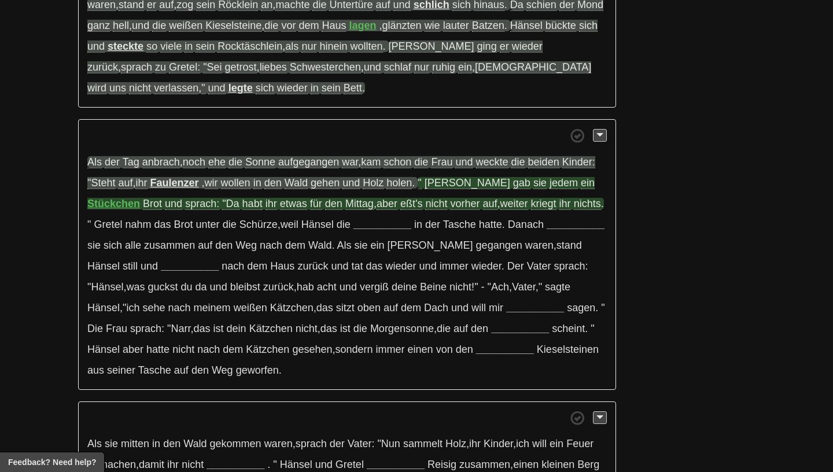
click at [401, 207] on span "eßt's" at bounding box center [412, 204] width 22 height 12
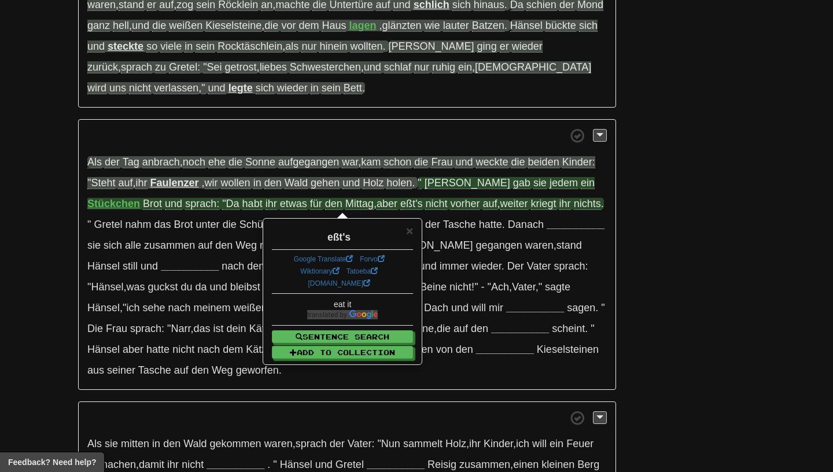
click at [406, 227] on div "eßt's" at bounding box center [342, 235] width 141 height 20
click at [413, 232] on span "×" at bounding box center [409, 230] width 7 height 13
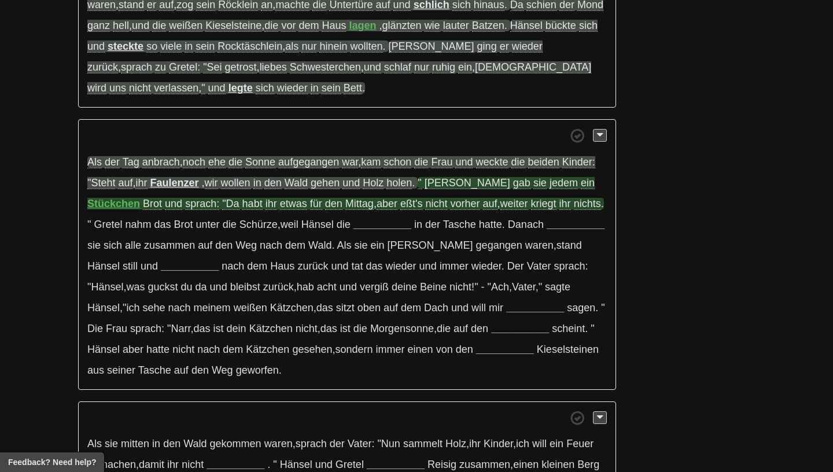
click at [450, 203] on span "vorher" at bounding box center [465, 204] width 30 height 12
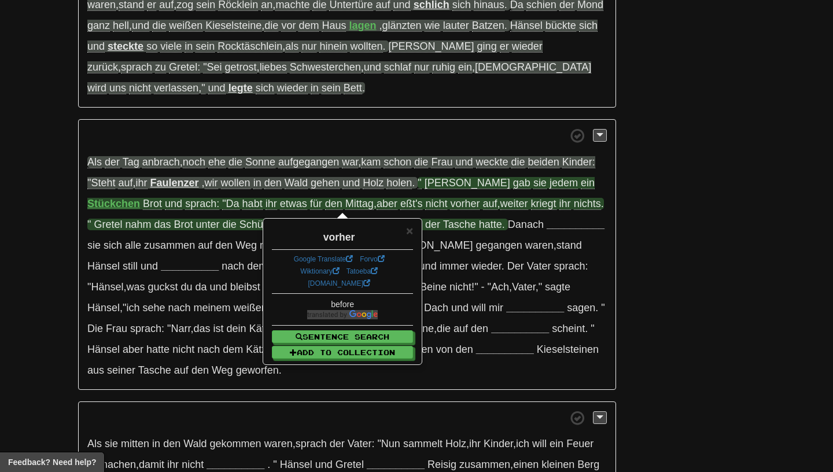
click at [443, 227] on span "Tasche" at bounding box center [459, 225] width 33 height 12
click at [420, 227] on div "× vorher Google Translate Forvo Wiktionary Tatoeba dict.cc before Sentence Sear…" at bounding box center [342, 291] width 157 height 145
click at [413, 230] on span "×" at bounding box center [409, 230] width 7 height 13
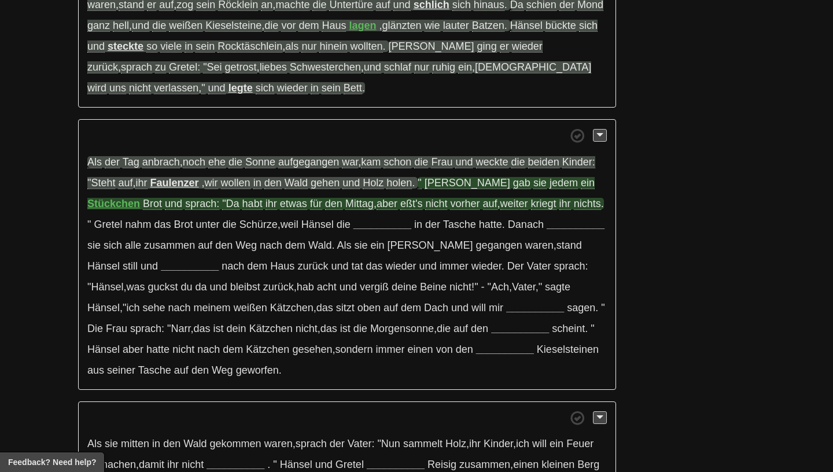
click at [501, 205] on span "weiter" at bounding box center [515, 204] width 28 height 12
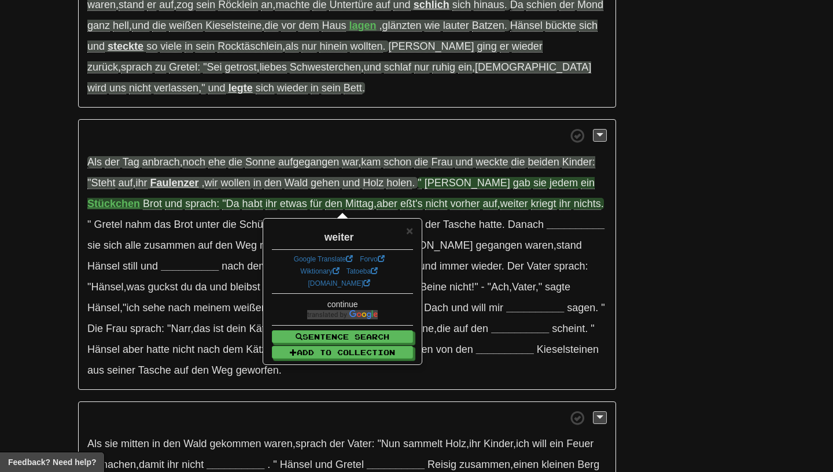
click at [531, 207] on span "kriegt" at bounding box center [543, 204] width 25 height 12
click at [501, 210] on span "weiter" at bounding box center [515, 204] width 28 height 12
click at [531, 210] on span "kriegt" at bounding box center [543, 204] width 25 height 12
click at [560, 208] on span "ihr" at bounding box center [566, 204] width 12 height 12
click at [574, 207] on span "nichts" at bounding box center [587, 204] width 27 height 12
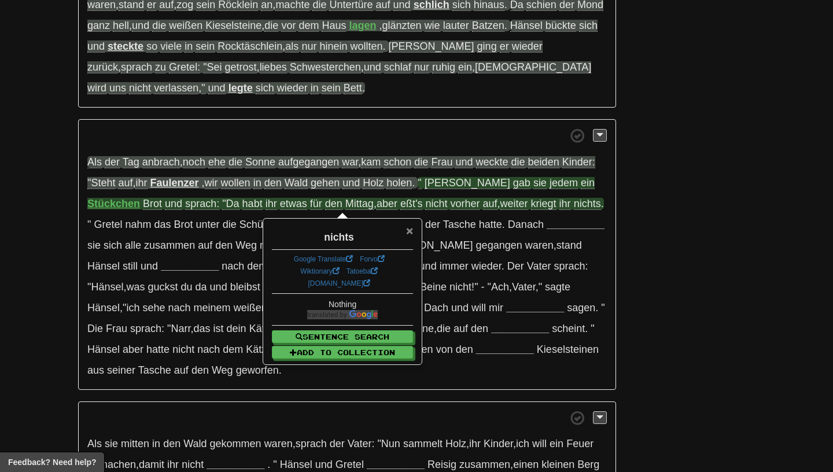
click at [407, 233] on span "×" at bounding box center [409, 230] width 7 height 13
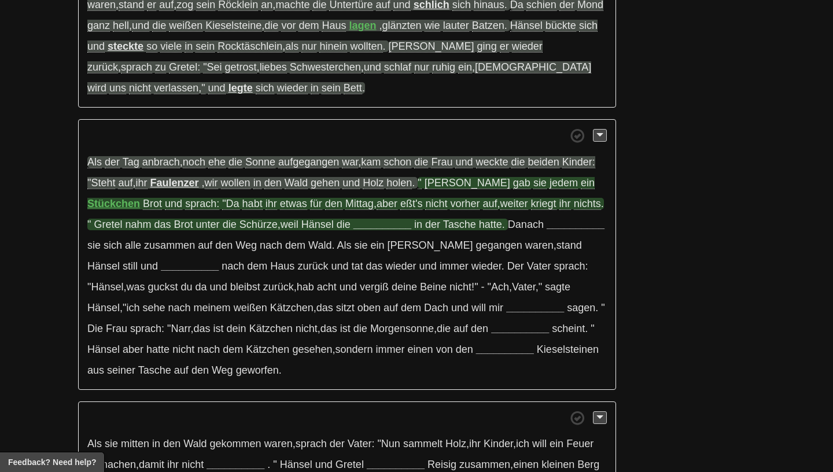
click at [155, 230] on span "das" at bounding box center [163, 225] width 17 height 12
click at [354, 227] on strong "__________" at bounding box center [383, 225] width 58 height 12
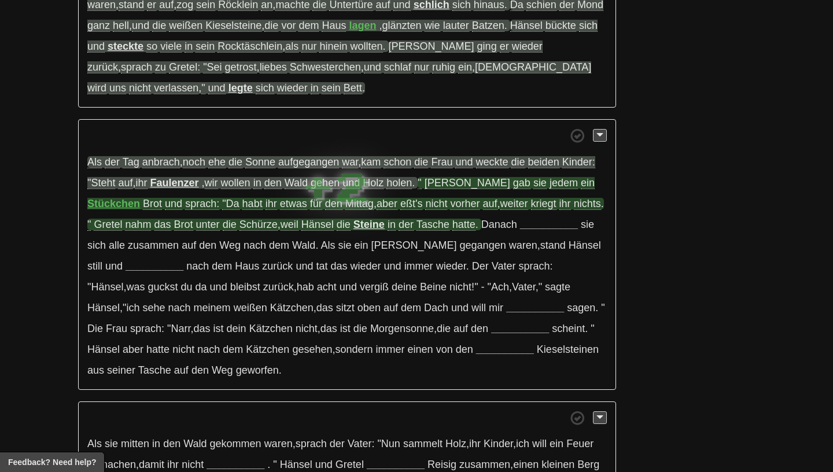
click at [354, 230] on strong "Steine" at bounding box center [369, 225] width 31 height 12
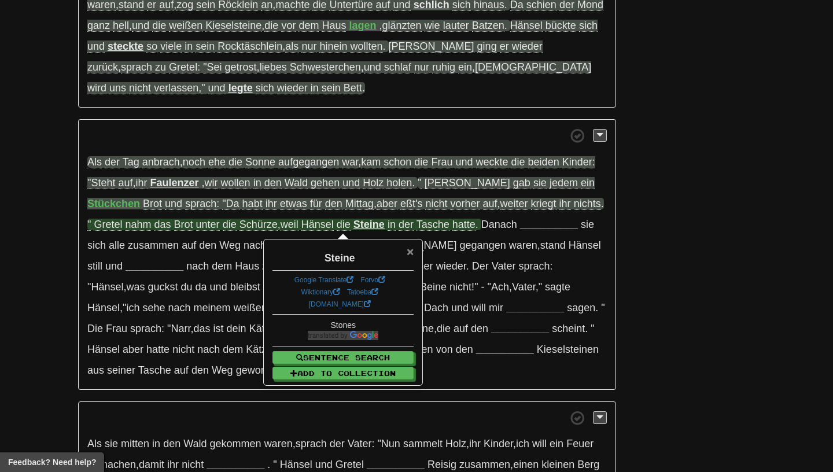
click at [412, 249] on span "×" at bounding box center [410, 251] width 7 height 13
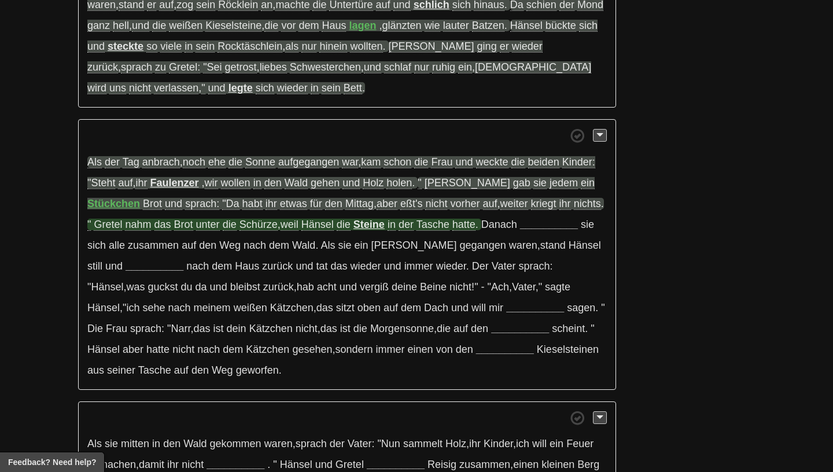
click at [125, 226] on span "nahm" at bounding box center [138, 225] width 26 height 12
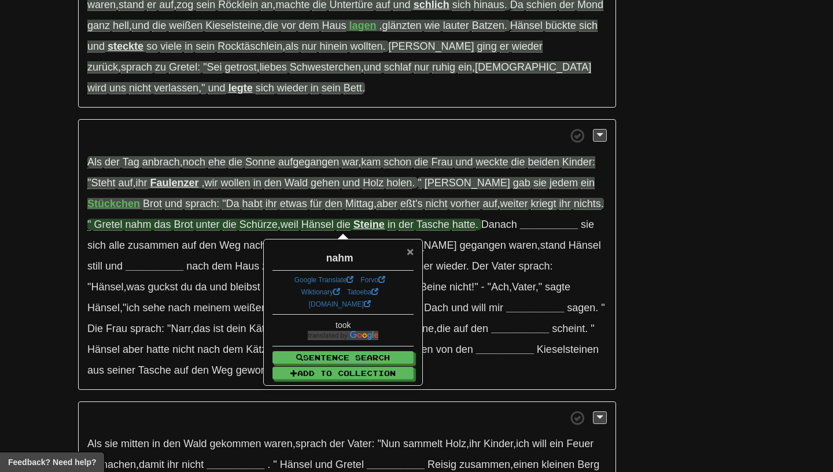
click at [409, 256] on span "×" at bounding box center [410, 251] width 7 height 13
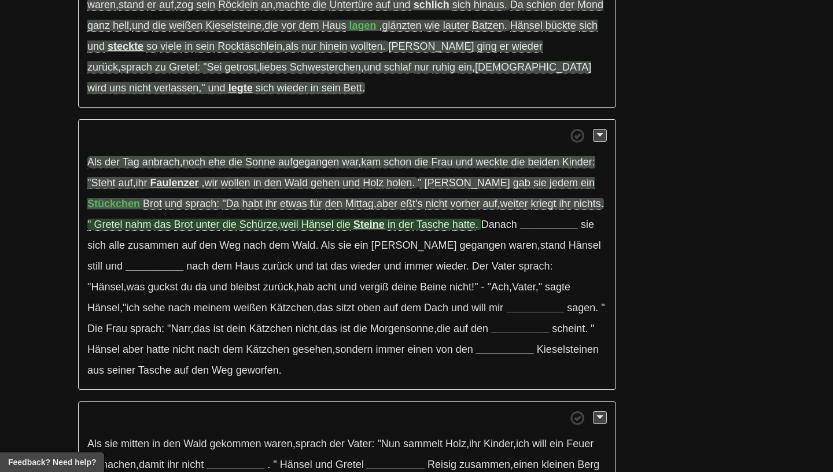
click at [216, 234] on p "Als der Tag anbrach , noch ehe die Sonne aufgegangen war , kam schon die Frau u…" at bounding box center [347, 254] width 538 height 271
click at [240, 225] on span "Schürze" at bounding box center [259, 225] width 38 height 12
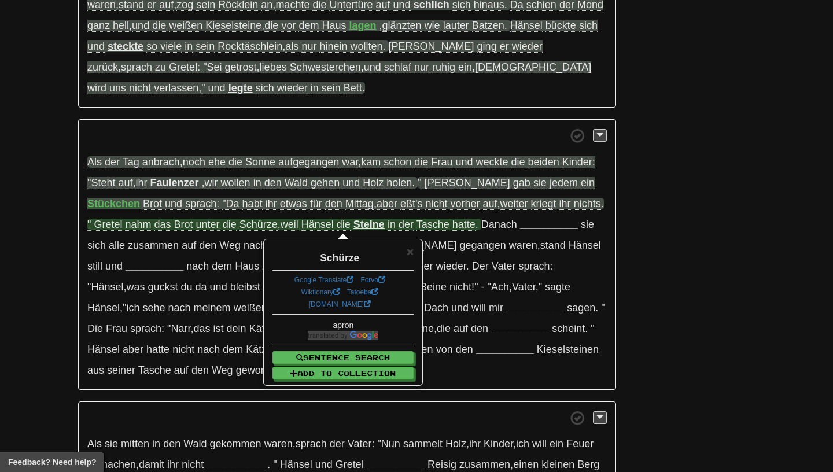
click at [407, 255] on div "Schürze" at bounding box center [343, 255] width 141 height 20
click at [410, 255] on span "×" at bounding box center [410, 251] width 7 height 13
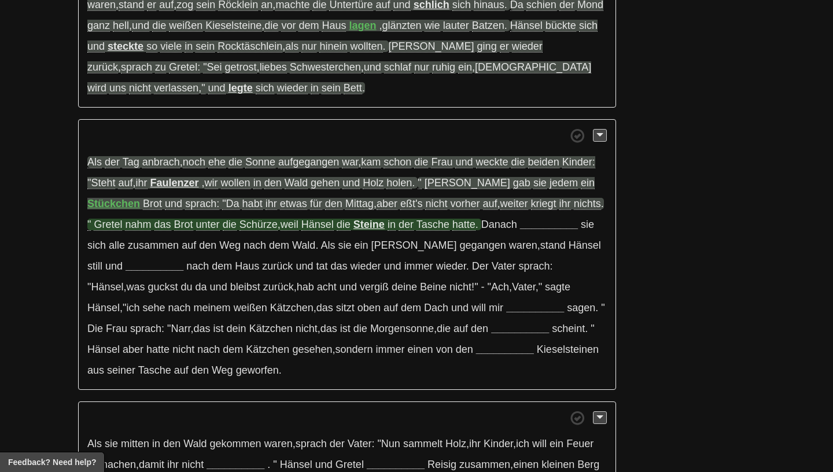
click at [281, 225] on span "weil" at bounding box center [290, 225] width 18 height 12
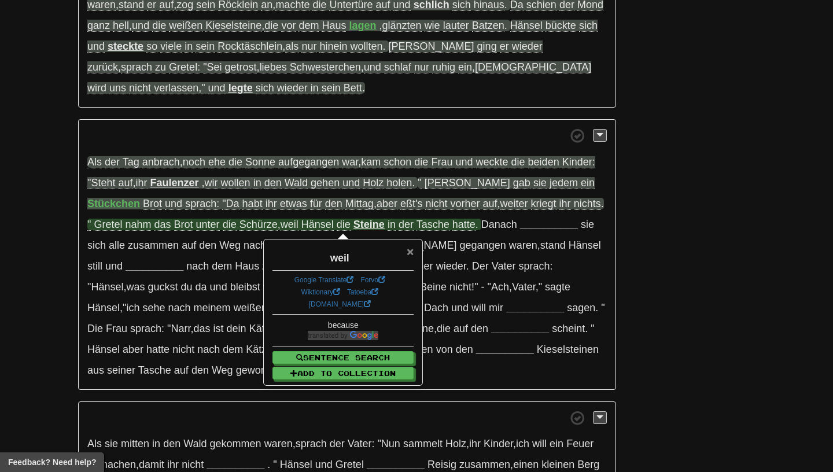
click at [412, 259] on div "× weil Google Translate Forvo Wiktionary Tatoeba dict.cc because Sentence Searc…" at bounding box center [343, 312] width 141 height 134
click at [409, 255] on span "×" at bounding box center [410, 251] width 7 height 13
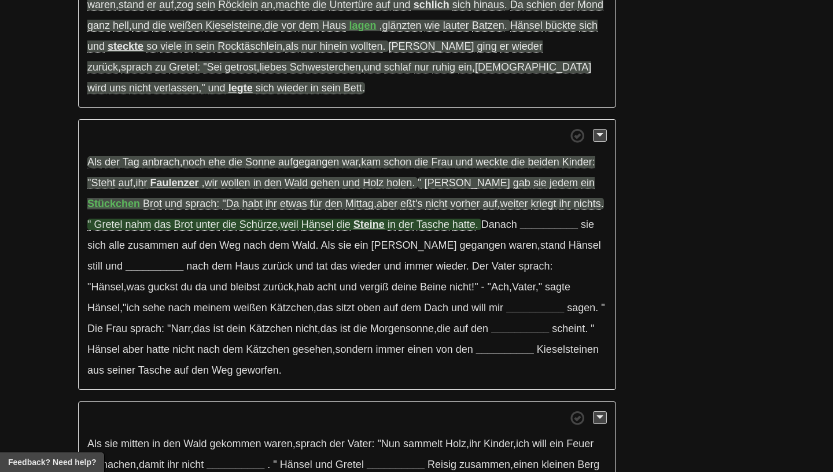
click at [417, 227] on span "Tasche" at bounding box center [433, 225] width 33 height 12
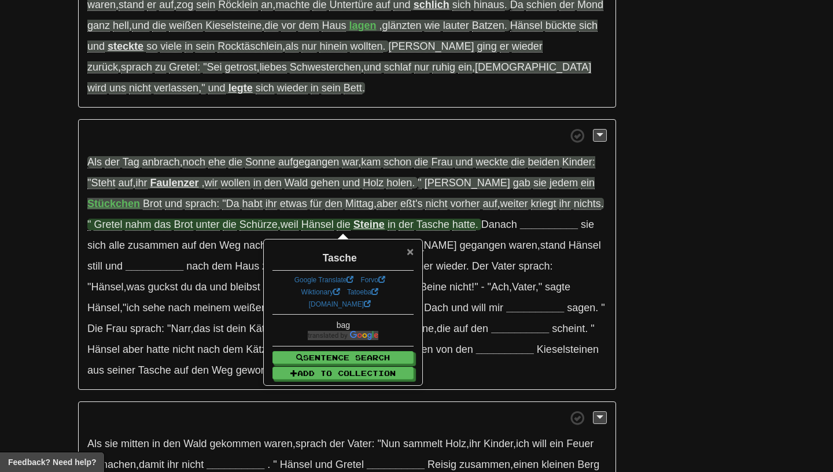
click at [410, 257] on span "×" at bounding box center [410, 251] width 7 height 13
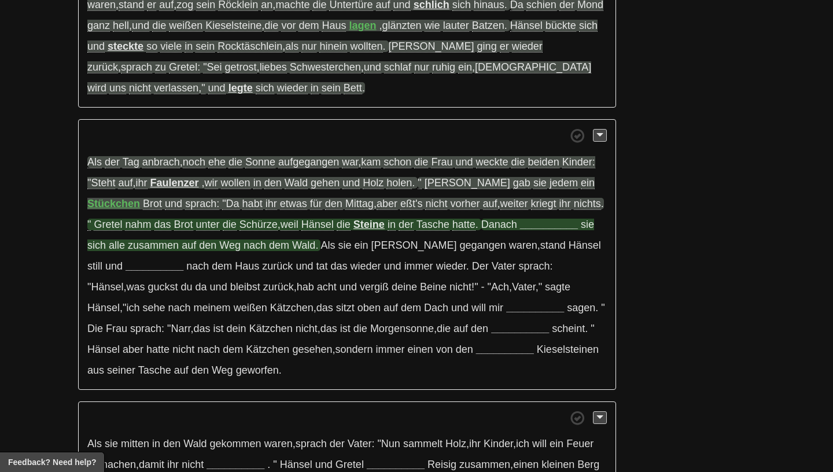
click at [520, 226] on strong "__________" at bounding box center [549, 225] width 58 height 12
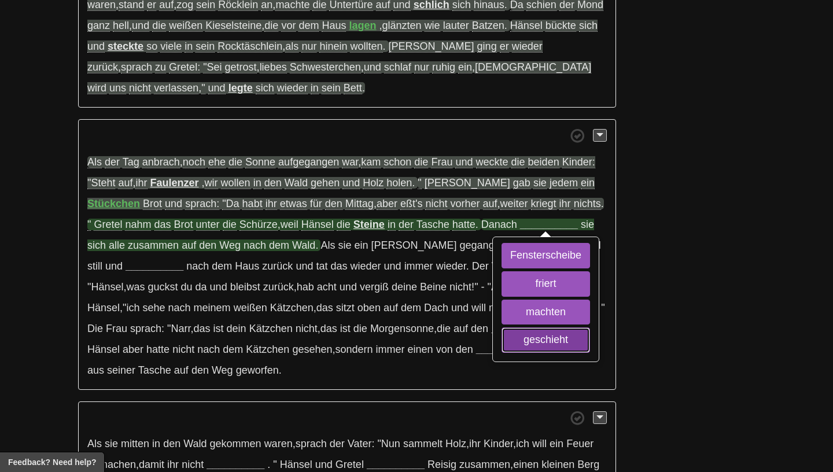
click at [502, 338] on button "geschieht" at bounding box center [546, 340] width 89 height 25
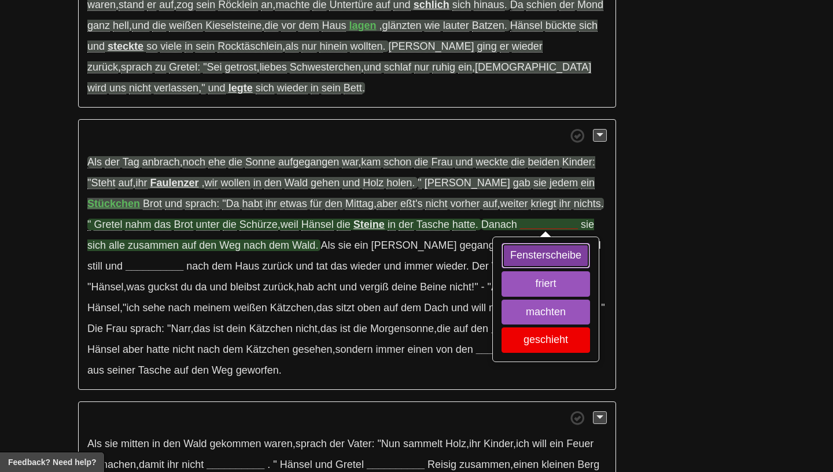
click at [502, 269] on button "Fensterscheibe" at bounding box center [546, 255] width 89 height 25
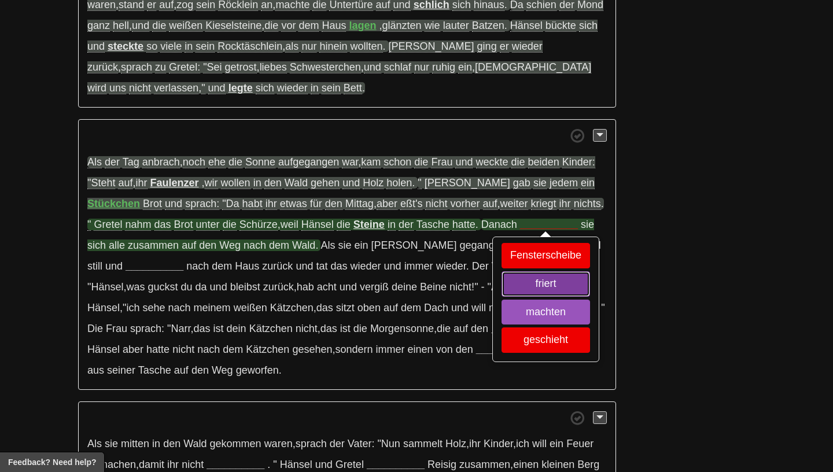
click at [502, 291] on button "friert" at bounding box center [546, 283] width 89 height 25
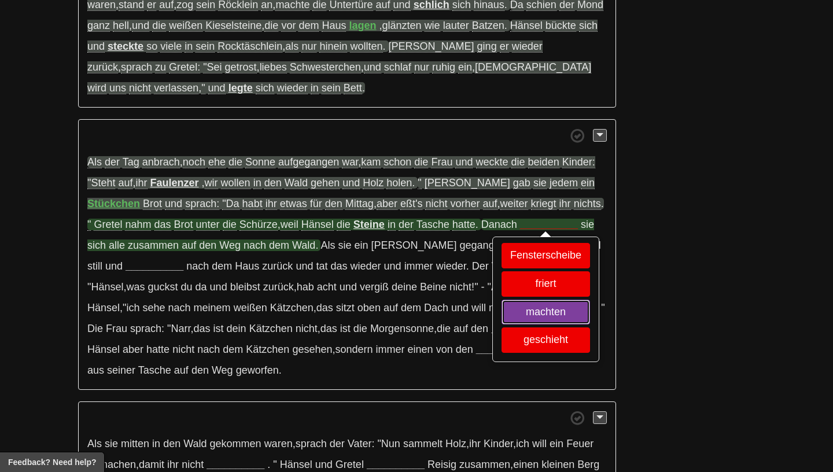
click at [502, 309] on button "machten" at bounding box center [546, 312] width 89 height 25
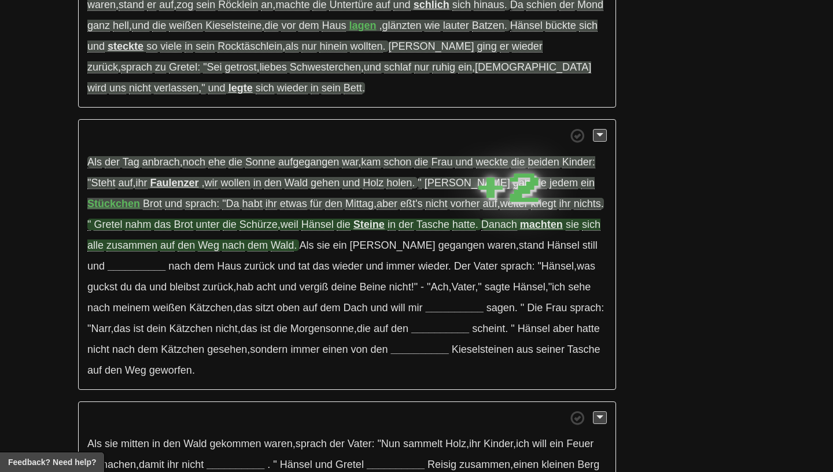
click at [482, 226] on span "Danach" at bounding box center [500, 225] width 36 height 12
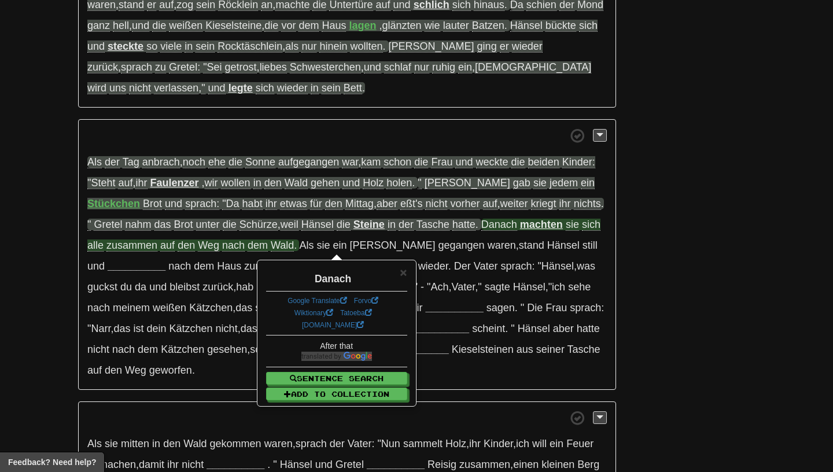
click at [520, 227] on strong "machten" at bounding box center [541, 225] width 43 height 12
click at [403, 266] on span "×" at bounding box center [403, 272] width 7 height 13
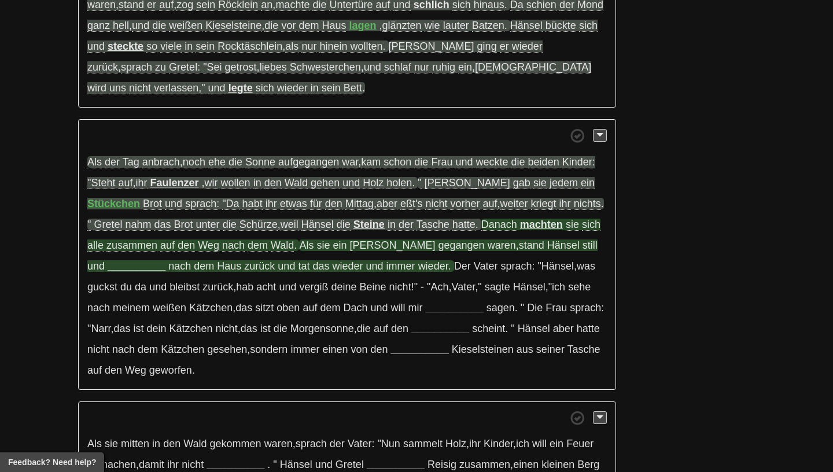
click at [350, 251] on span "Weilchen" at bounding box center [393, 246] width 86 height 12
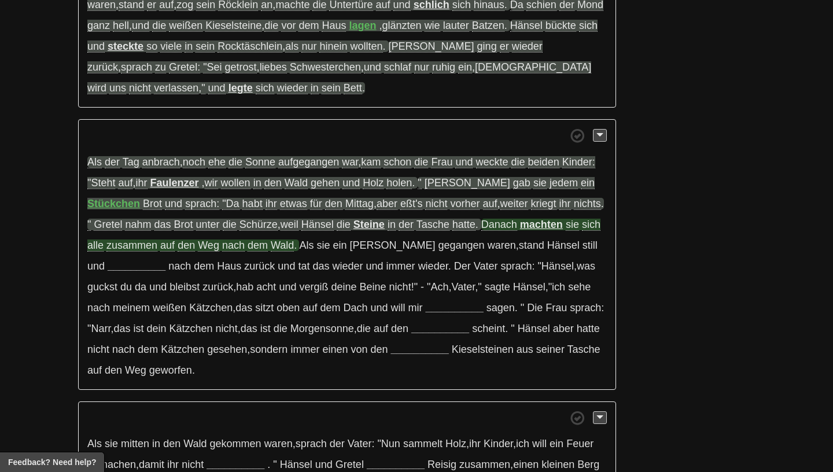
click at [482, 227] on span "Danach" at bounding box center [500, 225] width 36 height 12
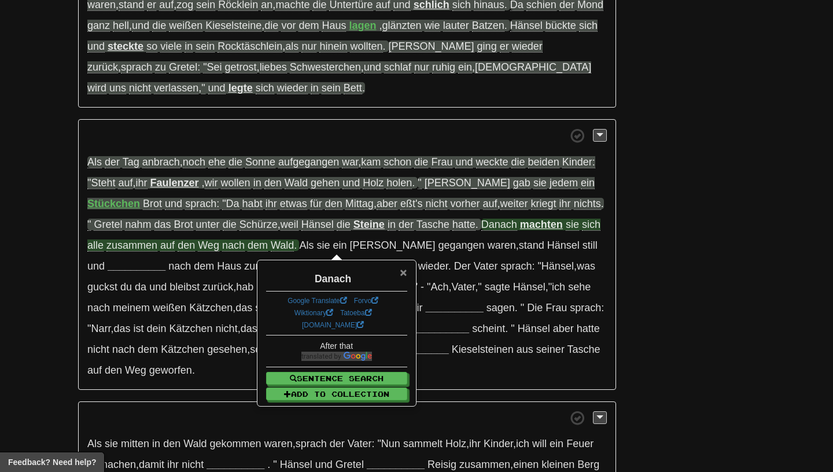
click at [404, 268] on span "×" at bounding box center [403, 272] width 7 height 13
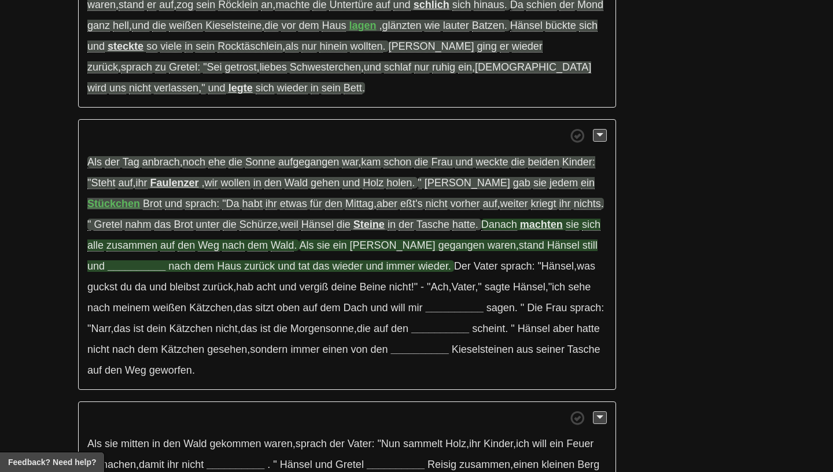
click at [140, 265] on span "Als sie ein Weilchen gegangen waren , stand Hänsel still und __________ nach de…" at bounding box center [342, 256] width 511 height 32
click at [128, 269] on strong "__________" at bounding box center [137, 266] width 58 height 12
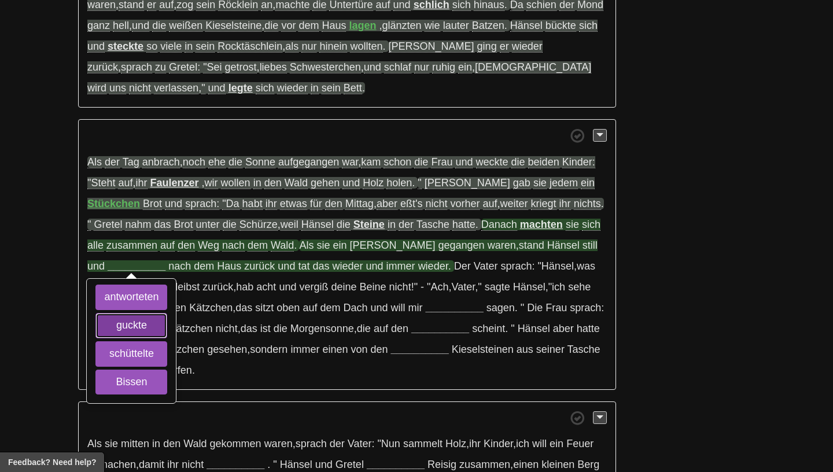
click at [139, 333] on button "guckte" at bounding box center [132, 325] width 72 height 25
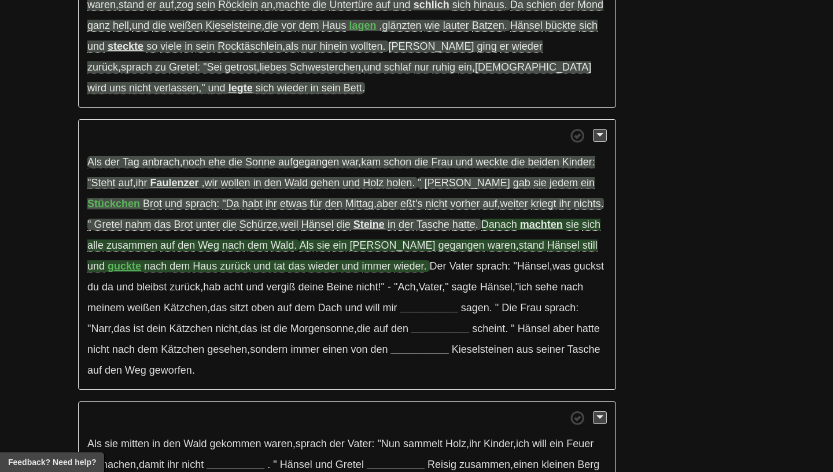
click at [350, 252] on span "Weilchen" at bounding box center [393, 246] width 86 height 12
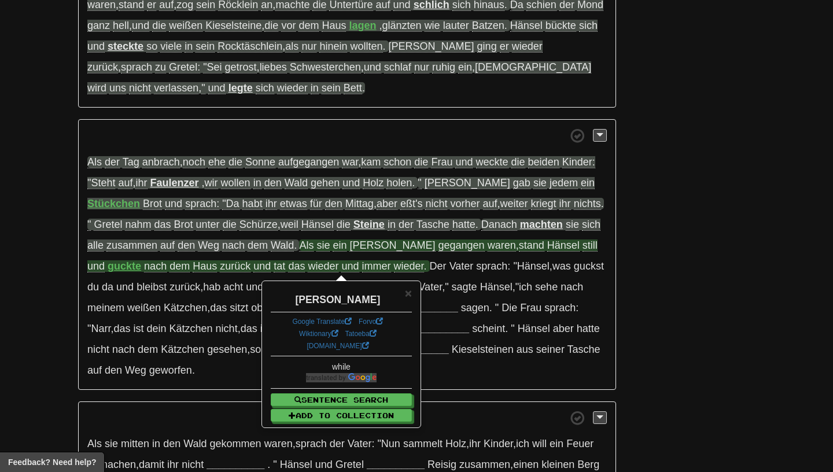
click at [413, 294] on div "× Weilchen Google Translate Forvo Wiktionary Tatoeba dict.cc while Sentence Sea…" at bounding box center [341, 354] width 157 height 145
click at [406, 294] on span "×" at bounding box center [408, 293] width 7 height 13
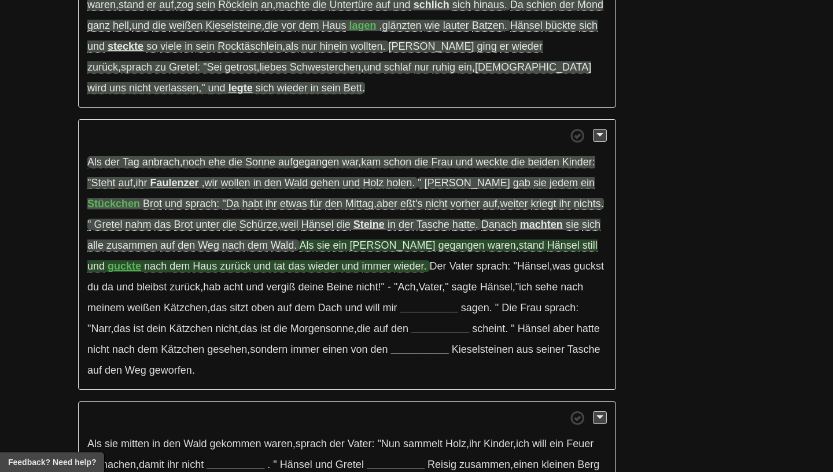
click at [519, 248] on span "stand" at bounding box center [531, 246] width 25 height 12
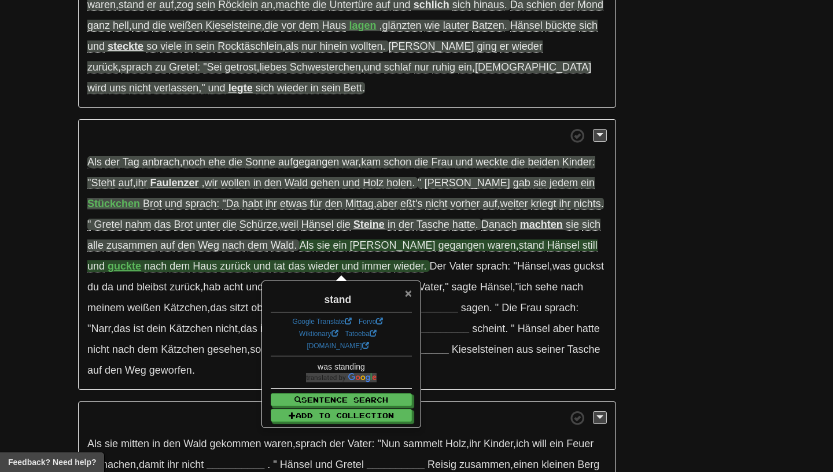
click at [409, 296] on span "×" at bounding box center [408, 293] width 7 height 13
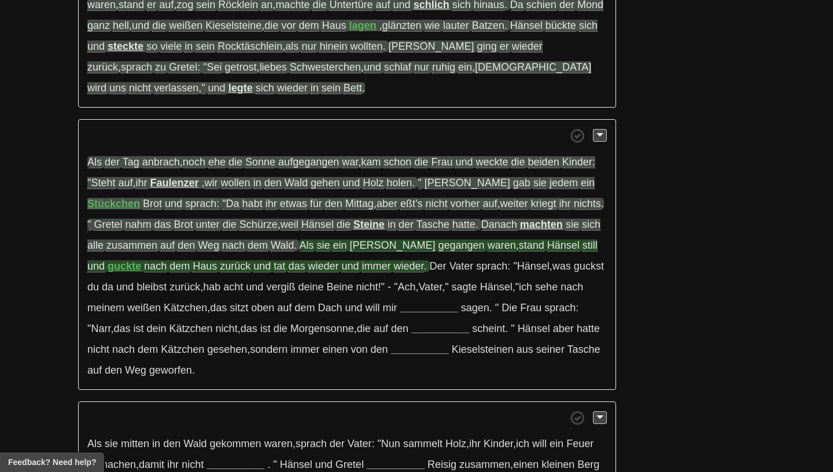
click at [141, 260] on strong "guckte" at bounding box center [125, 266] width 34 height 12
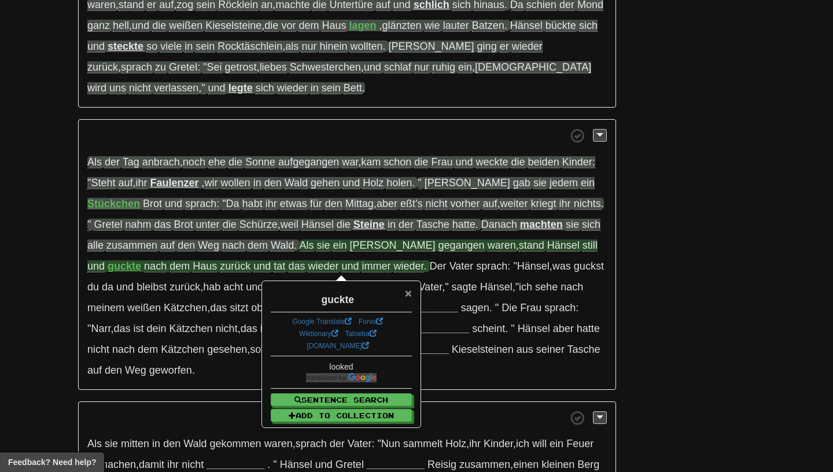
click at [405, 298] on span "×" at bounding box center [408, 293] width 7 height 13
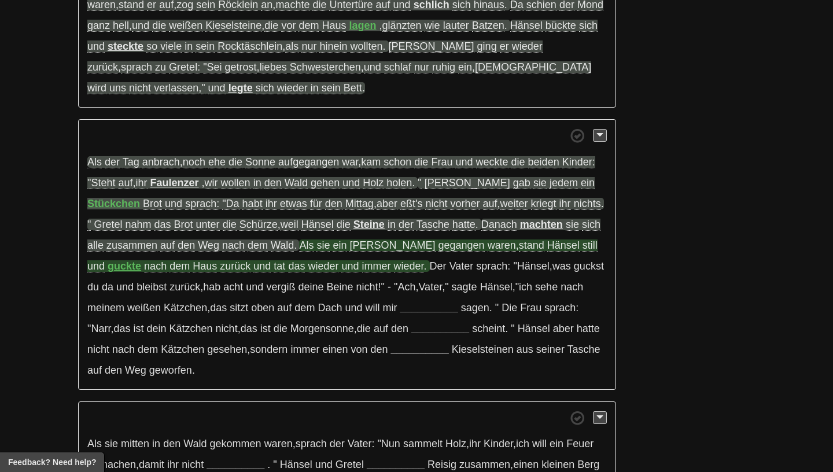
click at [220, 270] on span "zurück" at bounding box center [235, 266] width 31 height 12
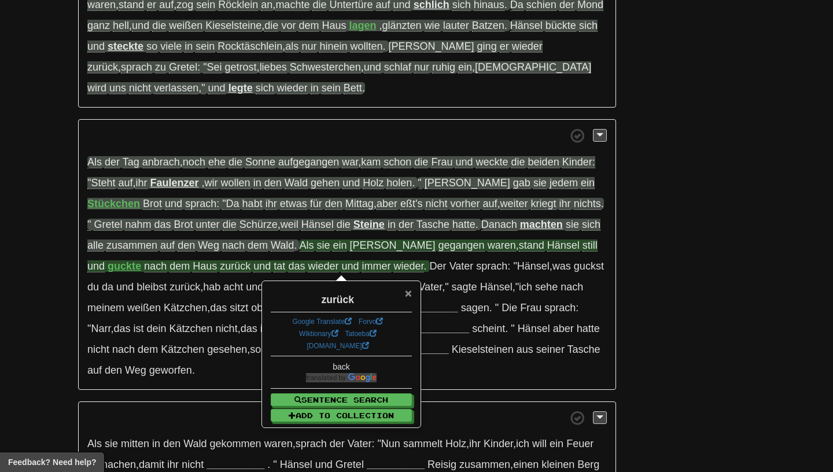
click at [409, 298] on span "×" at bounding box center [408, 293] width 7 height 13
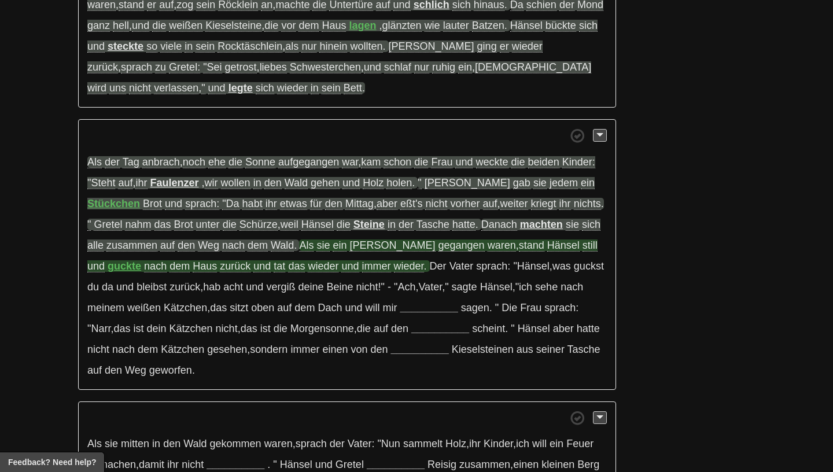
click at [274, 271] on span "tat" at bounding box center [280, 266] width 12 height 12
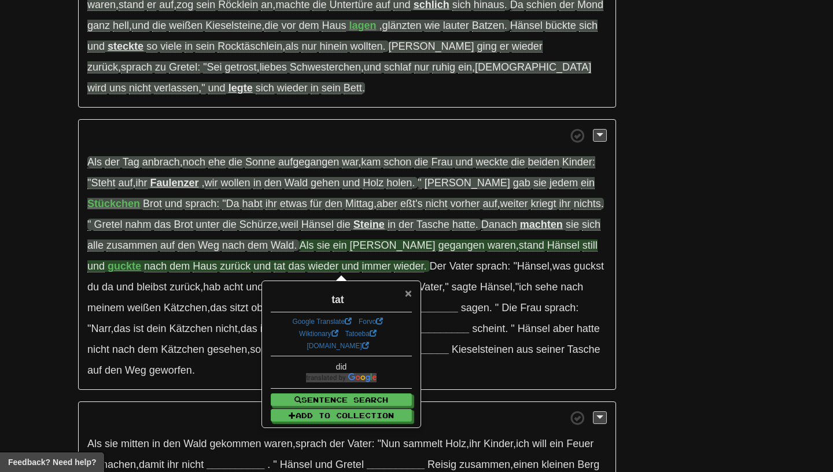
click at [409, 293] on span "×" at bounding box center [408, 293] width 7 height 13
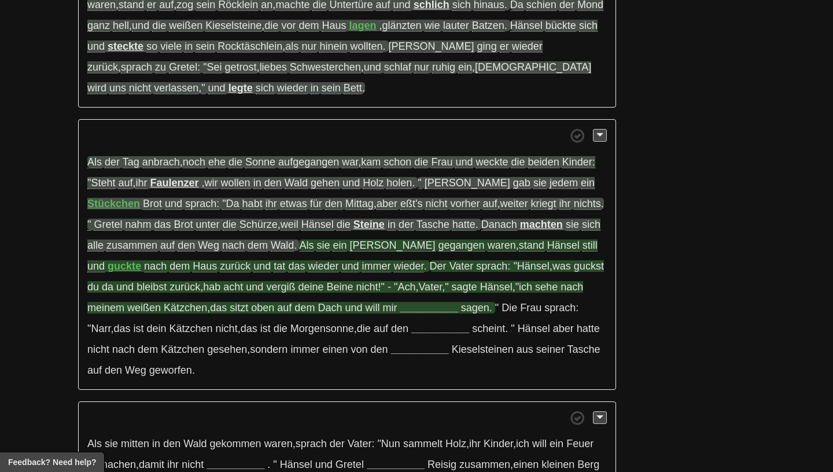
click at [401, 310] on strong "__________" at bounding box center [430, 308] width 58 height 12
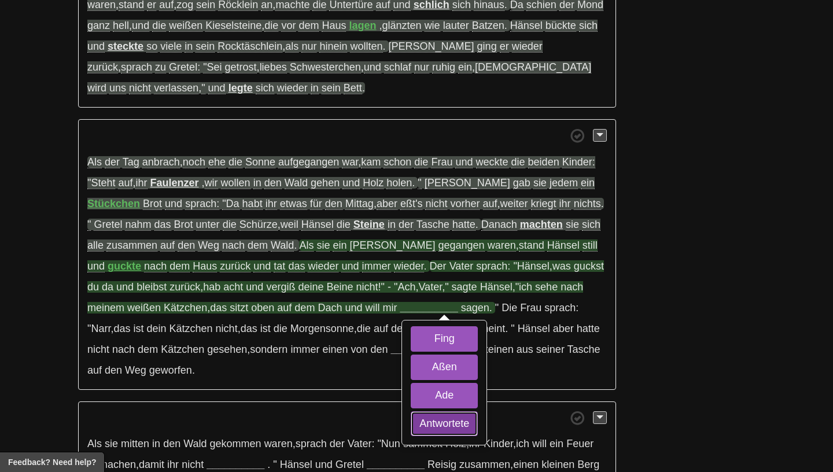
click at [411, 429] on button "Antwortete" at bounding box center [444, 424] width 67 height 25
click at [411, 409] on button "Ade" at bounding box center [444, 395] width 67 height 25
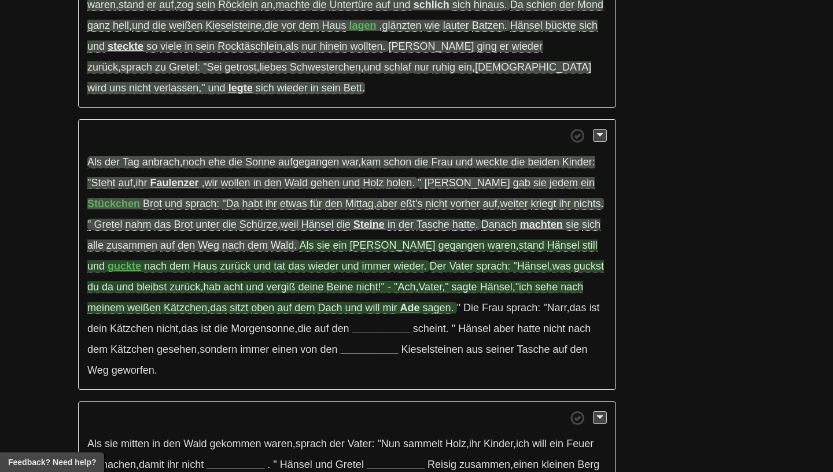
click at [574, 270] on span "guckst" at bounding box center [589, 266] width 30 height 12
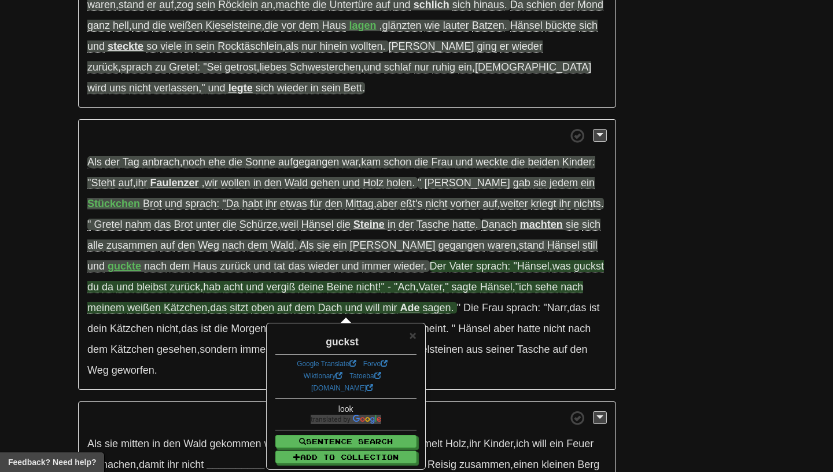
click at [170, 290] on span "zurück" at bounding box center [185, 287] width 31 height 12
click at [137, 290] on span "bleibst" at bounding box center [152, 287] width 30 height 12
click at [574, 271] on span "guckst" at bounding box center [589, 266] width 30 height 12
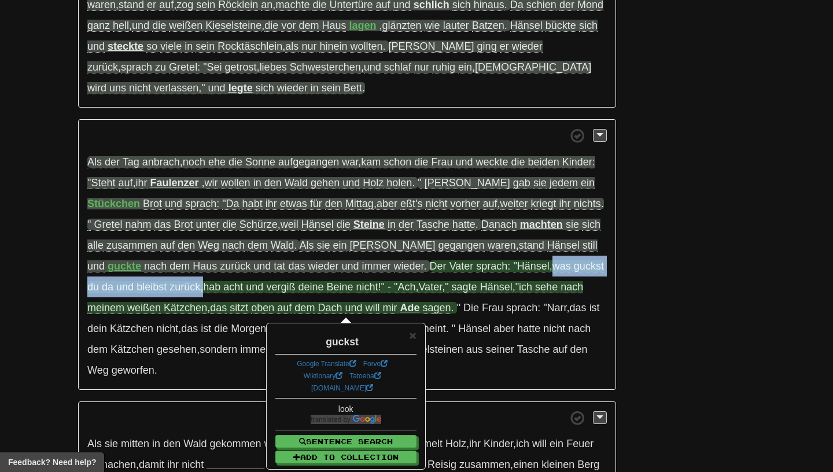
drag, startPoint x: 505, startPoint y: 270, endPoint x: 156, endPoint y: 292, distance: 349.7
click at [156, 291] on span "Der Vater sprach: "Hänsel , was guckst du da und bleibst zurück , hab acht und …" at bounding box center [345, 287] width 517 height 54
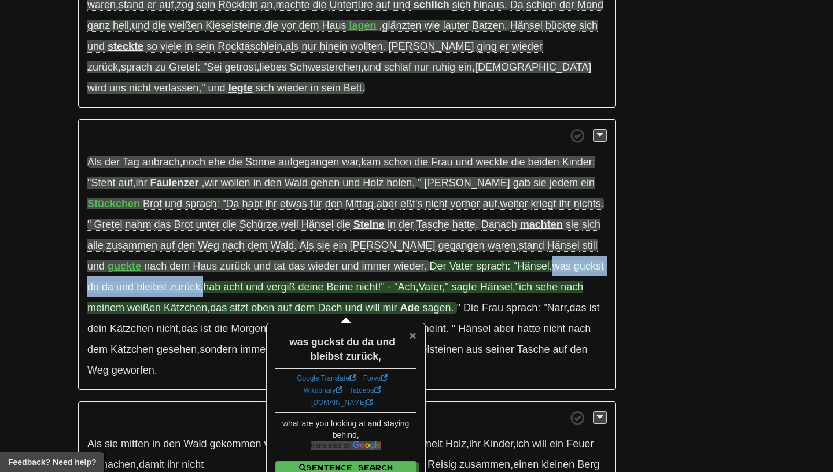
click at [416, 336] on span "×" at bounding box center [412, 335] width 7 height 13
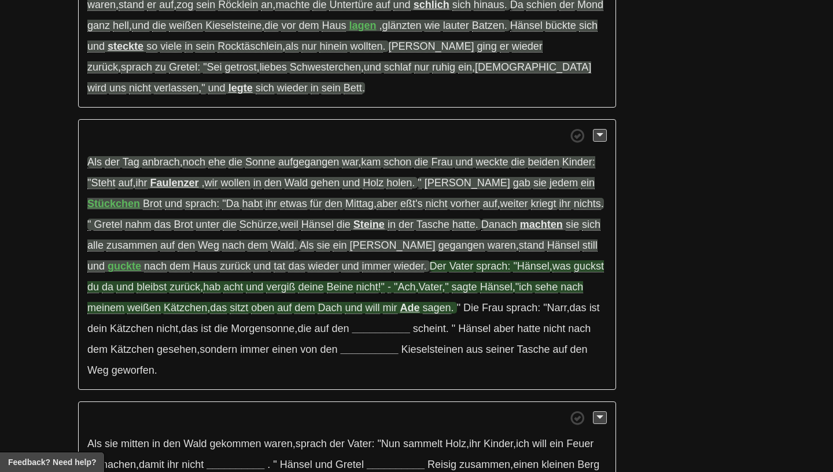
click at [223, 293] on span "acht" at bounding box center [233, 287] width 20 height 12
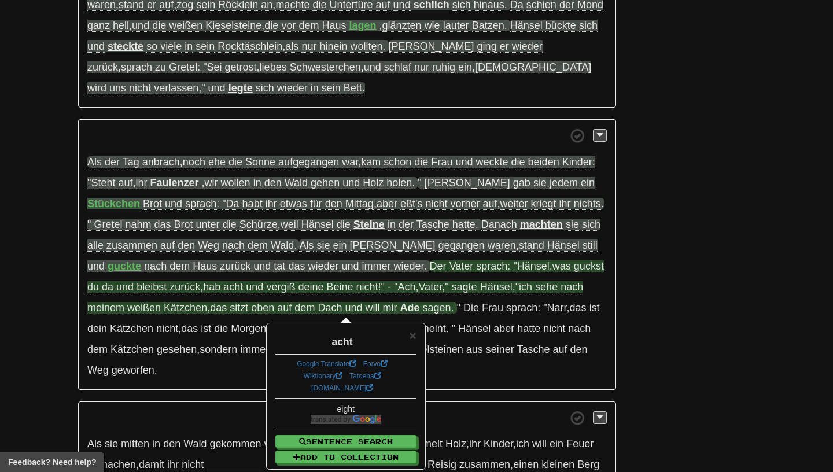
click at [266, 288] on span "vergiß" at bounding box center [280, 287] width 29 height 12
click at [298, 291] on span "deine" at bounding box center [310, 287] width 25 height 12
click at [327, 291] on span "Beine" at bounding box center [340, 287] width 27 height 12
click at [357, 291] on span "nicht" at bounding box center [368, 287] width 22 height 12
click at [301, 298] on p "Als der Tag anbrach , noch ehe die Sonne aufgegangen war , kam schon die Frau u…" at bounding box center [347, 254] width 538 height 271
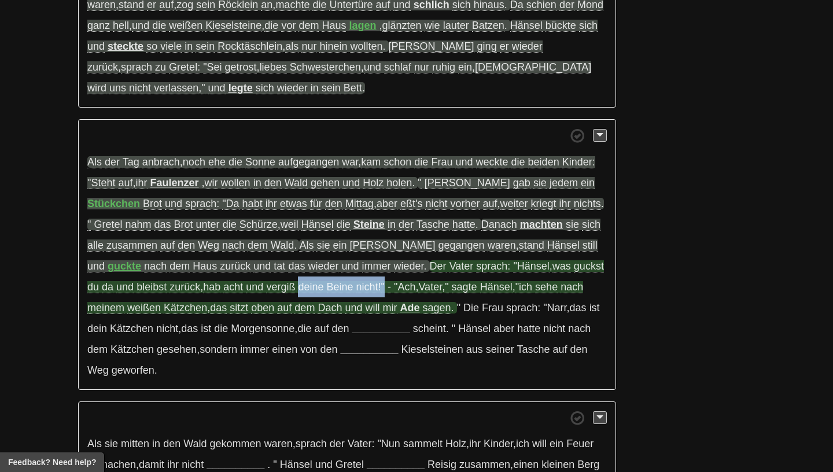
drag, startPoint x: 340, startPoint y: 292, endPoint x: 252, endPoint y: 290, distance: 88.0
click at [252, 290] on span "Der Vater sprach: "Hänsel , was guckst du da und bleibst zurück , hab acht und …" at bounding box center [345, 287] width 517 height 54
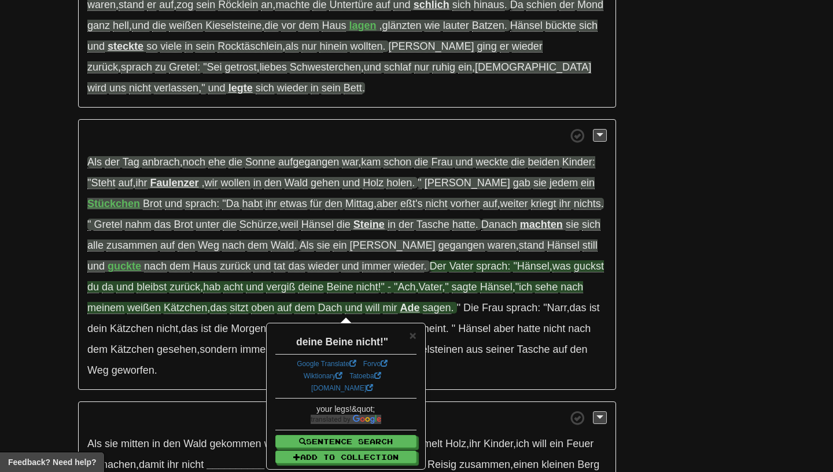
click at [419, 330] on div "× deine Beine nicht!" Google Translate Forvo Wiktionary Tatoeba dict.cc your le…" at bounding box center [345, 396] width 157 height 145
click at [414, 339] on span "×" at bounding box center [412, 335] width 7 height 13
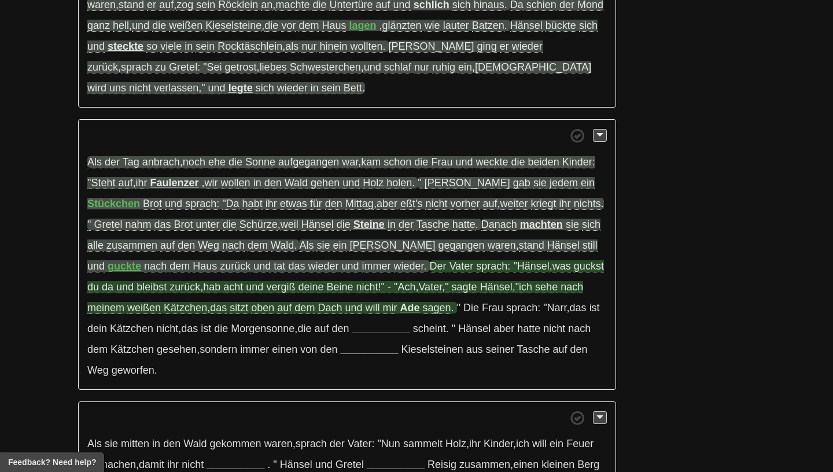
click at [124, 302] on span "meinem" at bounding box center [105, 308] width 37 height 12
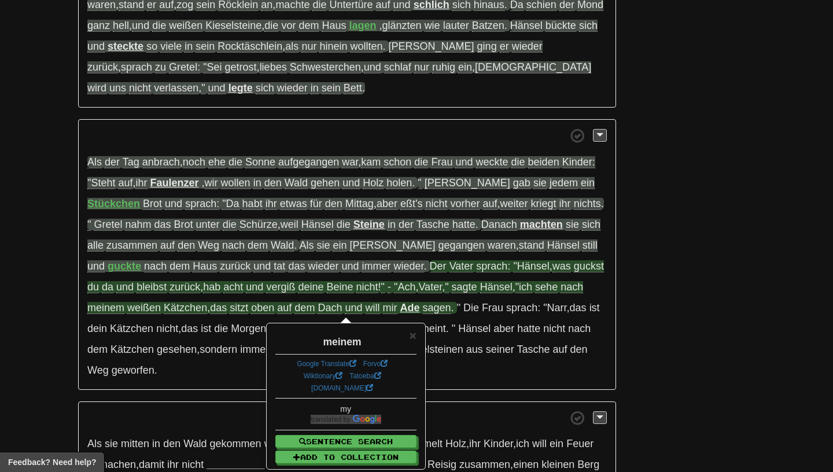
click at [164, 313] on span "Kätzchen" at bounding box center [185, 308] width 43 height 12
click at [127, 313] on span "weißen" at bounding box center [144, 308] width 34 height 12
click at [164, 313] on span "Kätzchen" at bounding box center [185, 308] width 43 height 12
click at [318, 312] on span "Dach" at bounding box center [330, 308] width 24 height 12
click at [401, 311] on strong "Ade" at bounding box center [411, 308] width 20 height 12
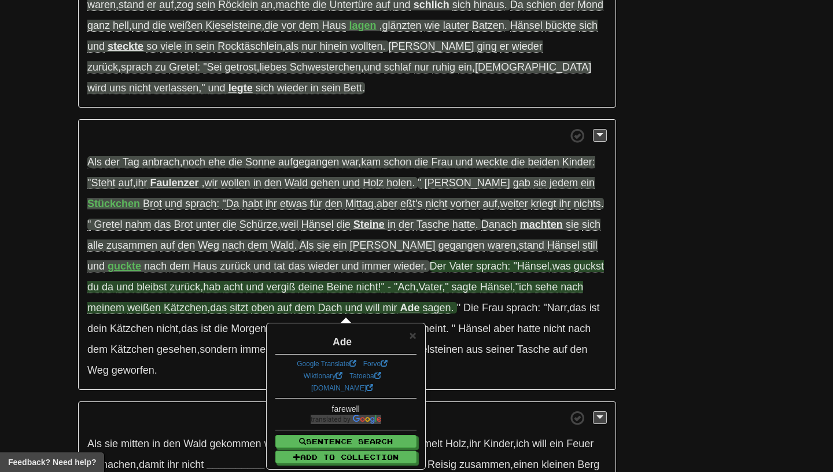
click at [423, 311] on span "sagen" at bounding box center [437, 308] width 28 height 12
click at [411, 337] on span "×" at bounding box center [412, 335] width 7 height 13
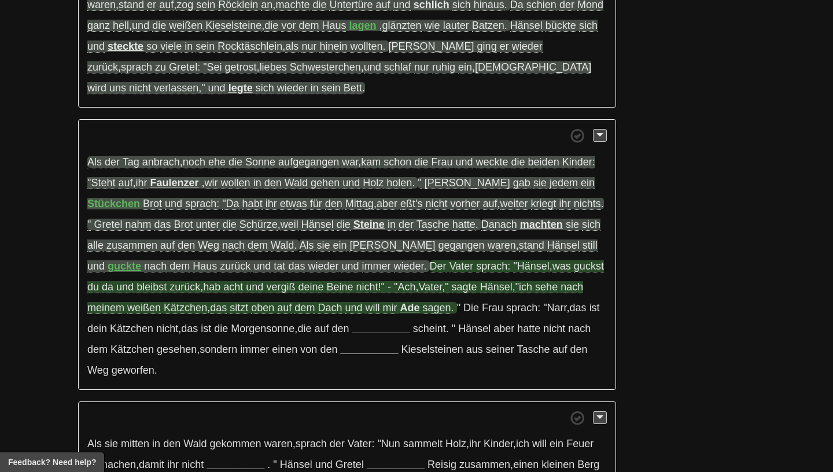
click at [193, 341] on p "Als der Tag anbrach , noch ehe die Sonne aufgegangen war , kam schon die Frau u…" at bounding box center [347, 254] width 538 height 271
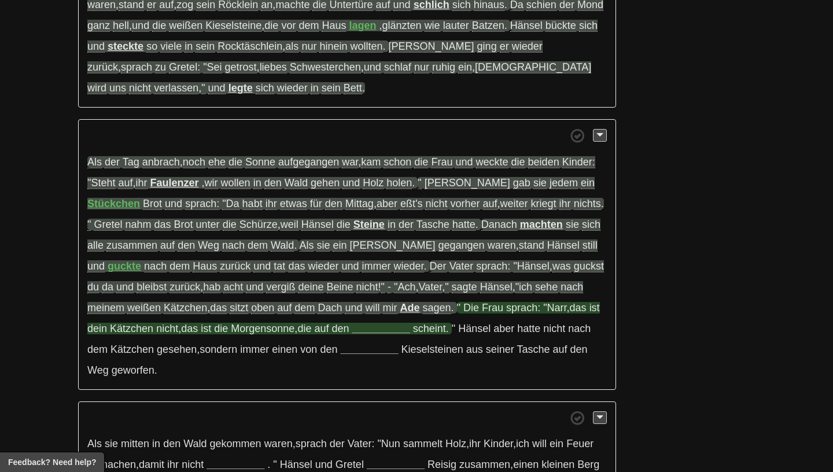
click at [352, 335] on strong "__________" at bounding box center [381, 329] width 58 height 12
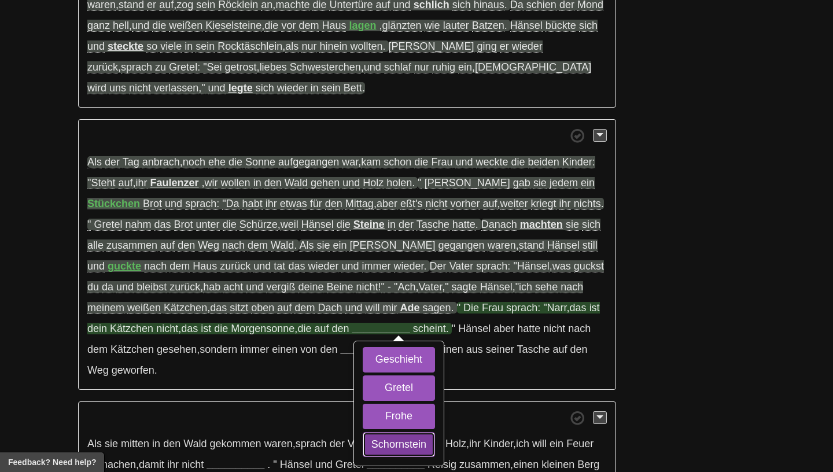
click at [363, 443] on button "Schornstein" at bounding box center [399, 444] width 72 height 25
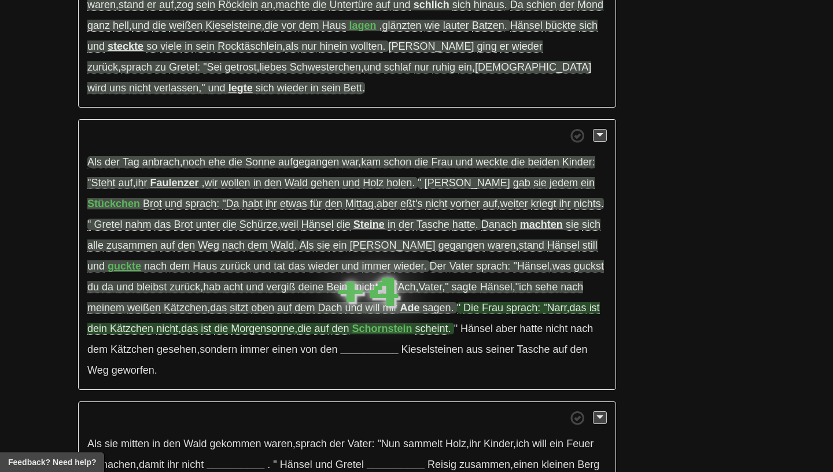
click at [354, 328] on strong "Schornstein" at bounding box center [382, 329] width 60 height 12
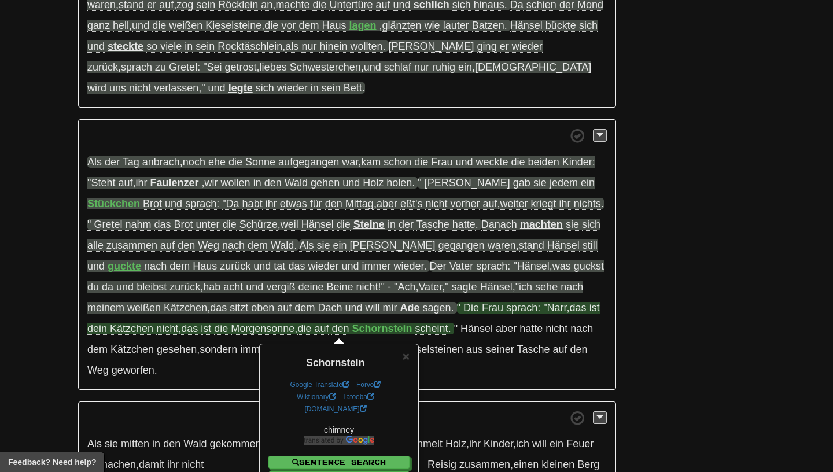
click at [400, 361] on div "Schornstein" at bounding box center [339, 360] width 141 height 20
click at [405, 363] on span "×" at bounding box center [406, 356] width 7 height 13
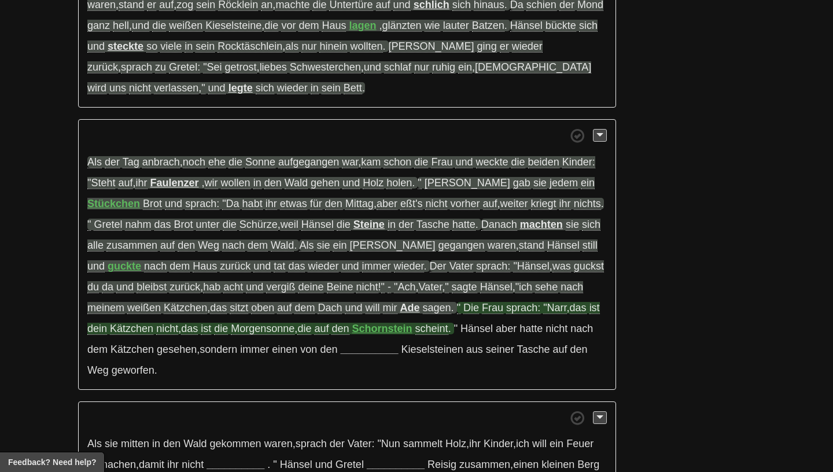
click at [237, 335] on span "Morgensonne" at bounding box center [263, 329] width 64 height 12
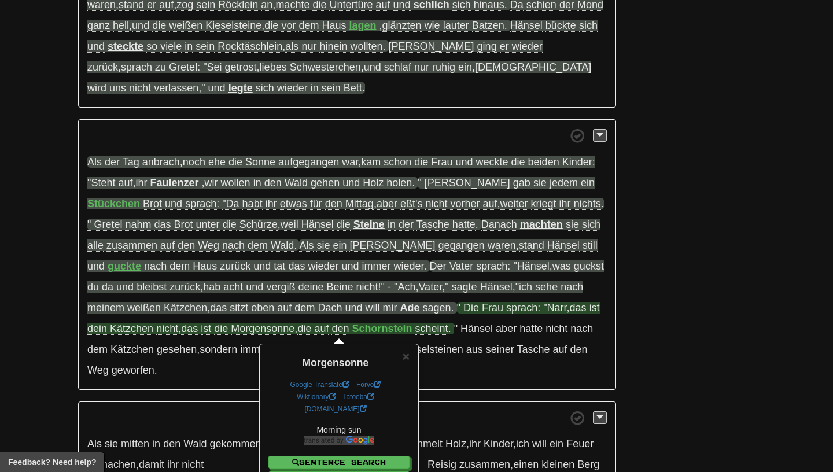
click at [401, 359] on div "Morgensonne" at bounding box center [339, 360] width 141 height 20
click at [404, 359] on span "×" at bounding box center [406, 356] width 7 height 13
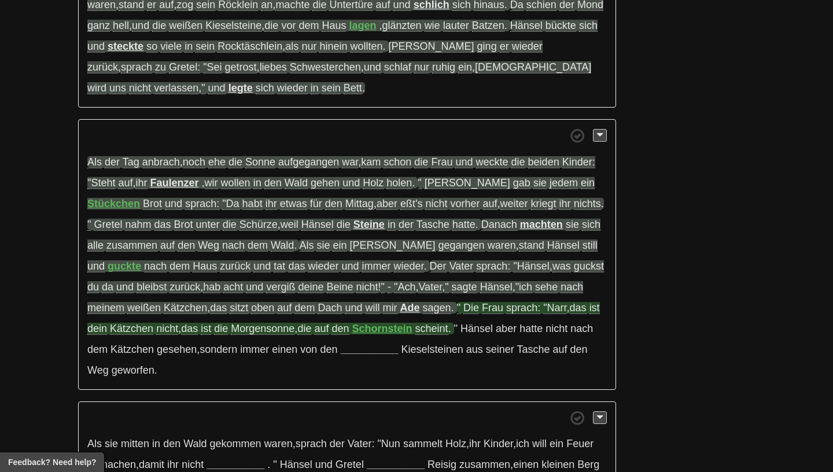
click at [374, 332] on strong "Schornstein" at bounding box center [382, 329] width 60 height 12
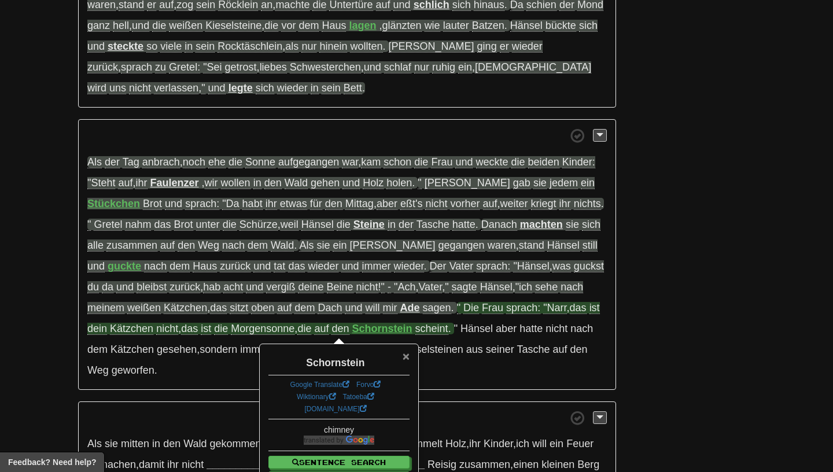
click at [405, 359] on span "×" at bounding box center [406, 356] width 7 height 13
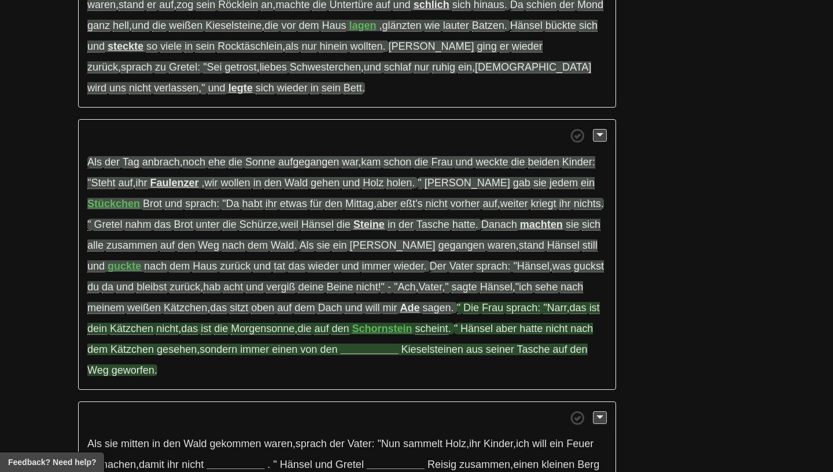
click at [340, 351] on strong "__________" at bounding box center [369, 350] width 58 height 12
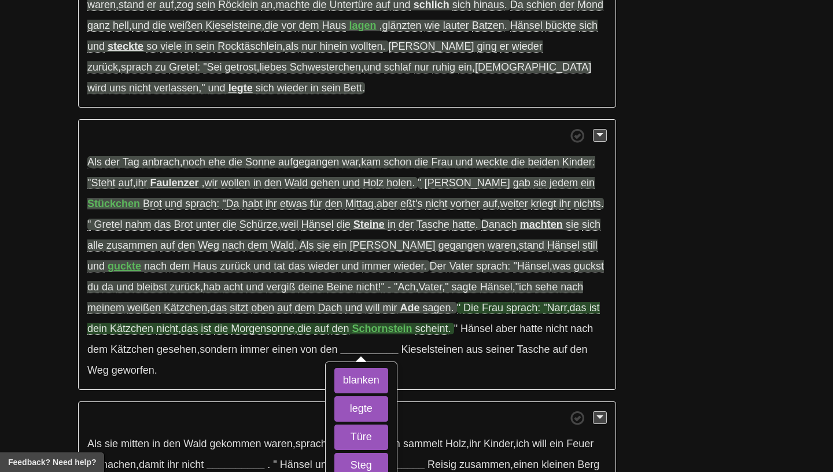
scroll to position [502, 0]
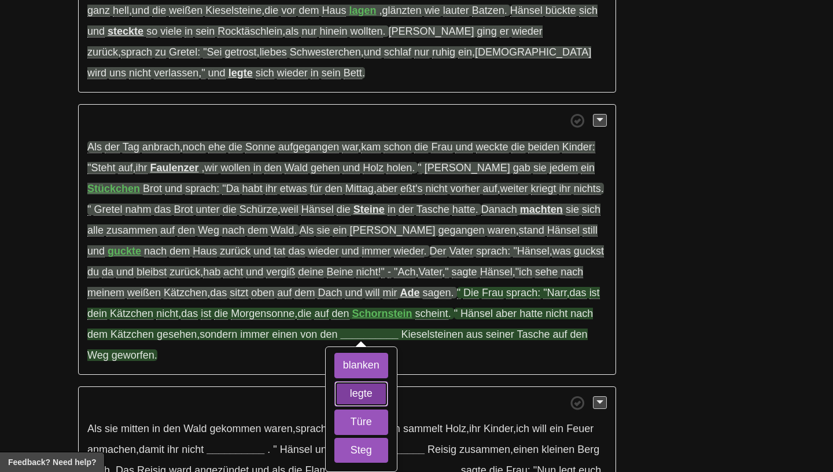
click at [335, 399] on button "legte" at bounding box center [362, 393] width 54 height 25
click at [352, 434] on button "Türe" at bounding box center [362, 422] width 54 height 25
click at [350, 458] on button "Steg" at bounding box center [362, 450] width 54 height 25
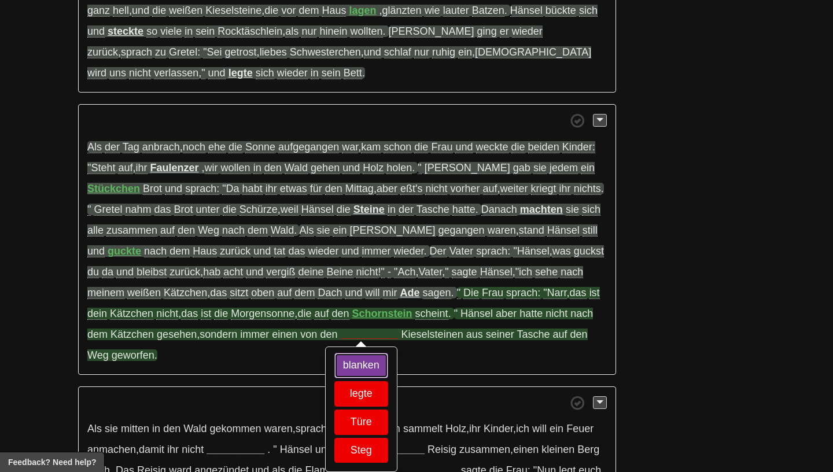
click at [335, 367] on button "blanken" at bounding box center [362, 365] width 54 height 25
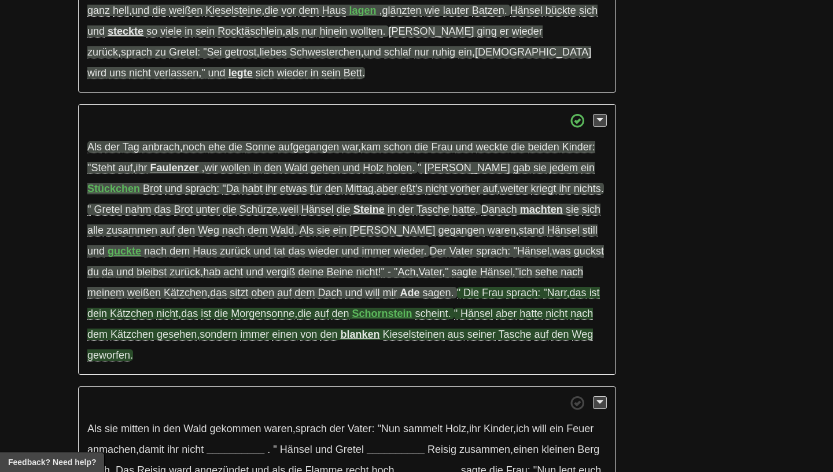
click at [203, 341] on span "sondern" at bounding box center [219, 335] width 38 height 12
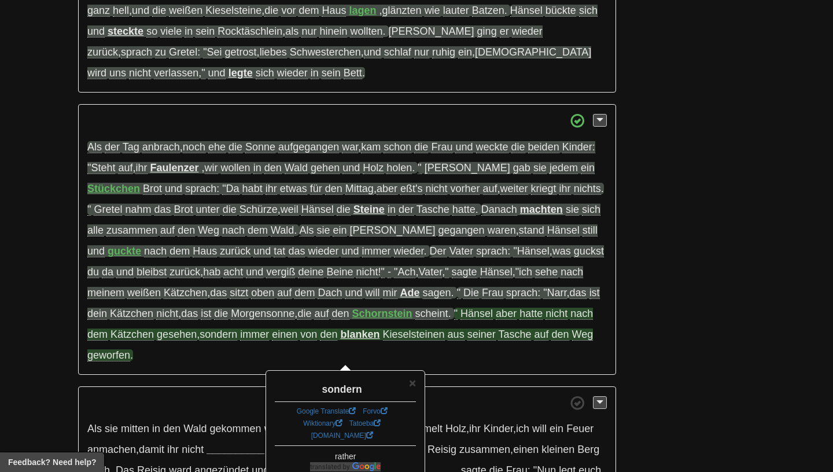
click at [240, 335] on span "immer" at bounding box center [254, 335] width 29 height 12
click at [342, 339] on strong "blanken" at bounding box center [359, 335] width 39 height 12
click at [385, 341] on span "Kieselsteinen" at bounding box center [414, 335] width 62 height 12
click at [345, 340] on strong "blanken" at bounding box center [359, 335] width 39 height 12
click at [383, 341] on span "Kieselsteinen" at bounding box center [414, 335] width 62 height 12
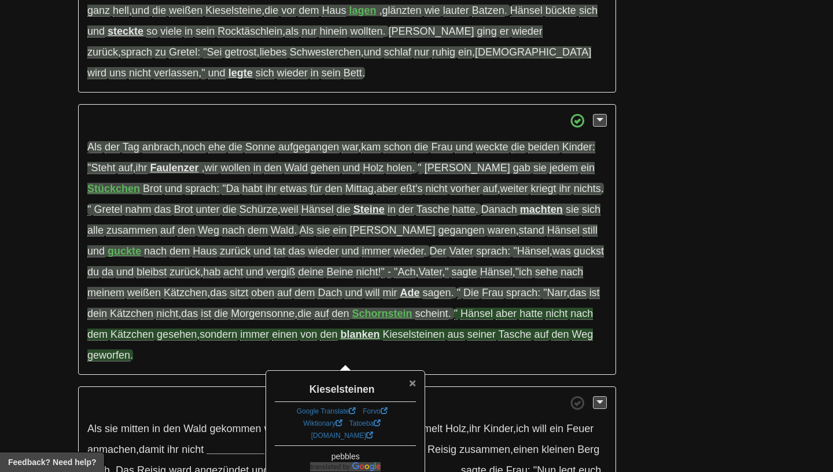
click at [416, 384] on span "×" at bounding box center [412, 382] width 7 height 13
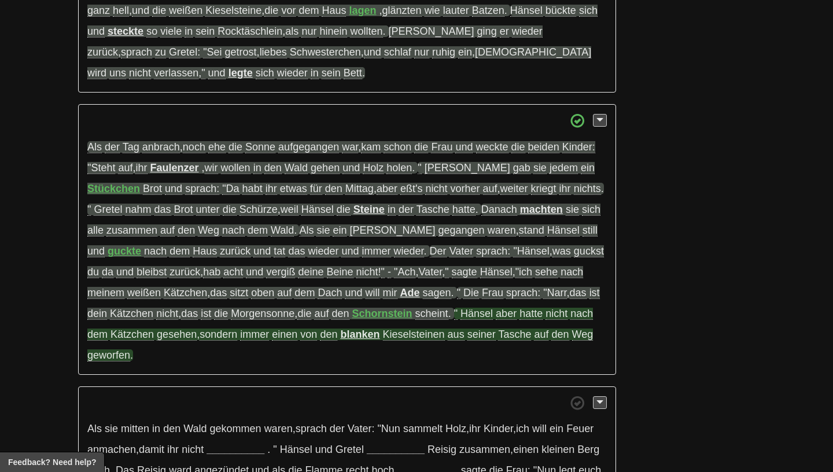
click at [95, 362] on span "geworfen" at bounding box center [108, 356] width 43 height 12
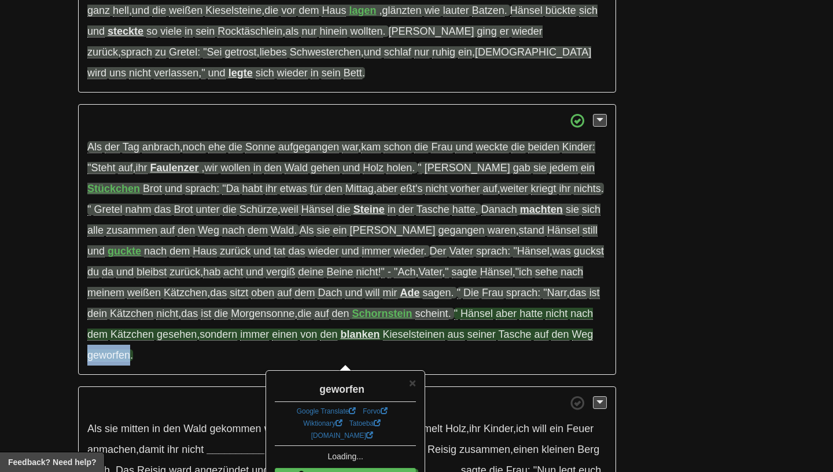
click at [95, 362] on span "geworfen" at bounding box center [108, 356] width 43 height 12
click at [411, 385] on span "×" at bounding box center [412, 382] width 7 height 13
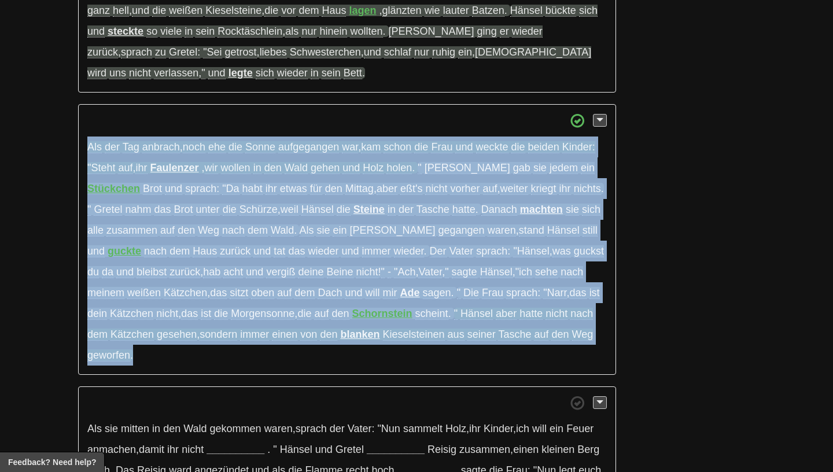
drag, startPoint x: 271, startPoint y: 350, endPoint x: 88, endPoint y: 153, distance: 269.1
click at [88, 153] on p "Als der Tag anbrach , noch ehe die Sonne aufgegangen war , kam schon die Frau u…" at bounding box center [347, 239] width 538 height 271
copy p "Als der Tag anbrach , noch ehe die Sonne aufgegangen war , kam schon die Frau u…"
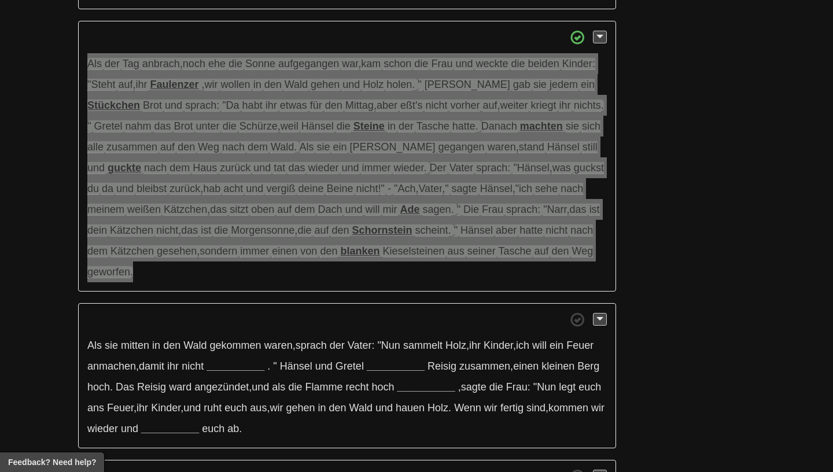
scroll to position [669, 0]
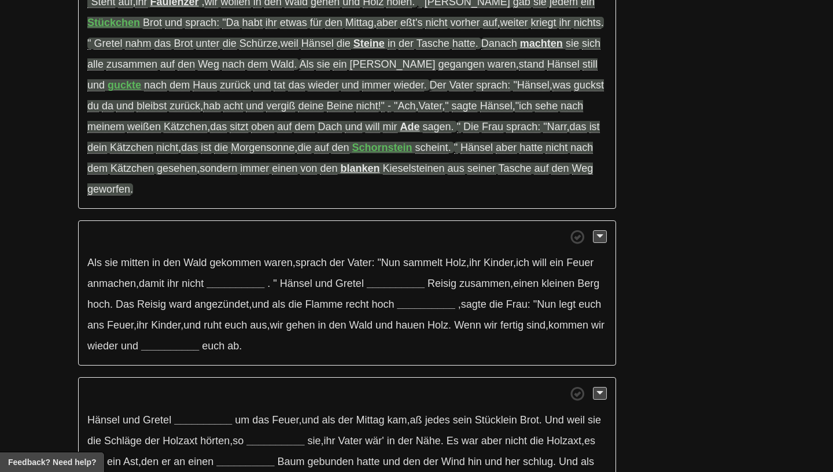
click at [225, 235] on span at bounding box center [347, 237] width 520 height 14
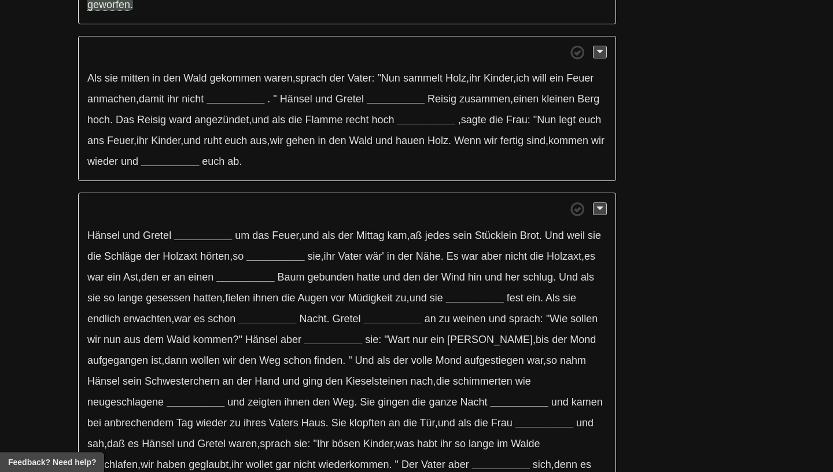
scroll to position [860, 0]
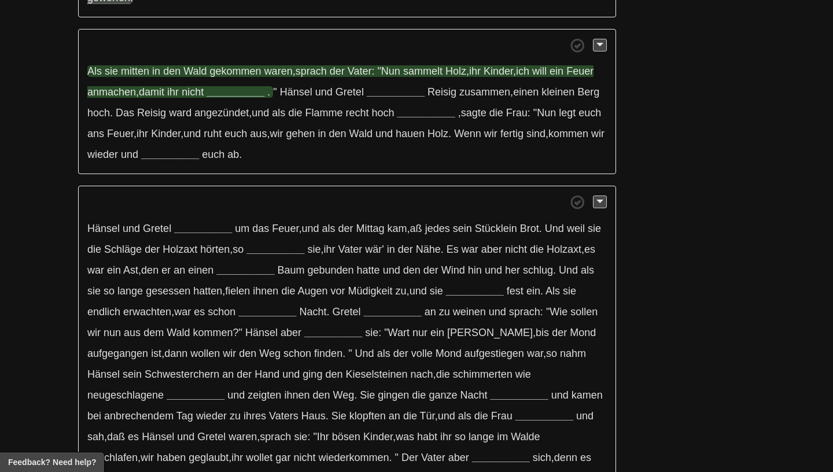
click at [253, 92] on strong "__________" at bounding box center [236, 92] width 58 height 12
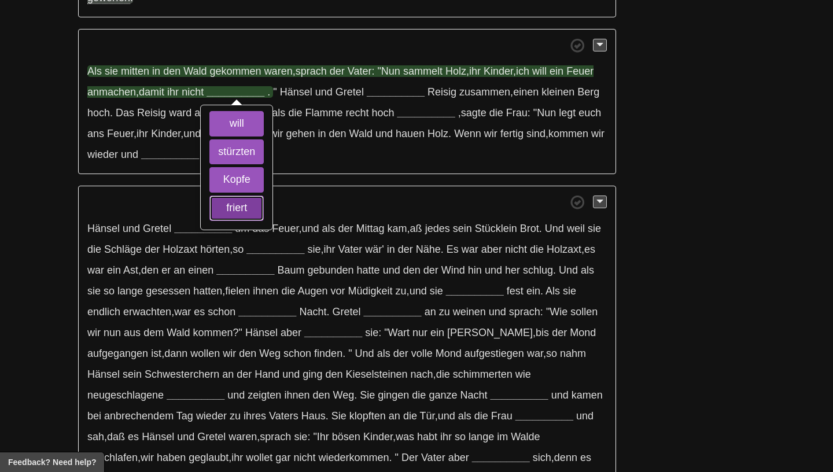
click at [244, 212] on button "friert" at bounding box center [237, 208] width 54 height 25
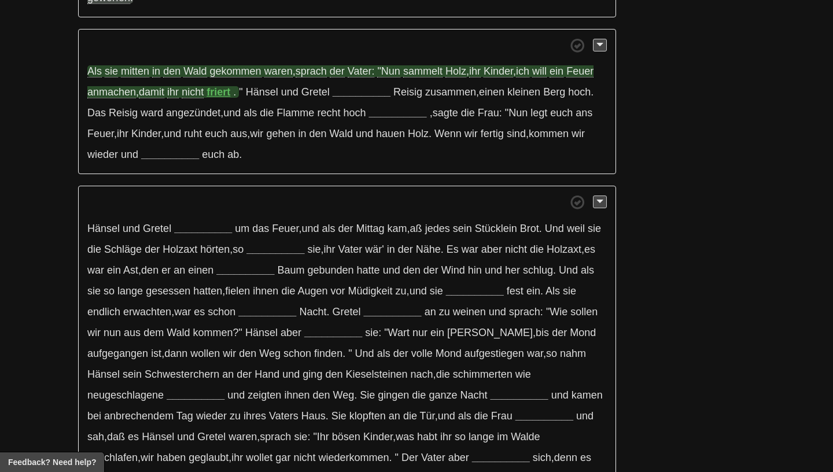
click at [427, 75] on span "sammelt" at bounding box center [422, 71] width 39 height 12
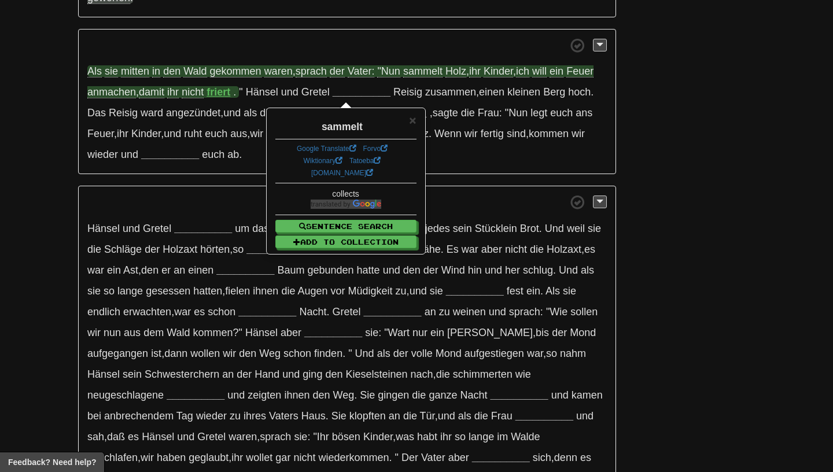
click at [392, 76] on span ""Nun" at bounding box center [388, 71] width 23 height 12
click at [400, 78] on span ""Nun" at bounding box center [388, 71] width 23 height 12
click at [424, 75] on span "sammelt" at bounding box center [422, 71] width 39 height 12
click at [456, 72] on span "Holz" at bounding box center [456, 71] width 21 height 12
click at [97, 94] on span "anmachen" at bounding box center [111, 92] width 49 height 12
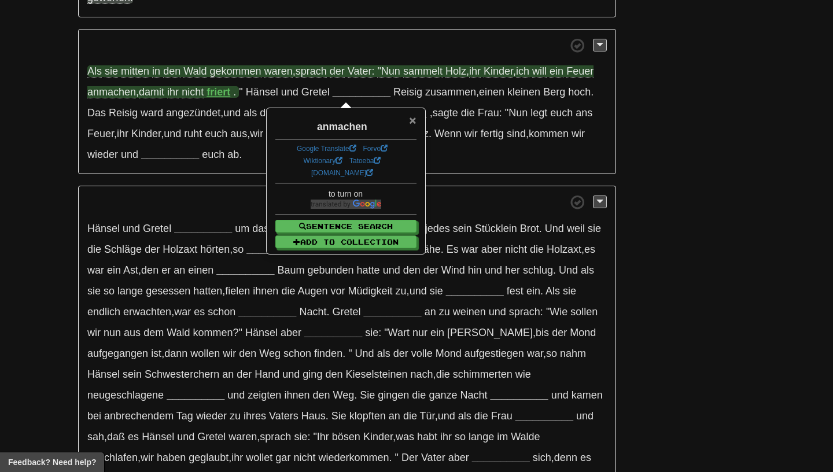
click at [412, 126] on span "×" at bounding box center [412, 119] width 7 height 13
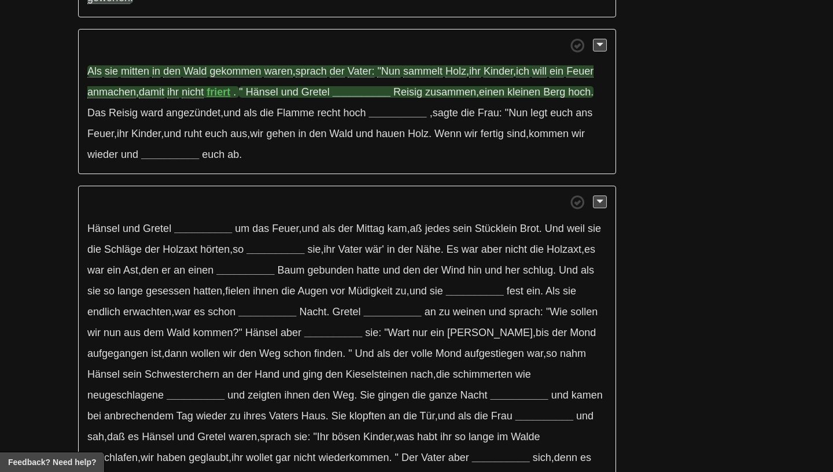
click at [383, 94] on strong "__________" at bounding box center [362, 92] width 58 height 12
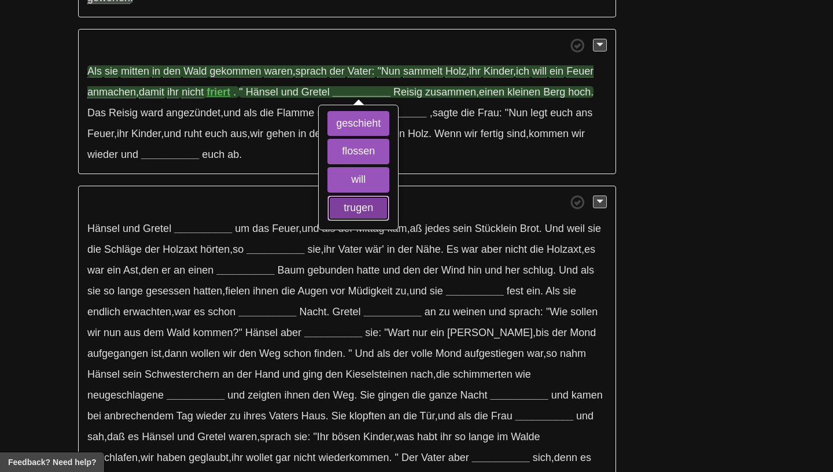
click at [374, 212] on button "trugen" at bounding box center [359, 208] width 62 height 25
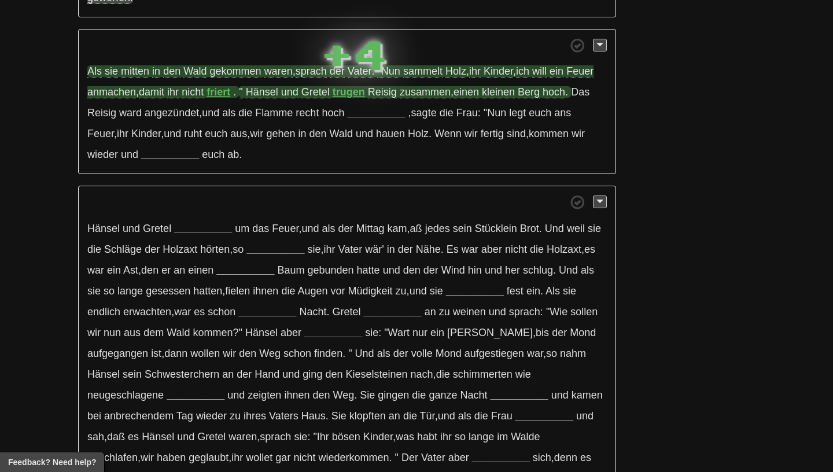
click at [361, 91] on strong "trugen" at bounding box center [349, 92] width 32 height 12
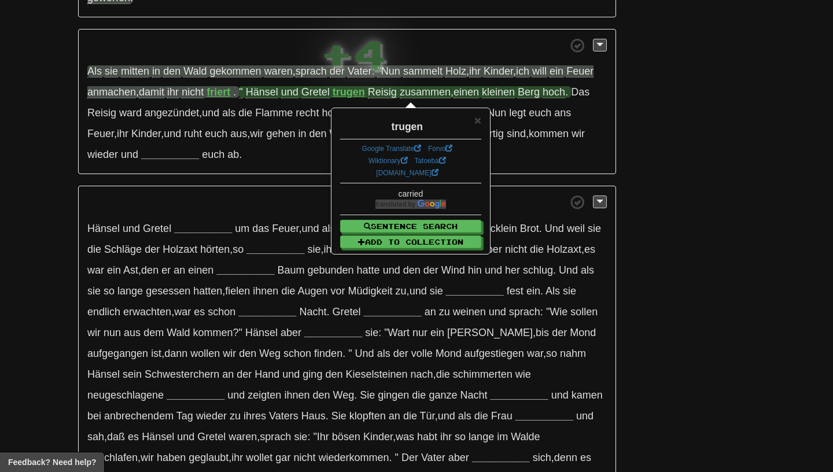
click at [472, 117] on div "trugen" at bounding box center [410, 124] width 141 height 20
click at [475, 118] on span "×" at bounding box center [478, 119] width 7 height 13
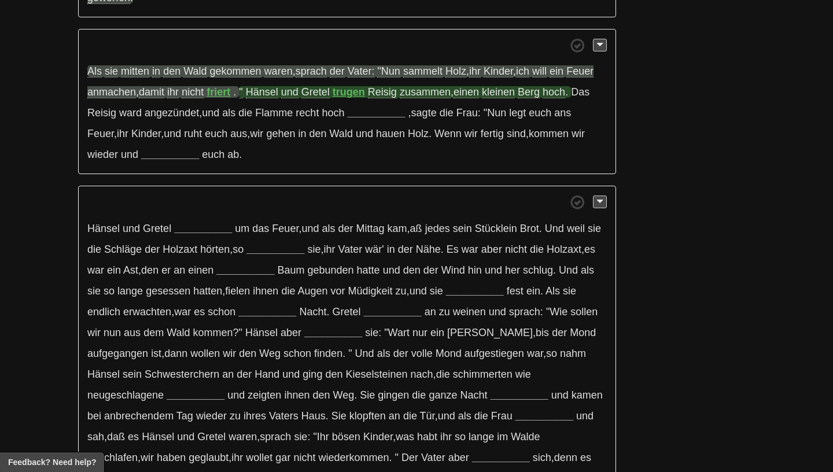
click at [386, 98] on span "Reisig" at bounding box center [382, 92] width 29 height 12
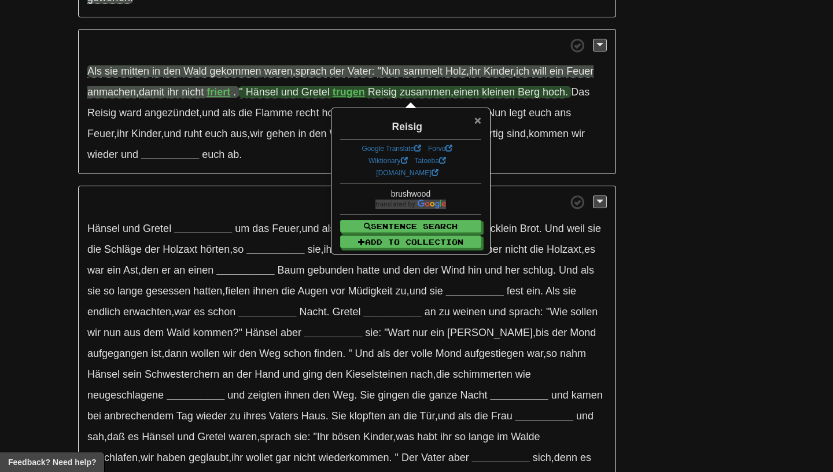
click at [476, 126] on span "×" at bounding box center [478, 119] width 7 height 13
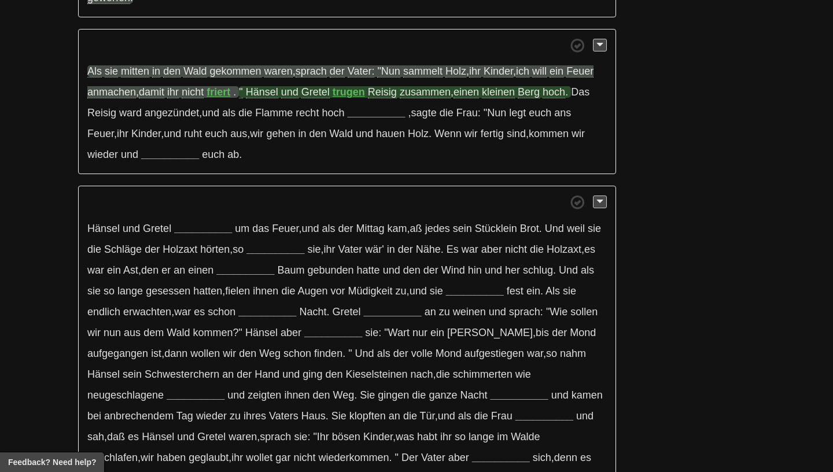
click at [535, 98] on span "Berg" at bounding box center [529, 92] width 22 height 12
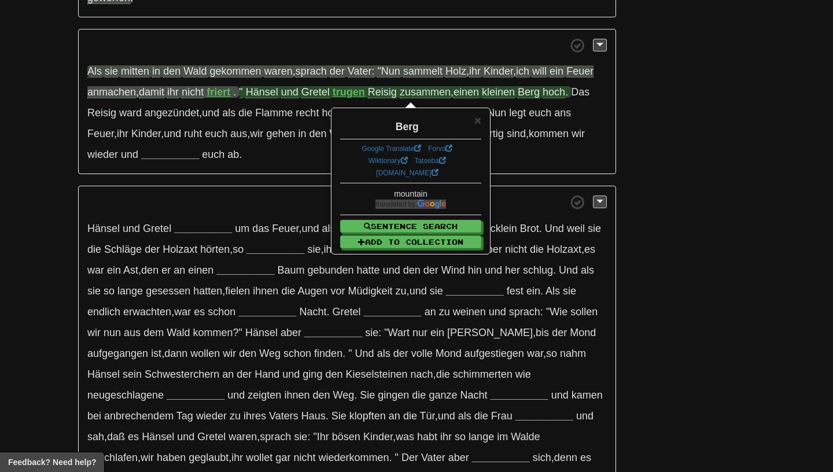
click at [346, 86] on p "Als sie mitten in den Wald gekommen waren , sprach der Vater: "Nun sammelt Holz…" at bounding box center [347, 102] width 538 height 146
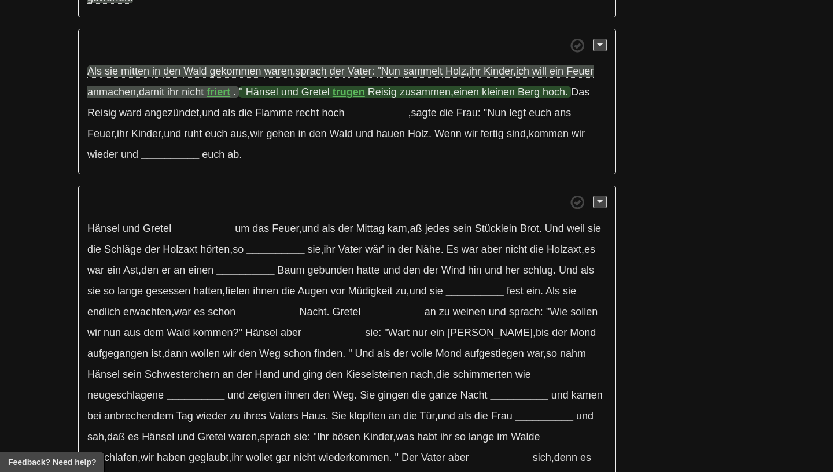
click at [346, 94] on strong "trugen" at bounding box center [349, 92] width 32 height 12
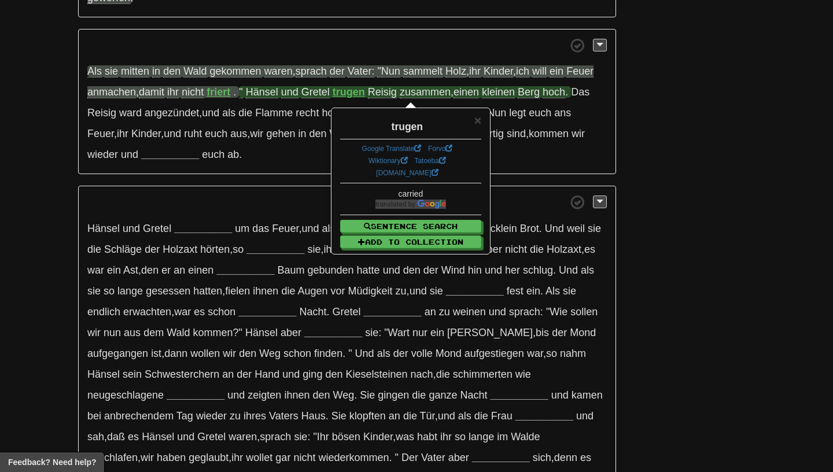
click at [390, 96] on span "Reisig" at bounding box center [382, 92] width 29 height 12
click at [478, 118] on span "×" at bounding box center [478, 119] width 7 height 13
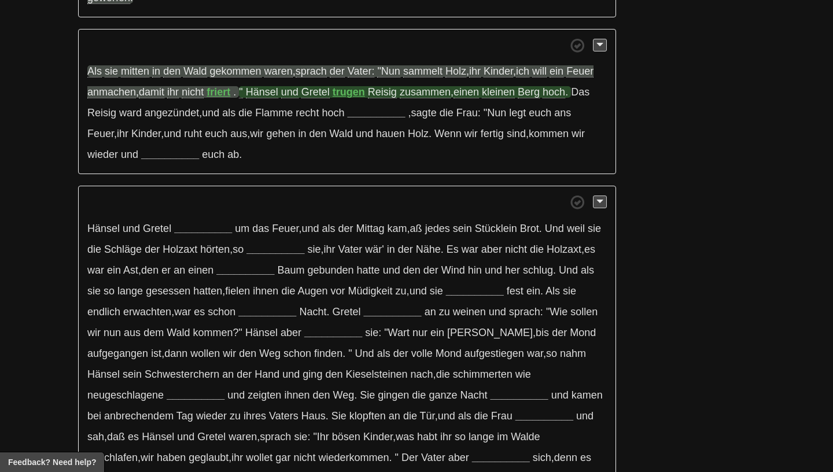
click at [535, 98] on span "Berg" at bounding box center [529, 92] width 22 height 12
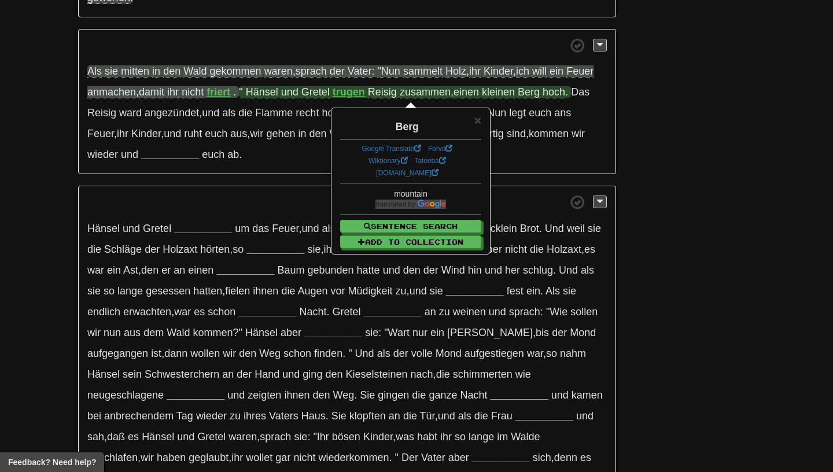
click at [482, 119] on div "× Berg Google Translate Forvo Wiktionary Tatoeba dict.cc mountain Sentence Sear…" at bounding box center [410, 181] width 157 height 145
click at [473, 122] on div "Berg" at bounding box center [410, 124] width 141 height 20
click at [477, 124] on span "×" at bounding box center [478, 119] width 7 height 13
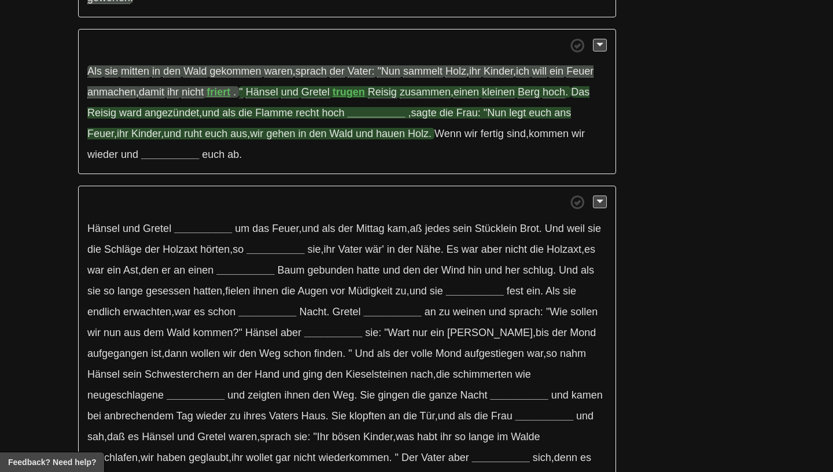
click at [372, 123] on p "Als sie mitten in den Wald gekommen waren , sprach der Vater: "Nun sammelt Holz…" at bounding box center [347, 102] width 538 height 146
click at [372, 119] on strong "__________" at bounding box center [376, 113] width 58 height 12
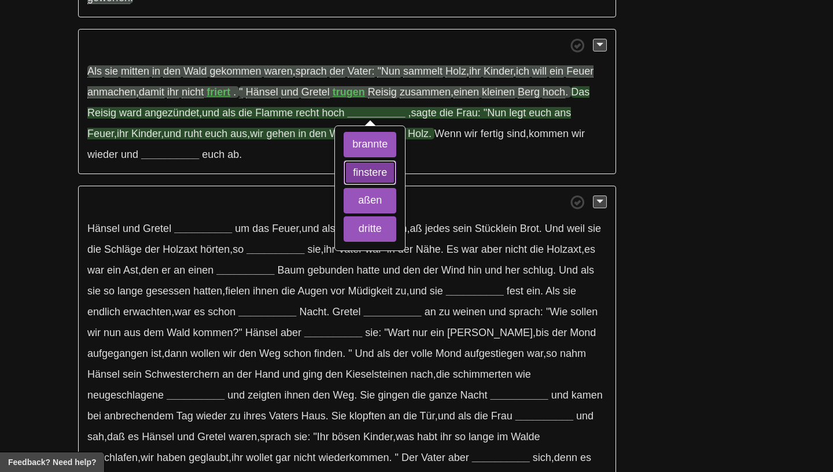
click at [383, 171] on button "finstere" at bounding box center [370, 172] width 53 height 25
click at [375, 221] on button "dritte" at bounding box center [370, 228] width 53 height 25
click at [367, 136] on button "brannte" at bounding box center [370, 144] width 53 height 25
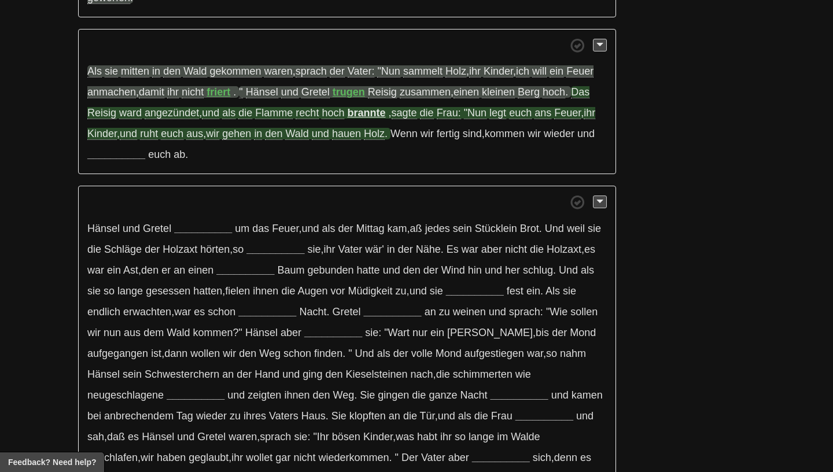
click at [172, 116] on span "angezündet" at bounding box center [172, 113] width 54 height 12
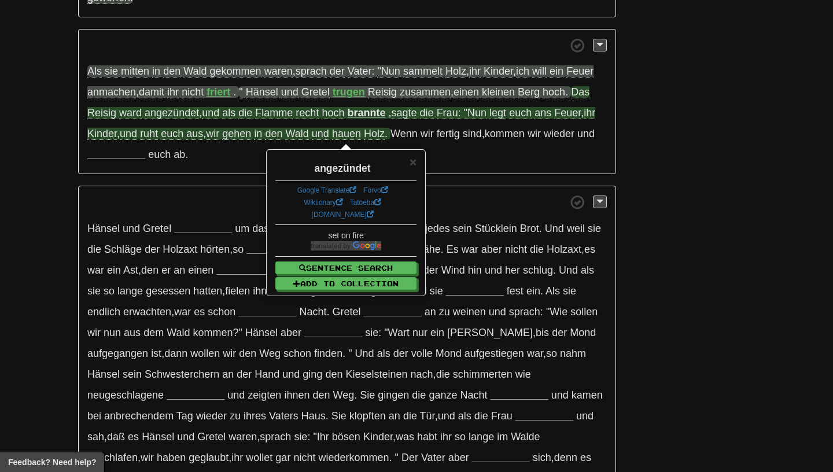
click at [276, 115] on span "Flamme" at bounding box center [274, 113] width 38 height 12
click at [361, 115] on strong "brannte" at bounding box center [366, 113] width 38 height 12
click at [315, 118] on span "recht" at bounding box center [307, 113] width 23 height 12
click at [285, 119] on span "Flamme" at bounding box center [274, 113] width 38 height 12
click at [309, 119] on span "recht" at bounding box center [307, 113] width 23 height 12
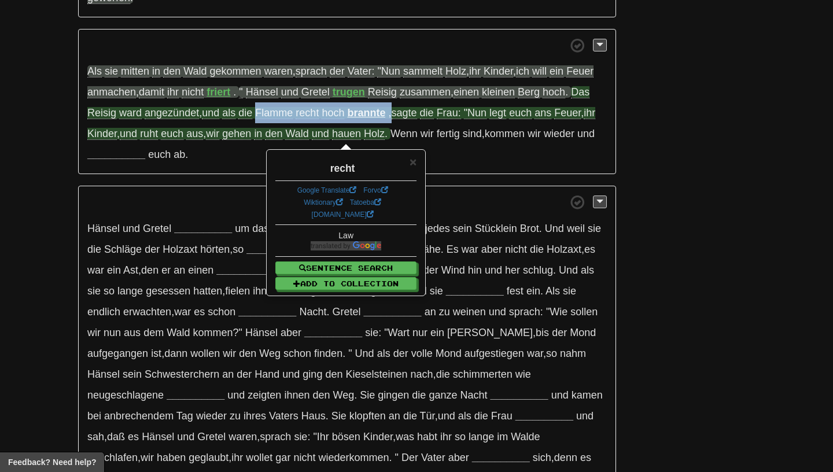
drag, startPoint x: 262, startPoint y: 117, endPoint x: 395, endPoint y: 116, distance: 133.7
click at [395, 116] on span "Das Reisig ward angezündet , und als die Flamme recht hoch brannte , sagte die …" at bounding box center [341, 113] width 508 height 54
click at [410, 160] on span "×" at bounding box center [413, 161] width 7 height 13
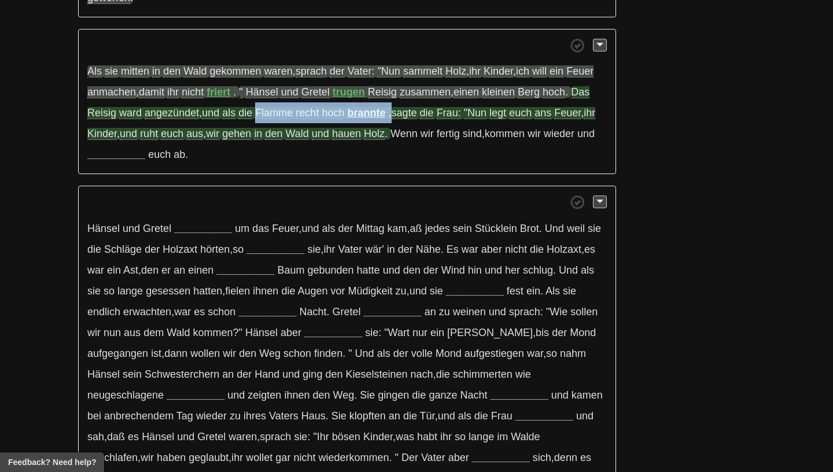
click at [310, 119] on span "recht" at bounding box center [307, 113] width 23 height 12
drag, startPoint x: 259, startPoint y: 116, endPoint x: 393, endPoint y: 112, distance: 134.3
click at [393, 112] on span "Das Reisig ward angezündet , und als die Flamme recht hoch brannte , sagte die …" at bounding box center [341, 113] width 508 height 54
click at [413, 170] on p "Als sie mitten in den Wald gekommen waren , sprach der Vater: "Nun sammelt Holz…" at bounding box center [347, 102] width 538 height 146
click at [506, 119] on span "legt" at bounding box center [498, 113] width 17 height 12
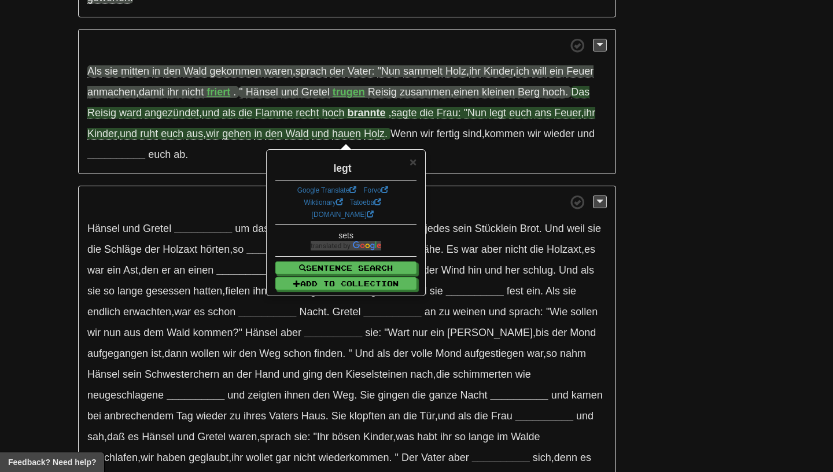
click at [480, 118] on span ""Nun" at bounding box center [475, 113] width 23 height 12
click at [495, 119] on span ", sagte die Frau: "Nun legt euch ans Feuer , ihr Kinder , und ruht euch aus , w…" at bounding box center [341, 123] width 508 height 33
click at [504, 119] on span "legt" at bounding box center [498, 113] width 17 height 12
click at [355, 140] on span "hauen" at bounding box center [346, 134] width 29 height 12
click at [385, 137] on span "Holz" at bounding box center [374, 134] width 21 height 12
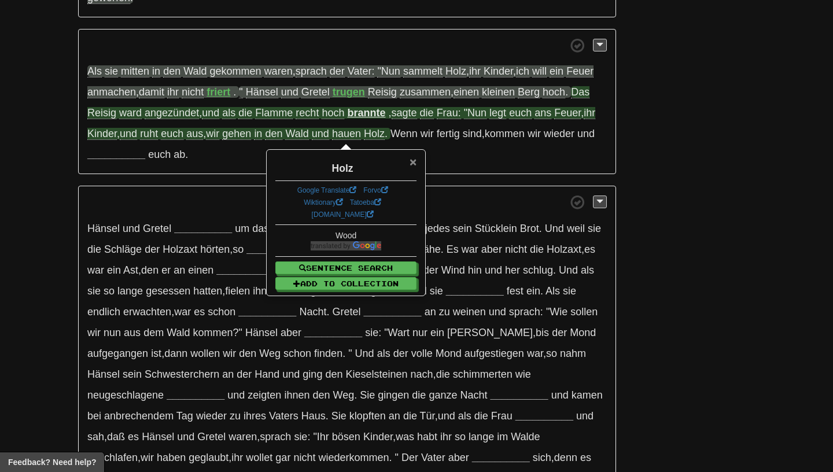
click at [410, 157] on span "×" at bounding box center [413, 161] width 7 height 13
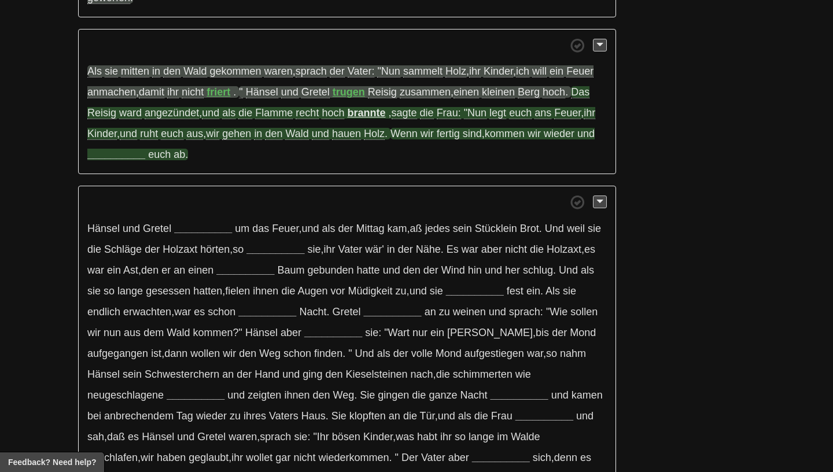
click at [119, 156] on strong "__________" at bounding box center [116, 155] width 58 height 12
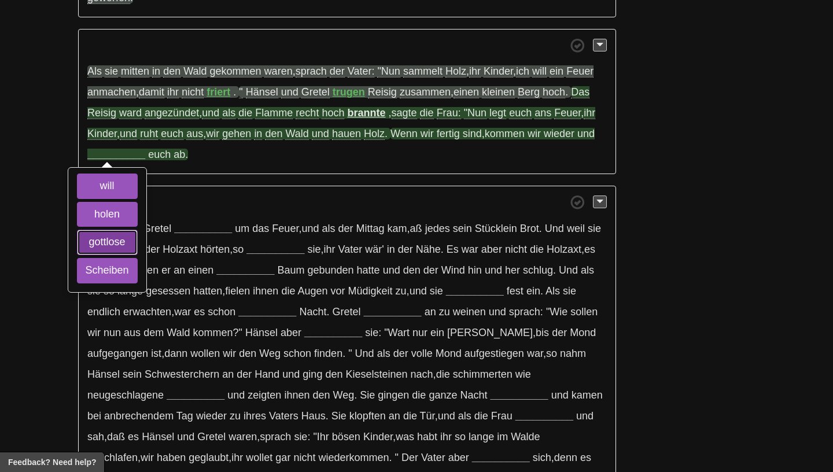
click at [119, 253] on button "gottlose" at bounding box center [107, 242] width 61 height 25
click at [114, 221] on button "holen" at bounding box center [107, 214] width 61 height 25
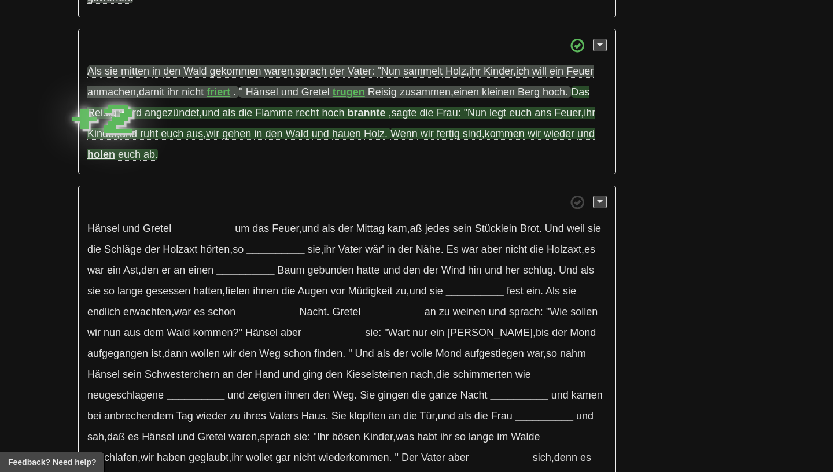
click at [102, 160] on strong "holen" at bounding box center [101, 155] width 28 height 12
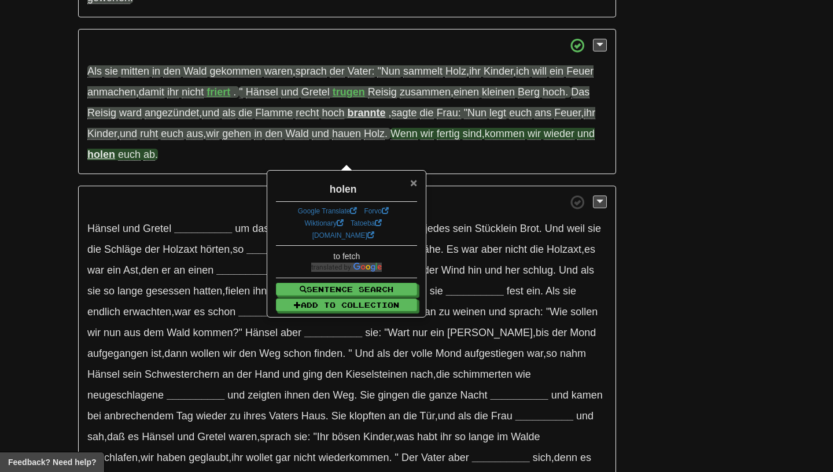
click at [414, 182] on span "×" at bounding box center [413, 182] width 7 height 13
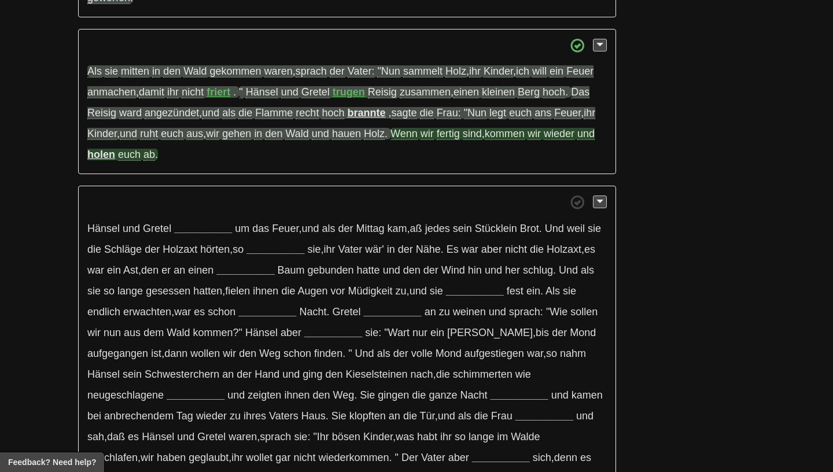
drag, startPoint x: 241, startPoint y: 159, endPoint x: 68, endPoint y: 65, distance: 197.6
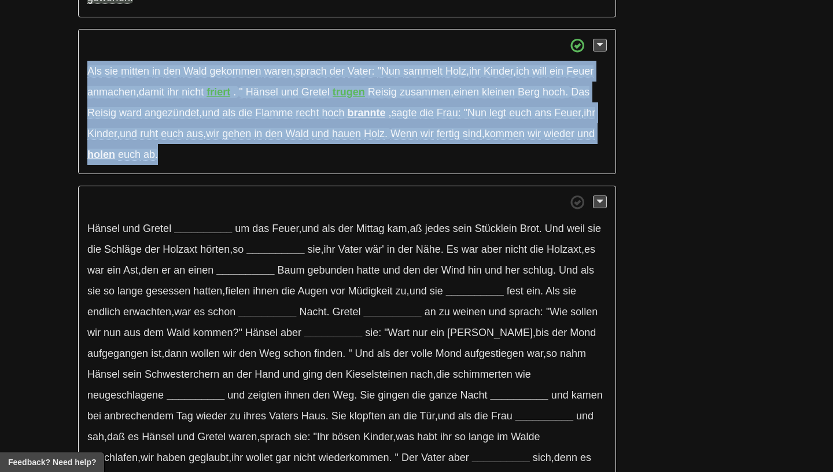
drag, startPoint x: 208, startPoint y: 160, endPoint x: 85, endPoint y: 66, distance: 155.7
click at [85, 66] on p "Als sie mitten in den Wald gekommen waren , sprach der Vater: "Nun sammelt Holz…" at bounding box center [347, 102] width 538 height 146
copy p "Als sie mitten in den Wald gekommen waren , sprach der Vater: "Nun sammelt Holz…"
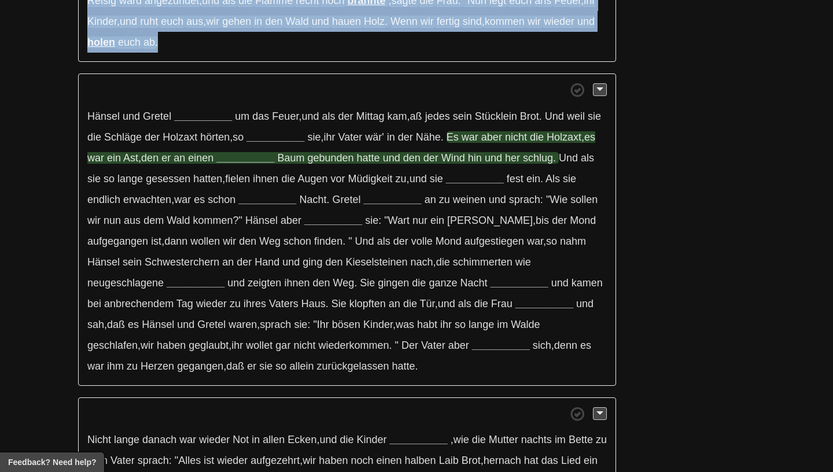
scroll to position [996, 0]
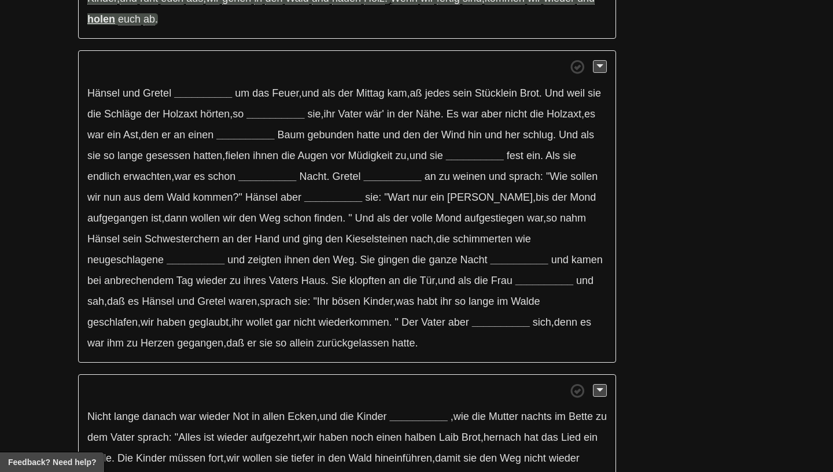
click at [142, 72] on span at bounding box center [347, 67] width 520 height 14
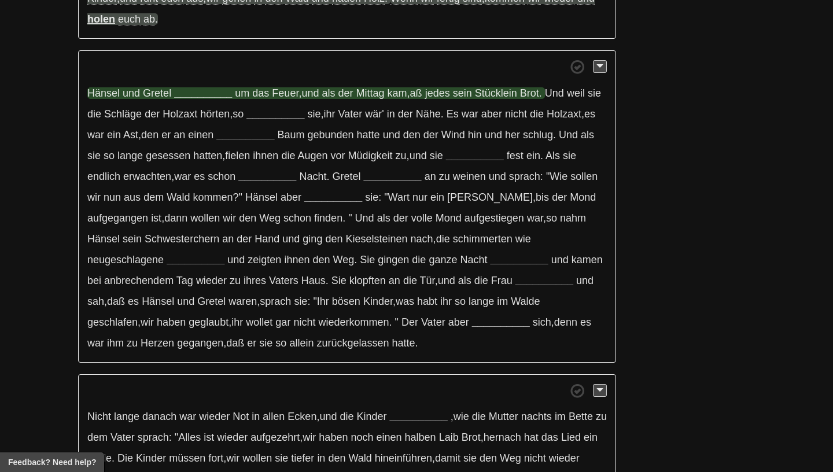
click at [199, 96] on strong "__________" at bounding box center [203, 93] width 58 height 12
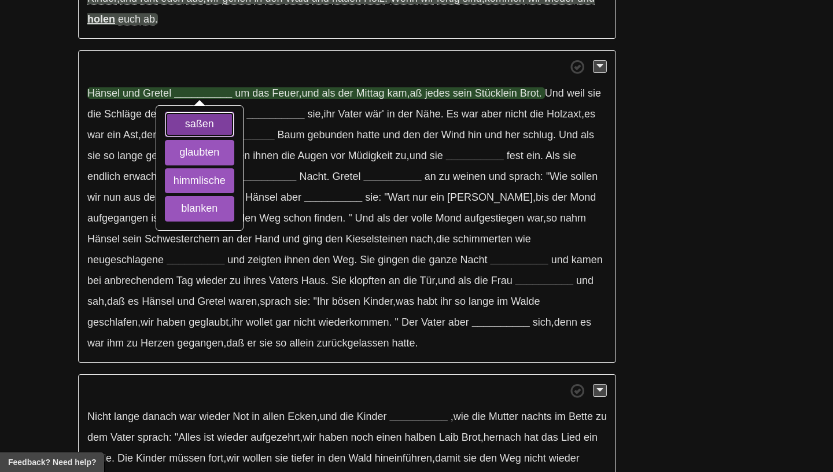
click at [177, 132] on button "saßen" at bounding box center [199, 124] width 69 height 25
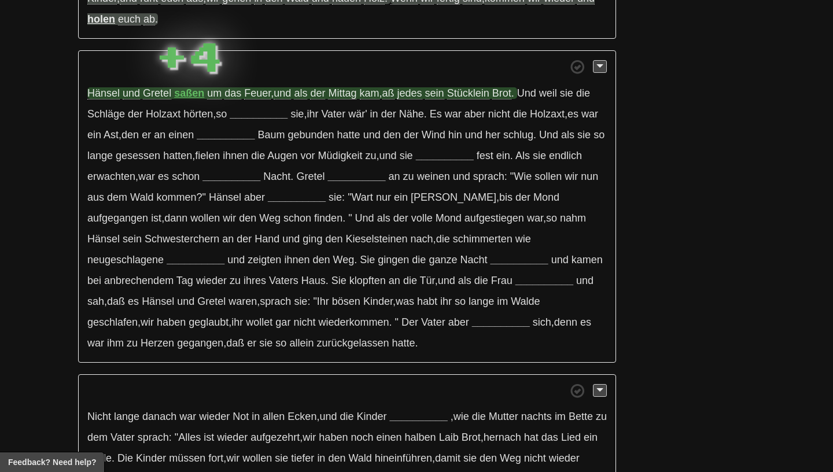
click at [193, 94] on strong "saßen" at bounding box center [189, 93] width 30 height 12
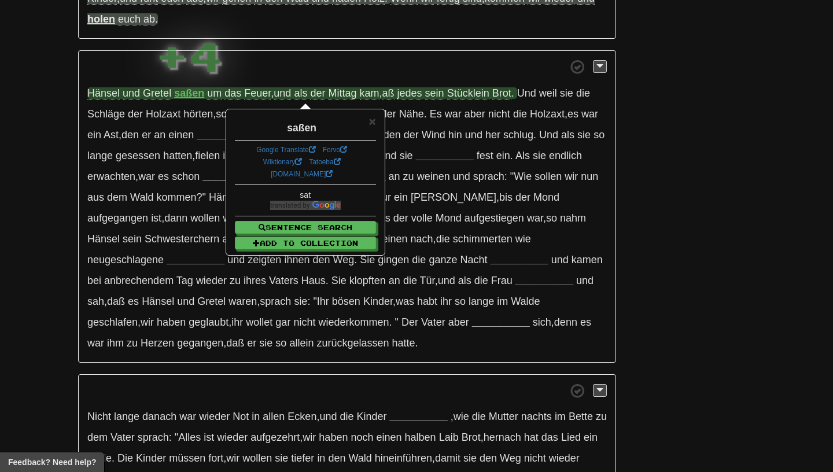
click at [221, 75] on span "4" at bounding box center [206, 55] width 34 height 49
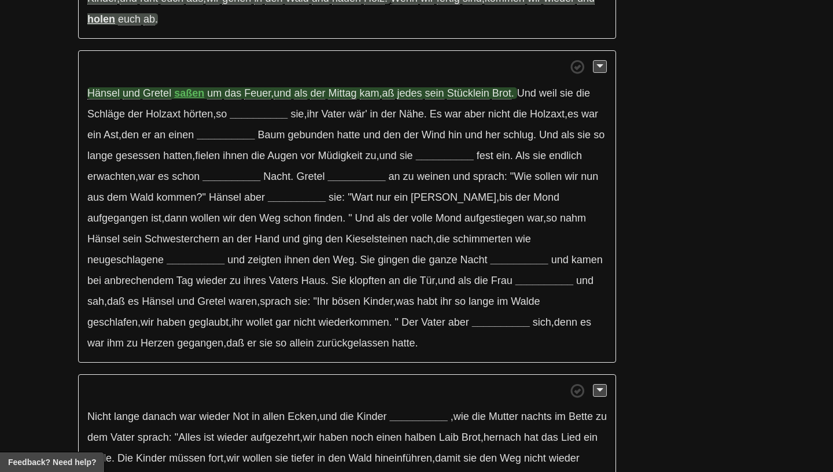
click at [393, 100] on span "aß" at bounding box center [389, 93] width 12 height 12
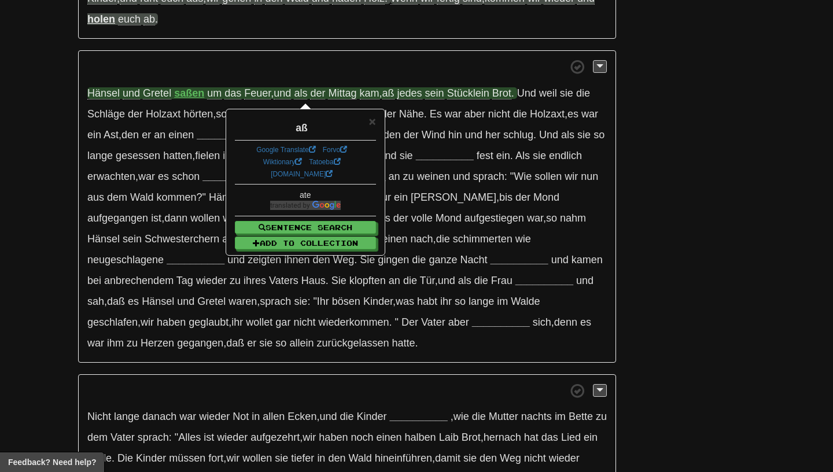
click at [421, 100] on span "jedes" at bounding box center [410, 93] width 25 height 12
click at [472, 95] on span "Stücklein" at bounding box center [468, 93] width 42 height 12
click at [377, 119] on div "× Stücklein Google Translate Forvo Wiktionary Tatoeba dict.cc little piece Sent…" at bounding box center [305, 182] width 157 height 145
click at [374, 122] on span "×" at bounding box center [372, 121] width 7 height 13
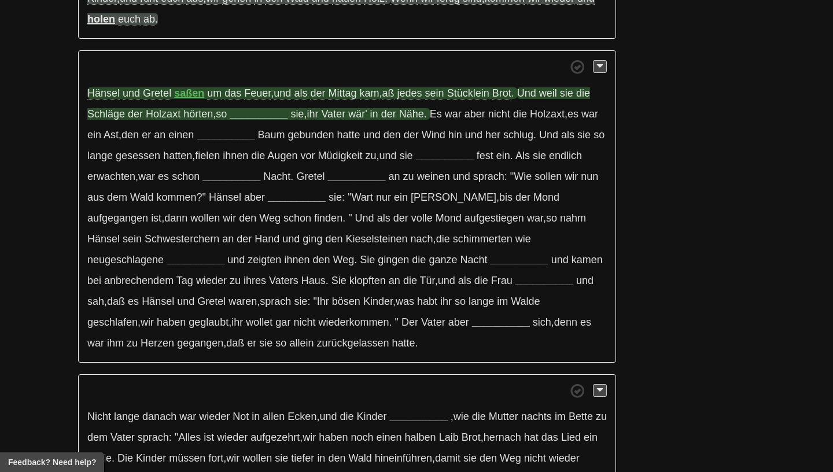
click at [248, 116] on strong "__________" at bounding box center [259, 114] width 58 height 12
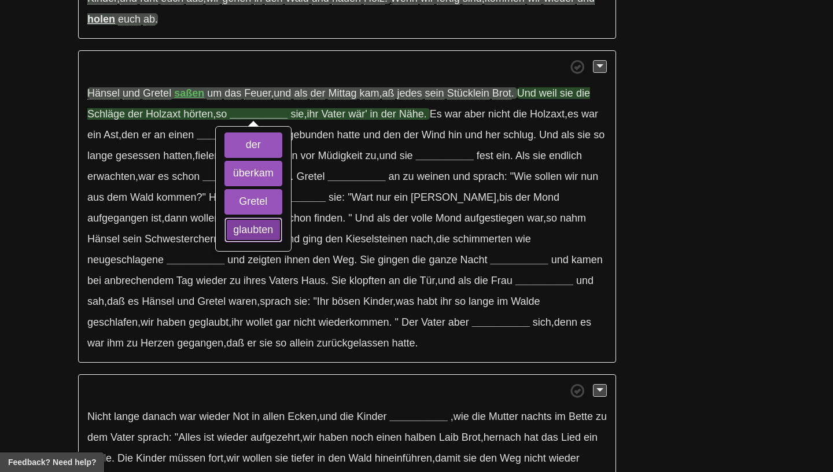
click at [245, 236] on button "glaubten" at bounding box center [254, 230] width 58 height 25
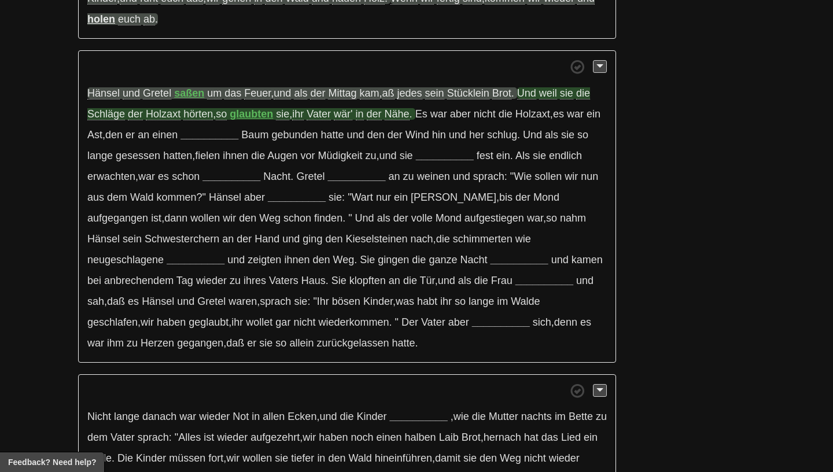
click at [102, 118] on span "Schläge" at bounding box center [106, 114] width 38 height 12
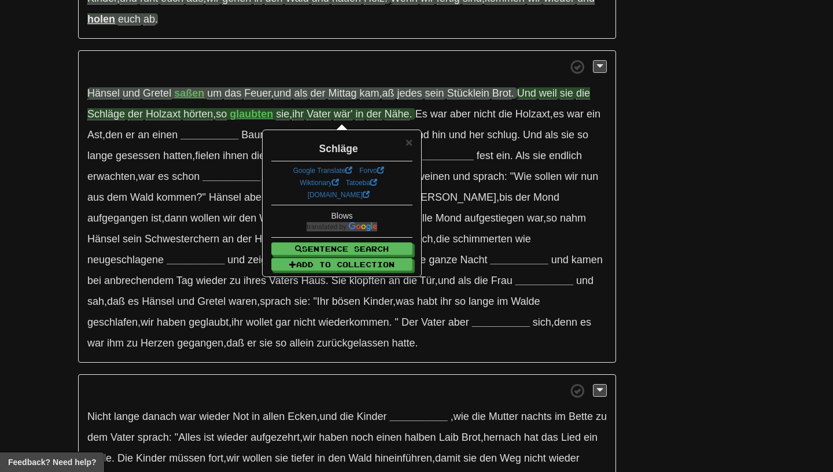
click at [157, 118] on span "Holzaxt" at bounding box center [163, 114] width 35 height 12
click at [195, 119] on span "hörten" at bounding box center [198, 114] width 30 height 12
click at [416, 138] on div "× hörten Google Translate Forvo Wiktionary Tatoeba dict.cc heard Sentence Searc…" at bounding box center [341, 203] width 157 height 145
click at [408, 142] on span "×" at bounding box center [409, 141] width 7 height 13
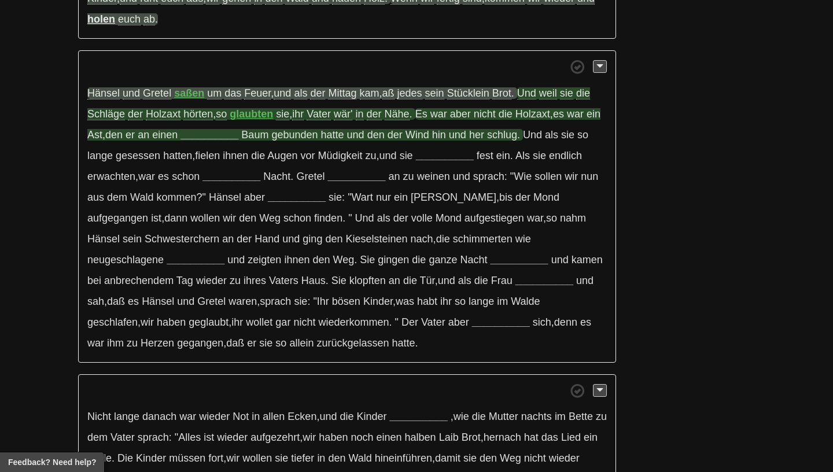
click at [206, 141] on strong "__________" at bounding box center [210, 135] width 58 height 12
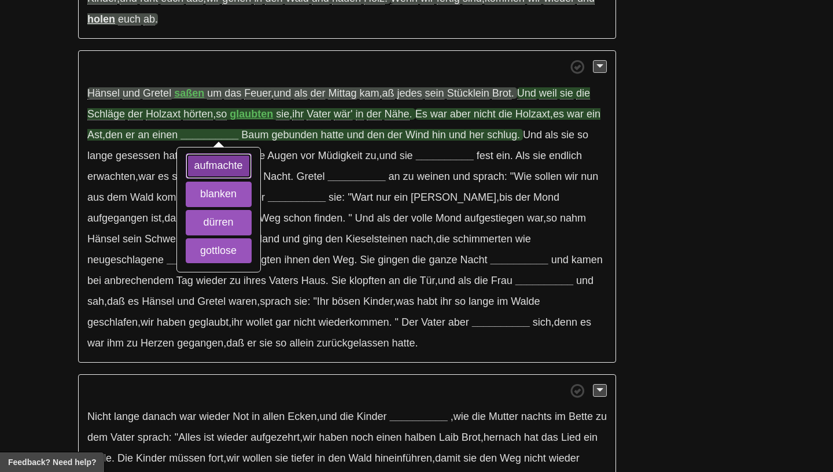
click at [209, 172] on button "aufmachte" at bounding box center [219, 165] width 66 height 25
click at [211, 200] on button "blanken" at bounding box center [219, 194] width 66 height 25
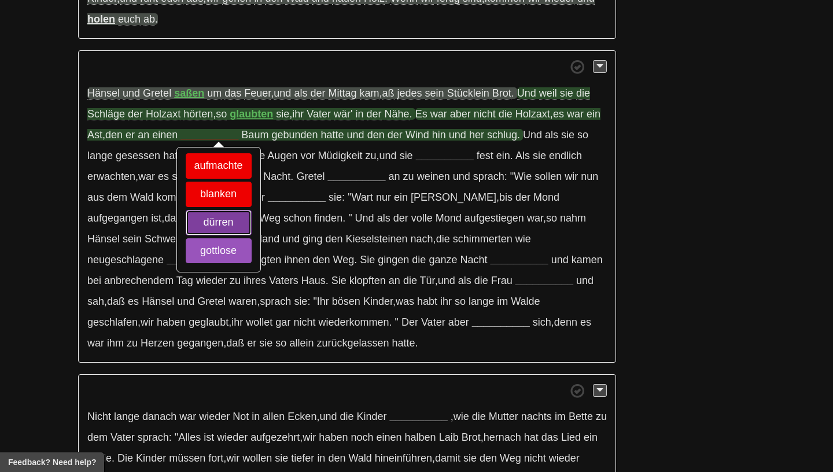
click at [212, 223] on button "dürren" at bounding box center [219, 222] width 66 height 25
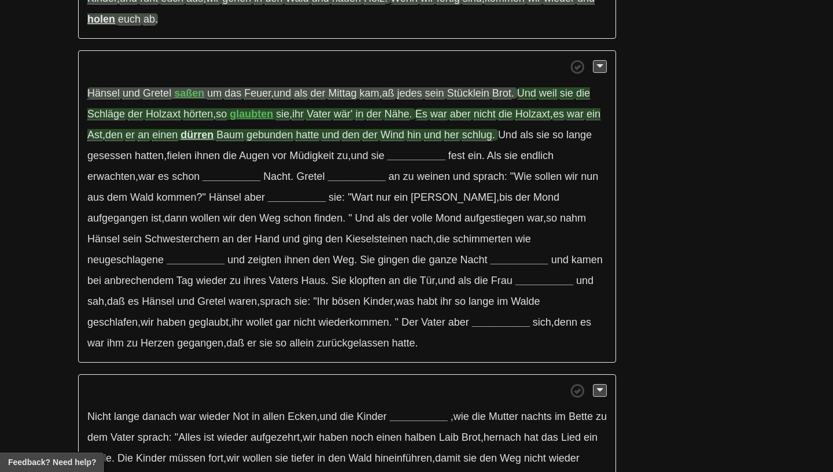
click at [102, 138] on span "Ast" at bounding box center [94, 135] width 15 height 12
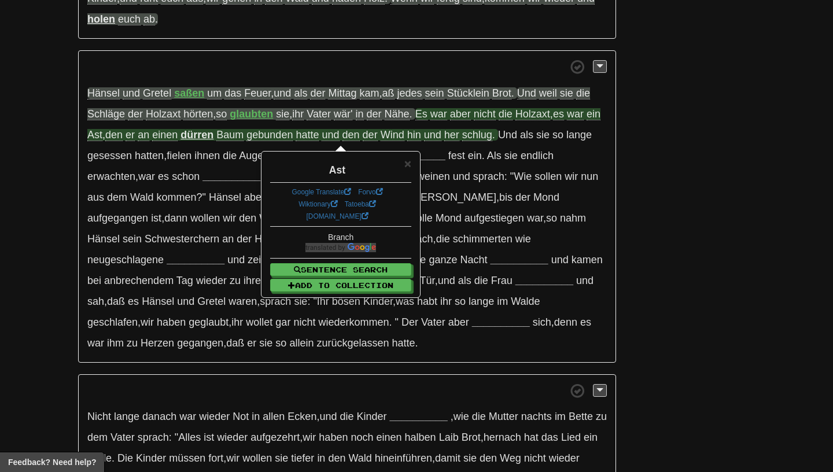
click at [210, 139] on strong "dürren" at bounding box center [197, 135] width 33 height 12
click at [410, 166] on span "×" at bounding box center [408, 163] width 7 height 13
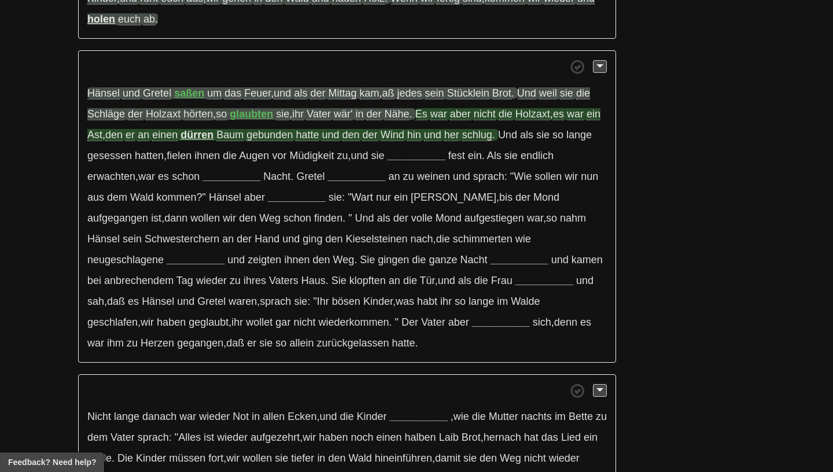
click at [280, 140] on span "gebunden" at bounding box center [270, 135] width 46 height 12
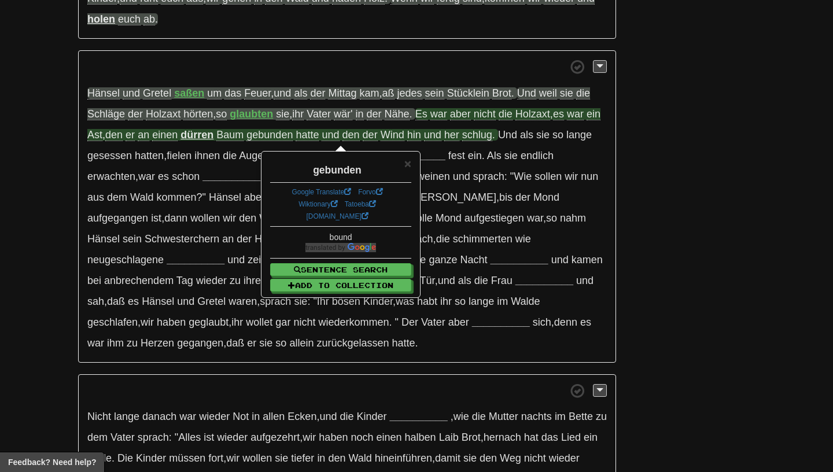
click at [413, 166] on div "× gebunden Google Translate Forvo Wiktionary Tatoeba dict.cc bound Sentence Sea…" at bounding box center [340, 224] width 157 height 145
click at [412, 166] on span "×" at bounding box center [408, 163] width 7 height 13
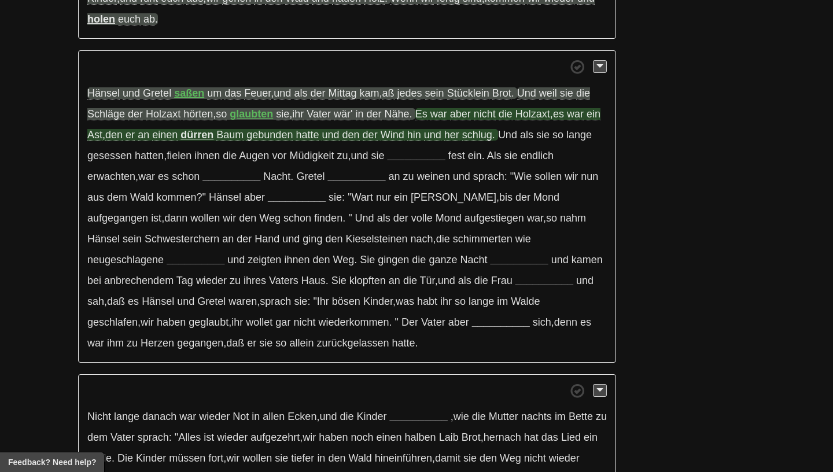
click at [493, 139] on span "schlug" at bounding box center [477, 135] width 30 height 12
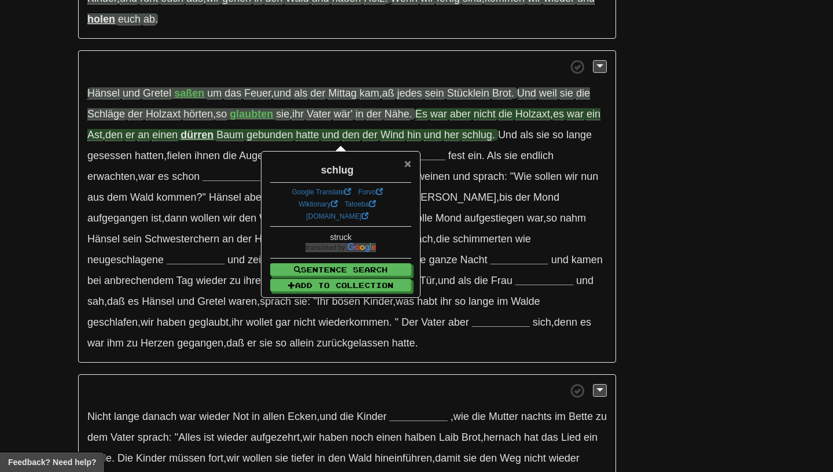
click at [406, 165] on span "×" at bounding box center [408, 163] width 7 height 13
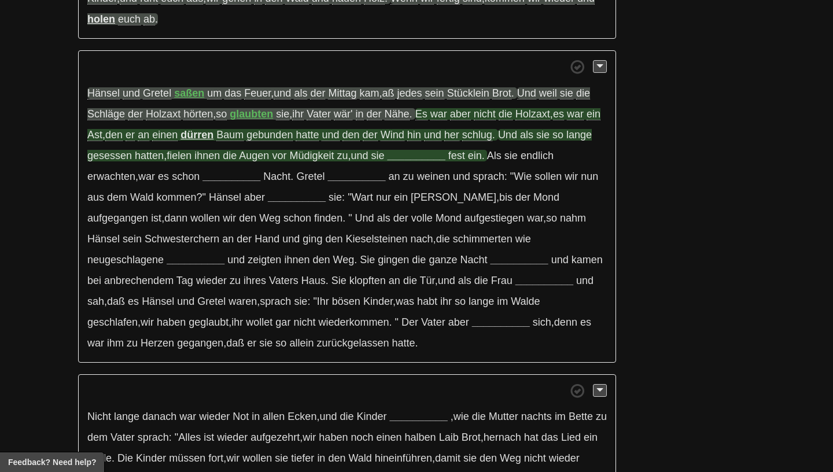
click at [436, 158] on strong "__________" at bounding box center [417, 156] width 58 height 12
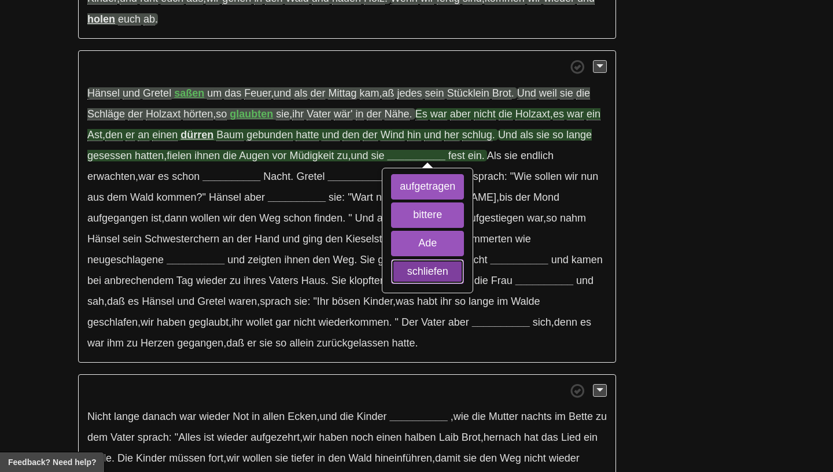
click at [427, 273] on button "schliefen" at bounding box center [427, 271] width 73 height 25
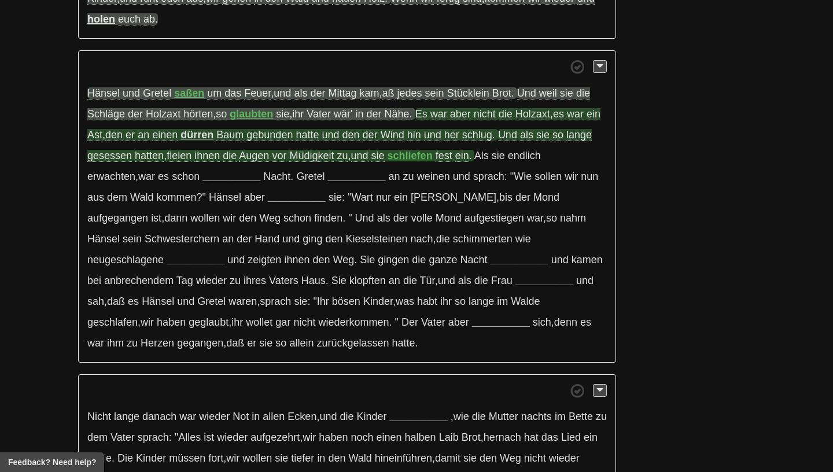
click at [132, 160] on span "gesessen" at bounding box center [109, 156] width 45 height 12
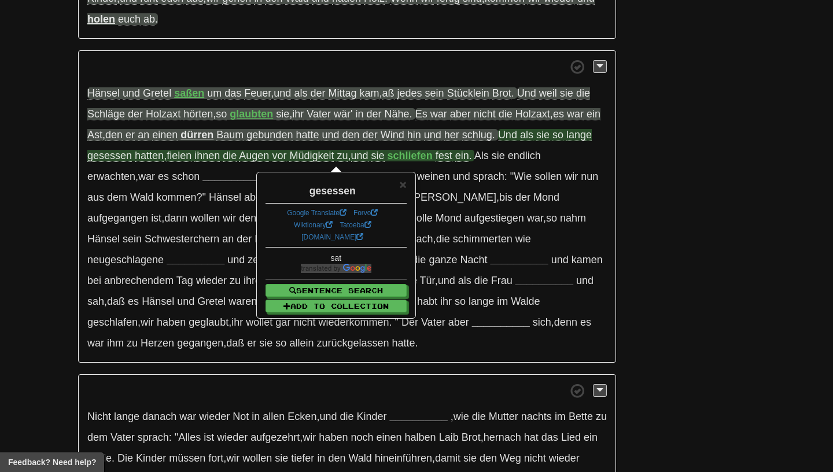
click at [192, 159] on span "fielen" at bounding box center [179, 156] width 25 height 12
click at [220, 162] on span "ihnen" at bounding box center [206, 156] width 25 height 12
click at [269, 162] on span "Augen" at bounding box center [254, 156] width 30 height 12
click at [334, 157] on span "Müdigkeit" at bounding box center [311, 156] width 45 height 12
click at [401, 185] on span "×" at bounding box center [403, 184] width 7 height 13
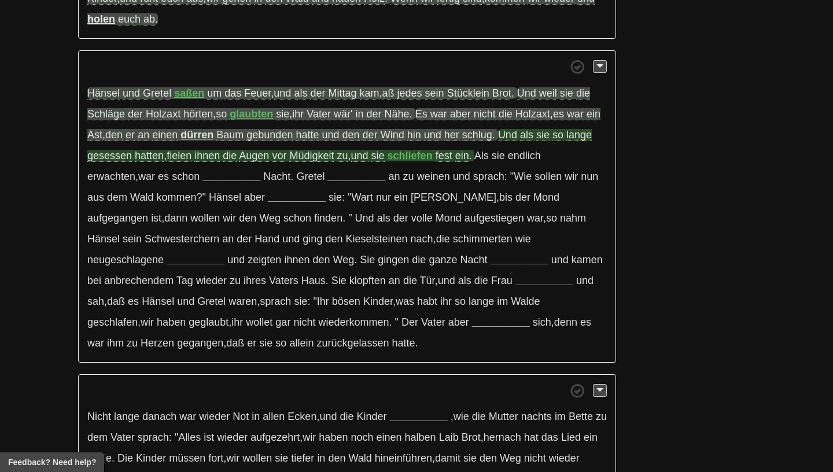
click at [433, 161] on strong "schliefen" at bounding box center [410, 156] width 45 height 12
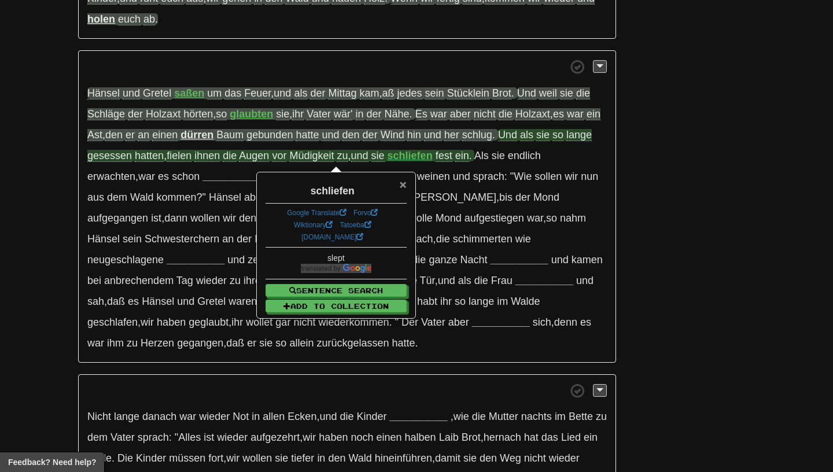
click at [404, 186] on span "×" at bounding box center [403, 184] width 7 height 13
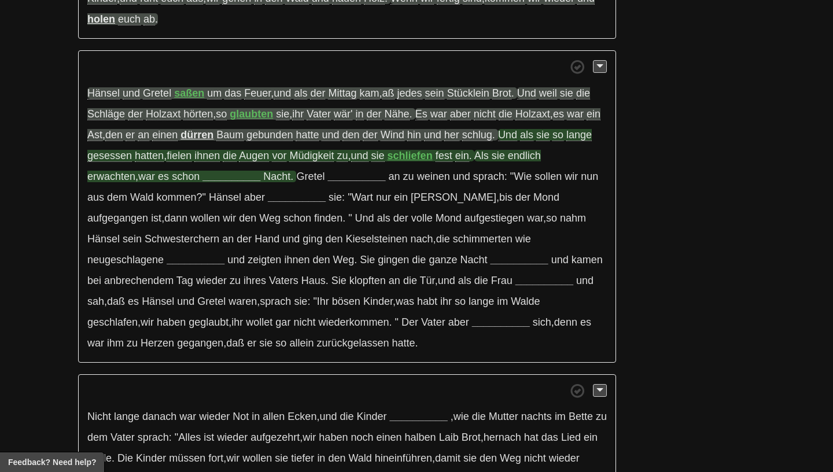
click at [233, 182] on strong "__________" at bounding box center [232, 177] width 58 height 12
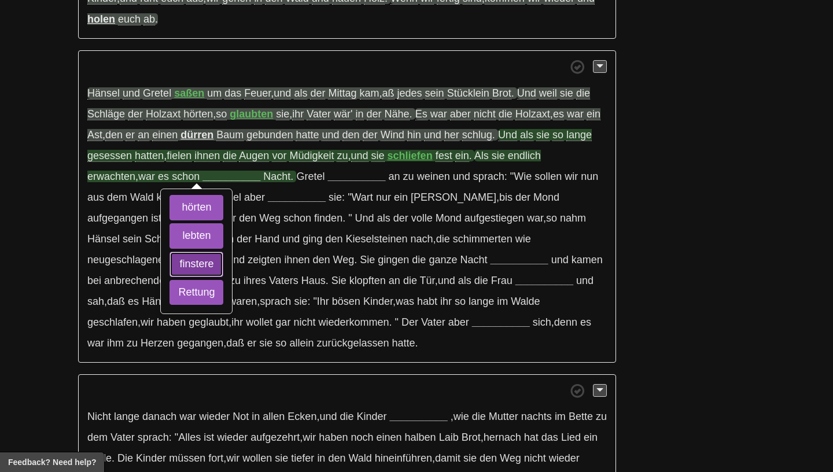
click at [223, 274] on button "finstere" at bounding box center [197, 264] width 54 height 25
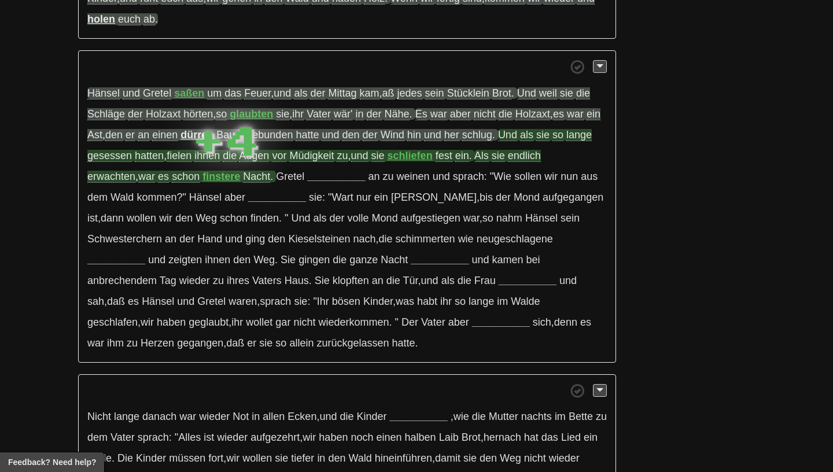
click at [218, 182] on strong "finstere" at bounding box center [222, 177] width 38 height 12
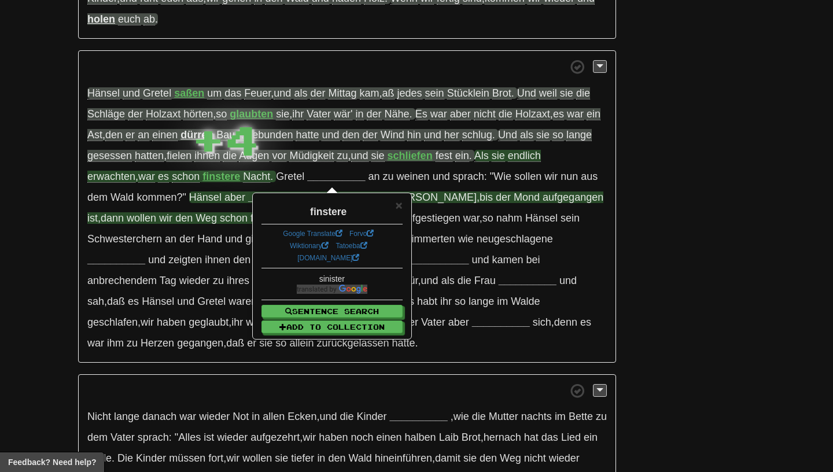
click at [221, 198] on span "Hänsel" at bounding box center [205, 198] width 32 height 12
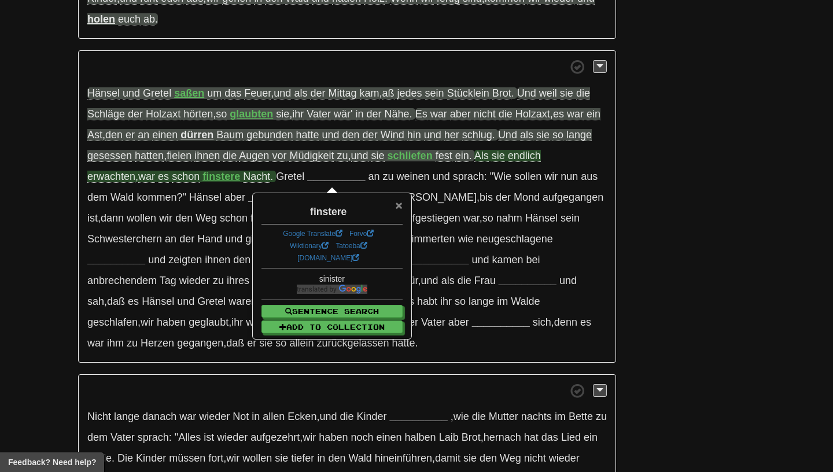
click at [401, 207] on span "×" at bounding box center [399, 205] width 7 height 13
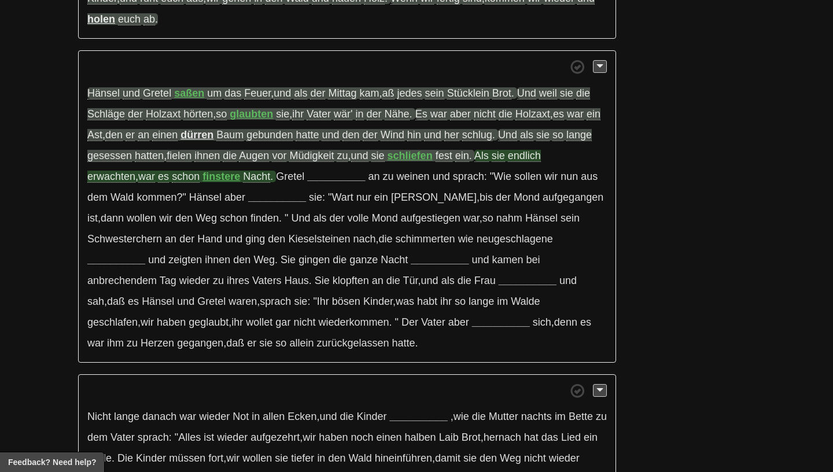
click at [129, 183] on span "erwachten" at bounding box center [111, 177] width 48 height 12
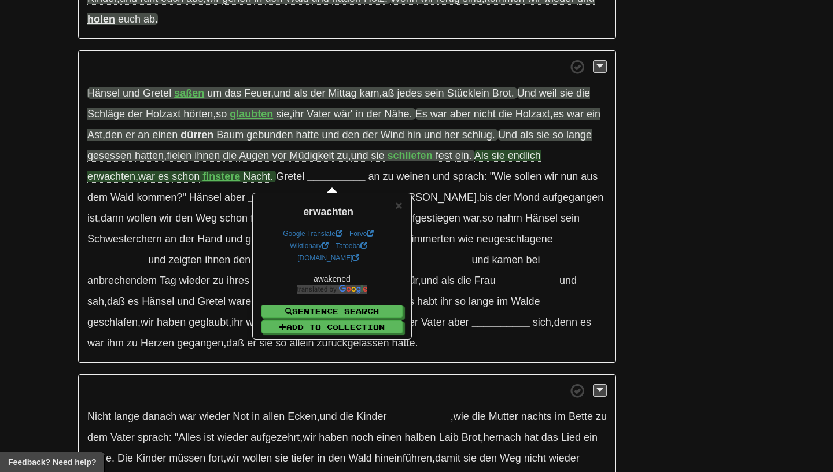
click at [412, 214] on p "Hänsel und Gretel saßen um das Feuer , und als der Mittag kam , aß jedes sein S…" at bounding box center [347, 206] width 538 height 313
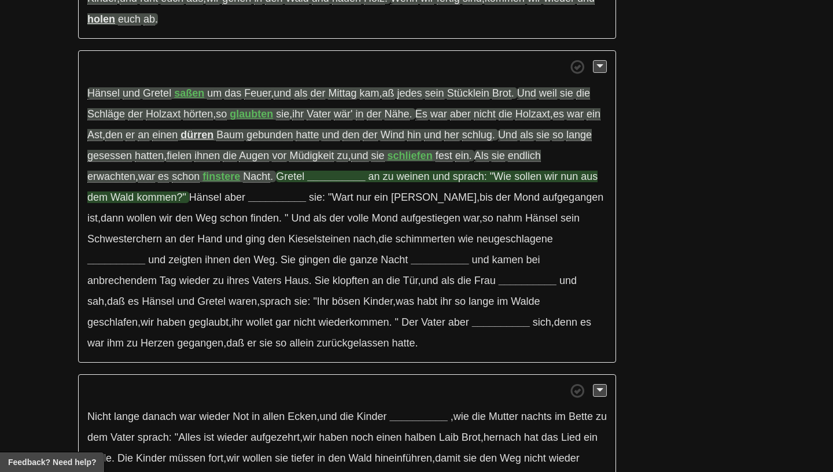
click at [350, 178] on strong "__________" at bounding box center [336, 177] width 58 height 12
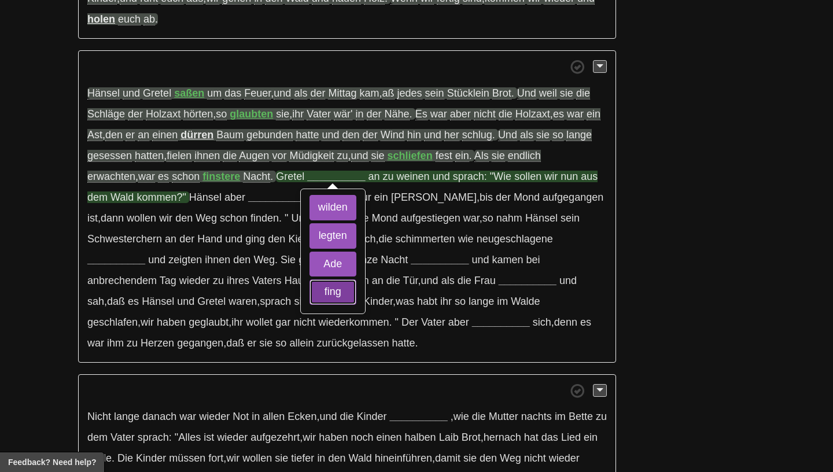
click at [357, 302] on button "fing" at bounding box center [333, 292] width 47 height 25
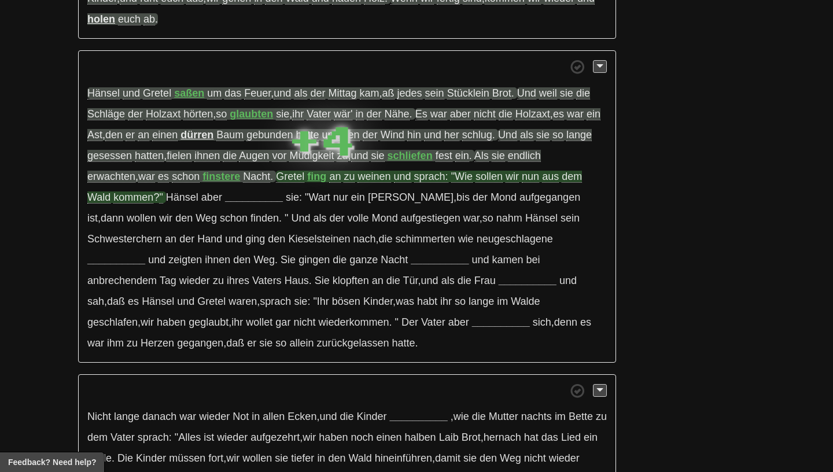
click at [317, 181] on strong "fing" at bounding box center [316, 177] width 19 height 12
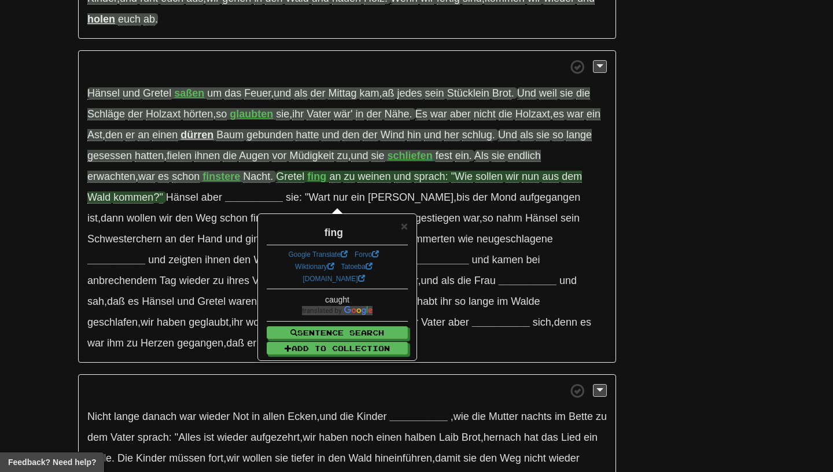
click at [374, 192] on p "Hänsel und Gretel saßen um das Feuer , und als der Mittag kam , aß jedes sein S…" at bounding box center [347, 206] width 538 height 313
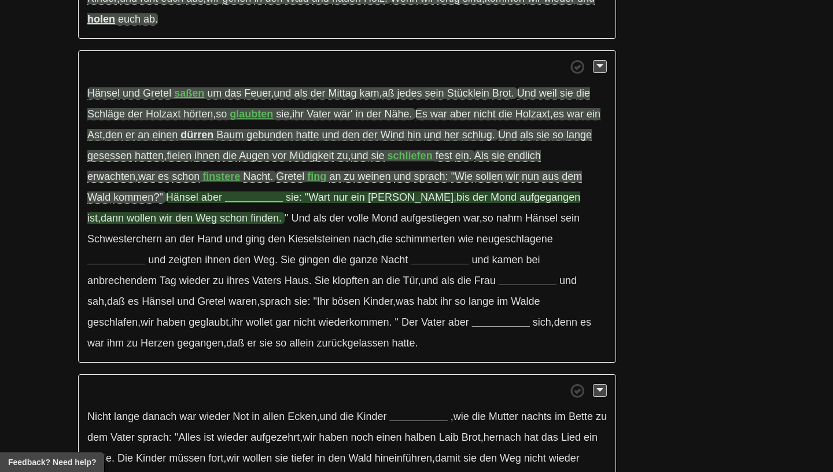
click at [232, 203] on strong "__________" at bounding box center [254, 198] width 58 height 12
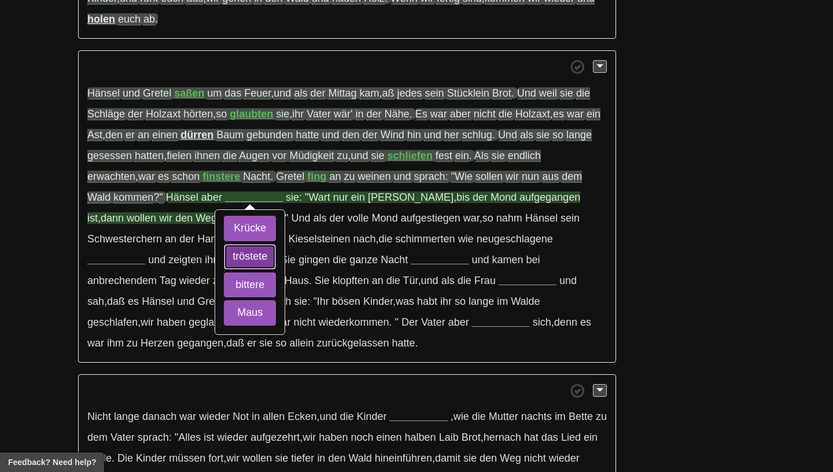
click at [245, 267] on button "tröstete" at bounding box center [250, 256] width 52 height 25
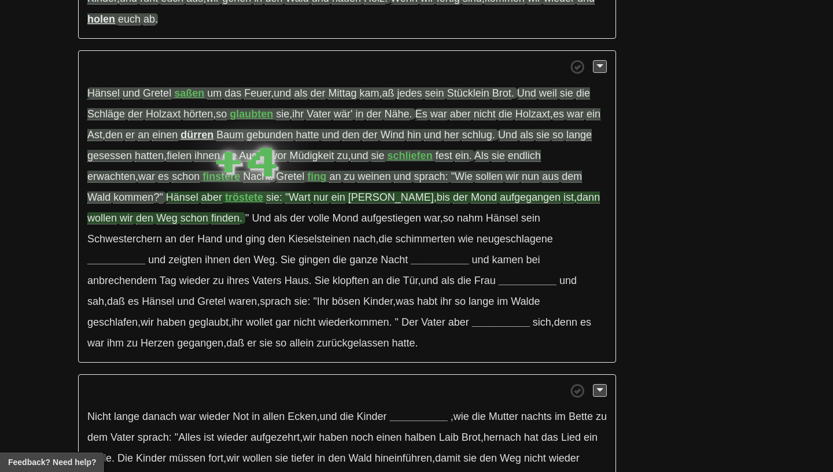
click at [243, 203] on strong "tröstete" at bounding box center [244, 198] width 38 height 12
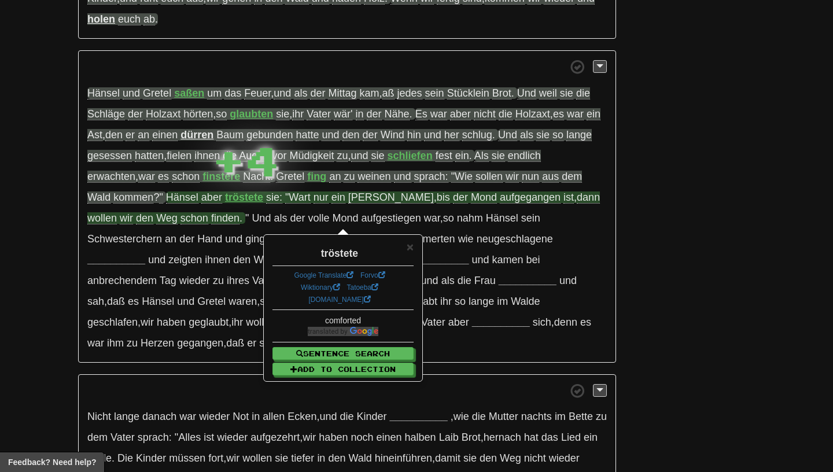
click at [244, 211] on p "Hänsel und Gretel saßen um das Feuer , und als der Mittag kam , aß jedes sein S…" at bounding box center [347, 206] width 538 height 313
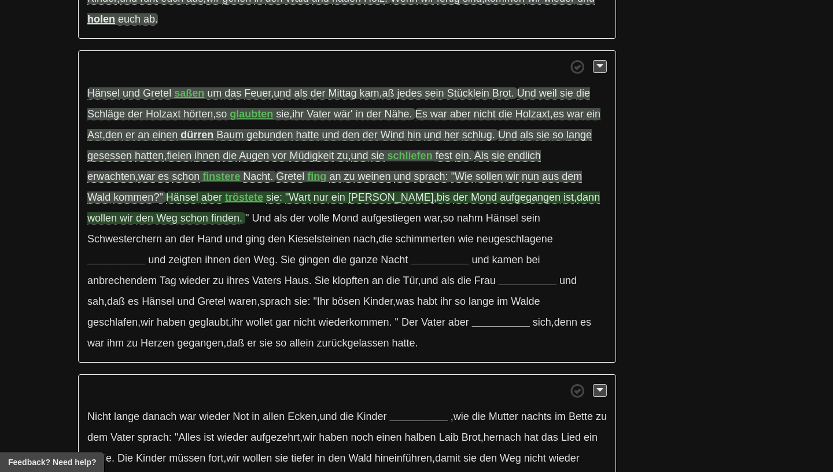
click at [305, 204] on span ""Wart" at bounding box center [297, 198] width 25 height 12
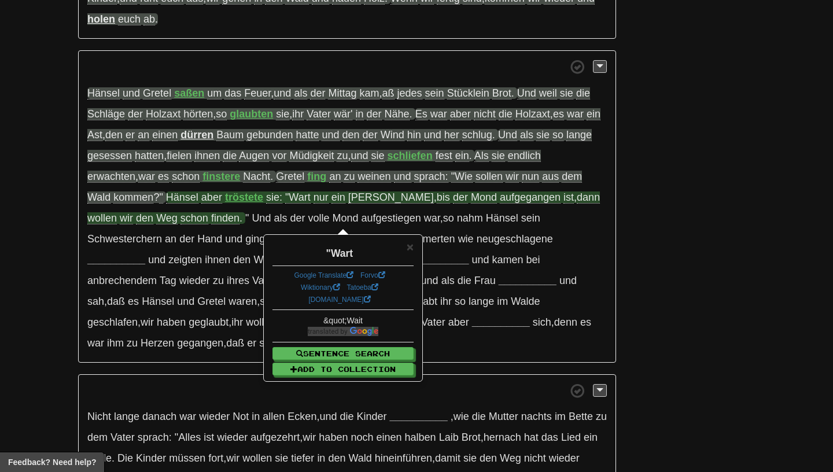
click at [319, 216] on p "Hänsel und Gretel saßen um das Feuer , und als der Mittag kam , aß jedes sein S…" at bounding box center [347, 206] width 538 height 313
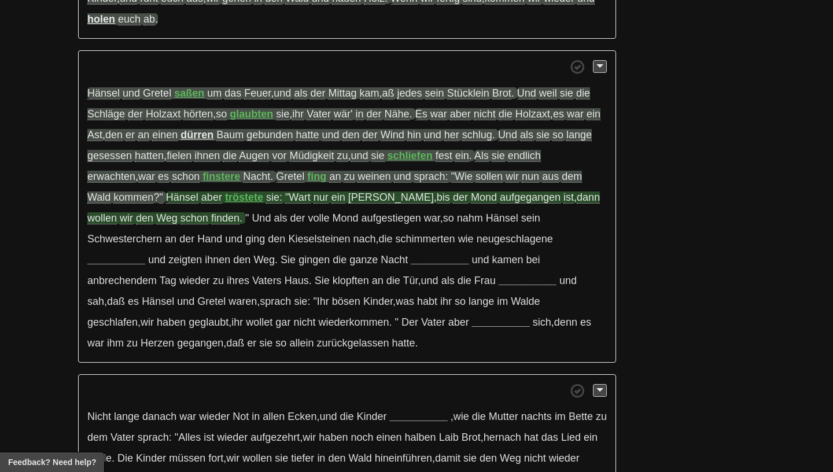
click at [365, 204] on span "Weilchen" at bounding box center [391, 198] width 86 height 12
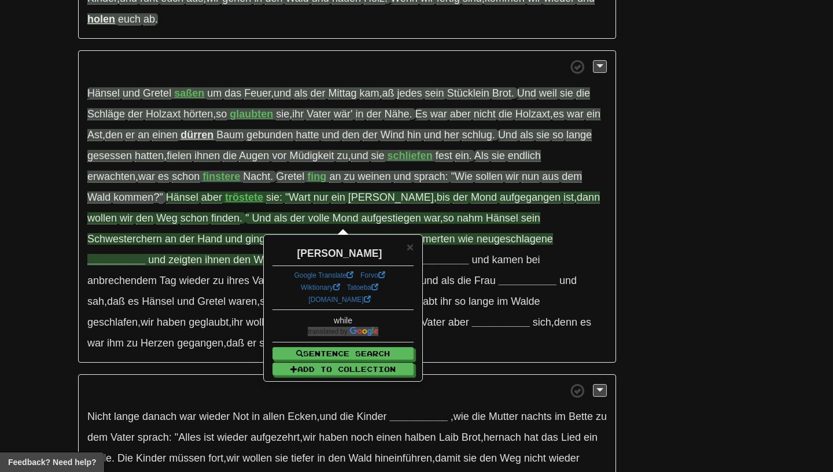
click at [365, 218] on span "aufgestiegen" at bounding box center [392, 218] width 60 height 12
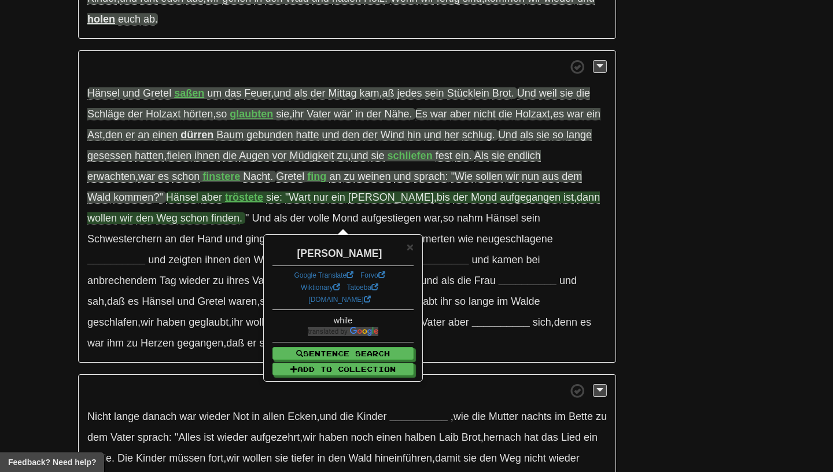
click at [365, 214] on p "Hänsel und Gretel saßen um das Feuer , und als der Mittag kam , aß jedes sein S…" at bounding box center [347, 206] width 538 height 313
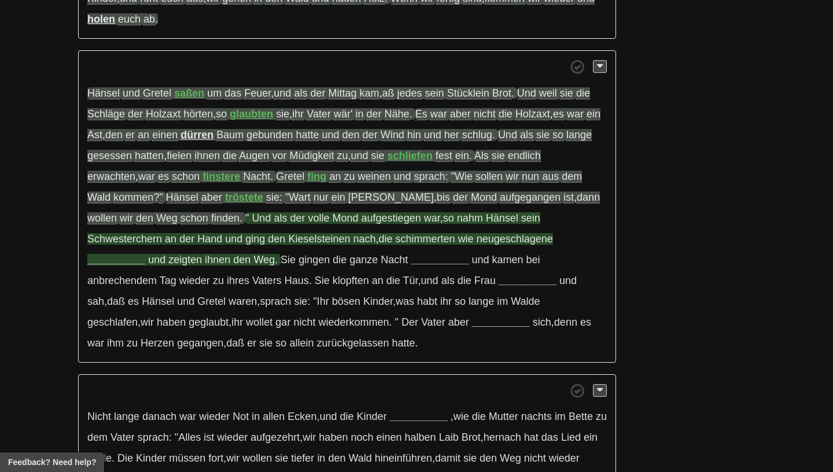
click at [230, 254] on span "ihnen" at bounding box center [217, 260] width 25 height 12
click at [162, 233] on span "Schwesterchern" at bounding box center [124, 239] width 75 height 12
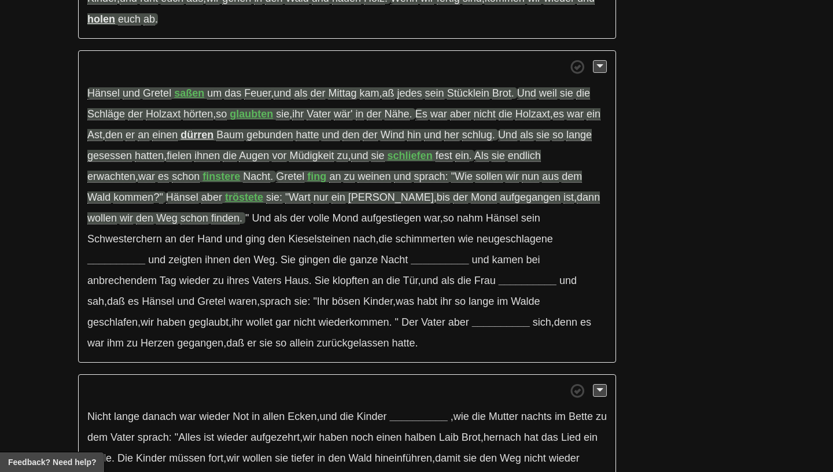
click at [527, 230] on p "Hänsel und Gretel saßen um das Feuer , und als der Mittag kam , aß jedes sein S…" at bounding box center [347, 206] width 538 height 313
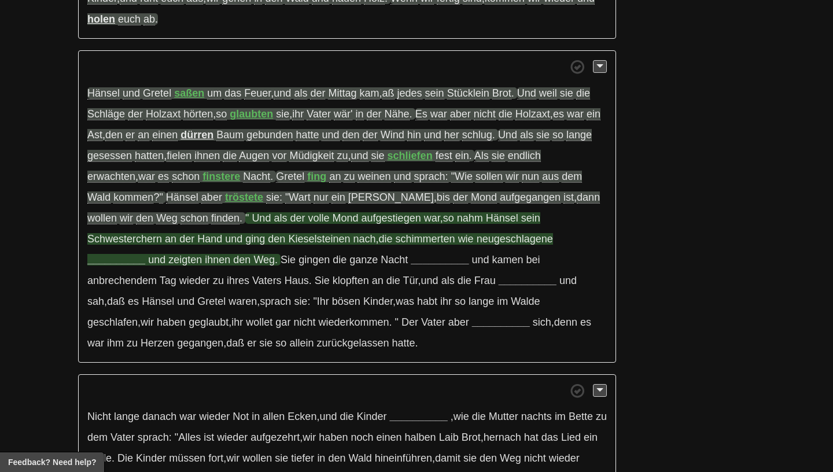
click at [145, 254] on strong "__________" at bounding box center [116, 260] width 58 height 12
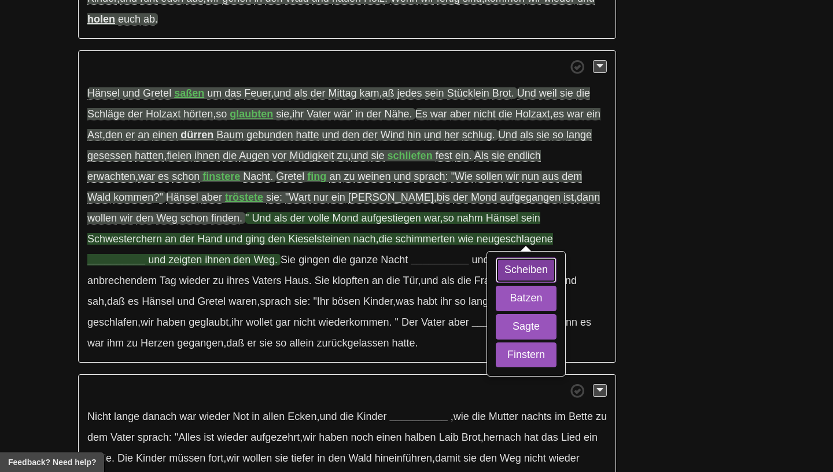
click at [496, 280] on button "Scheiben" at bounding box center [526, 270] width 61 height 25
click at [496, 311] on button "Batzen" at bounding box center [526, 298] width 61 height 25
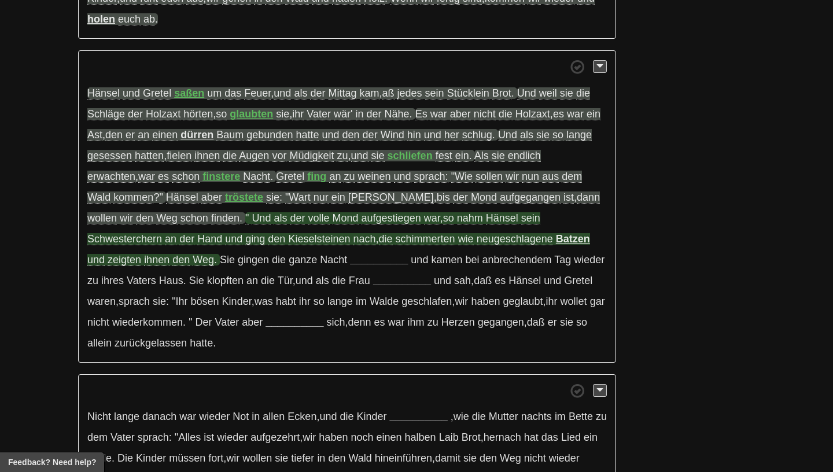
click at [274, 221] on span "als" at bounding box center [280, 218] width 13 height 12
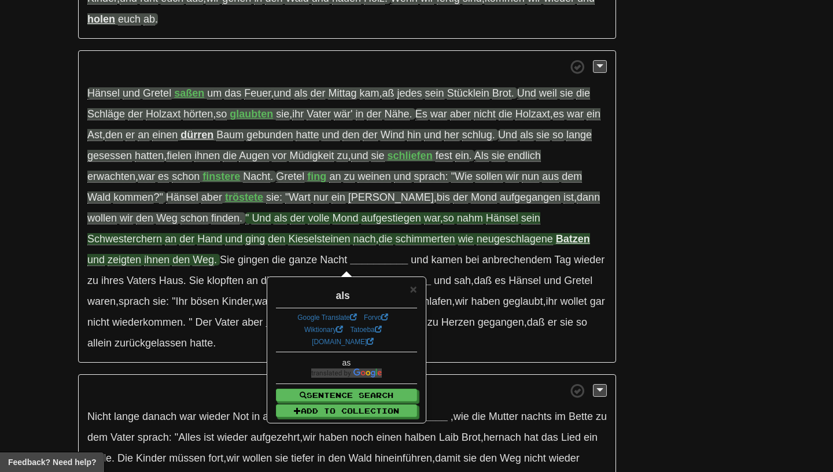
click at [417, 291] on div "× als Google Translate Forvo Wiktionary Tatoeba dict.cc as Sentence Search Add …" at bounding box center [346, 350] width 157 height 145
click at [415, 294] on span "×" at bounding box center [413, 288] width 7 height 13
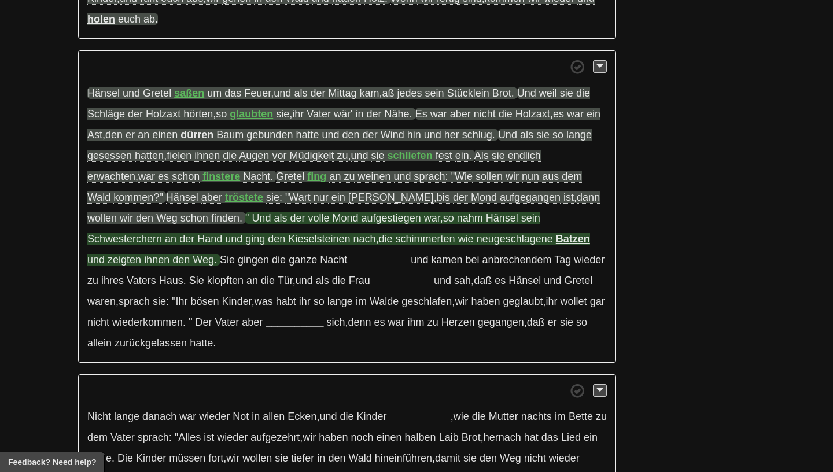
click at [361, 214] on p "Hänsel und Gretel saßen um das Feuer , und als der Mittag kam , aß jedes sein S…" at bounding box center [347, 206] width 538 height 313
click at [362, 223] on span "aufgestiegen" at bounding box center [392, 218] width 60 height 12
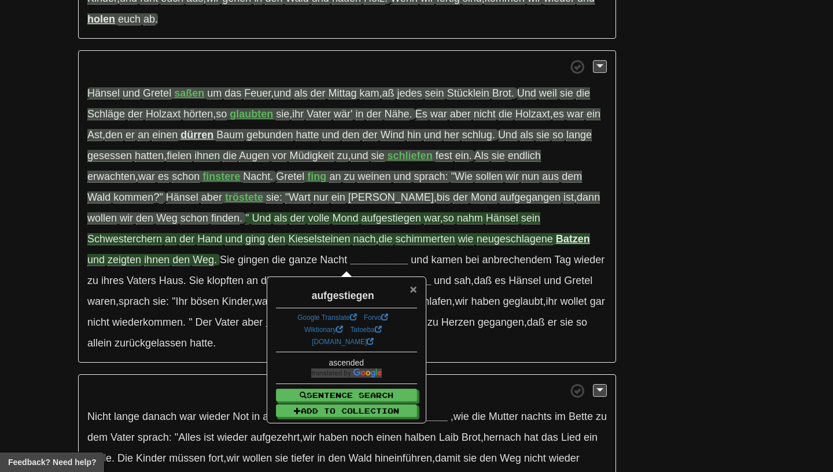
click at [413, 284] on span "×" at bounding box center [413, 288] width 7 height 13
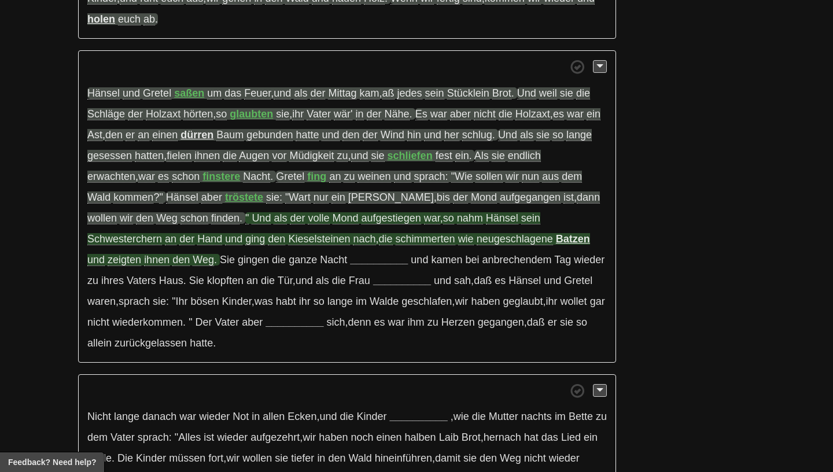
click at [245, 242] on span "ging" at bounding box center [255, 239] width 20 height 12
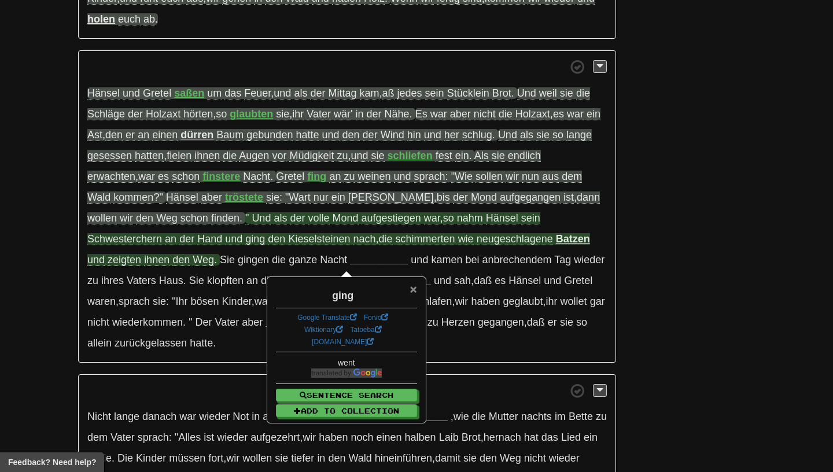
click at [413, 293] on span "×" at bounding box center [413, 288] width 7 height 13
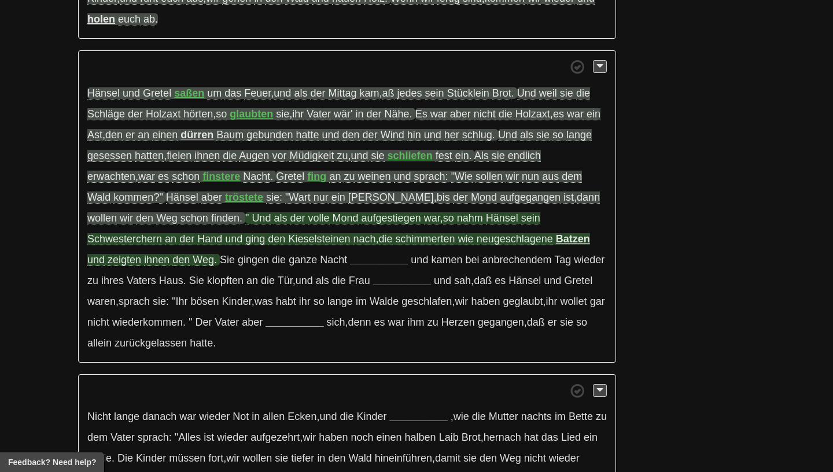
click at [288, 244] on span "Kieselsteinen" at bounding box center [319, 239] width 62 height 12
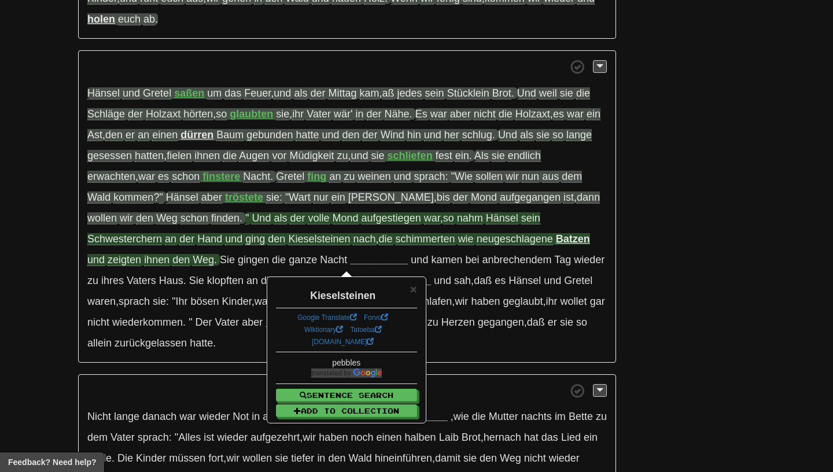
click at [410, 299] on div "Kieselsteinen" at bounding box center [346, 293] width 141 height 20
click at [411, 290] on span "×" at bounding box center [413, 288] width 7 height 13
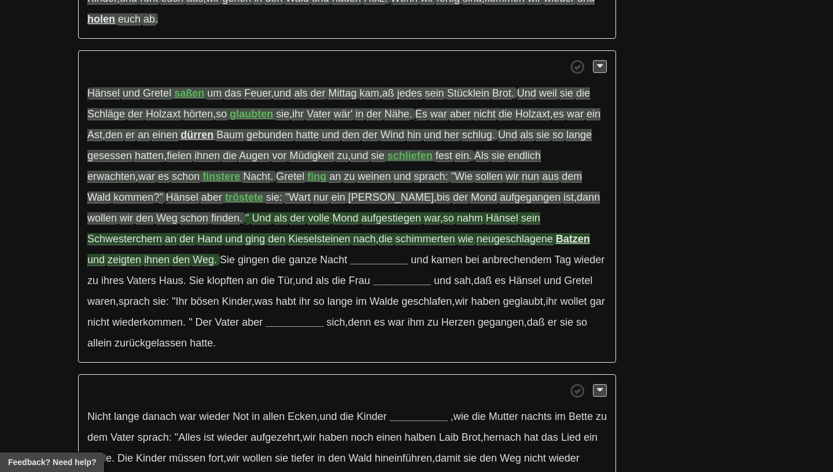
click at [396, 243] on span "schimmerten" at bounding box center [426, 239] width 60 height 12
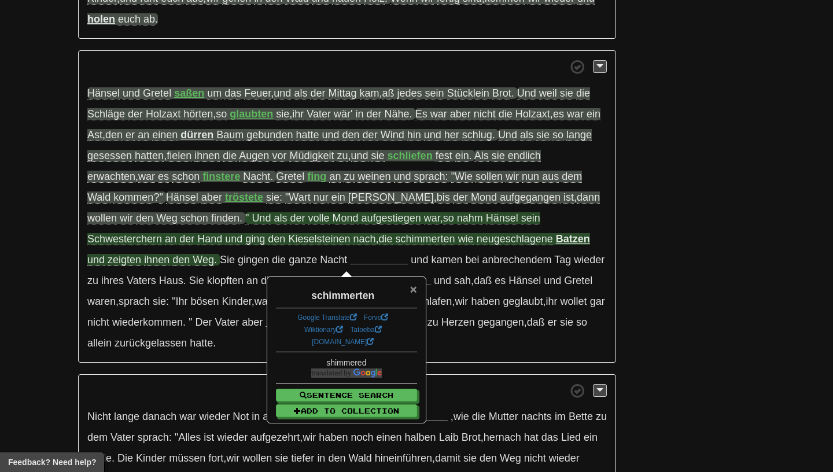
click at [415, 293] on span "×" at bounding box center [413, 288] width 7 height 13
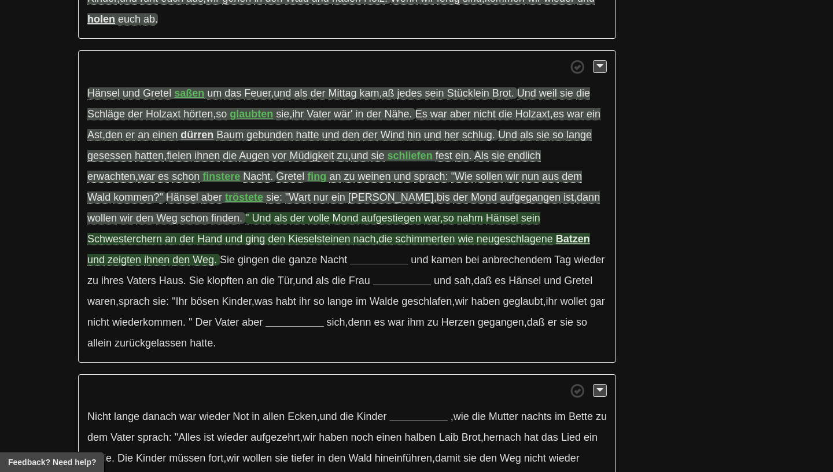
click at [477, 245] on span "neugeschlagene" at bounding box center [515, 239] width 76 height 12
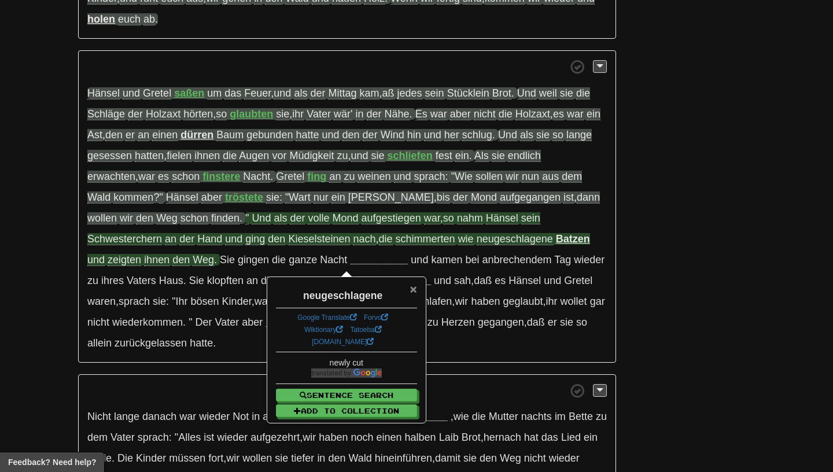
click at [414, 290] on span "×" at bounding box center [413, 288] width 7 height 13
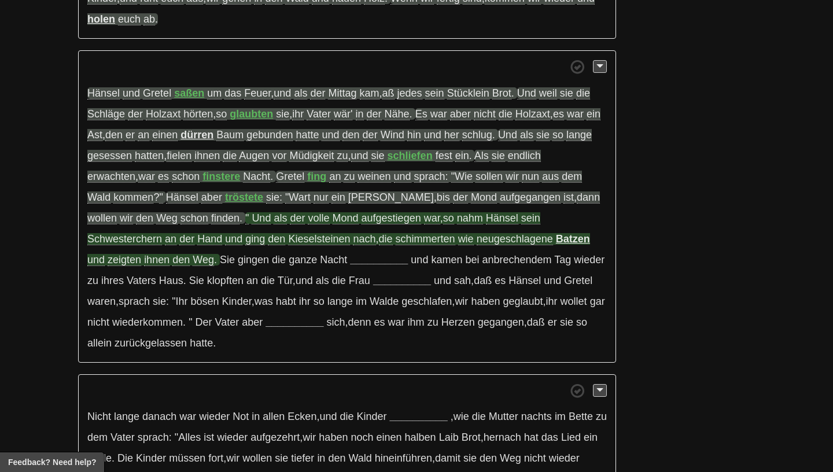
click at [556, 245] on strong "Batzen" at bounding box center [573, 239] width 34 height 12
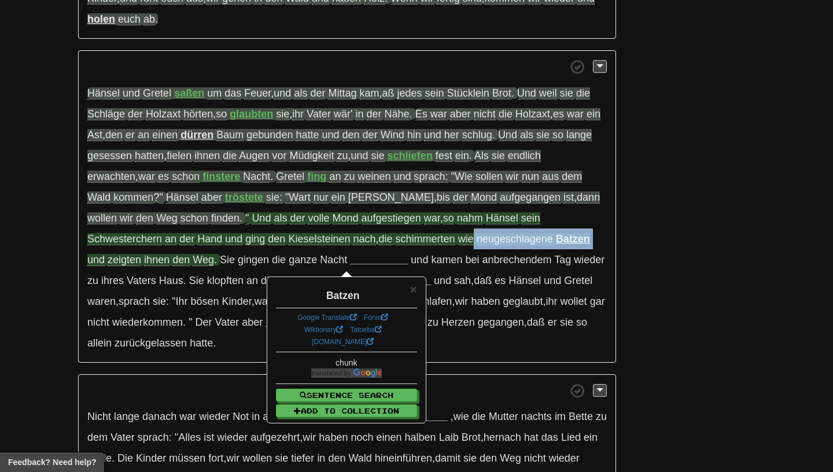
drag, startPoint x: 388, startPoint y: 244, endPoint x: 508, endPoint y: 237, distance: 120.0
click at [508, 237] on p "Hänsel und Gretel saßen um das Feuer , und als der Mittag kam , aß jedes sein S…" at bounding box center [347, 206] width 538 height 313
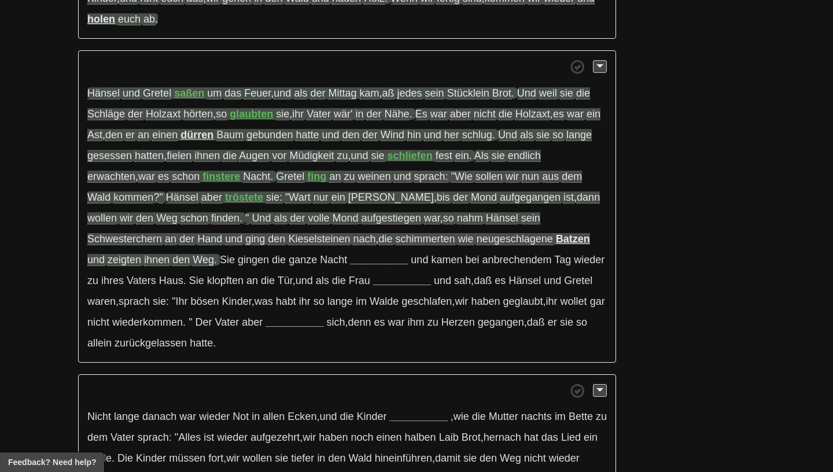
click at [597, 249] on p "Hänsel und Gretel saßen um das Feuer , und als der Mittag kam , aß jedes sein S…" at bounding box center [347, 206] width 538 height 313
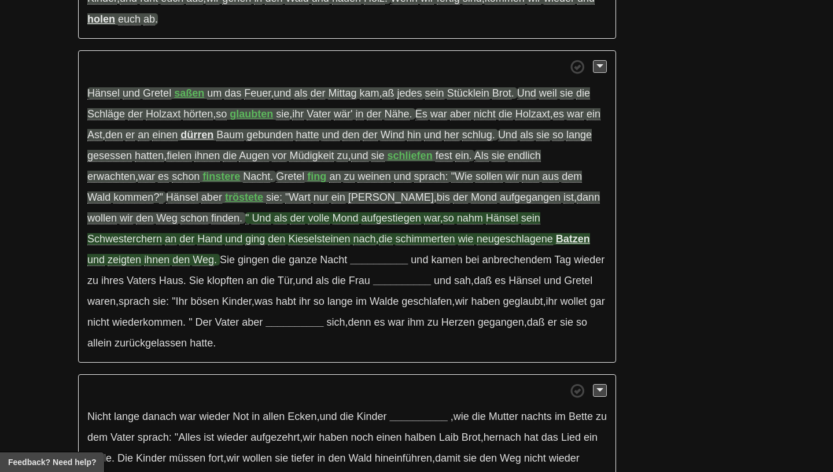
click at [141, 254] on span "zeigten" at bounding box center [125, 260] width 34 height 12
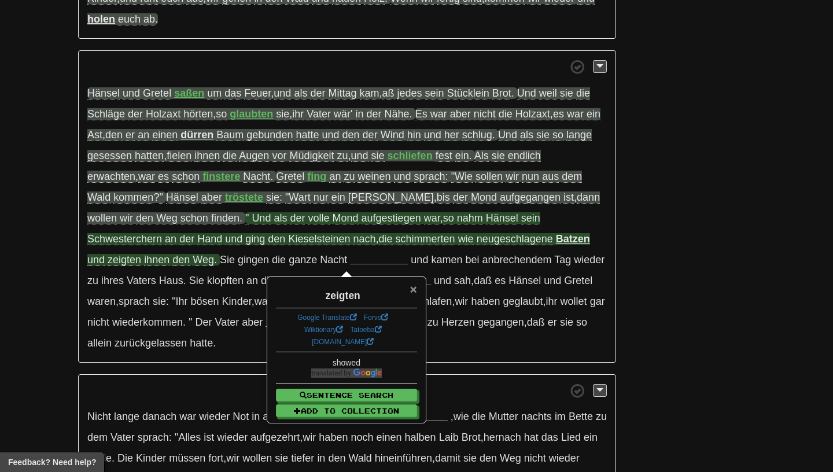
click at [414, 293] on span "×" at bounding box center [413, 288] width 7 height 13
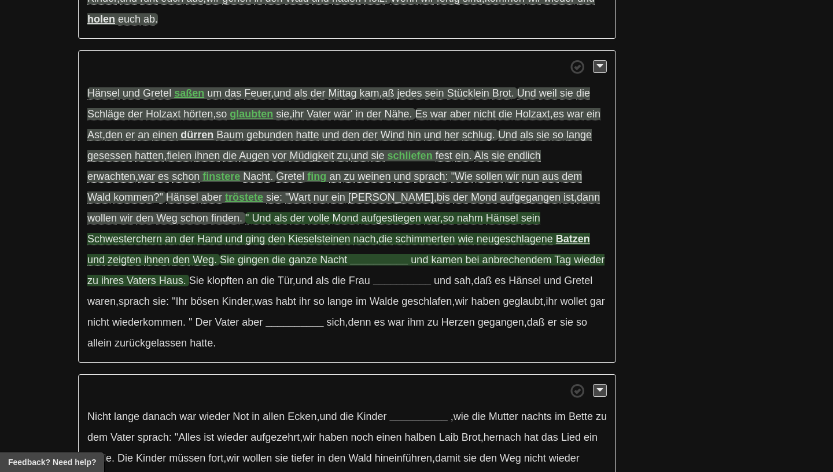
click at [350, 265] on strong "__________" at bounding box center [379, 260] width 58 height 12
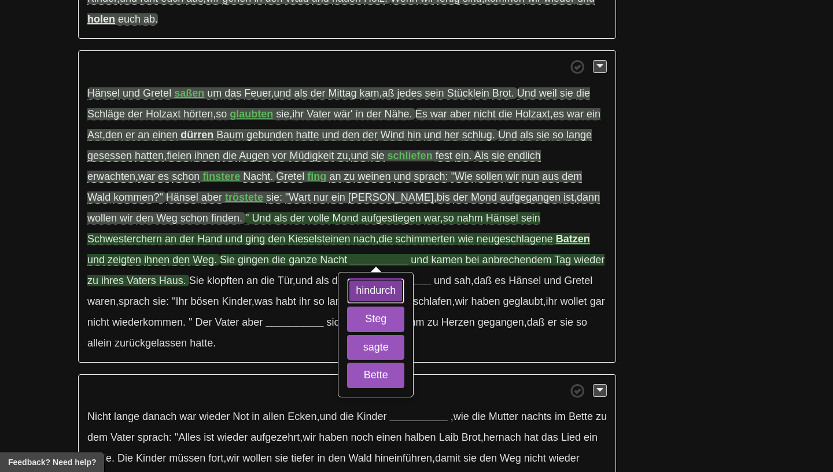
click at [347, 300] on button "hindurch" at bounding box center [375, 290] width 57 height 25
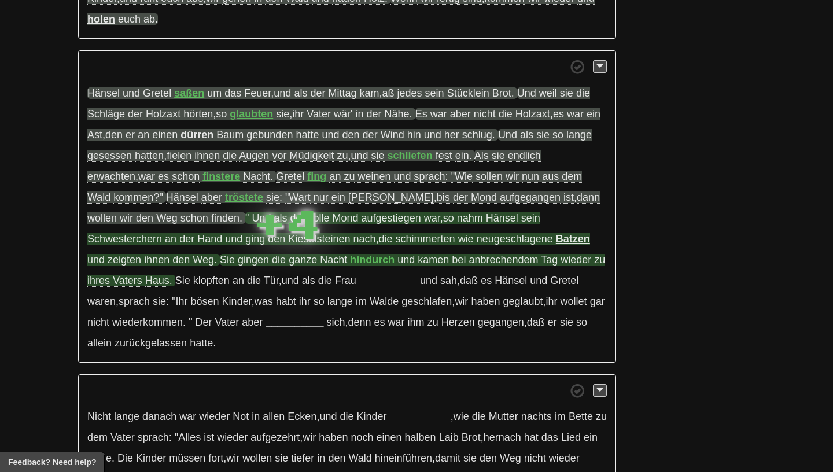
click at [238, 261] on span "gingen" at bounding box center [253, 260] width 31 height 12
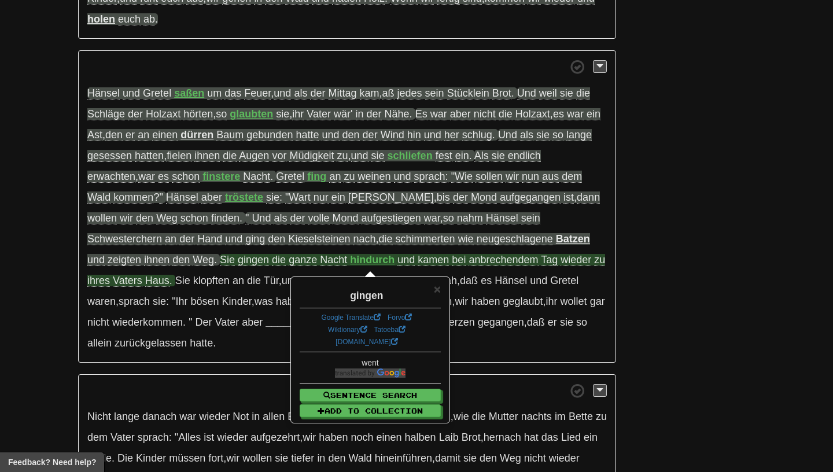
click at [238, 263] on span "gingen" at bounding box center [253, 260] width 31 height 12
click at [289, 261] on span "ganze" at bounding box center [303, 260] width 28 height 12
click at [350, 265] on strong "hindurch" at bounding box center [372, 260] width 45 height 12
click at [452, 263] on span "bei" at bounding box center [459, 260] width 14 height 12
click at [469, 265] on span "anbrechendem" at bounding box center [503, 260] width 69 height 12
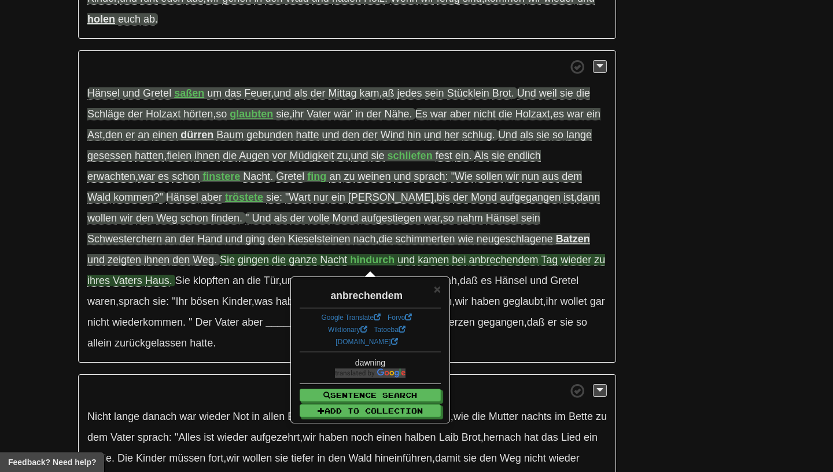
click at [431, 295] on div "anbrechendem" at bounding box center [370, 293] width 141 height 20
click at [441, 289] on div "× anbrechendem Google Translate Forvo Wiktionary Tatoeba dict.cc dawning Senten…" at bounding box center [370, 350] width 157 height 145
click at [440, 289] on span "×" at bounding box center [437, 288] width 7 height 13
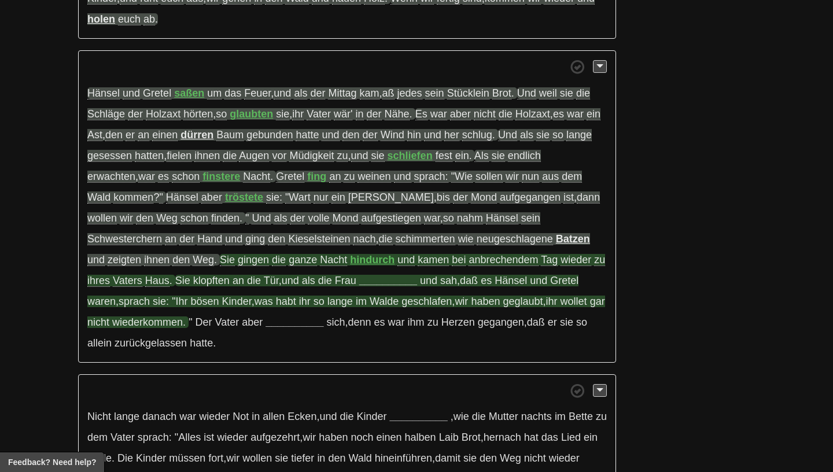
click at [359, 287] on strong "__________" at bounding box center [388, 281] width 58 height 12
click at [359, 287] on strong "aufmachte" at bounding box center [385, 281] width 52 height 12
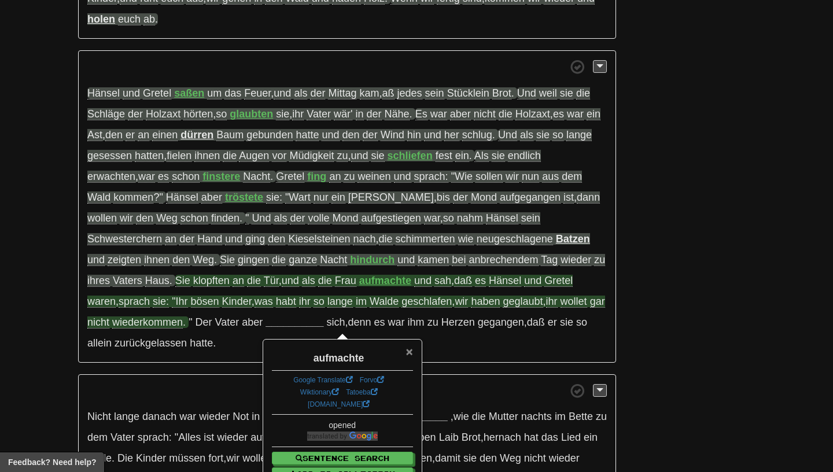
click at [410, 352] on span "×" at bounding box center [409, 351] width 7 height 13
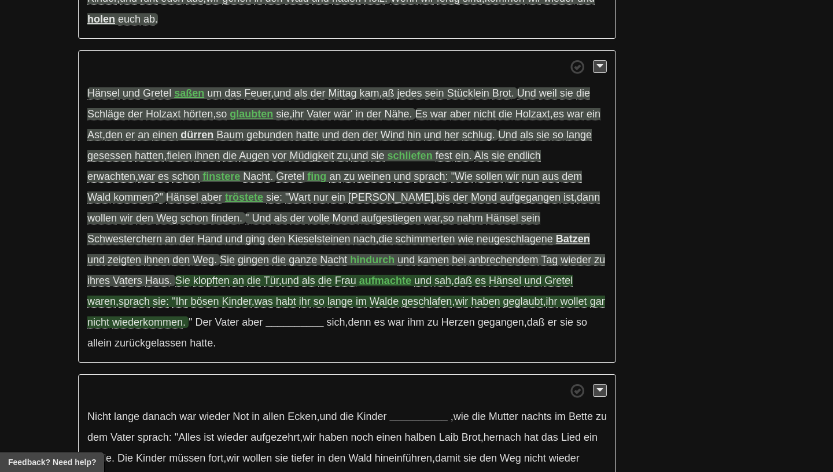
click at [191, 308] on span "bösen" at bounding box center [205, 302] width 28 height 12
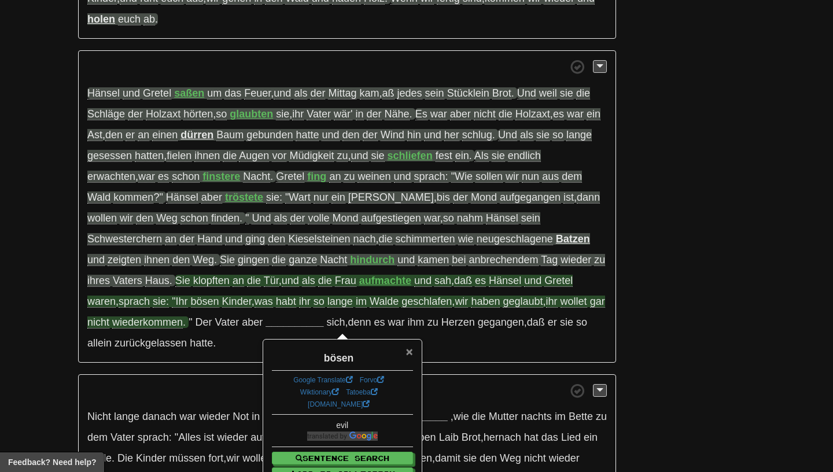
click at [410, 355] on span "×" at bounding box center [409, 351] width 7 height 13
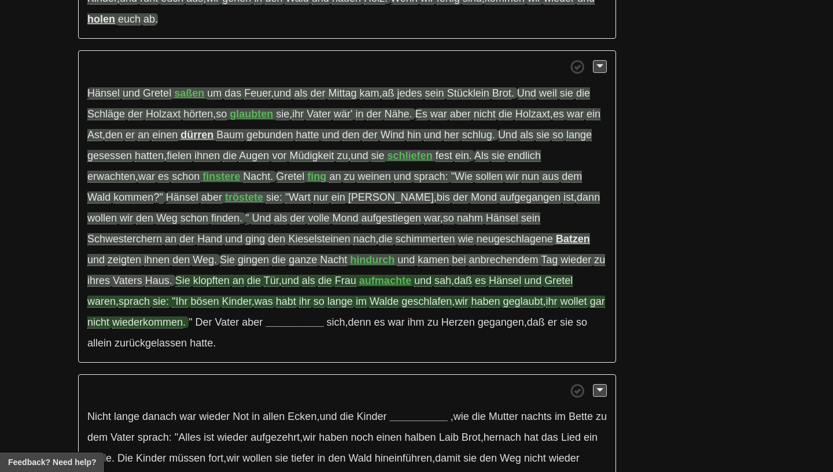
click at [561, 306] on span "wollet" at bounding box center [574, 302] width 27 height 12
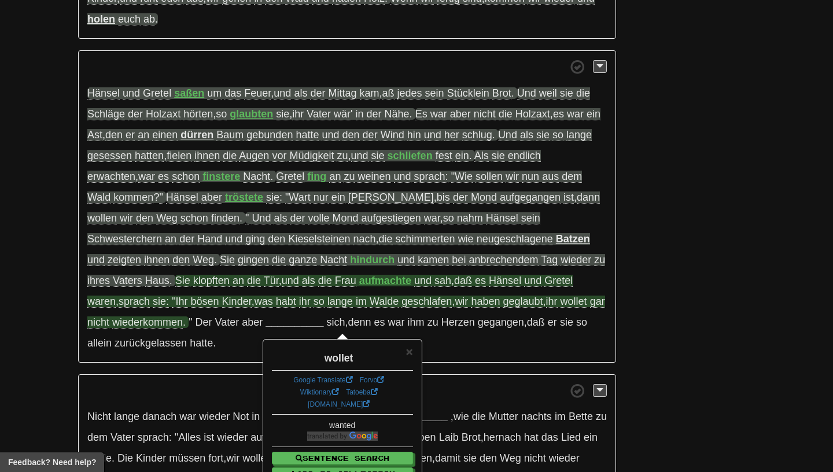
click at [406, 354] on div "wollet" at bounding box center [342, 356] width 141 height 20
click at [148, 327] on span "wiederkommen" at bounding box center [147, 323] width 71 height 12
click at [407, 352] on span "×" at bounding box center [409, 351] width 7 height 13
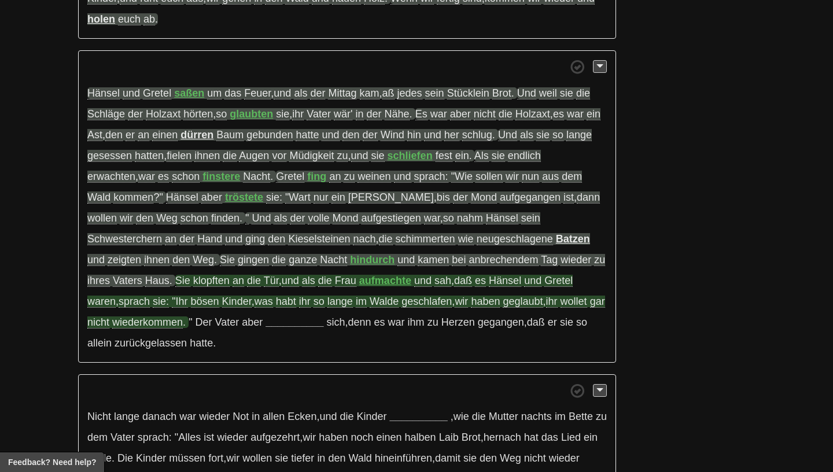
click at [288, 335] on p "Hänsel und Gretel saßen um das Feuer , und als der Mittag kam , aß jedes sein S…" at bounding box center [347, 206] width 538 height 313
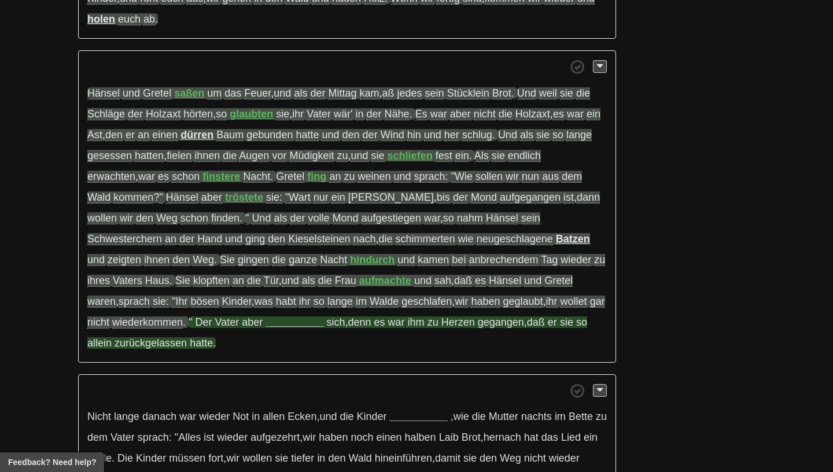
click at [284, 328] on strong "__________" at bounding box center [295, 323] width 58 height 12
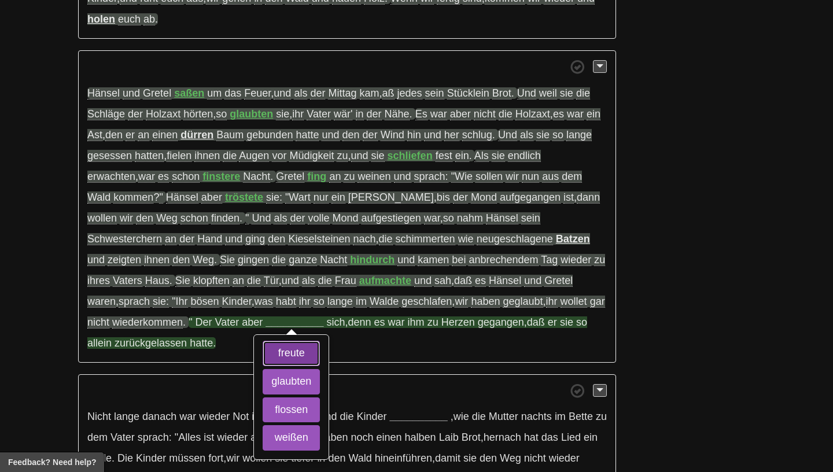
click at [263, 358] on button "freute" at bounding box center [291, 353] width 57 height 25
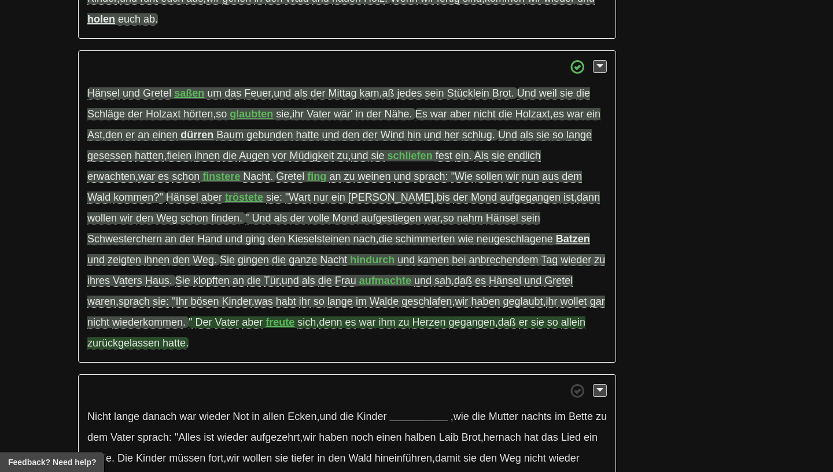
click at [413, 326] on span "Herzen" at bounding box center [430, 323] width 34 height 12
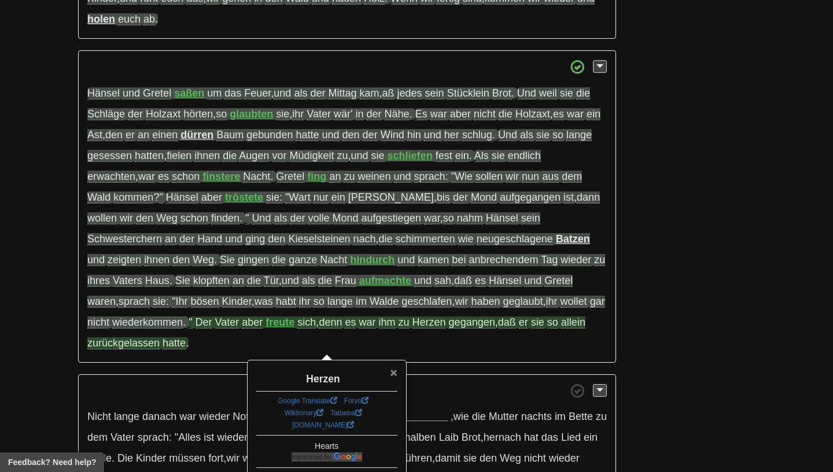
click at [397, 369] on span "×" at bounding box center [393, 372] width 7 height 13
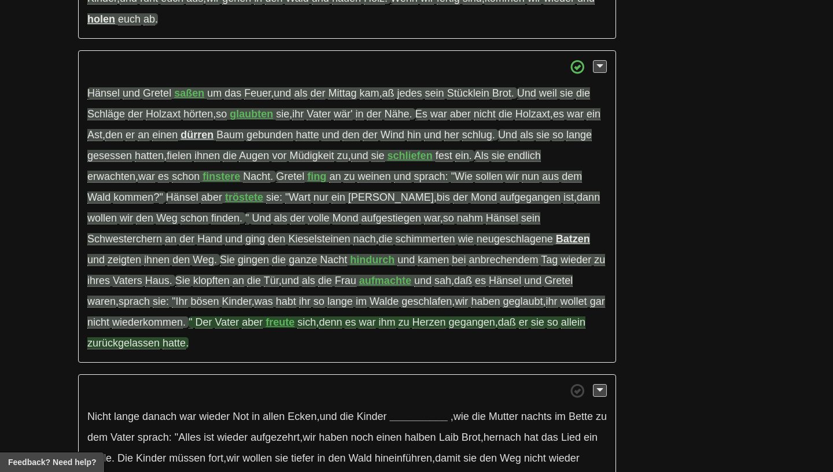
click at [146, 347] on span "zurückgelassen" at bounding box center [123, 343] width 72 height 12
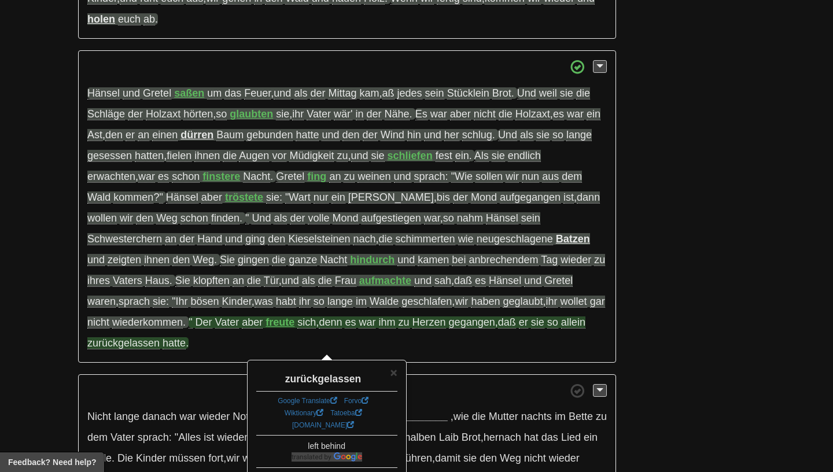
click at [398, 374] on div "× zurückgelassen Google Translate Forvo Wiktionary Tatoeba dict.cc left behind …" at bounding box center [326, 433] width 157 height 145
click at [394, 372] on span "×" at bounding box center [393, 372] width 7 height 13
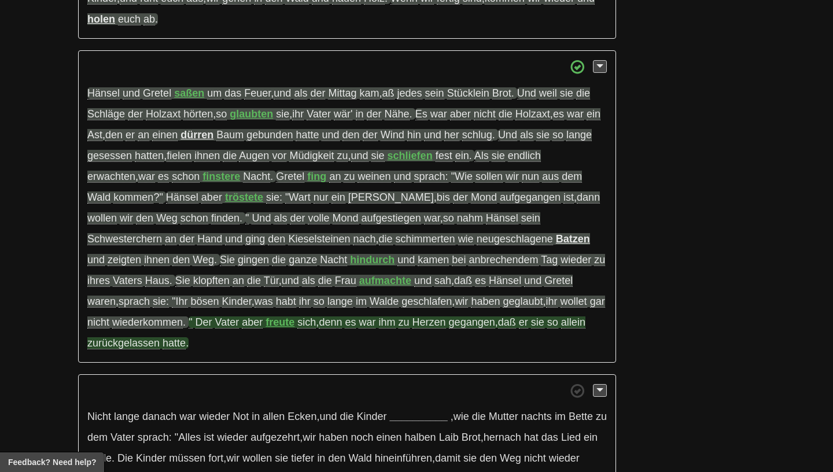
click at [449, 325] on span "gegangen" at bounding box center [472, 323] width 46 height 12
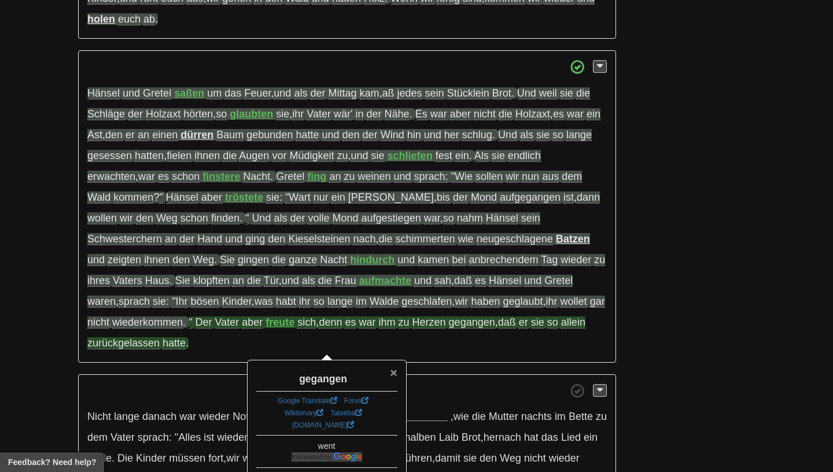
click at [395, 377] on span "×" at bounding box center [393, 372] width 7 height 13
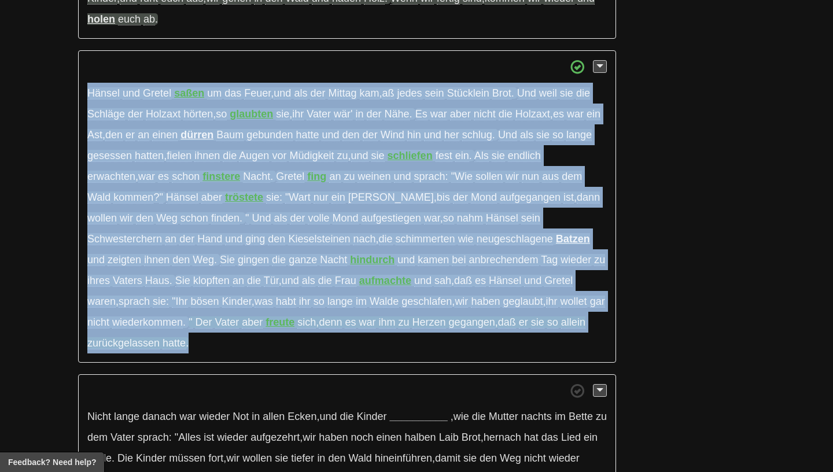
drag, startPoint x: 368, startPoint y: 351, endPoint x: 85, endPoint y: 89, distance: 385.8
click at [85, 89] on p "Hänsel und Gretel saßen um das Feuer , und als der Mittag kam , aß jedes sein S…" at bounding box center [347, 206] width 538 height 313
copy p "Hänsel und Gretel saßen um das Feuer , und als der Mittag kam , aß jedes sein S…"
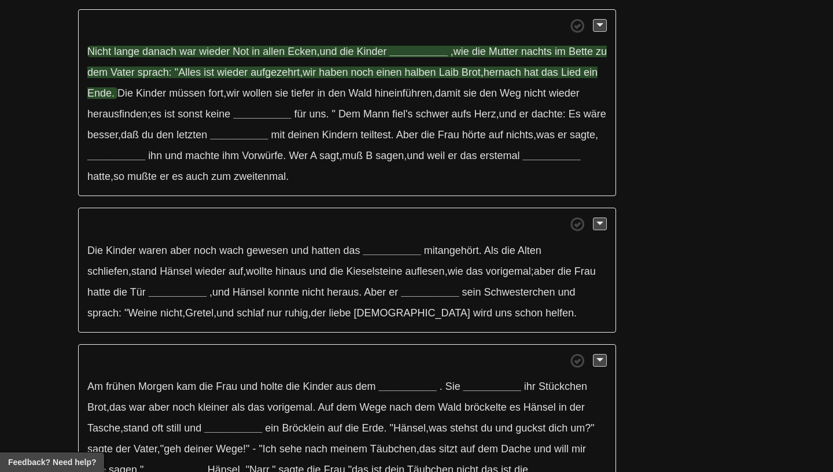
scroll to position [1343, 0]
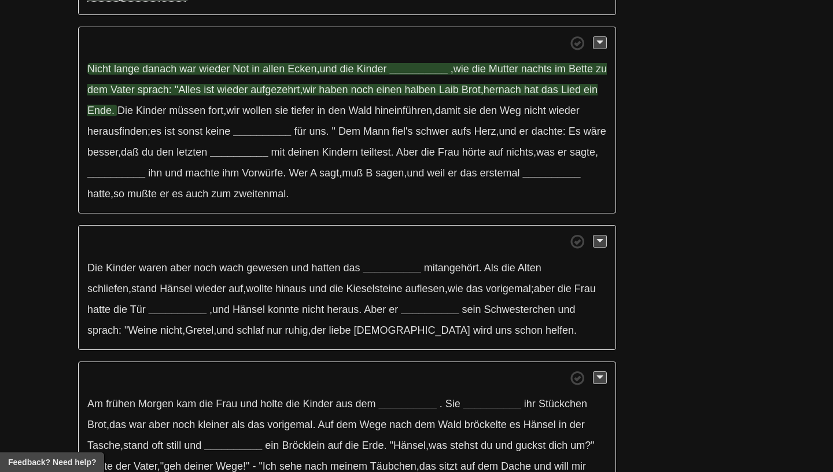
click at [165, 75] on span "danach" at bounding box center [159, 69] width 34 height 12
click at [405, 74] on strong "__________" at bounding box center [419, 69] width 58 height 12
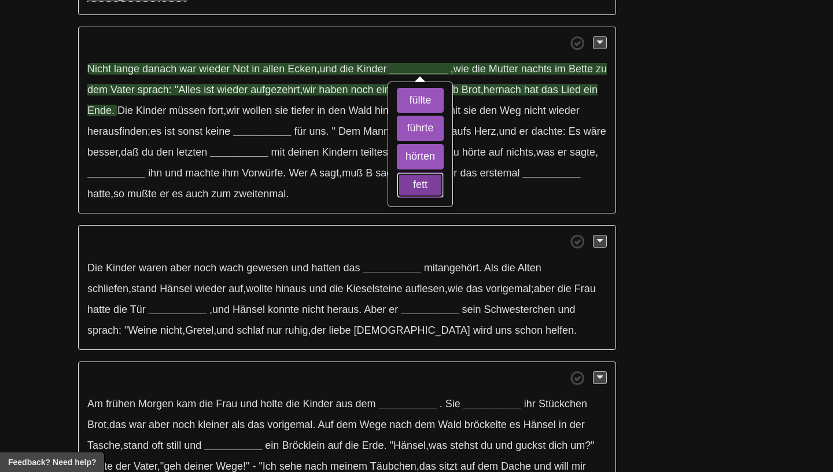
click at [406, 193] on button "fett" at bounding box center [420, 184] width 47 height 25
click at [407, 167] on button "hörten" at bounding box center [420, 156] width 47 height 25
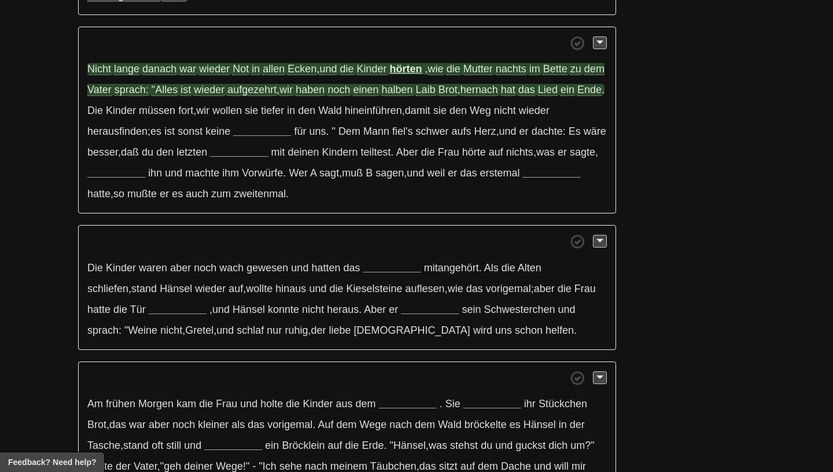
click at [170, 74] on span "danach" at bounding box center [159, 69] width 34 height 12
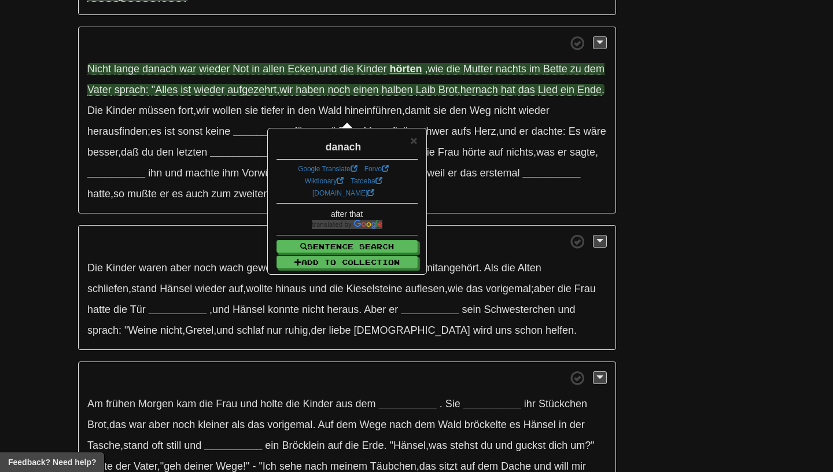
click at [240, 74] on span "Not" at bounding box center [241, 69] width 16 height 12
click at [295, 75] on span "Ecken" at bounding box center [302, 69] width 29 height 12
click at [236, 75] on span "Not" at bounding box center [241, 69] width 16 height 12
click at [297, 75] on span "Ecken" at bounding box center [302, 69] width 29 height 12
click at [524, 75] on span "nachts" at bounding box center [511, 69] width 31 height 12
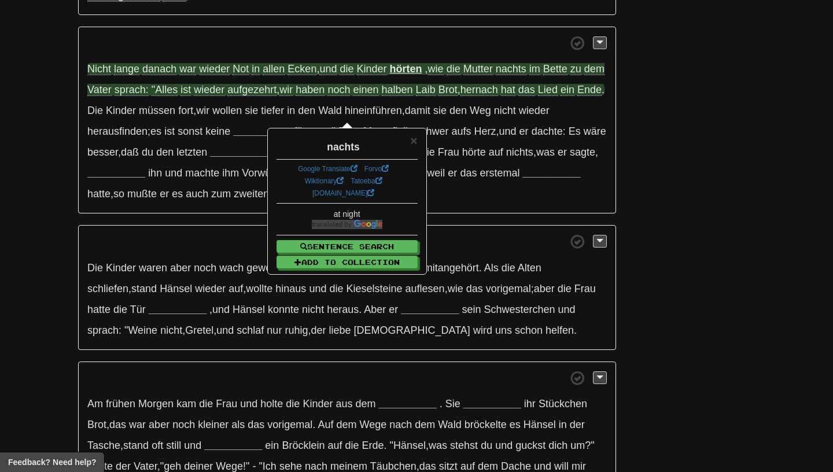
click at [273, 96] on span "aufgezehrt" at bounding box center [251, 90] width 49 height 12
click at [413, 96] on span "halben" at bounding box center [397, 90] width 31 height 12
click at [436, 96] on span "Laib" at bounding box center [426, 90] width 20 height 12
click at [458, 96] on span "Brot" at bounding box center [448, 90] width 19 height 12
click at [498, 104] on p "Nicht lange danach war wieder Not in allen Ecken , und die Kinder hörten , wie …" at bounding box center [347, 121] width 538 height 188
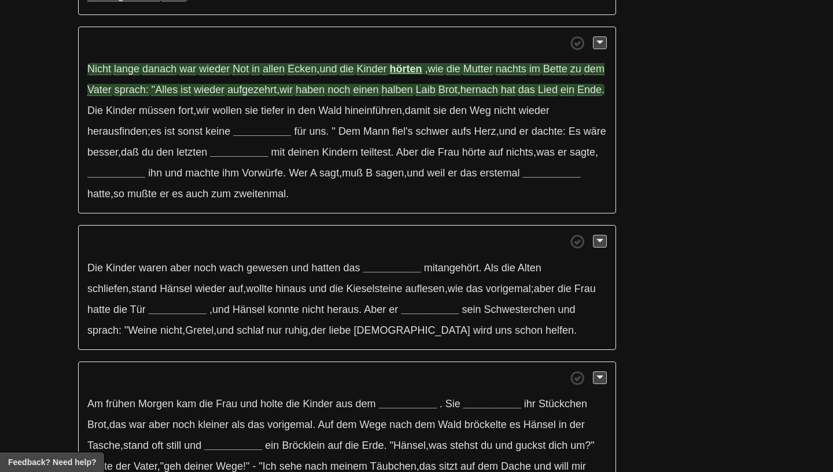
click at [498, 96] on span "hernach" at bounding box center [480, 90] width 38 height 12
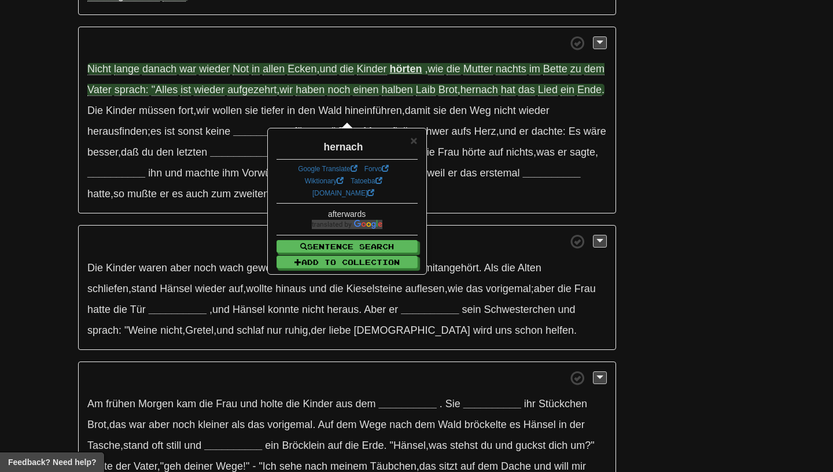
click at [558, 96] on span "Lied" at bounding box center [548, 90] width 20 height 12
drag, startPoint x: 490, startPoint y: 97, endPoint x: 593, endPoint y: 94, distance: 102.5
click at [593, 94] on span ", wie die Mutter nachts im Bette zu dem Vater sprach: "Alles ist wieder aufgeze…" at bounding box center [345, 79] width 517 height 33
click at [275, 96] on span "aufgezehrt" at bounding box center [251, 90] width 49 height 12
click at [410, 142] on div "aufgezehrt" at bounding box center [347, 144] width 141 height 20
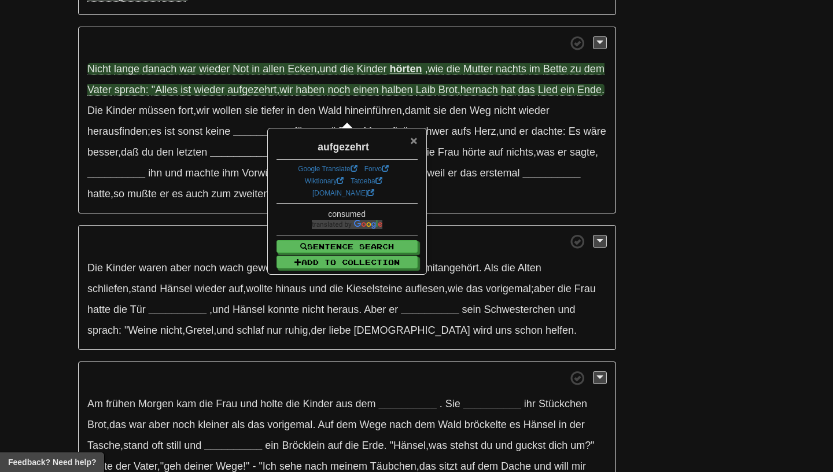
click at [411, 142] on span "×" at bounding box center [413, 140] width 7 height 13
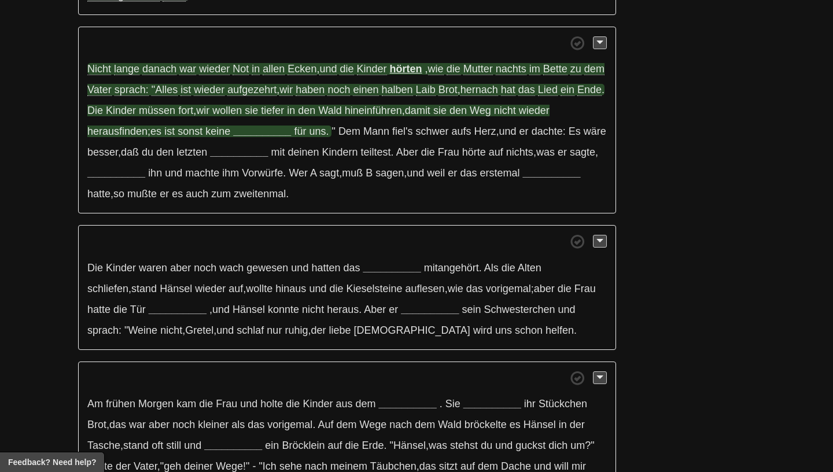
click at [210, 116] on span "wir" at bounding box center [202, 111] width 13 height 12
click at [253, 135] on strong "__________" at bounding box center [262, 132] width 58 height 12
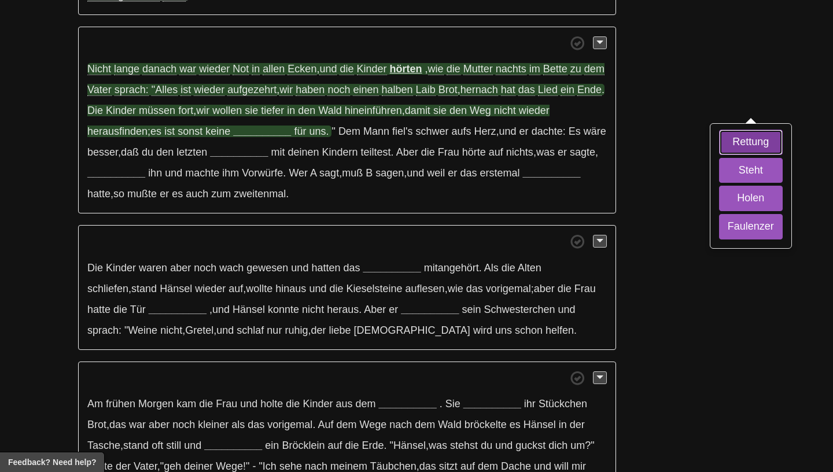
click at [719, 155] on button "Rettung" at bounding box center [751, 142] width 64 height 25
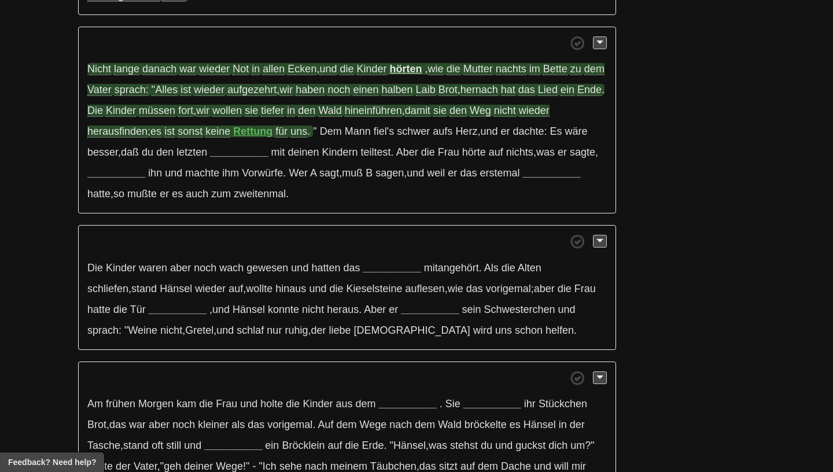
click at [175, 117] on span "müssen" at bounding box center [157, 111] width 36 height 12
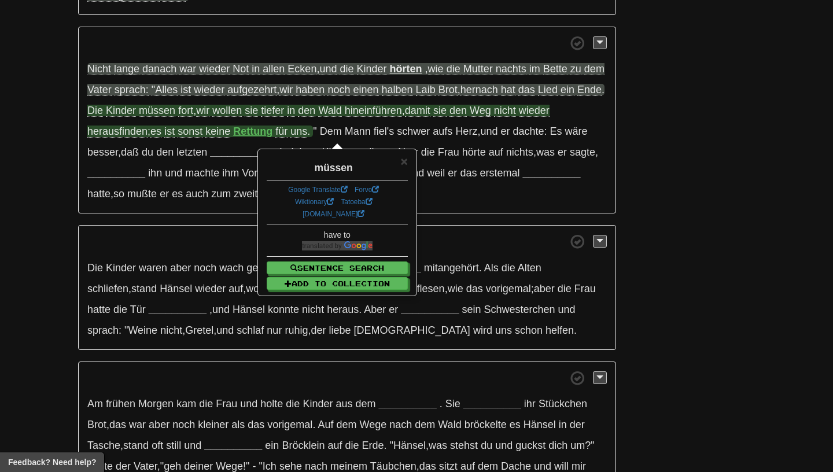
click at [193, 117] on span "fort" at bounding box center [185, 111] width 15 height 12
click at [284, 117] on span "tiefer" at bounding box center [272, 111] width 23 height 12
click at [395, 117] on span "hineinführen" at bounding box center [373, 111] width 57 height 12
click at [550, 117] on span "wieder" at bounding box center [534, 111] width 31 height 12
click at [142, 138] on span "herausfinden" at bounding box center [117, 132] width 60 height 12
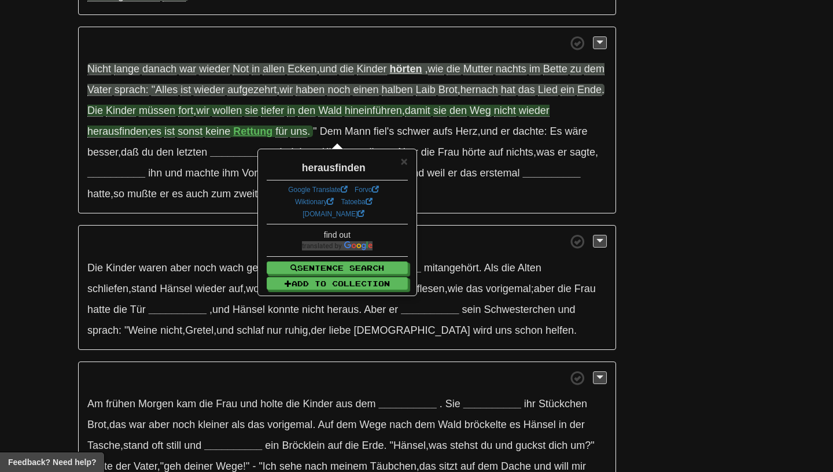
click at [190, 138] on span "sonst" at bounding box center [190, 132] width 25 height 12
click at [243, 137] on strong "Rettung" at bounding box center [252, 132] width 39 height 12
click at [406, 164] on span "×" at bounding box center [404, 161] width 7 height 13
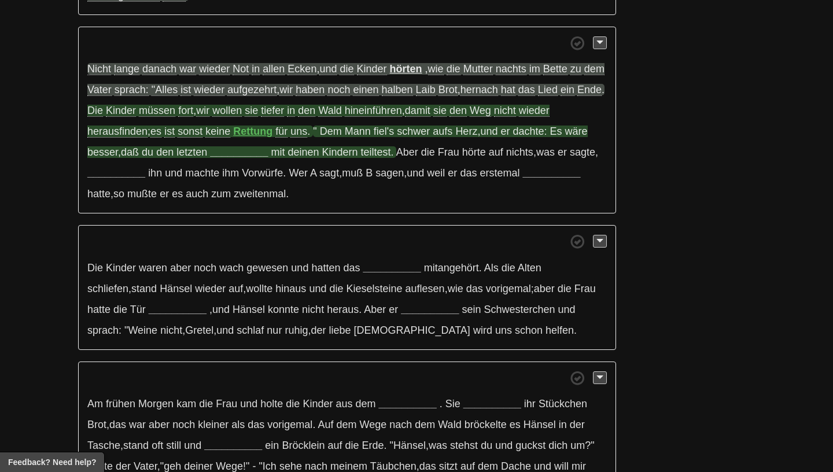
click at [354, 158] on span "Kindern" at bounding box center [340, 152] width 36 height 12
click at [245, 158] on strong "__________" at bounding box center [239, 152] width 58 height 12
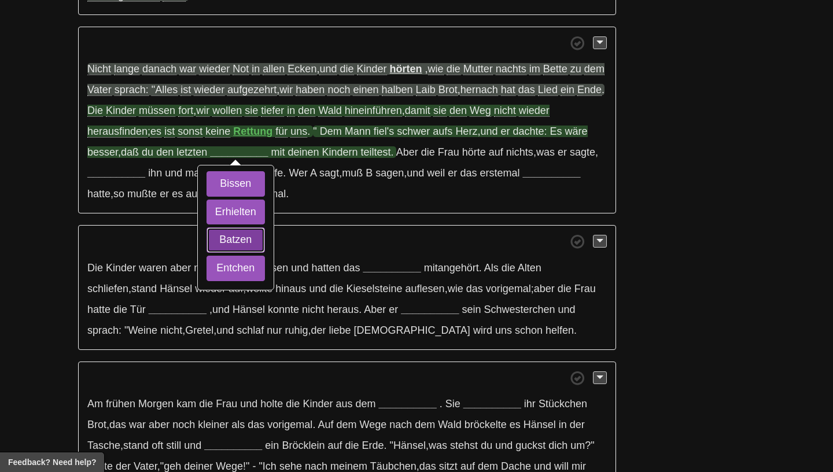
click at [238, 247] on button "Batzen" at bounding box center [236, 239] width 58 height 25
click at [239, 212] on button "Erhielten" at bounding box center [236, 212] width 58 height 25
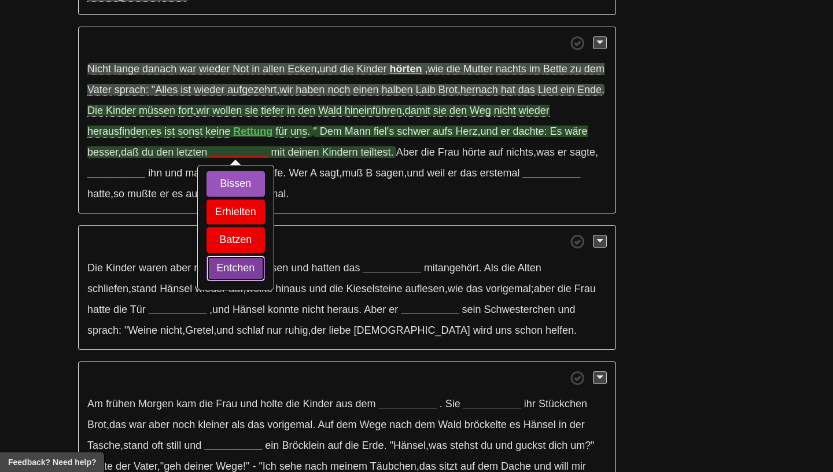
click at [241, 265] on button "Entchen" at bounding box center [236, 268] width 58 height 25
click at [245, 190] on button "Bissen" at bounding box center [236, 183] width 58 height 25
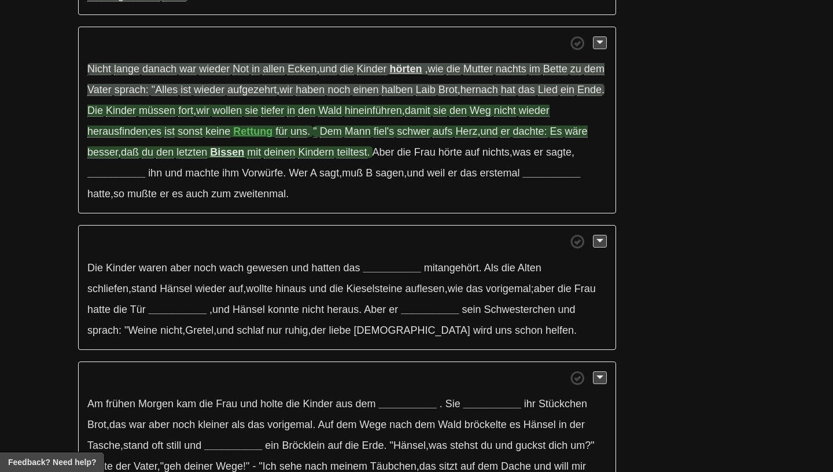
click at [536, 131] on span "dachte:" at bounding box center [530, 132] width 34 height 12
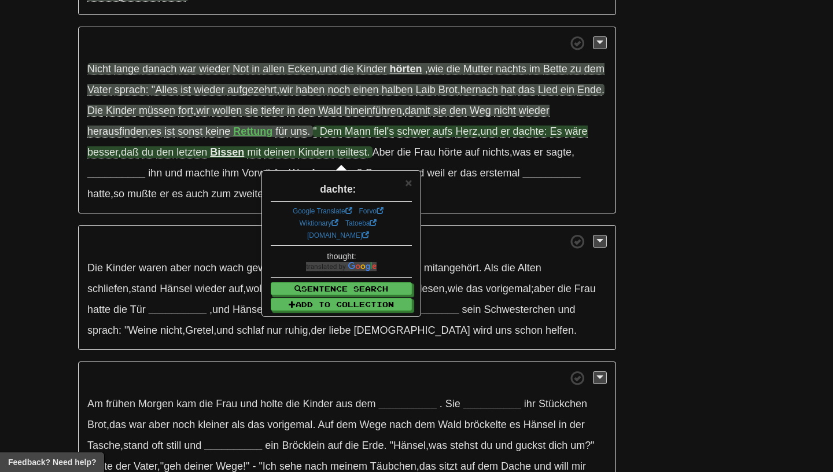
click at [133, 159] on span "daß" at bounding box center [130, 152] width 18 height 12
click at [185, 159] on span "letzten" at bounding box center [192, 152] width 31 height 12
click at [226, 158] on strong "Bissen" at bounding box center [227, 152] width 34 height 12
click at [244, 158] on strong "Bissen" at bounding box center [227, 152] width 34 height 12
click at [352, 159] on span "teiltest" at bounding box center [352, 152] width 30 height 12
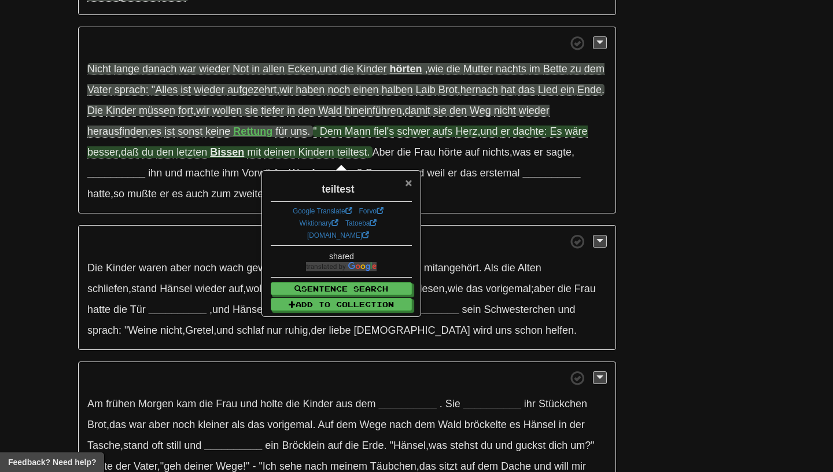
click at [407, 183] on span "×" at bounding box center [408, 182] width 7 height 13
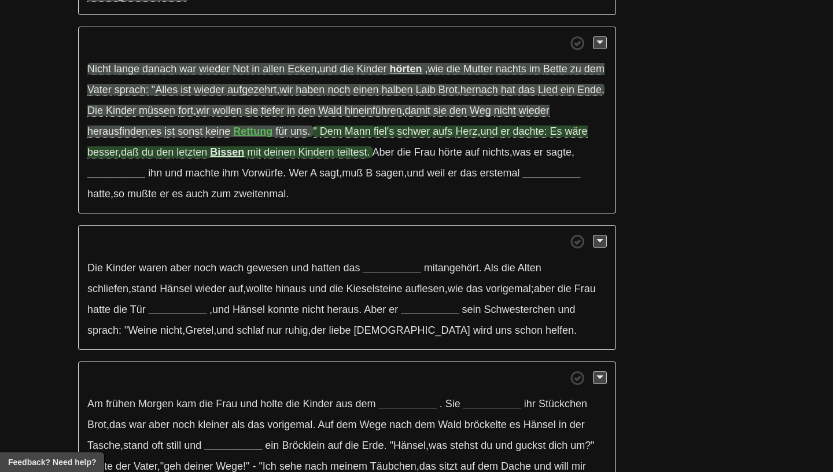
click at [387, 145] on p "Nicht lange danach war wieder Not in allen Ecken , und die Kinder hörten , wie …" at bounding box center [347, 121] width 538 height 188
click at [388, 138] on span "fiel's" at bounding box center [384, 132] width 20 height 12
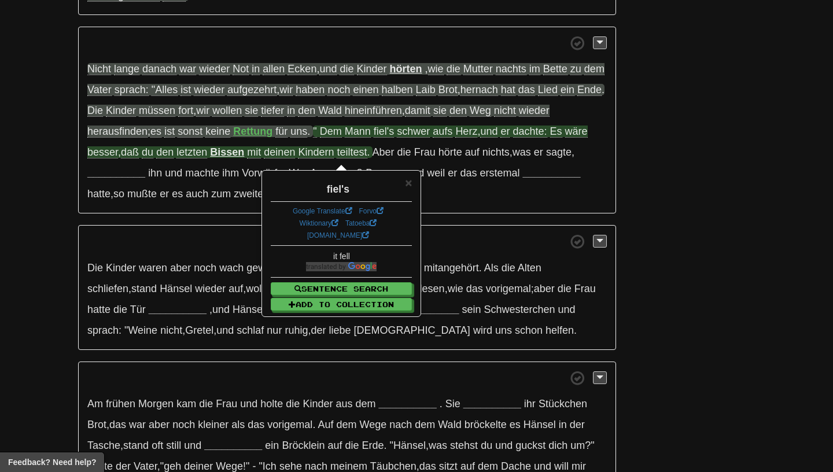
click at [418, 138] on span "schwer" at bounding box center [413, 132] width 33 height 12
click at [532, 138] on span "dachte:" at bounding box center [530, 132] width 34 height 12
click at [139, 158] on span "daß" at bounding box center [130, 152] width 18 height 12
click at [152, 158] on span "du" at bounding box center [148, 152] width 12 height 12
click at [167, 158] on span "den" at bounding box center [164, 152] width 17 height 12
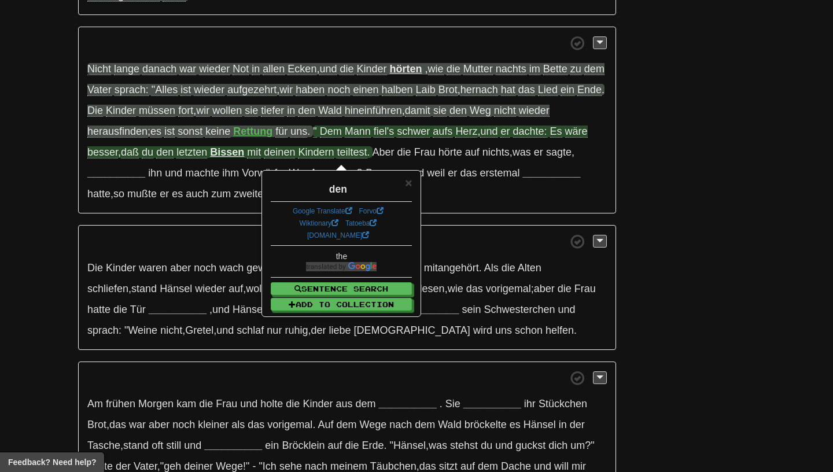
click at [179, 158] on span "" Dem Mann fiel's schwer aufs Herz , und er dachte: Es wäre besser , daß du den…" at bounding box center [337, 142] width 501 height 33
click at [184, 159] on span "letzten" at bounding box center [192, 152] width 31 height 12
click at [227, 156] on strong "Bissen" at bounding box center [227, 152] width 34 height 12
click at [355, 159] on span "teiltest" at bounding box center [352, 152] width 30 height 12
click at [406, 185] on span "×" at bounding box center [408, 182] width 7 height 13
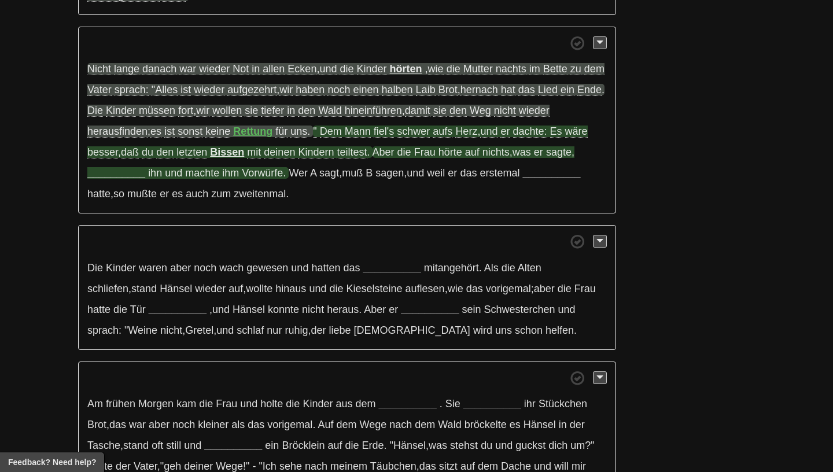
click at [137, 177] on strong "__________" at bounding box center [116, 173] width 58 height 12
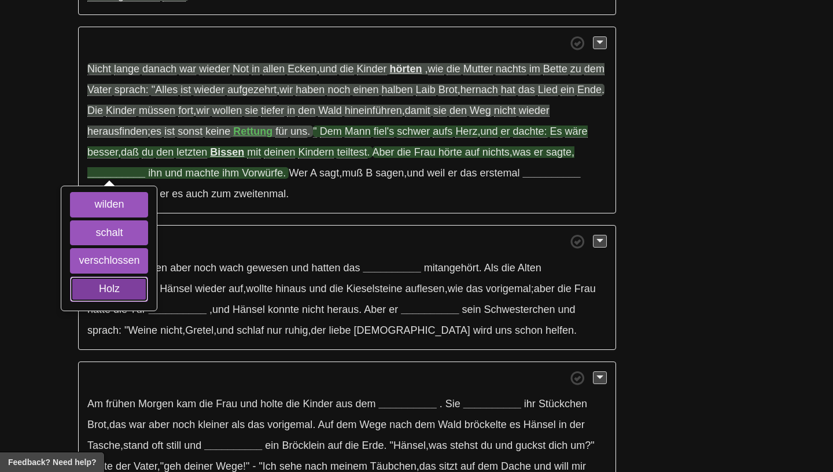
click at [138, 288] on button "Holz" at bounding box center [109, 289] width 78 height 25
click at [135, 258] on button "verschlossen" at bounding box center [109, 260] width 78 height 25
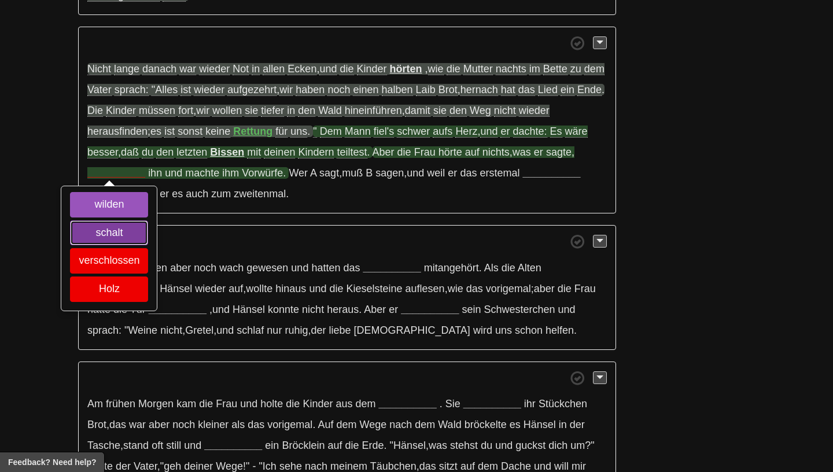
click at [135, 240] on button "schalt" at bounding box center [109, 233] width 78 height 25
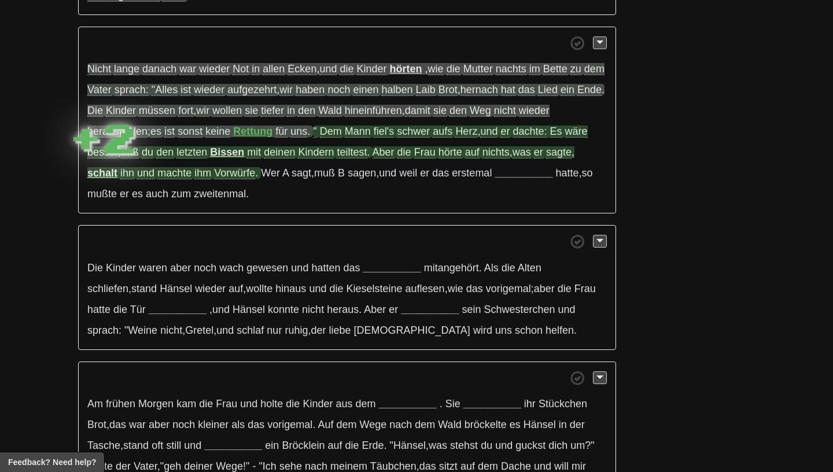
click at [116, 179] on strong "schalt" at bounding box center [102, 173] width 30 height 12
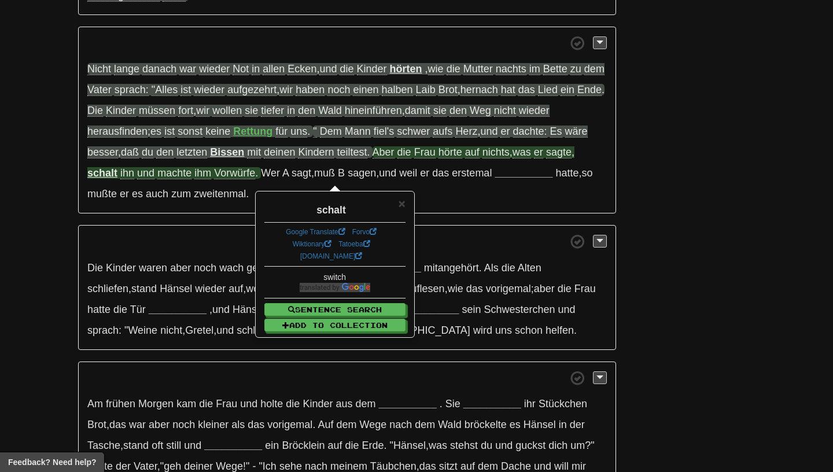
click at [227, 178] on span "Vorwürfe" at bounding box center [234, 173] width 41 height 12
click at [399, 210] on span "×" at bounding box center [401, 203] width 7 height 13
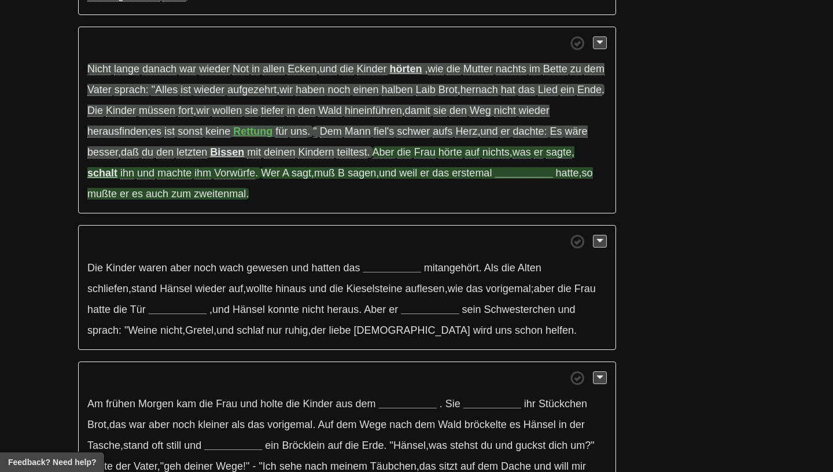
click at [513, 179] on strong "__________" at bounding box center [524, 173] width 58 height 12
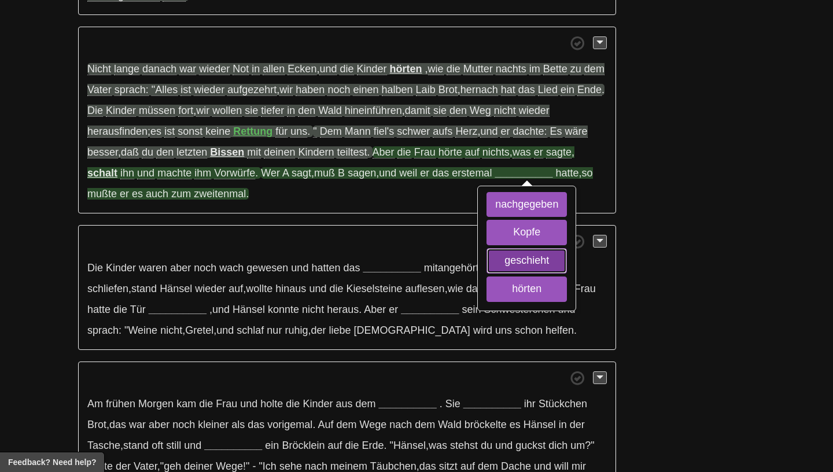
click at [519, 268] on button "geschieht" at bounding box center [527, 260] width 80 height 25
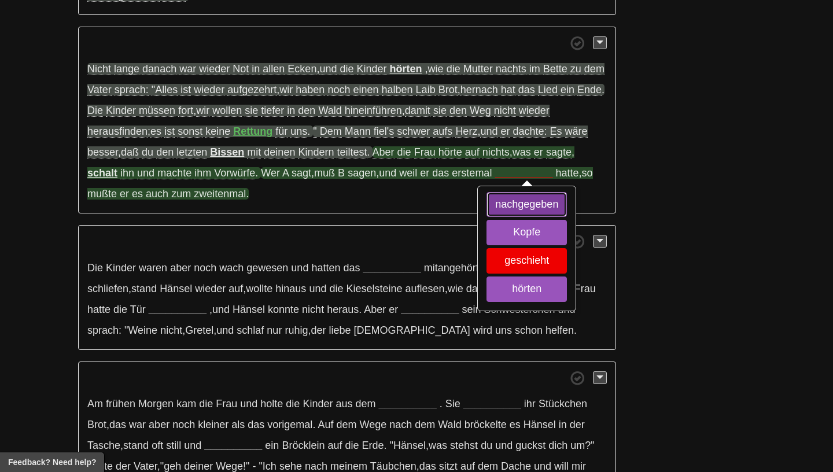
click at [518, 213] on button "nachgegeben" at bounding box center [527, 204] width 80 height 25
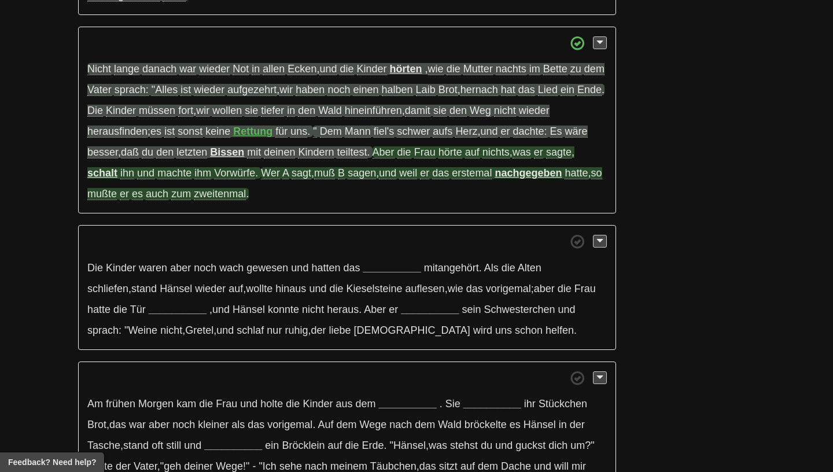
click at [533, 179] on strong "nachgegeben" at bounding box center [528, 173] width 67 height 12
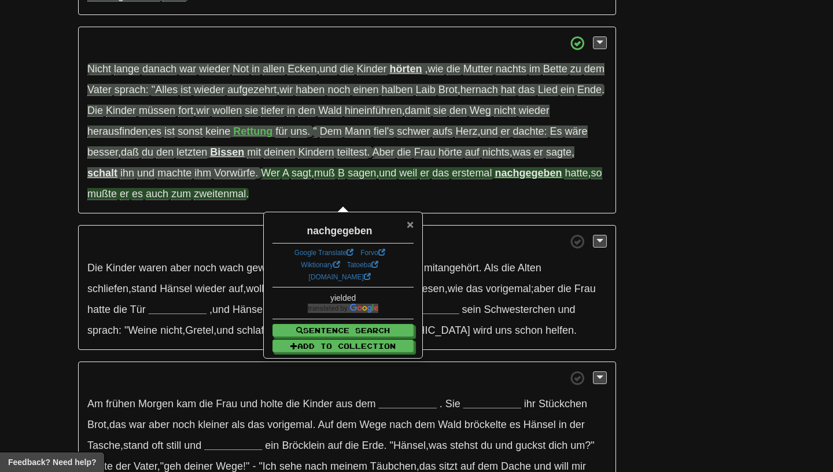
click at [411, 225] on span "×" at bounding box center [410, 224] width 7 height 13
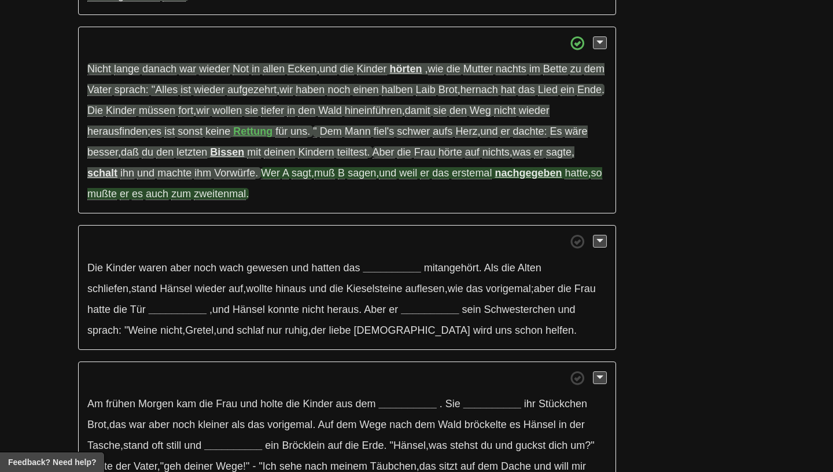
click at [117, 197] on span "mußte" at bounding box center [102, 194] width 30 height 12
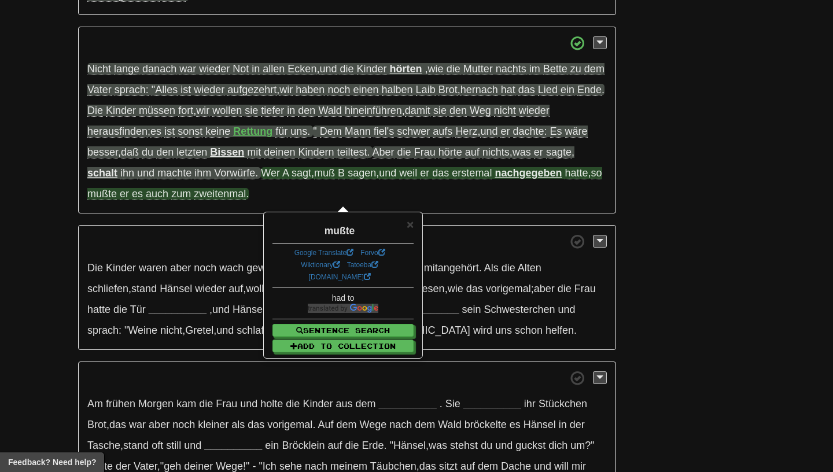
click at [166, 200] on span "auch" at bounding box center [157, 194] width 23 height 12
click at [207, 200] on span "hatte , so mußte er es auch zum zweitenmal ." at bounding box center [344, 183] width 515 height 33
click at [231, 200] on span "zweitenmal" at bounding box center [220, 194] width 52 height 12
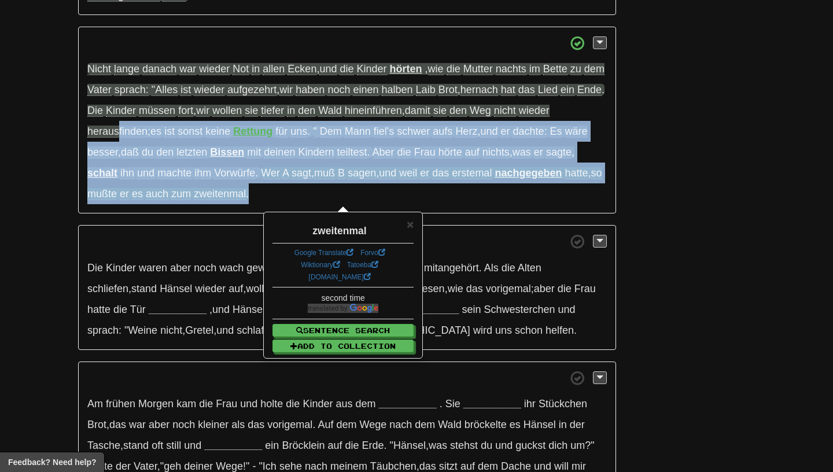
drag, startPoint x: 295, startPoint y: 202, endPoint x: 115, endPoint y: 127, distance: 195.1
click at [115, 127] on p "Nicht lange danach war wieder Not in allen Ecken , und die Kinder hörten , wie …" at bounding box center [347, 121] width 538 height 188
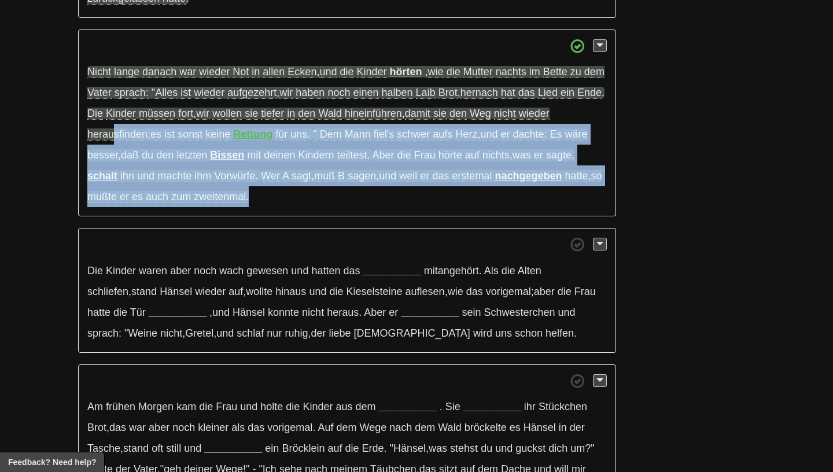
scroll to position [1338, 0]
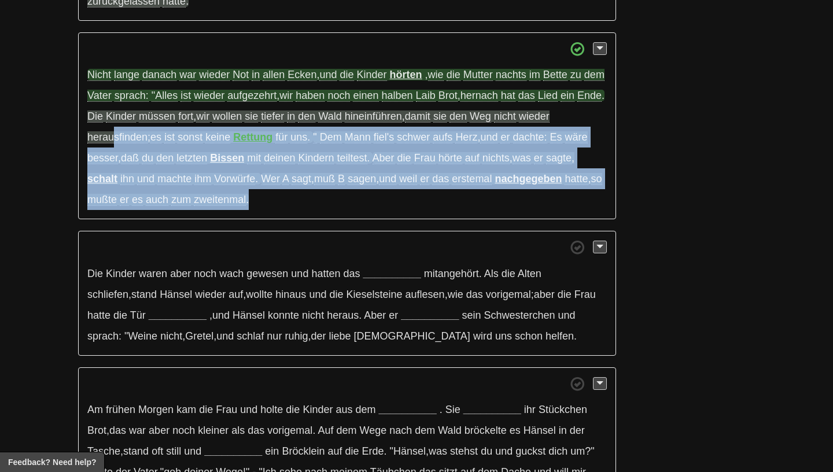
drag, startPoint x: 300, startPoint y: 202, endPoint x: 100, endPoint y: 84, distance: 232.5
click at [100, 84] on p "Nicht lange danach war wieder Not in allen Ecken , und die Kinder hörten , wie …" at bounding box center [347, 126] width 538 height 188
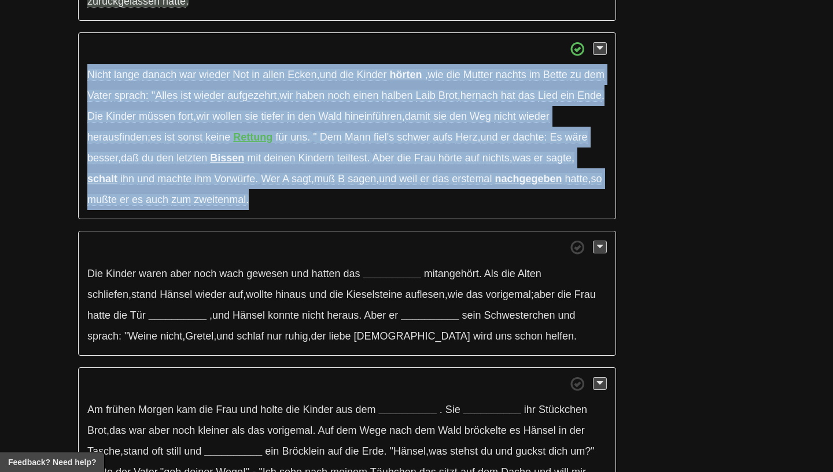
drag, startPoint x: 82, startPoint y: 68, endPoint x: 315, endPoint y: 207, distance: 271.7
click at [315, 207] on p "Nicht lange danach war wieder Not in allen Ecken , und die Kinder hörten , wie …" at bounding box center [347, 126] width 538 height 188
copy p "Nicht lange danach war wieder Not in allen Ecken , und die Kinder hörten , wie …"
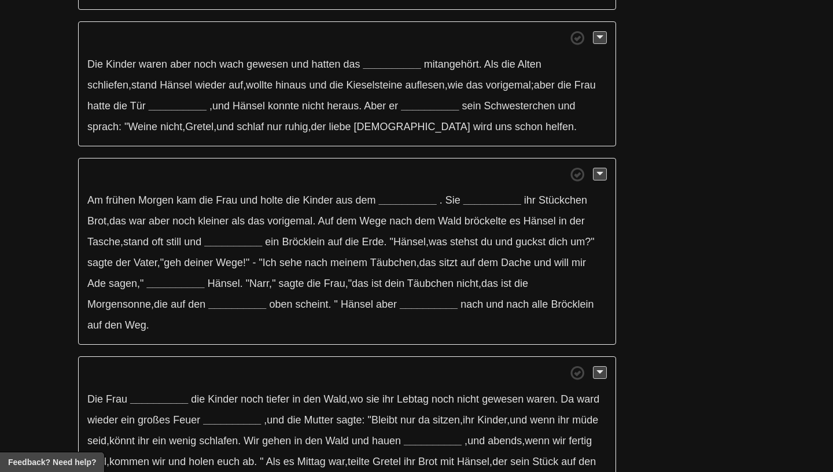
scroll to position [1541, 0]
